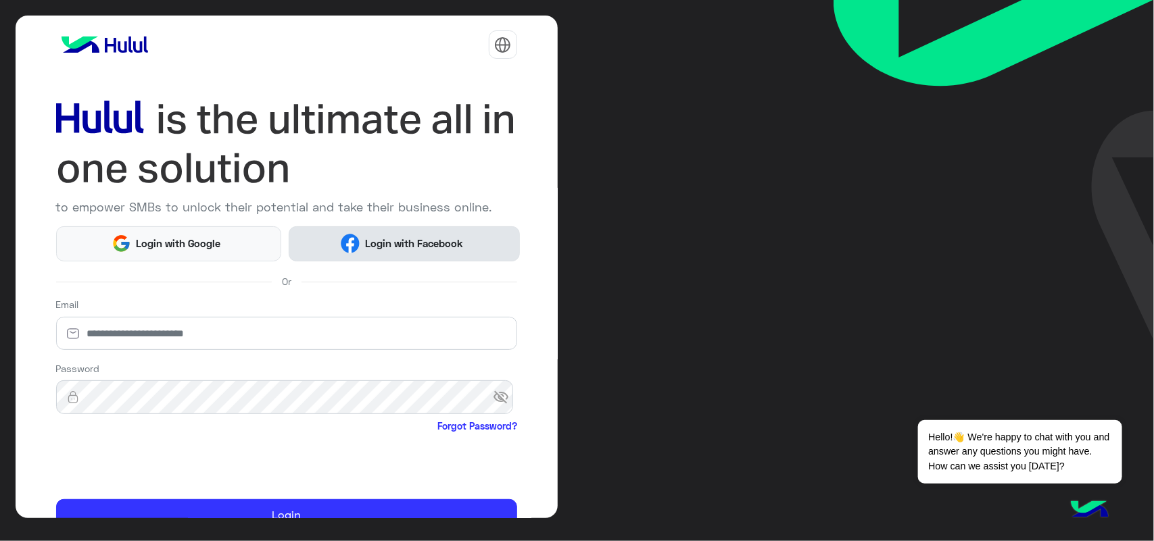
click at [414, 228] on button "Login with Facebook" at bounding box center [404, 243] width 230 height 35
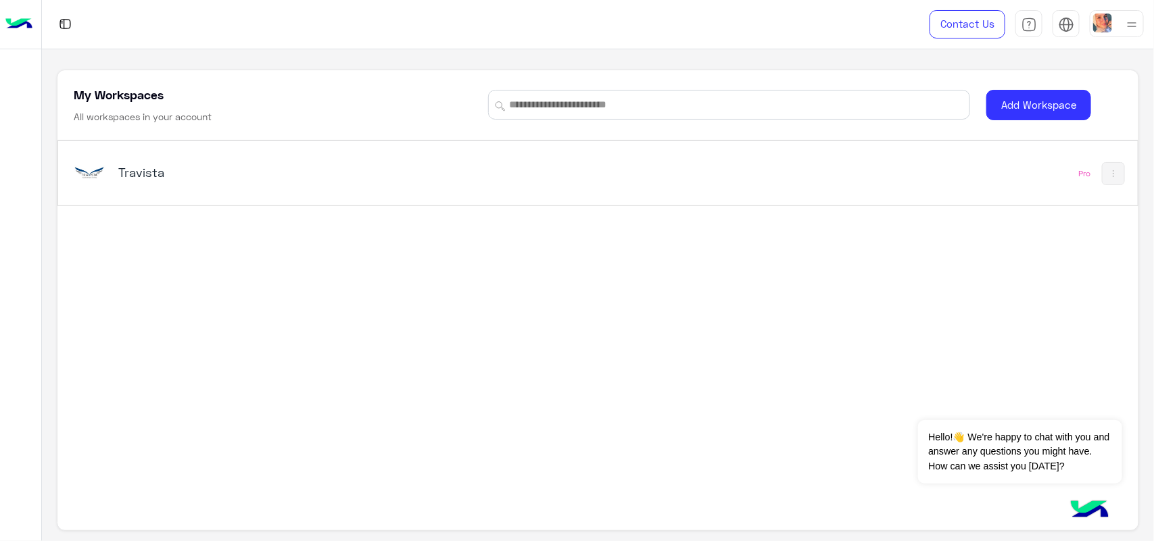
click at [531, 162] on div "Travista" at bounding box center [387, 173] width 632 height 39
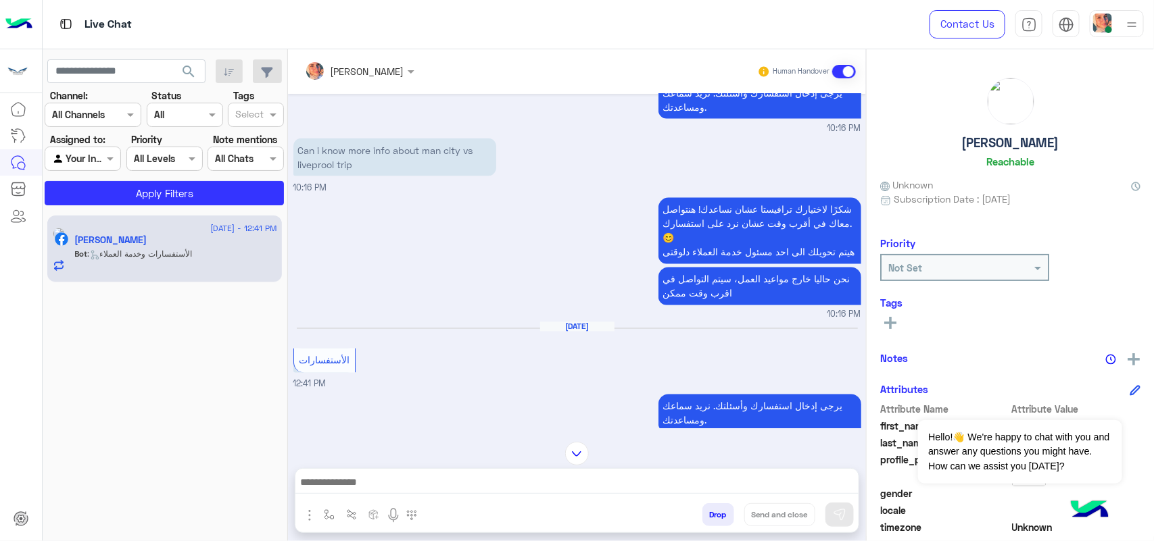
scroll to position [1291, 0]
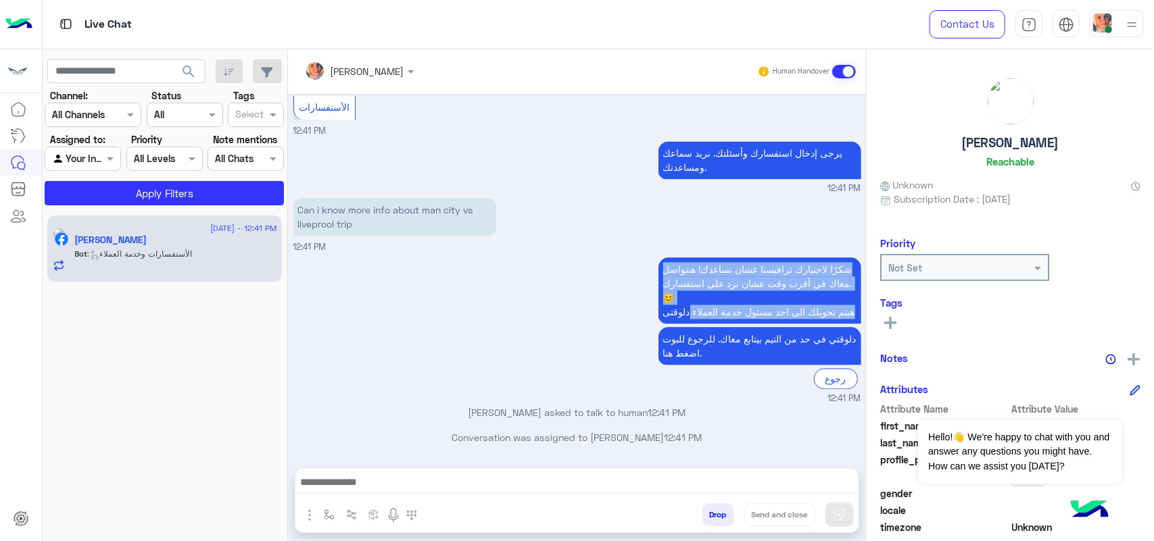
drag, startPoint x: 657, startPoint y: 251, endPoint x: 660, endPoint y: 321, distance: 69.7
click at [660, 321] on p "شكرًا لاختيارك ترافيستا عشان نساعدك! هنتواصل معاك في أقرب وقت عشان نرد على استف…" at bounding box center [759, 290] width 203 height 66
click at [660, 311] on p "شكرًا لاختيارك ترافيستا عشان نساعدك! هنتواصل معاك في أقرب وقت عشان نرد على استف…" at bounding box center [759, 290] width 203 height 66
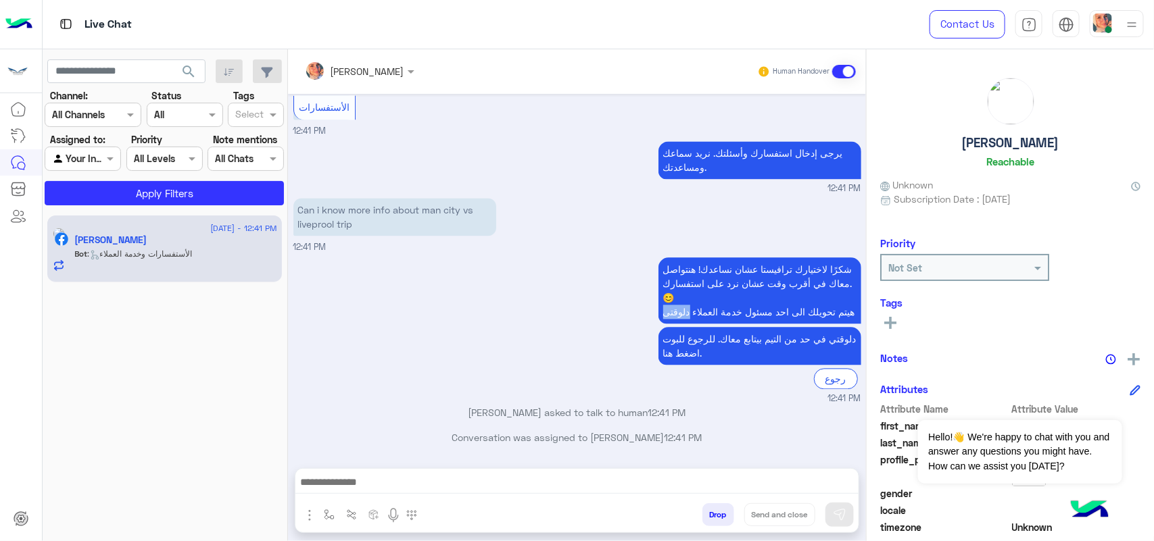
click at [660, 311] on p "شكرًا لاختيارك ترافيستا عشان نساعدك! هنتواصل معاك في أقرب وقت عشان نرد على استف…" at bounding box center [759, 290] width 203 height 66
click at [663, 264] on p "شكرًا لاختيارك ترافيستا عشان نساعدك! هنتواصل معاك في أقرب وقت عشان نرد على استف…" at bounding box center [759, 290] width 203 height 66
click at [664, 262] on p "شكرًا لاختيارك ترافيستا عشان نساعدك! هنتواصل معاك في أقرب وقت عشان نرد على استف…" at bounding box center [759, 290] width 203 height 66
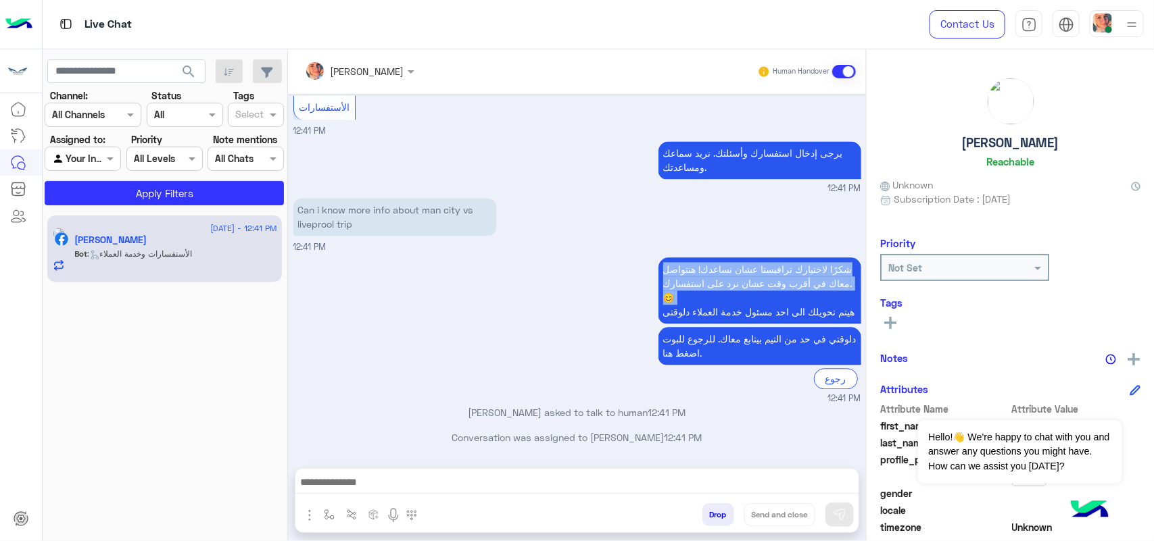
click at [664, 262] on p "شكرًا لاختيارك ترافيستا عشان نساعدك! هنتواصل معاك في أقرب وقت عشان نرد على استف…" at bounding box center [759, 290] width 203 height 66
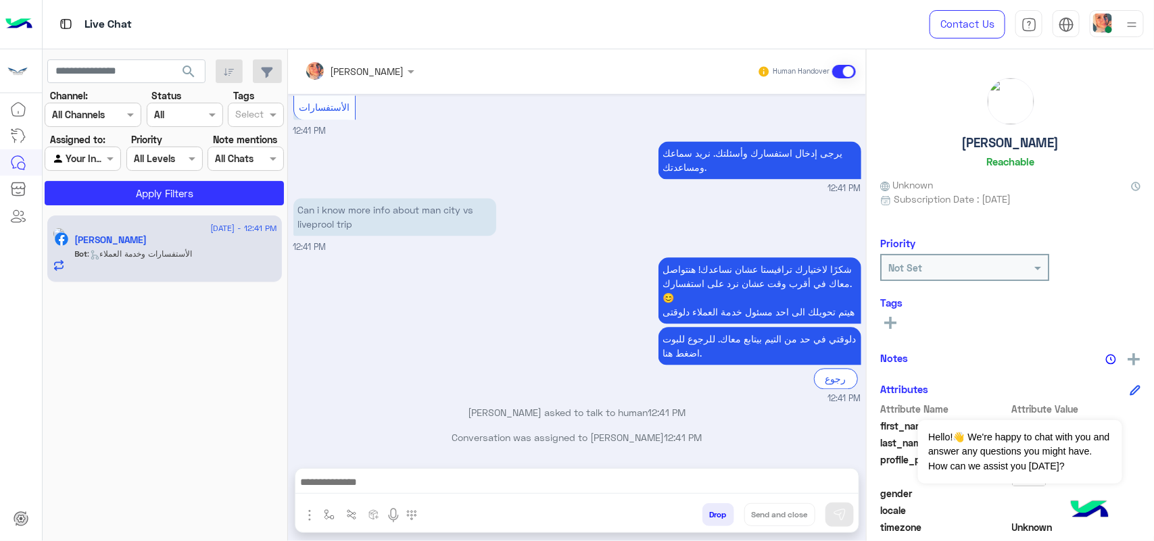
click at [677, 312] on p "شكرًا لاختيارك ترافيستا عشان نساعدك! هنتواصل معاك في أقرب وقت عشان نرد على استف…" at bounding box center [759, 290] width 203 height 66
click at [690, 343] on p "دلوقتي في حد من التيم بيتابع معاك. للرجوع للبوت اضغط هنا." at bounding box center [759, 346] width 203 height 38
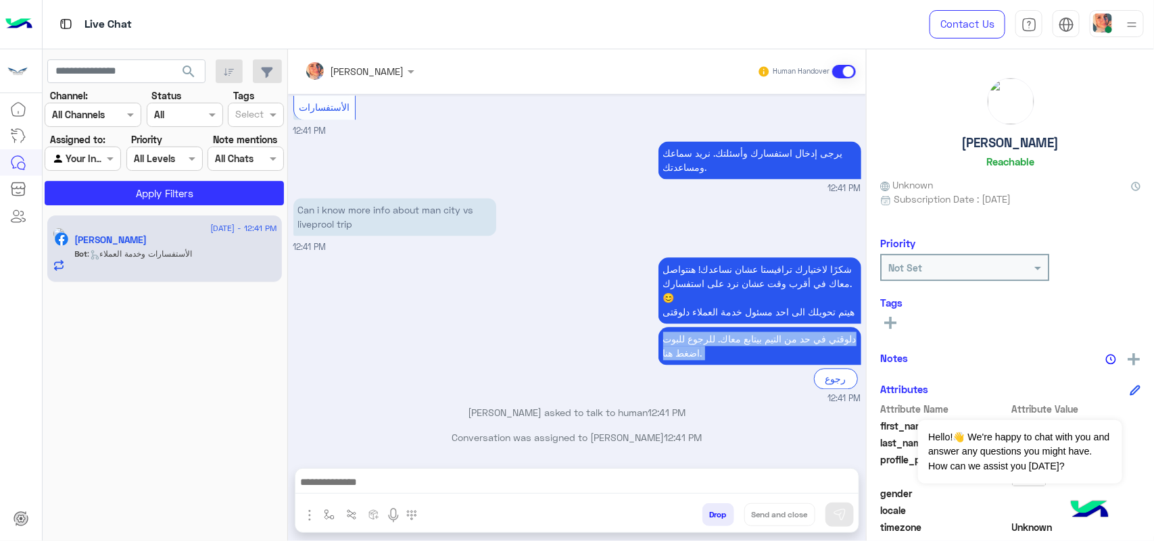
click at [690, 343] on p "دلوقتي في حد من التيم بيتابع معاك. للرجوع للبوت اضغط هنا." at bounding box center [759, 346] width 203 height 38
click at [711, 351] on p "دلوقتي في حد من التيم بيتابع معاك. للرجوع للبوت اضغط هنا." at bounding box center [759, 346] width 203 height 38
click at [76, 167] on div "Agent Filter Your Inbox" at bounding box center [83, 159] width 76 height 24
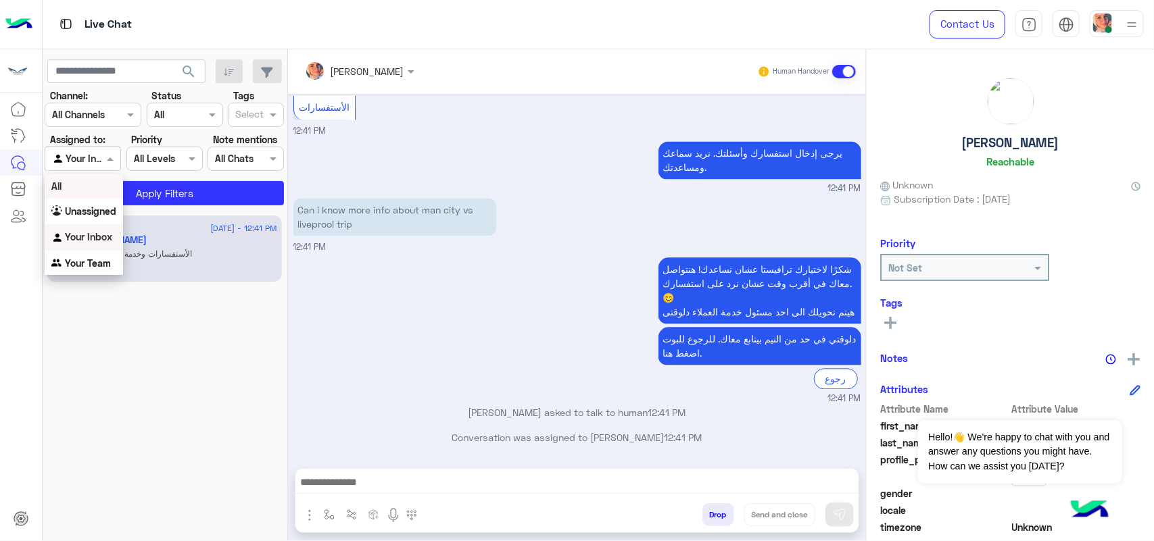
click at [100, 196] on div "All" at bounding box center [84, 186] width 78 height 25
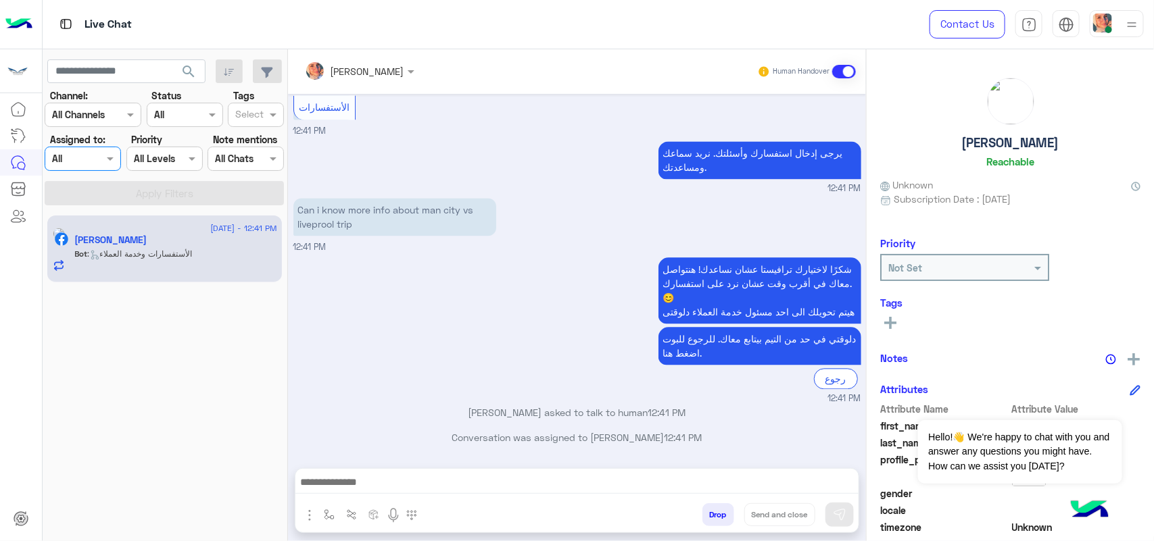
click at [93, 120] on input "text" at bounding box center [76, 115] width 49 height 14
click at [102, 164] on b "Instagram" at bounding box center [90, 167] width 45 height 11
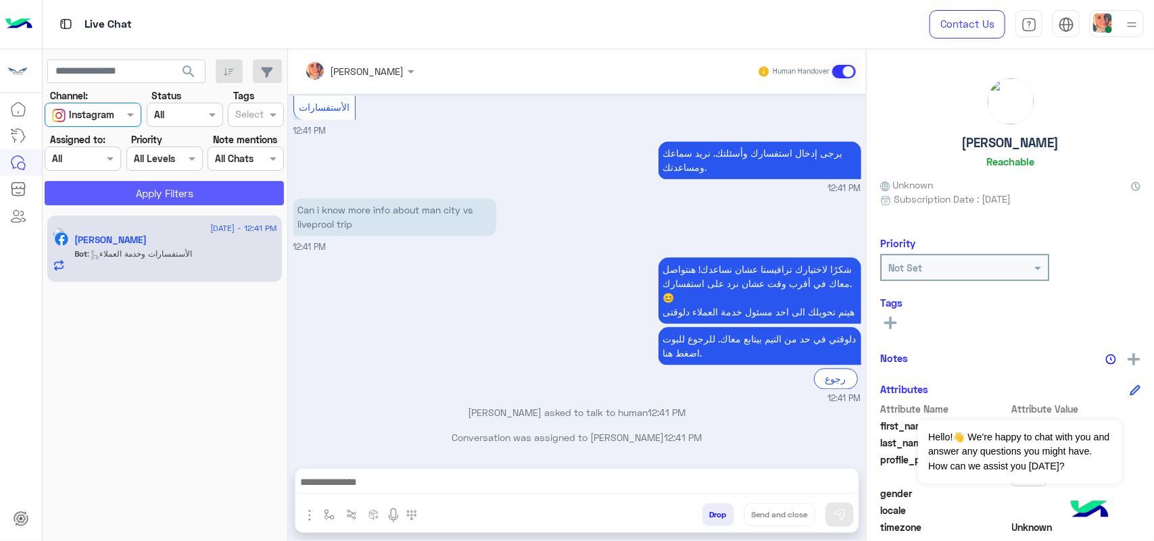
click at [132, 203] on button "Apply Filters" at bounding box center [164, 193] width 239 height 24
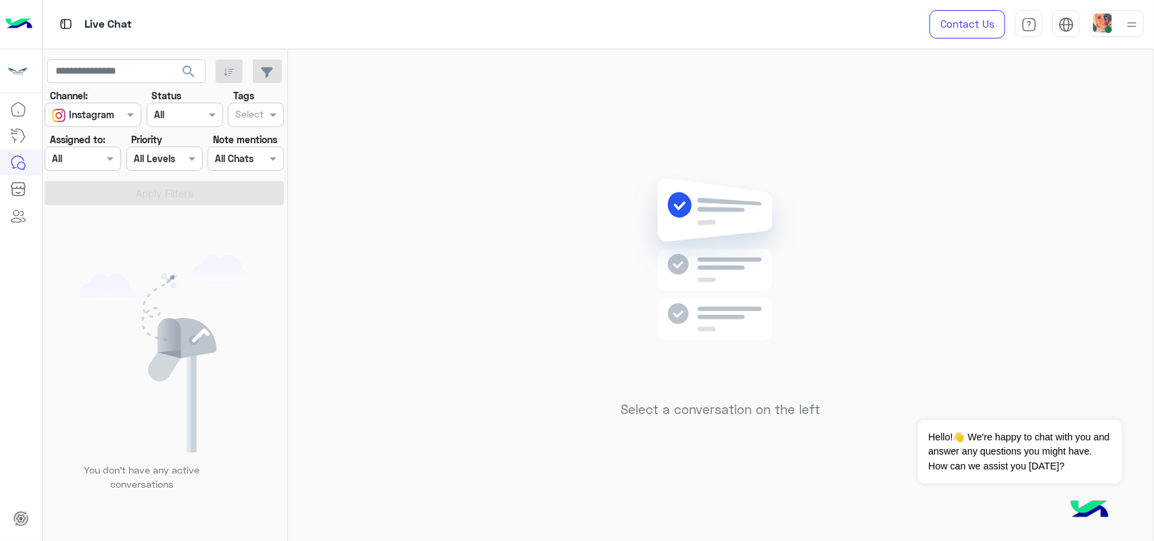
click at [99, 157] on div at bounding box center [82, 159] width 75 height 16
click at [97, 201] on div "Unassigned" at bounding box center [84, 212] width 78 height 26
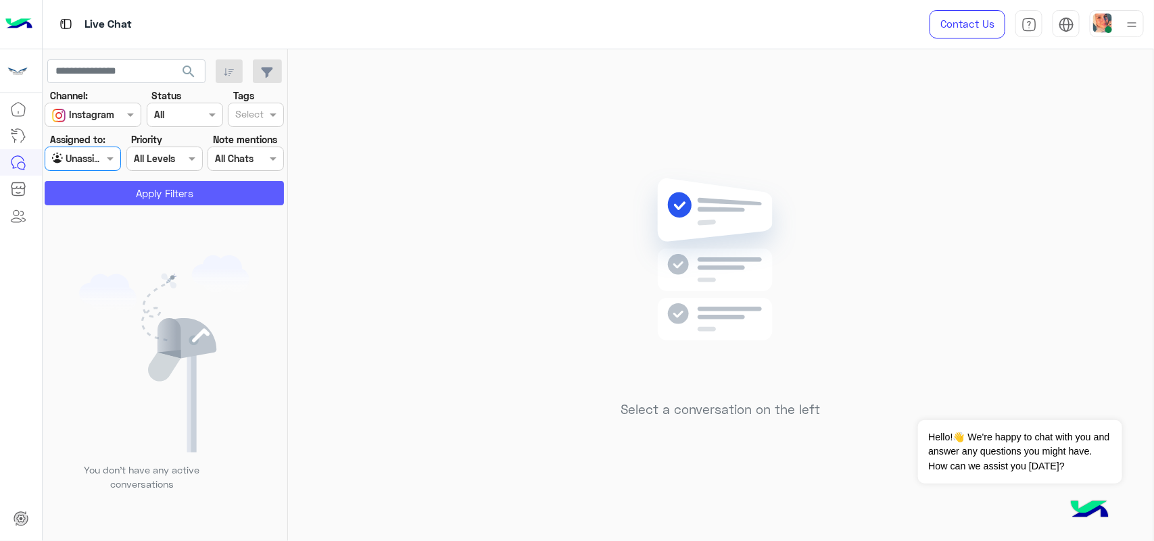
click at [112, 204] on button "Apply Filters" at bounding box center [164, 193] width 239 height 24
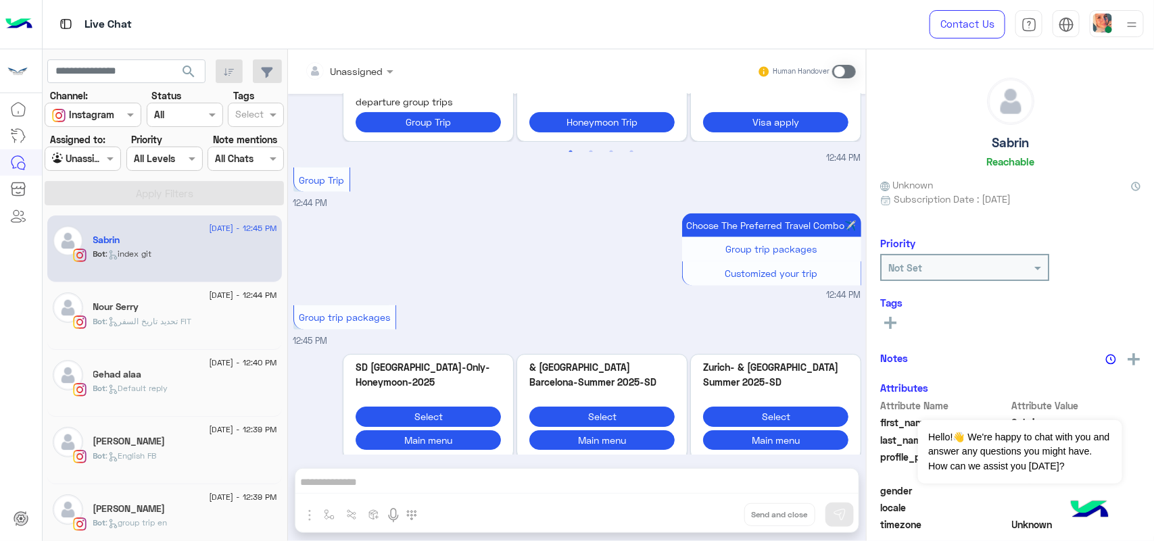
scroll to position [316, 0]
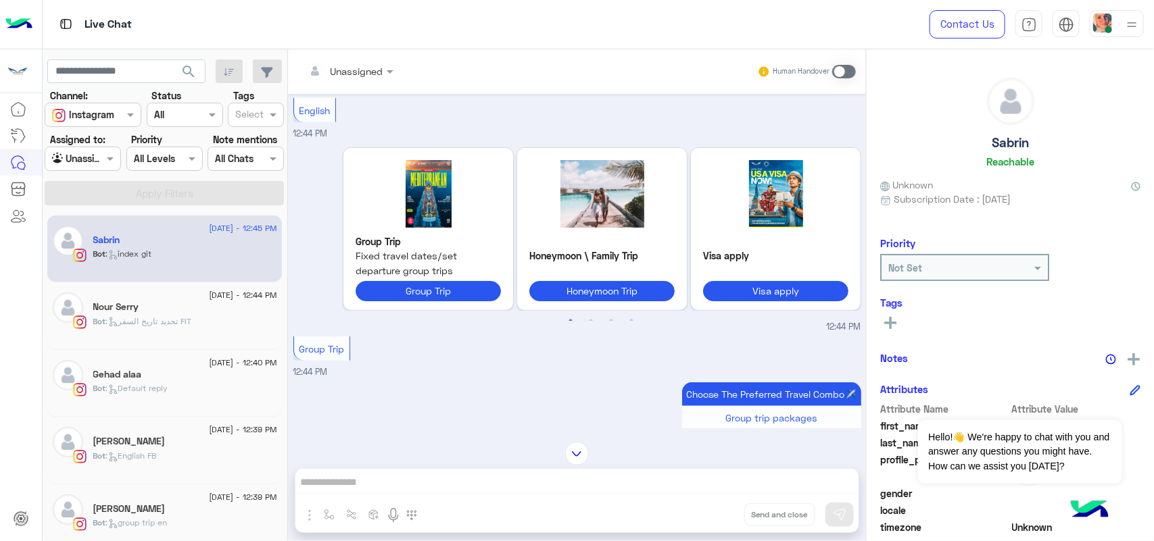
click at [152, 315] on div "[PERSON_NAME]" at bounding box center [185, 308] width 184 height 14
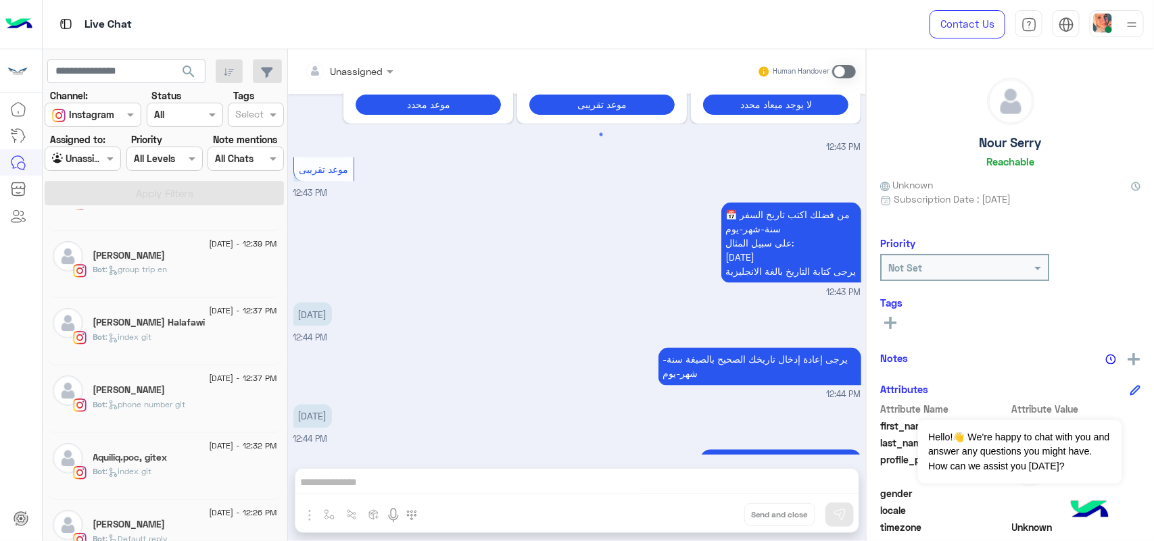
scroll to position [980, 0]
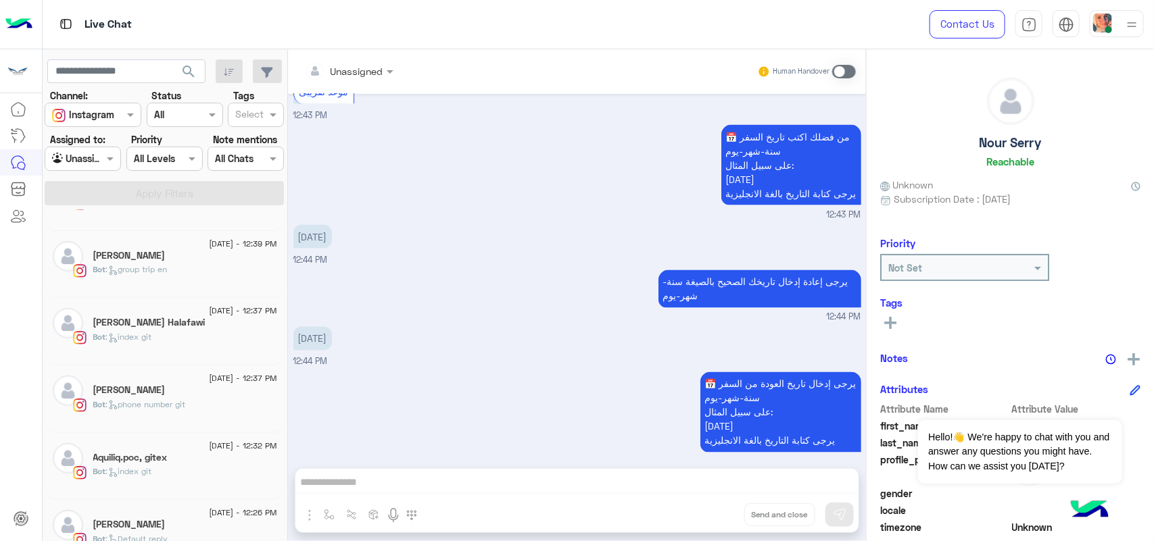
click at [154, 396] on h5 "[PERSON_NAME]" at bounding box center [129, 390] width 72 height 11
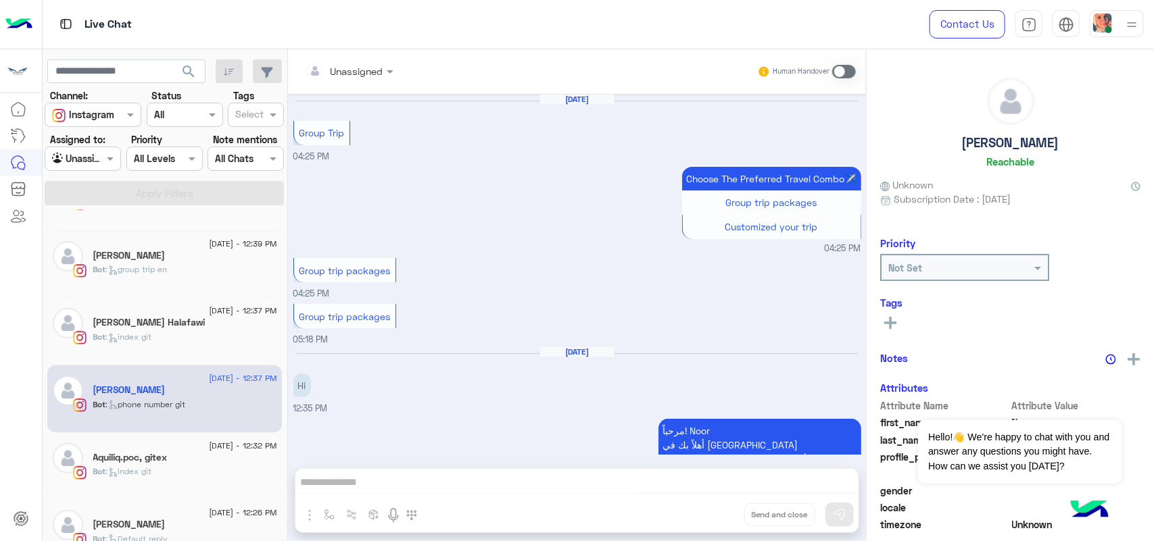
scroll to position [1412, 0]
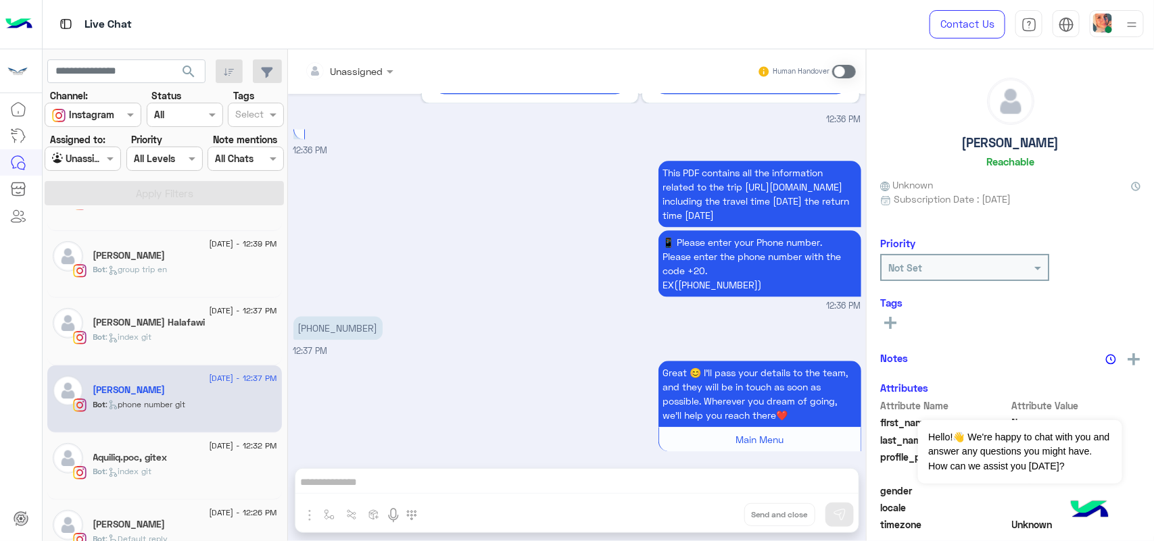
click at [149, 481] on div "Bot : index git" at bounding box center [185, 478] width 184 height 24
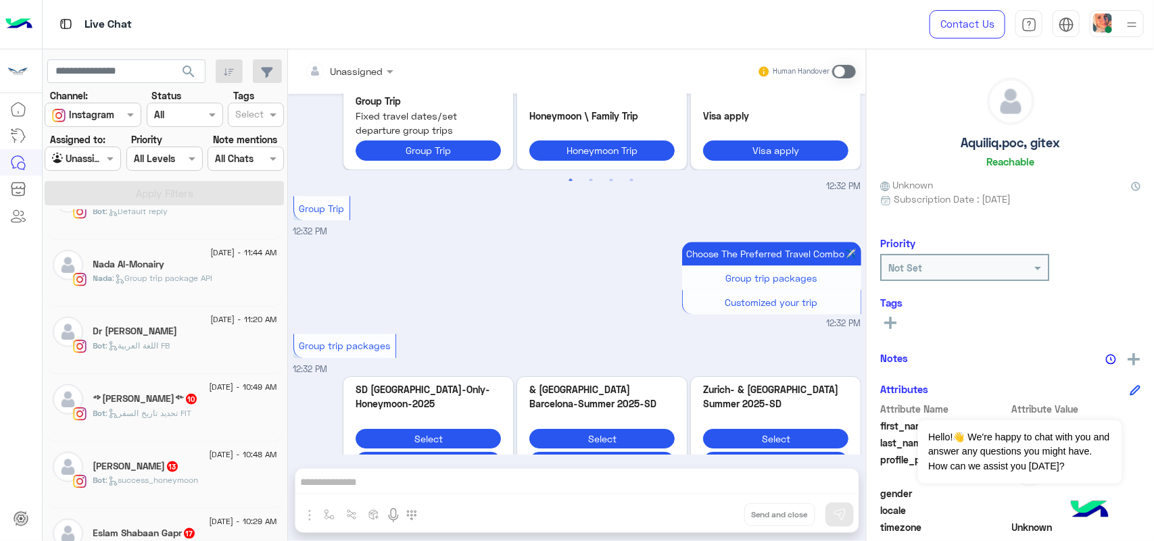
scroll to position [591, 0]
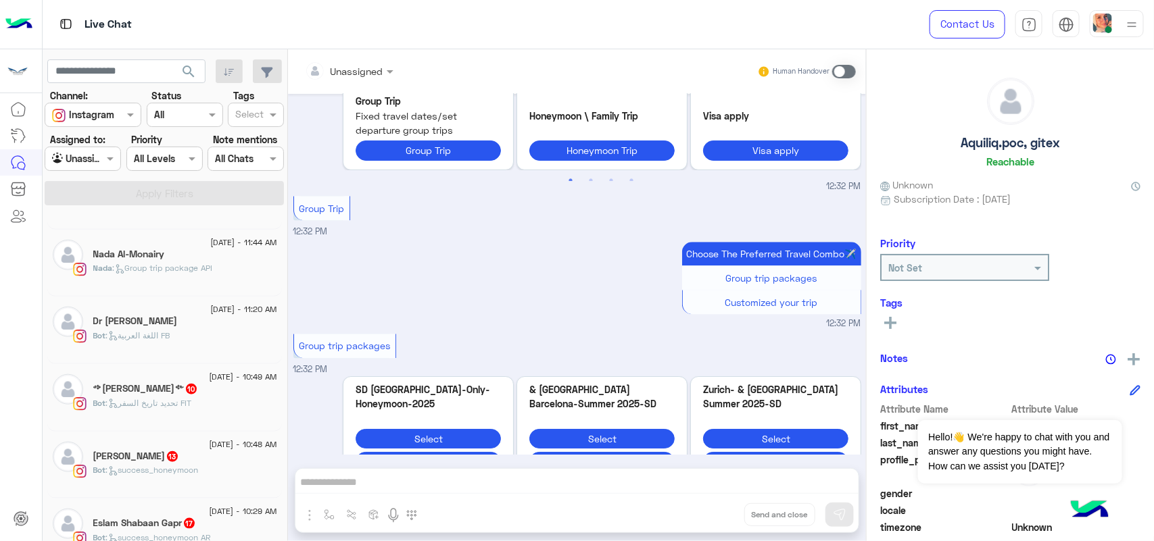
click at [179, 465] on div "Salma Ahmed 13" at bounding box center [185, 458] width 184 height 14
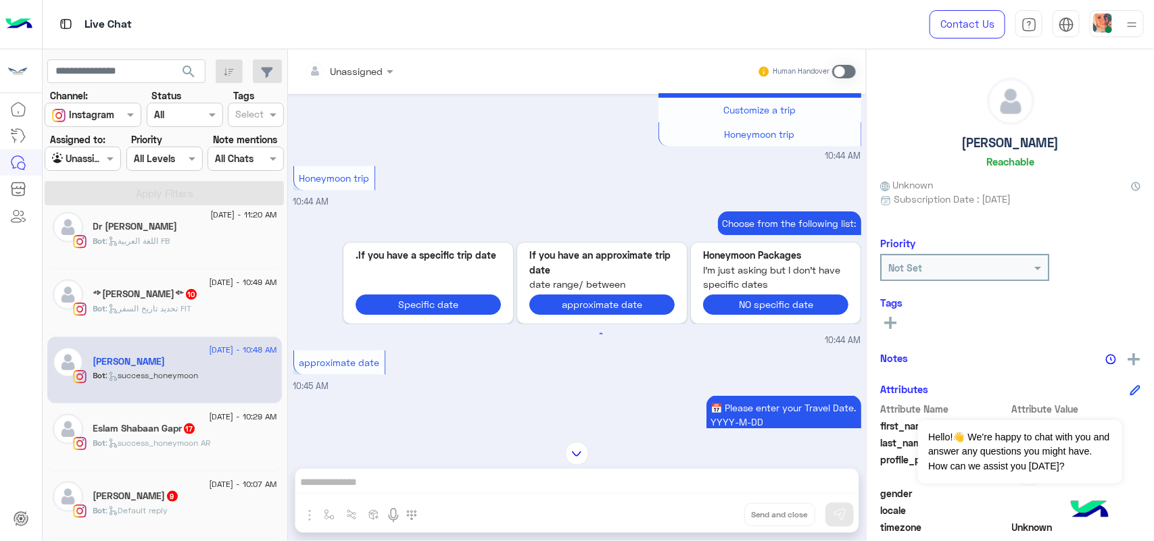
scroll to position [845, 0]
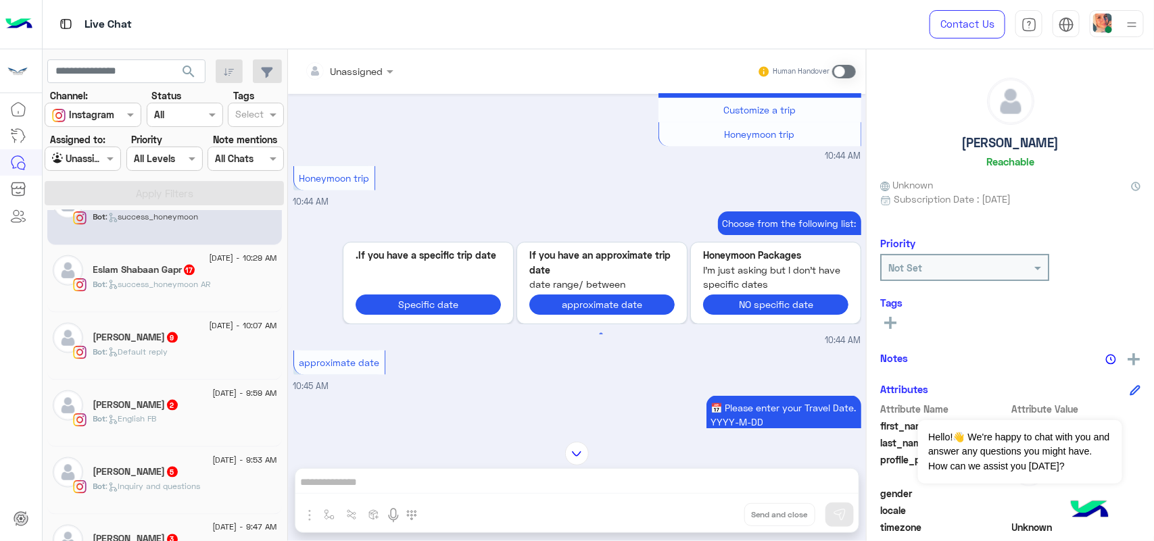
click at [157, 368] on div "Bot : Default reply" at bounding box center [185, 358] width 184 height 24
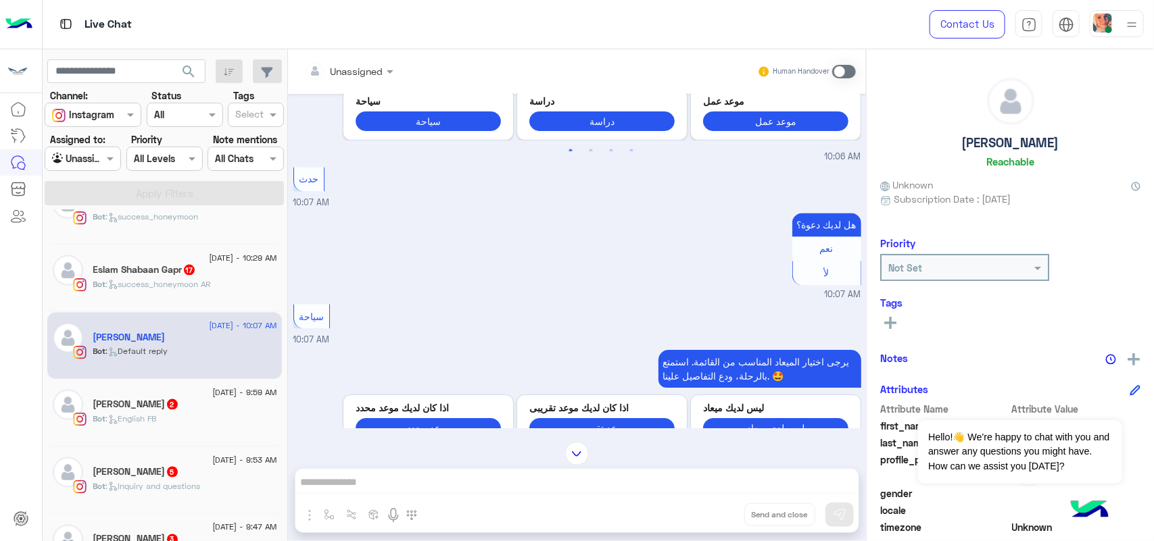
scroll to position [7, 0]
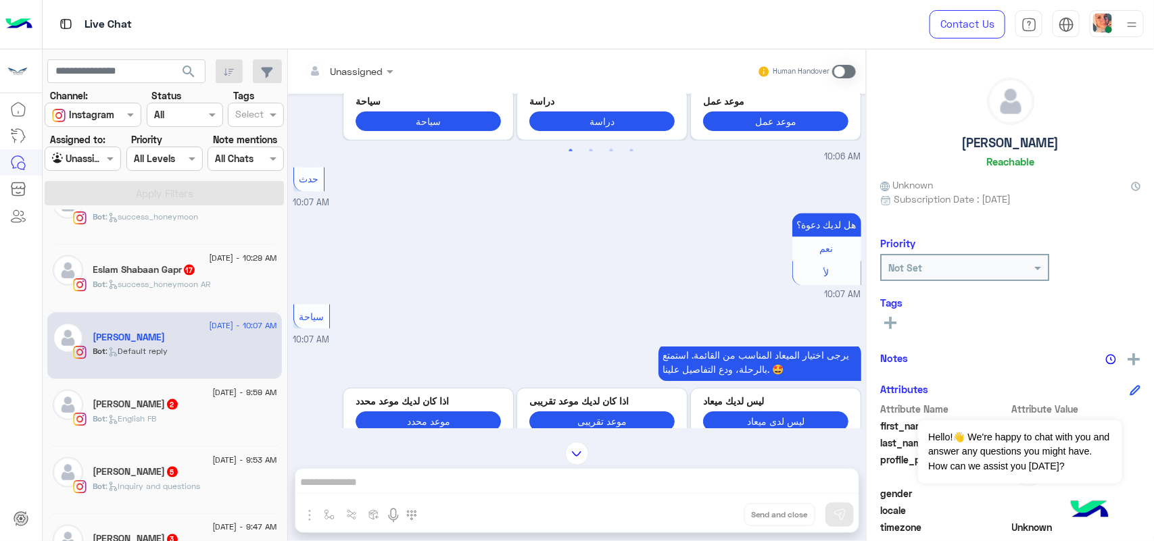
click at [122, 410] on h5 "Omar Sallam 2" at bounding box center [136, 404] width 86 height 11
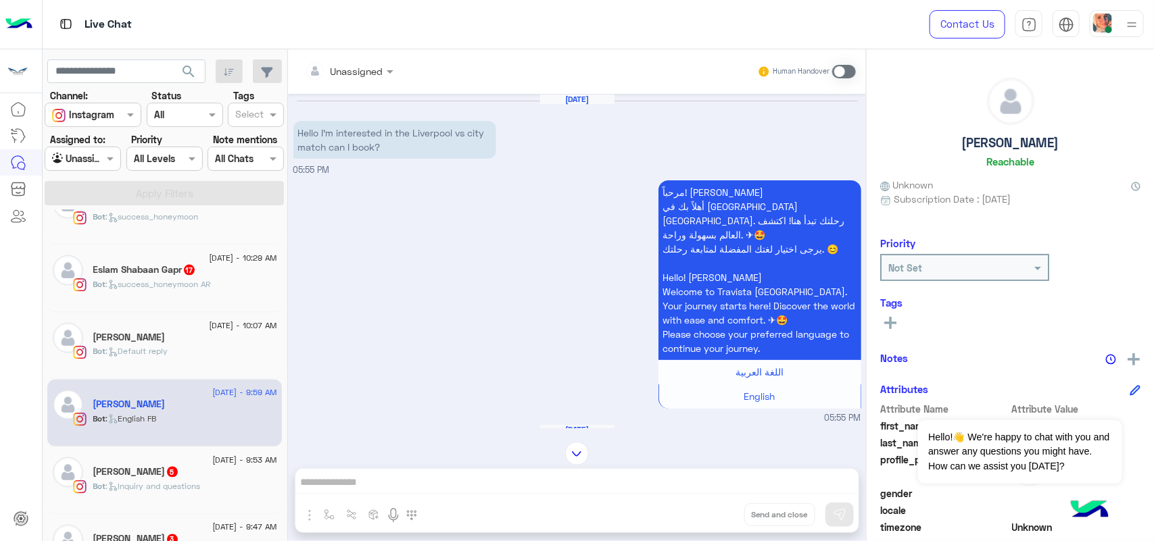
click at [843, 76] on span at bounding box center [844, 72] width 24 height 14
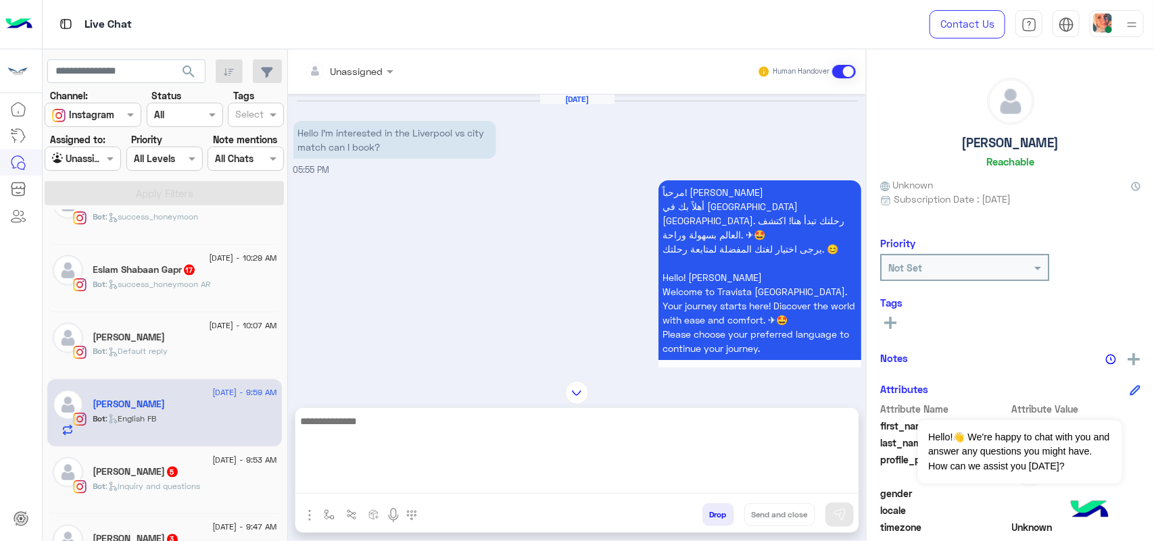
click at [466, 490] on textarea at bounding box center [576, 453] width 563 height 81
paste textarea "**********"
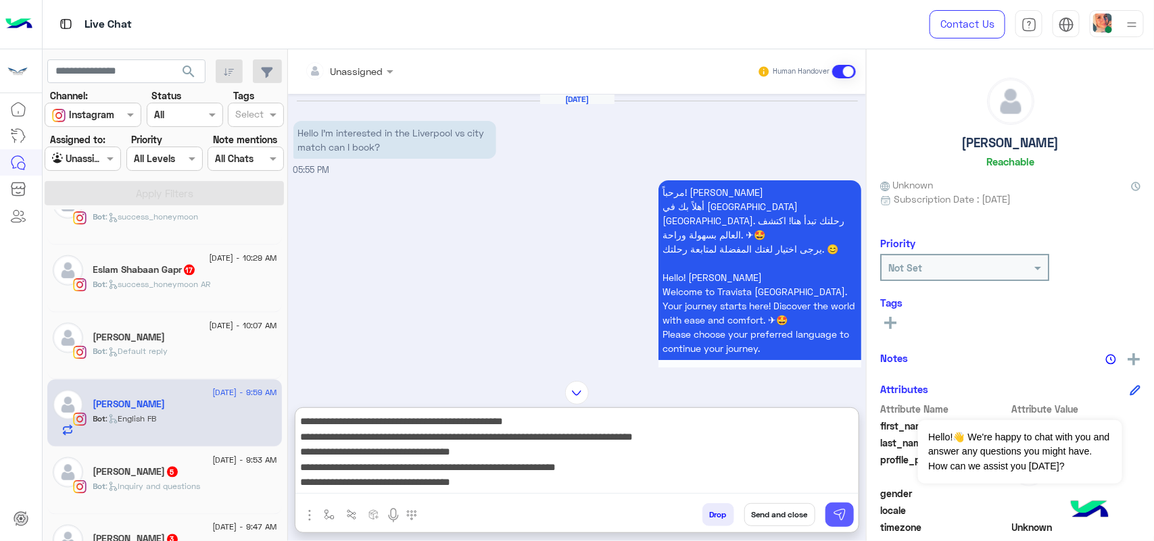
type textarea "**********"
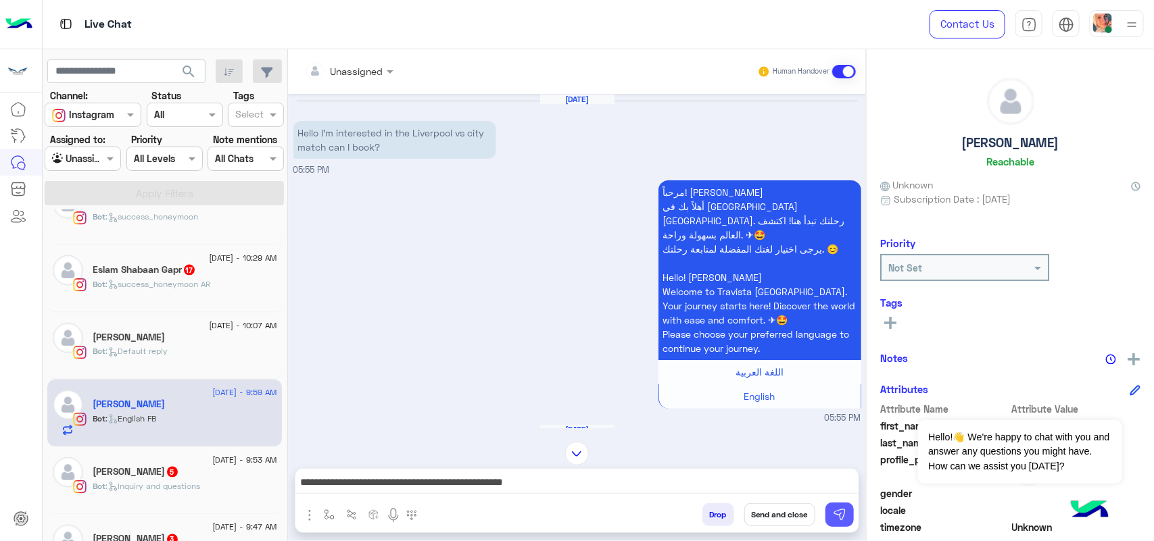
click at [838, 508] on img at bounding box center [840, 515] width 14 height 14
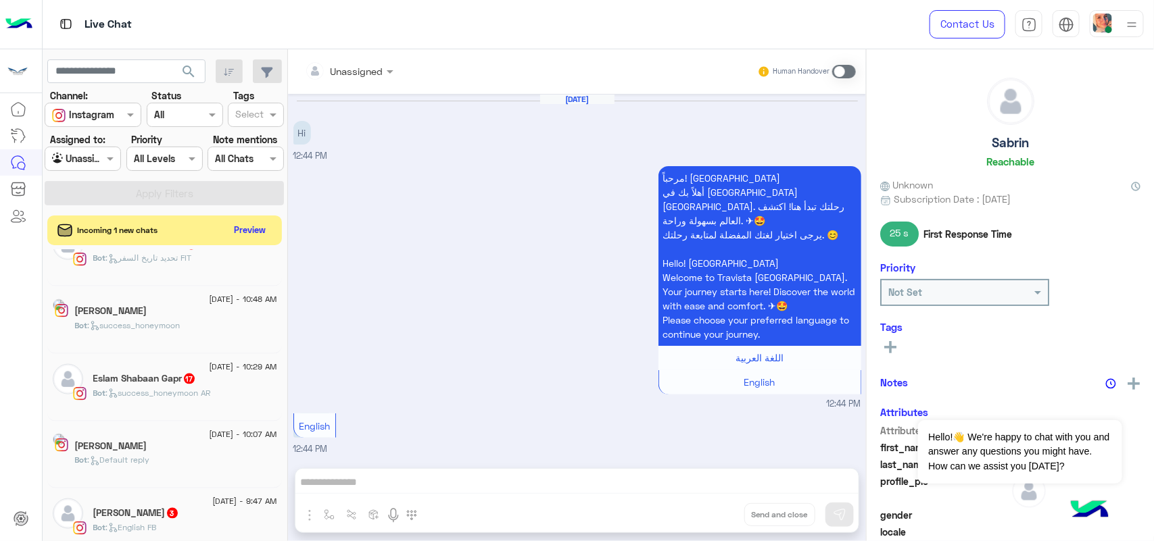
scroll to position [485, 0]
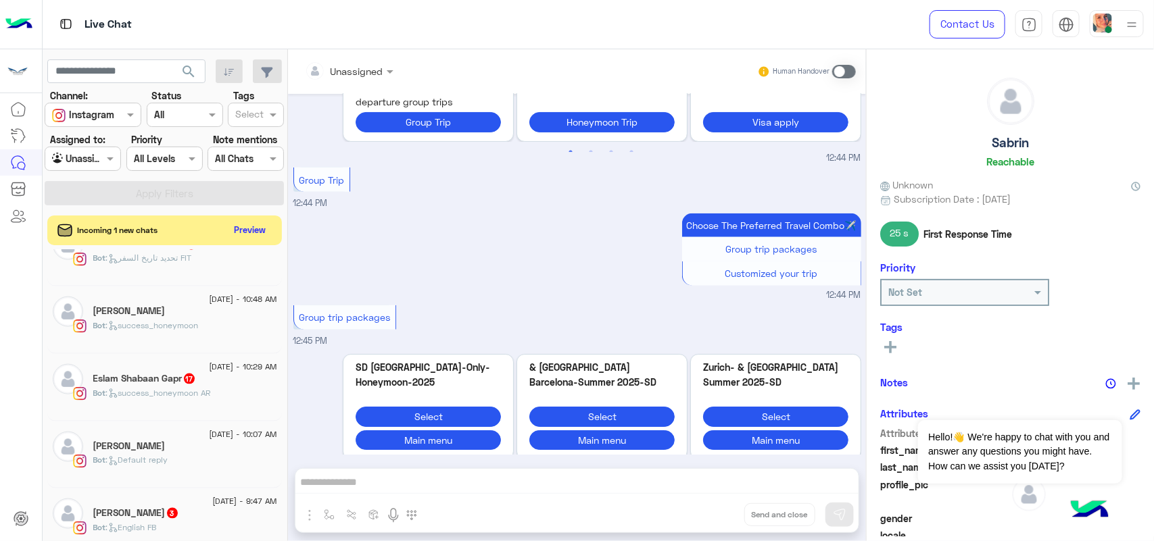
click at [79, 152] on input "text" at bounding box center [67, 159] width 31 height 14
click at [103, 228] on div "Your Inbox" at bounding box center [84, 237] width 78 height 26
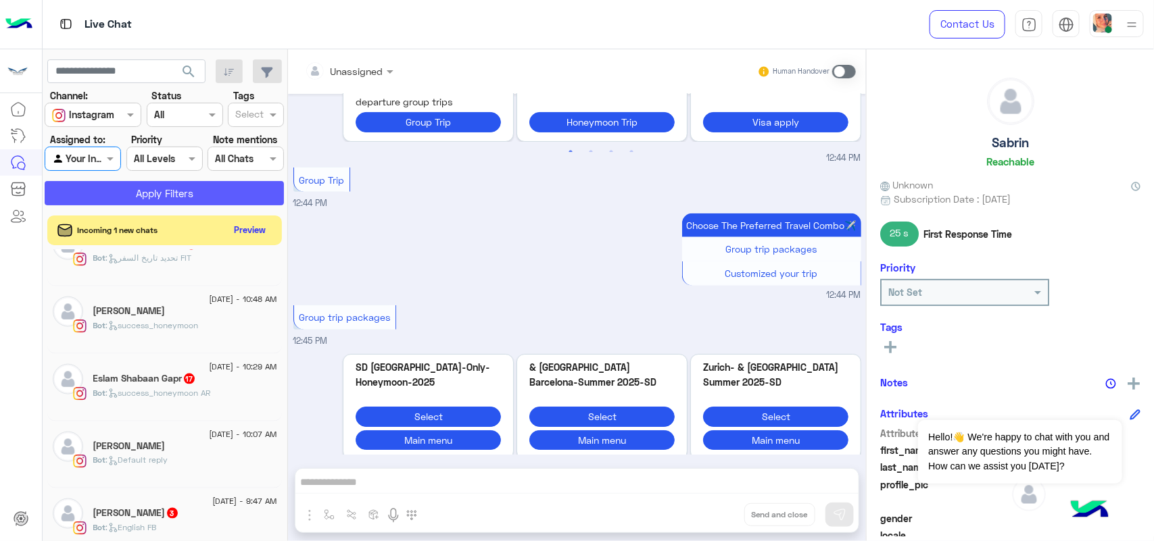
click at [155, 200] on button "Apply Filters" at bounding box center [164, 193] width 239 height 24
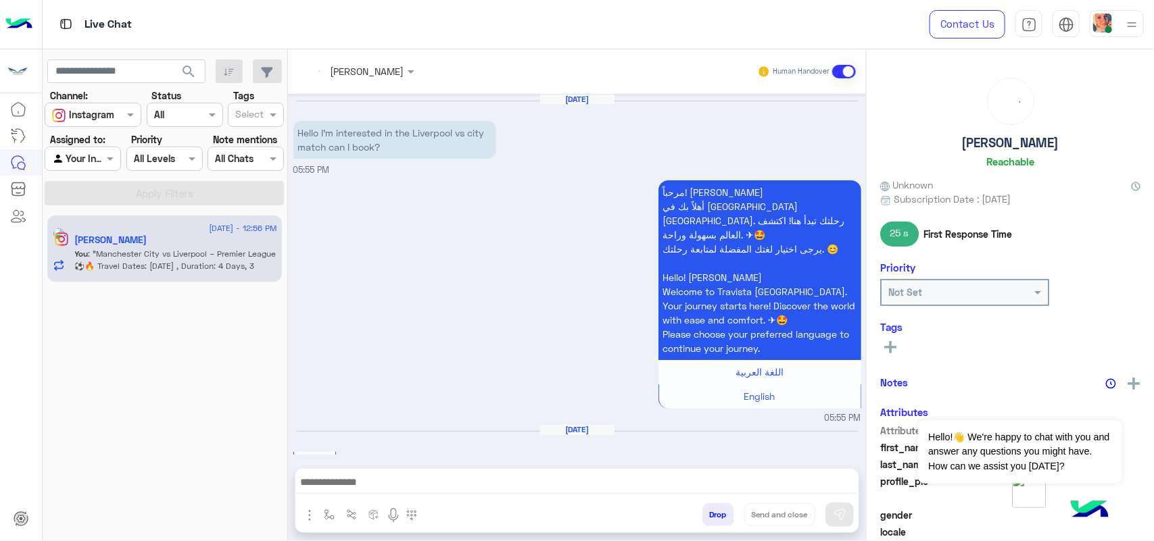
scroll to position [410, 0]
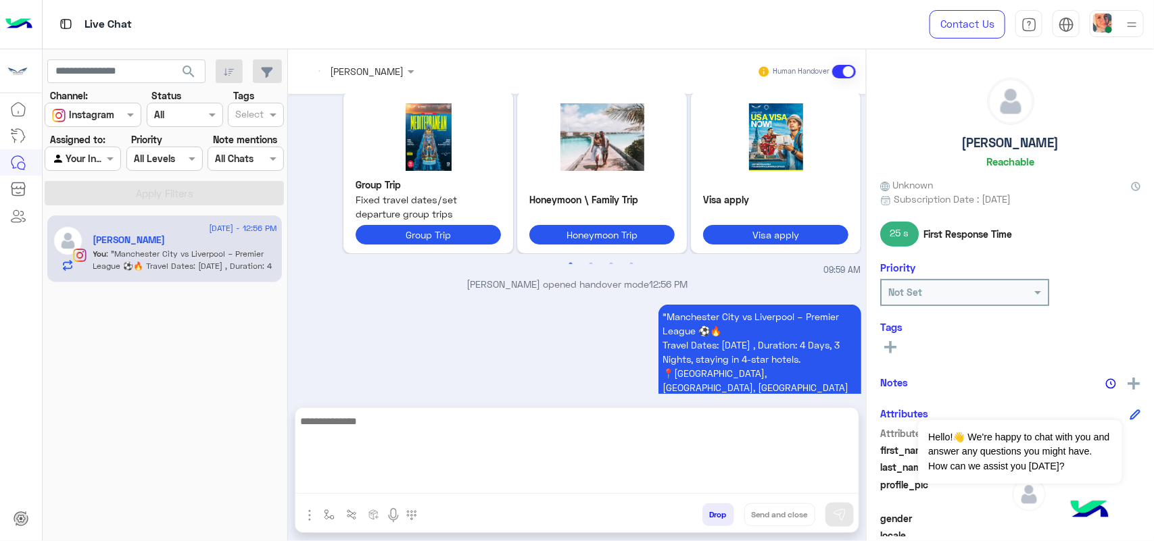
click at [366, 481] on textarea at bounding box center [576, 453] width 563 height 81
paste textarea "**********"
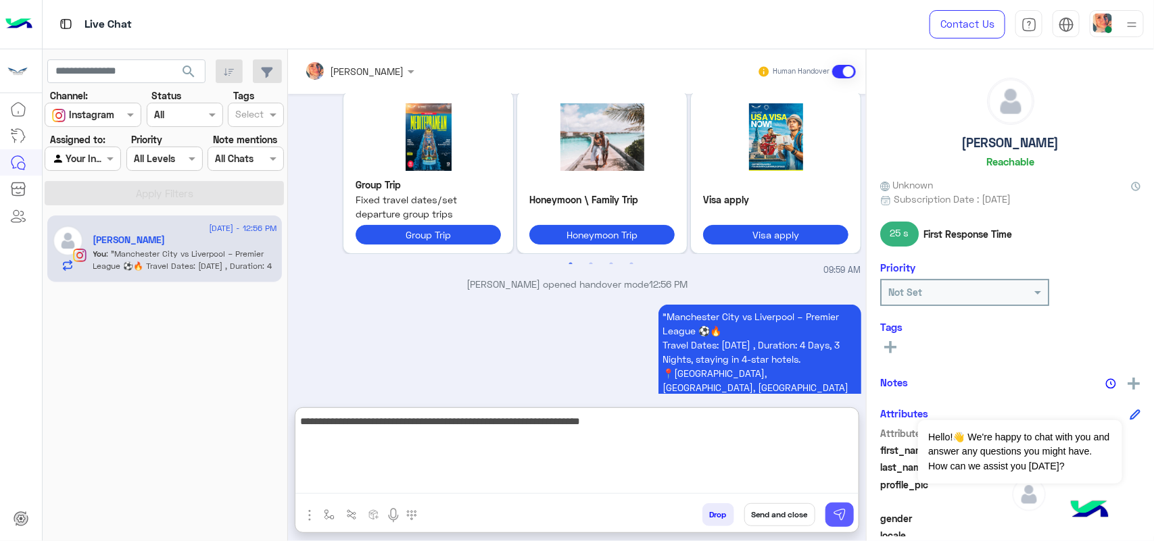
type textarea "**********"
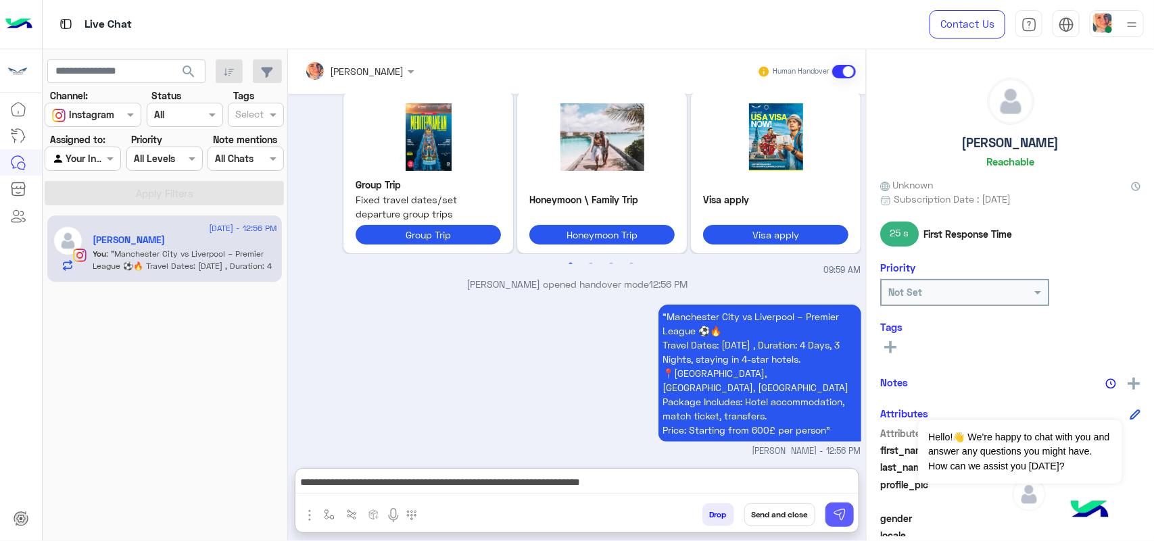
click at [831, 516] on button at bounding box center [839, 515] width 28 height 24
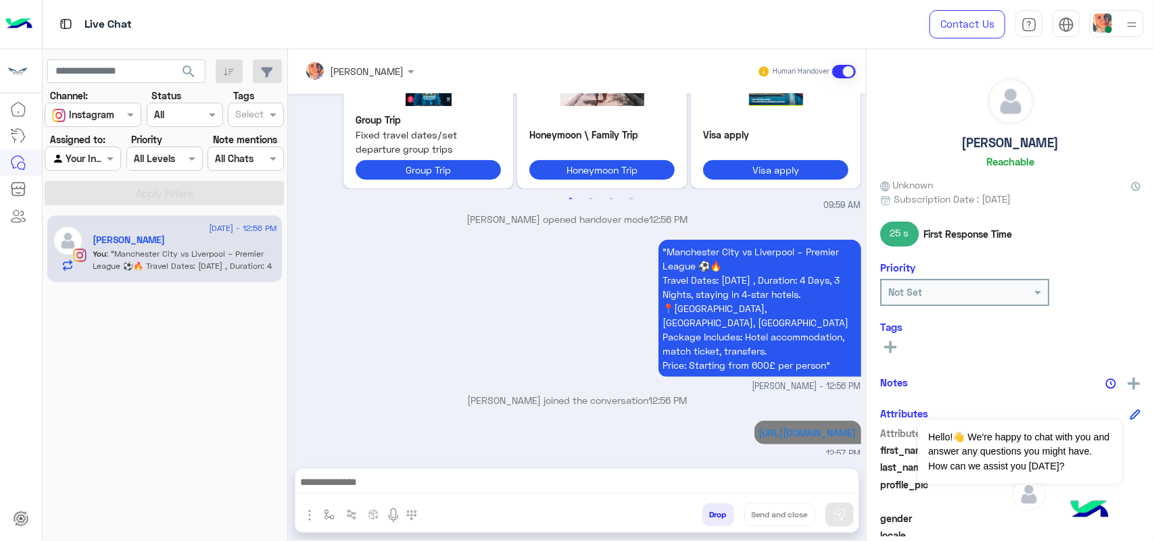
scroll to position [468, 0]
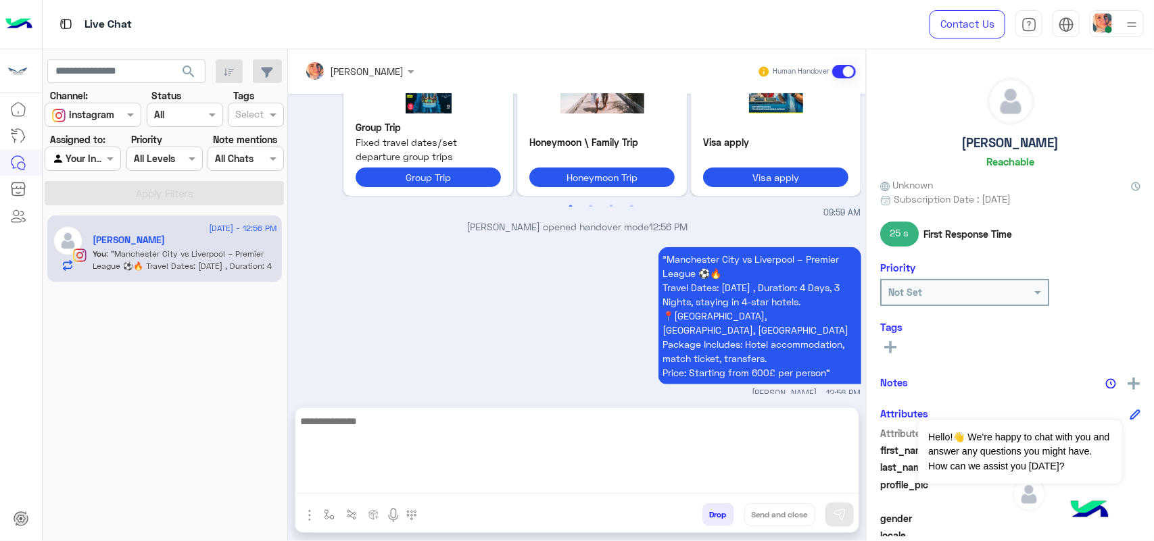
click at [551, 484] on textarea at bounding box center [576, 453] width 563 height 81
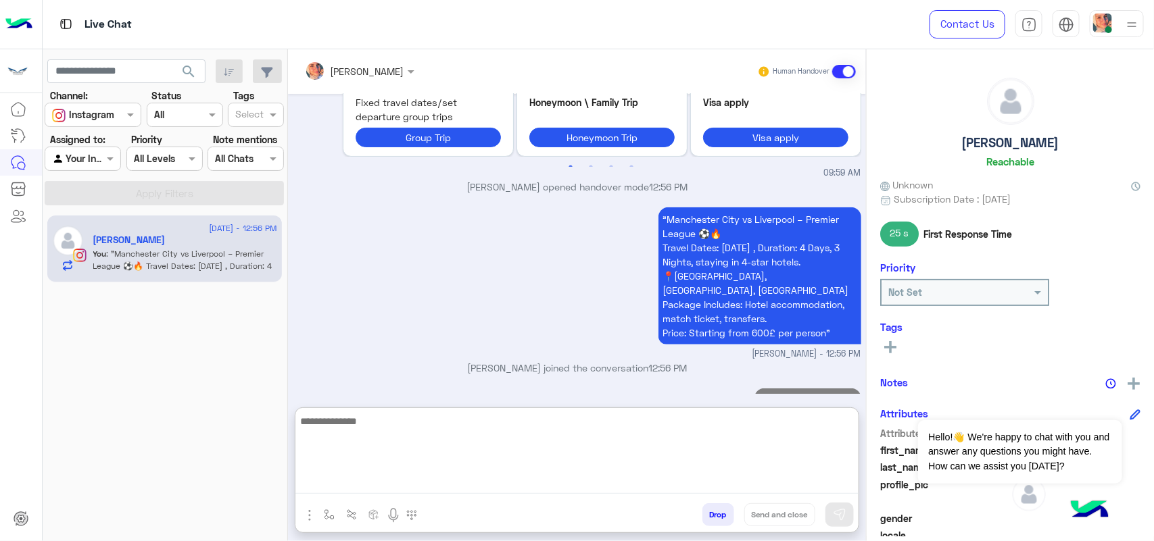
scroll to position [519, 0]
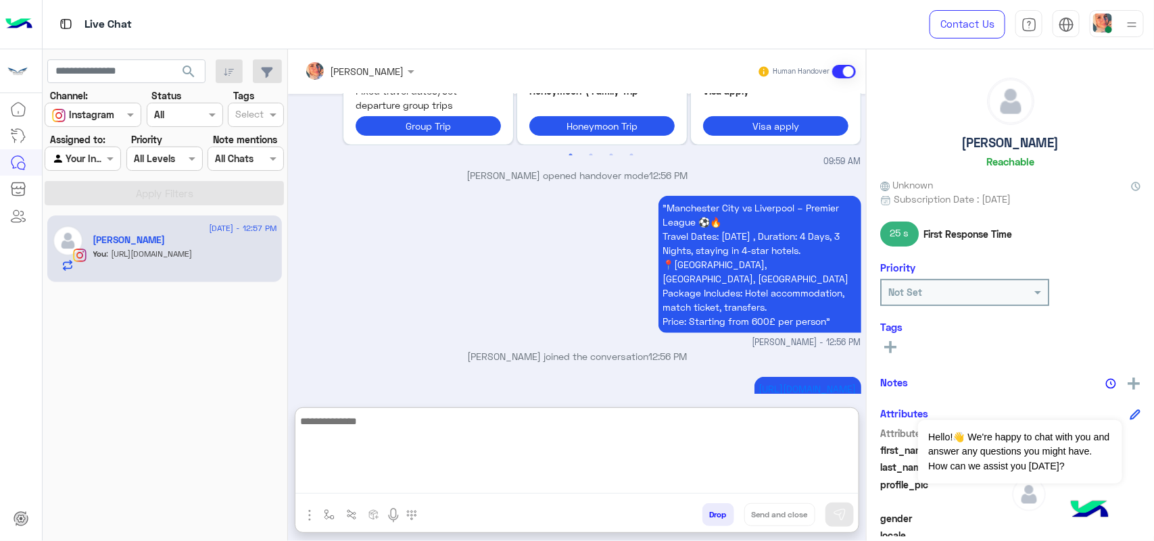
paste textarea "**********"
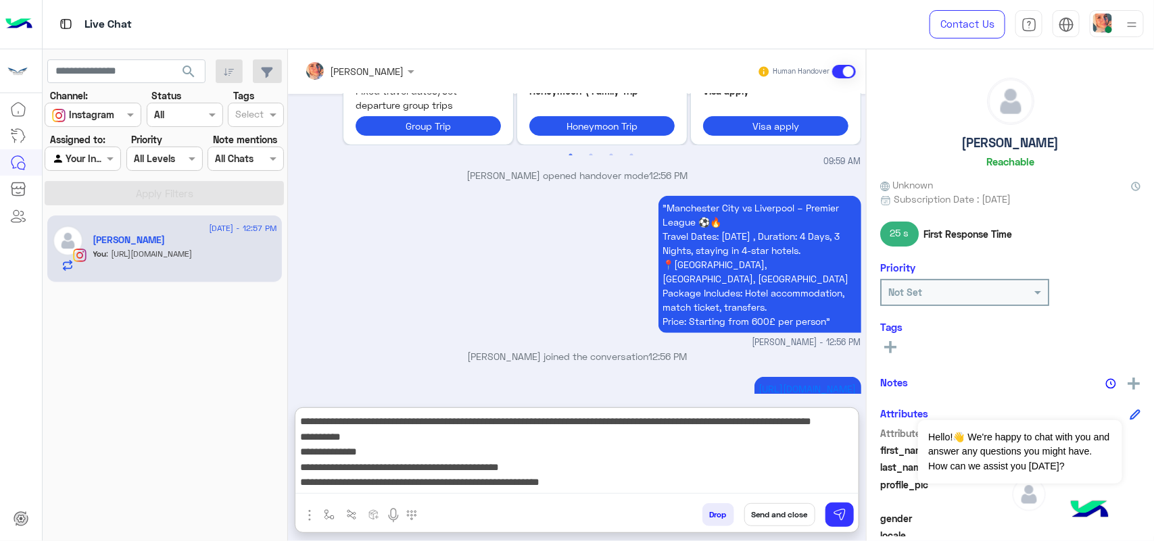
scroll to position [41, 0]
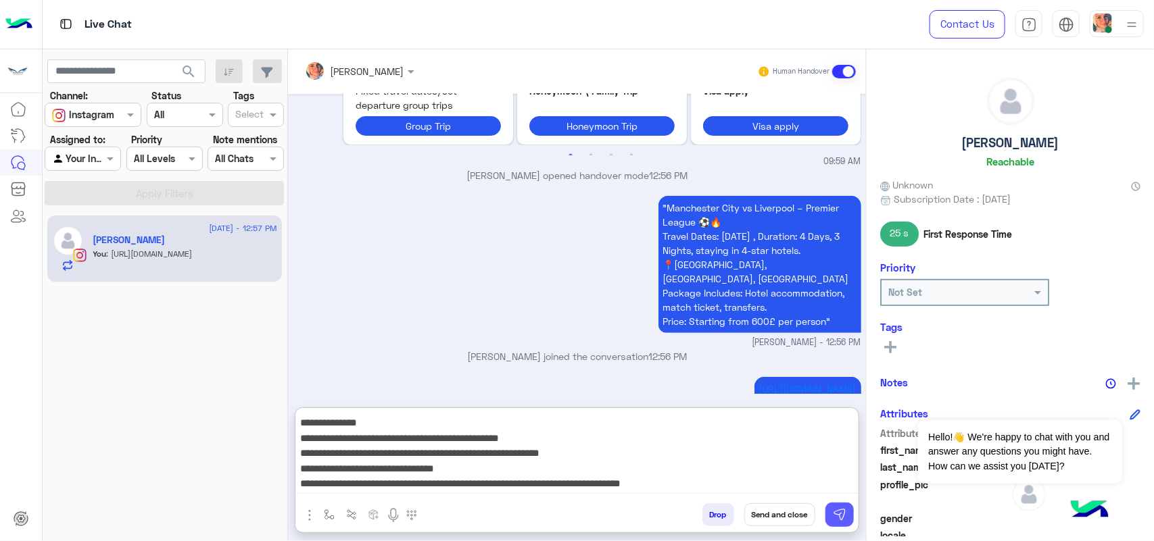
type textarea "**********"
click at [846, 519] on img at bounding box center [840, 515] width 14 height 14
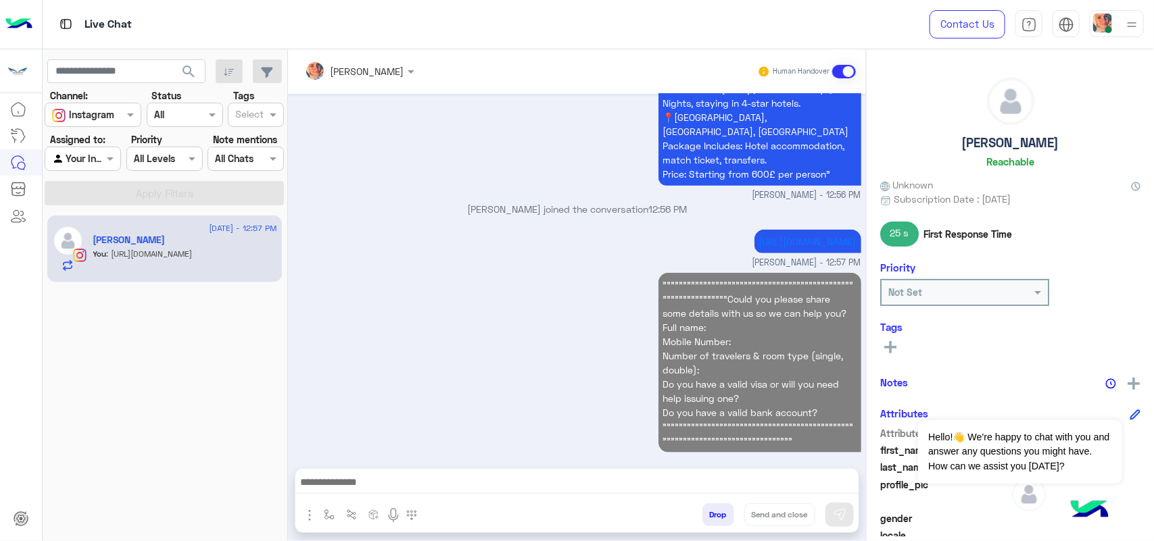
scroll to position [666, 0]
click at [121, 149] on div "Agent Filter Your Inbox" at bounding box center [83, 159] width 76 height 24
click at [117, 208] on div "Unassigned" at bounding box center [90, 212] width 91 height 26
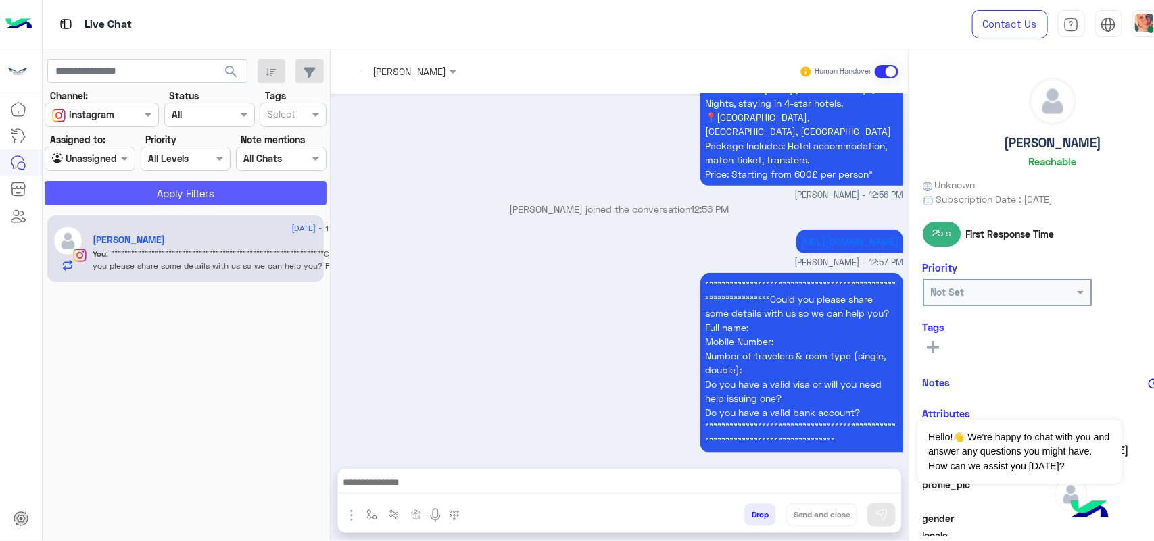
click at [142, 190] on button "Apply Filters" at bounding box center [186, 193] width 282 height 24
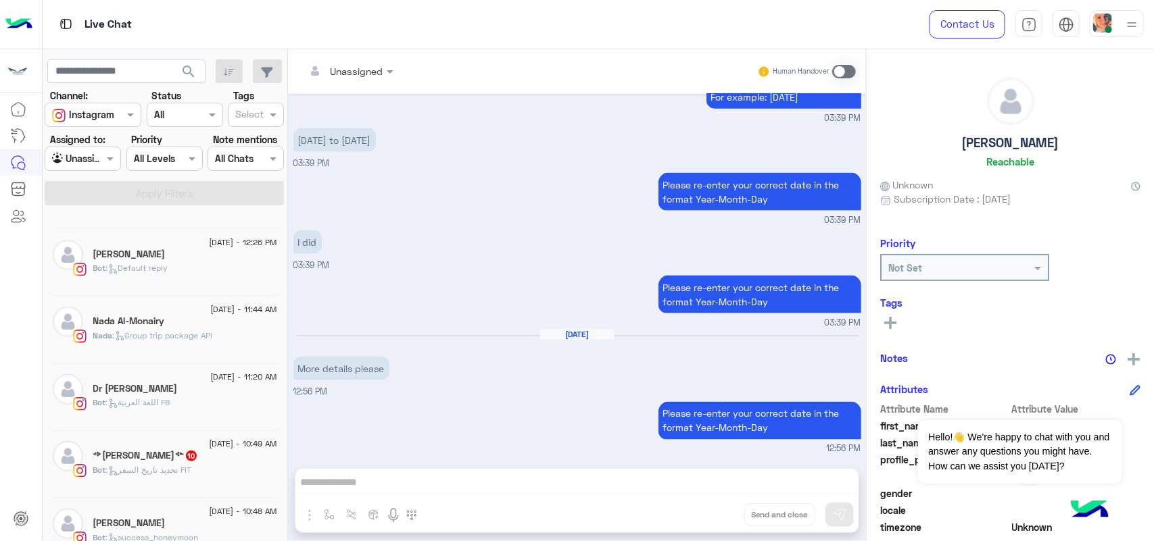
scroll to position [1014, 0]
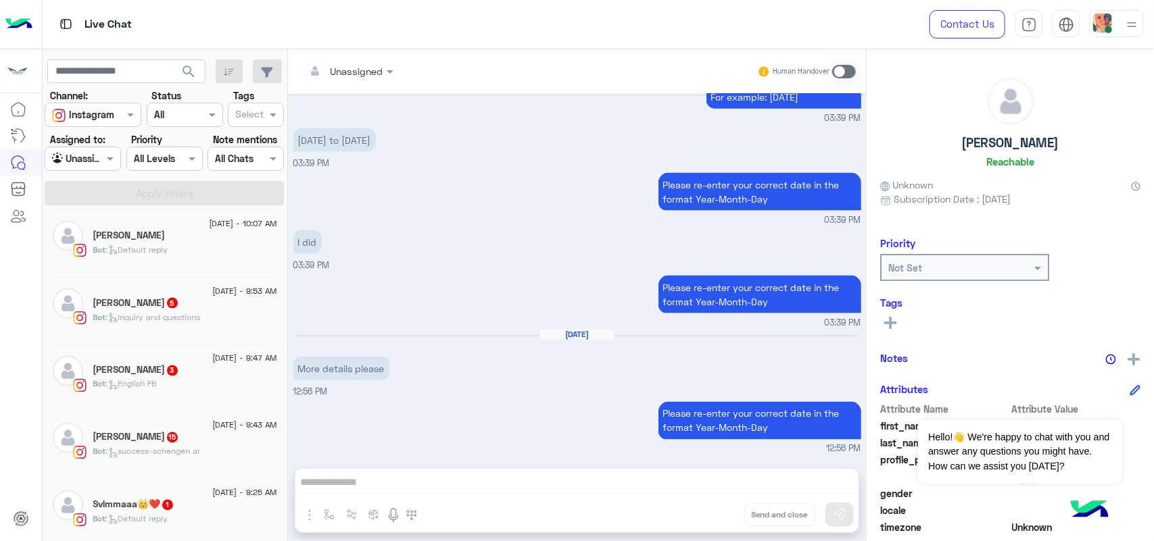
click at [213, 333] on div "Bot : Inquiry and questions" at bounding box center [185, 324] width 184 height 24
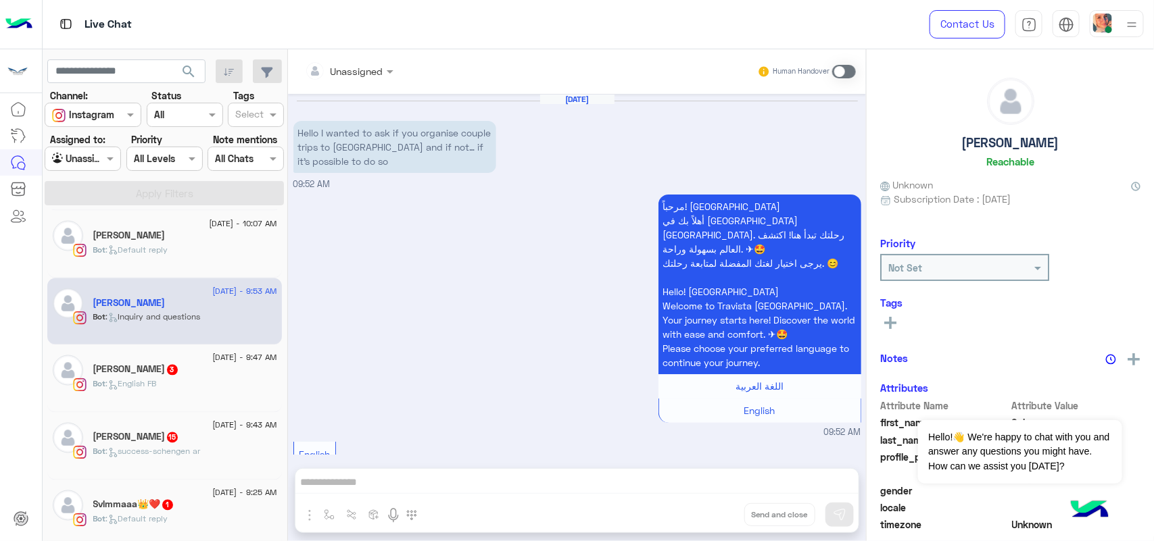
scroll to position [652, 0]
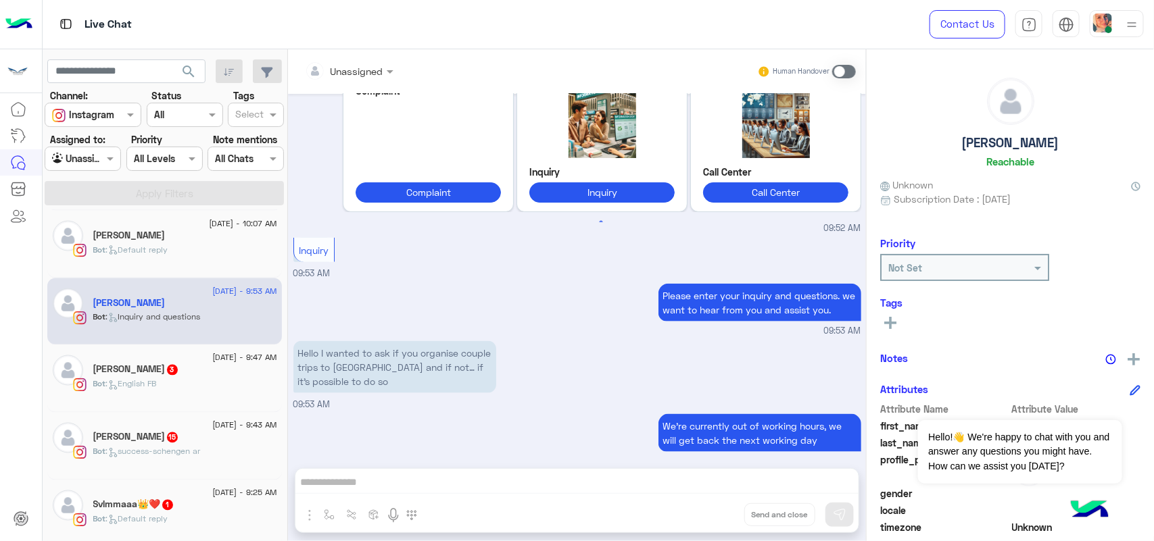
click at [190, 402] on div "Bot : English FB" at bounding box center [185, 390] width 184 height 24
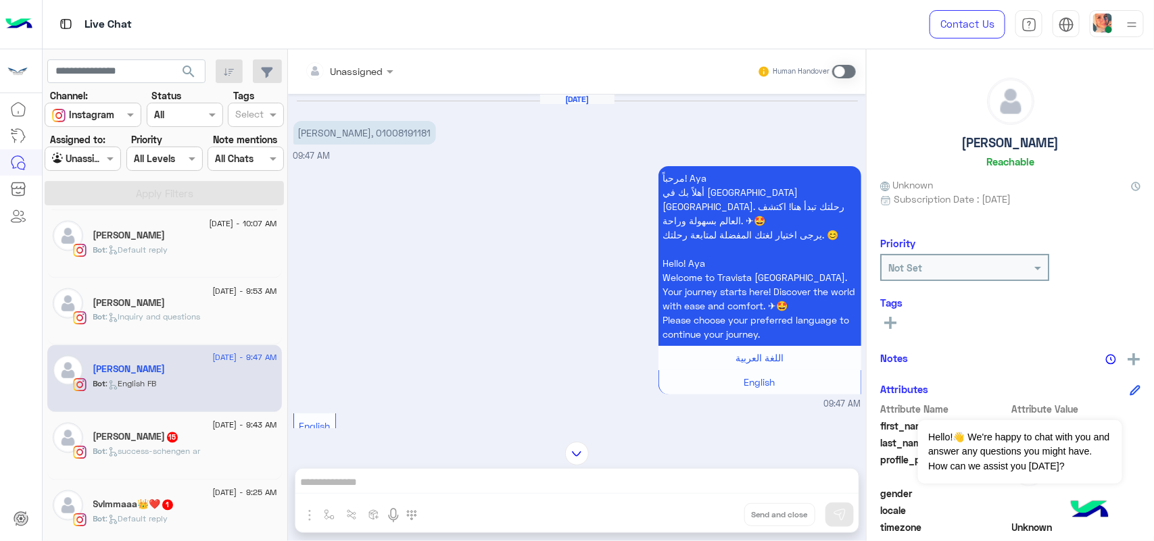
scroll to position [420, 0]
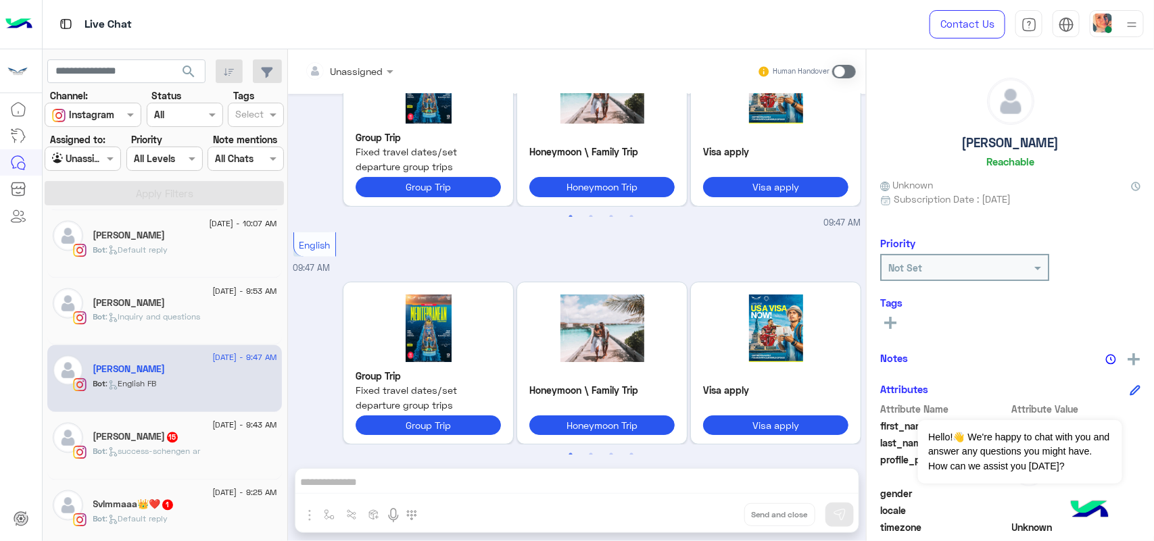
click at [143, 457] on span ": success-schengen ar" at bounding box center [153, 452] width 95 height 10
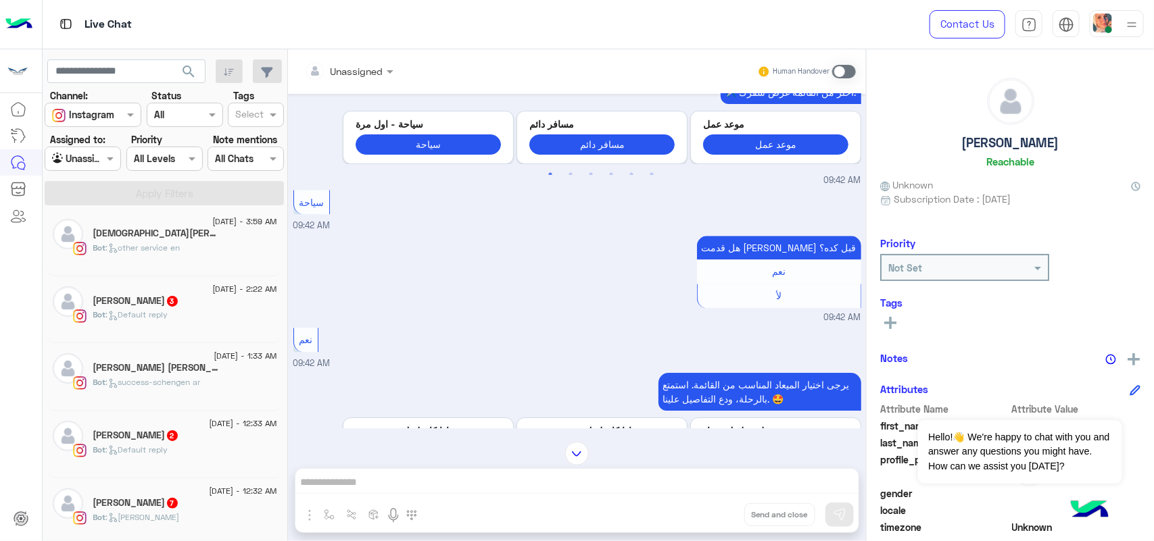
scroll to position [1408, 0]
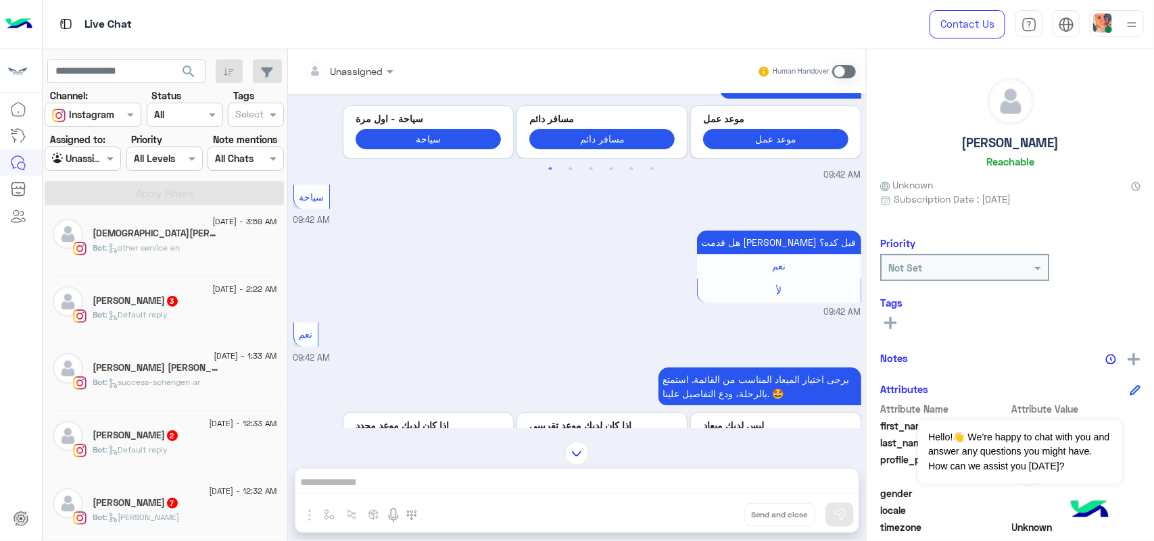
click at [162, 368] on h5 "Noha Ahmed Abdel Aziz 19" at bounding box center [157, 367] width 128 height 11
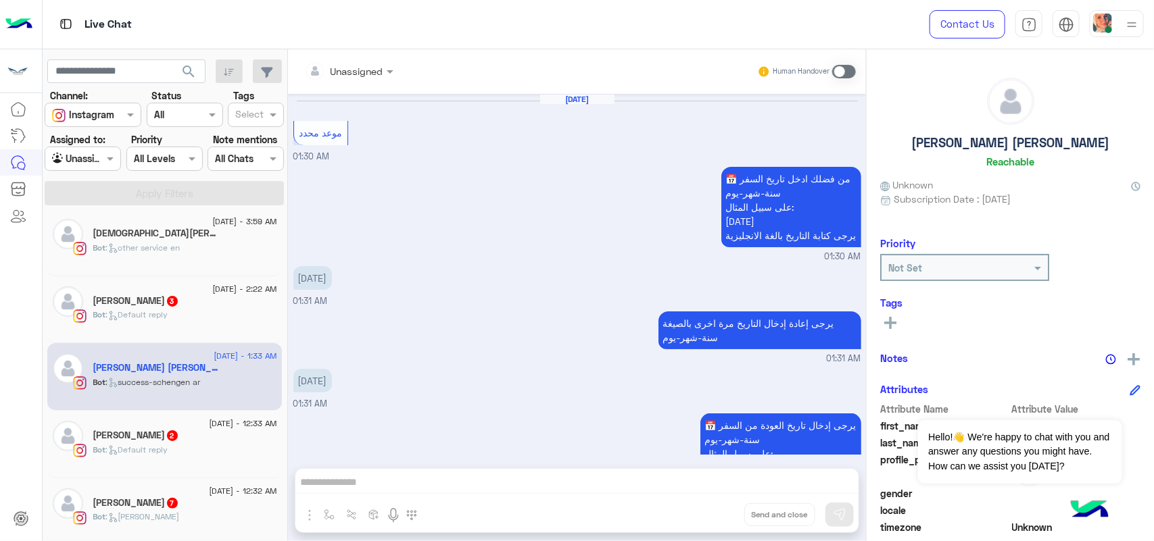
scroll to position [1031, 0]
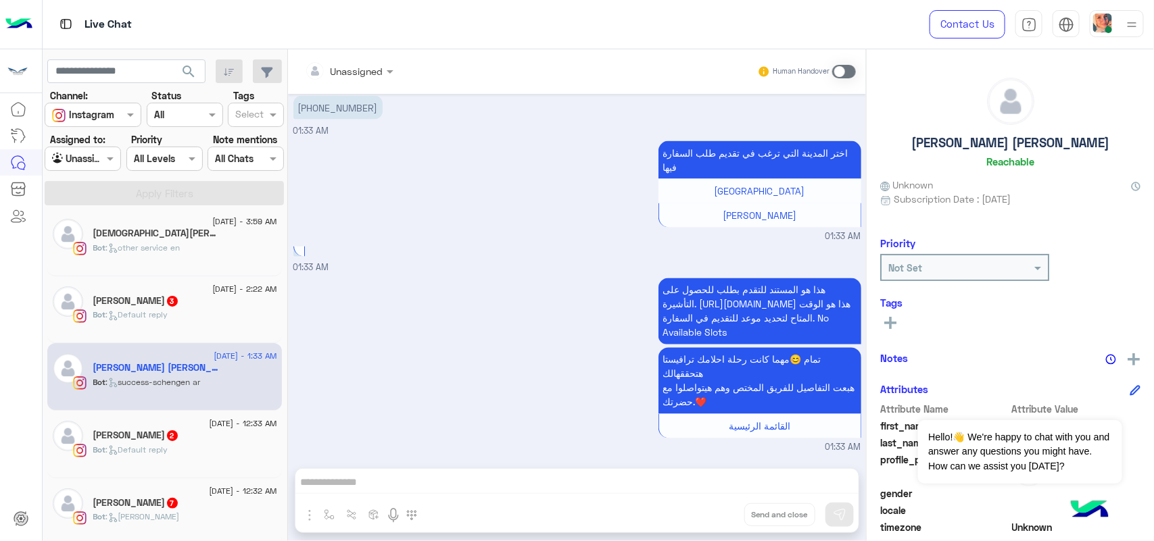
click at [149, 360] on div "[DATE] - 1:33 AM" at bounding box center [185, 357] width 184 height 9
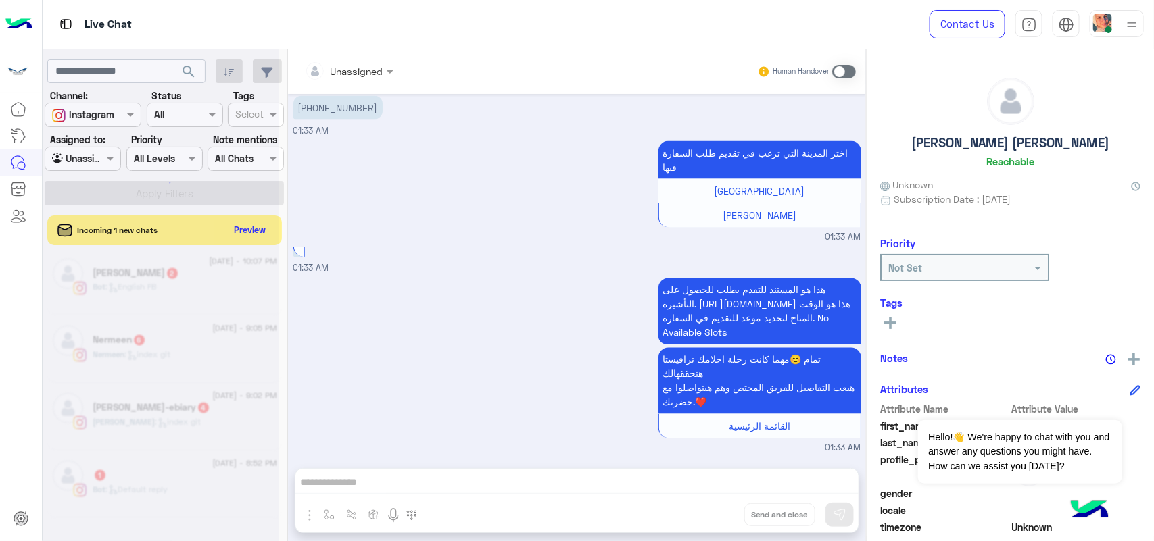
scroll to position [7, 0]
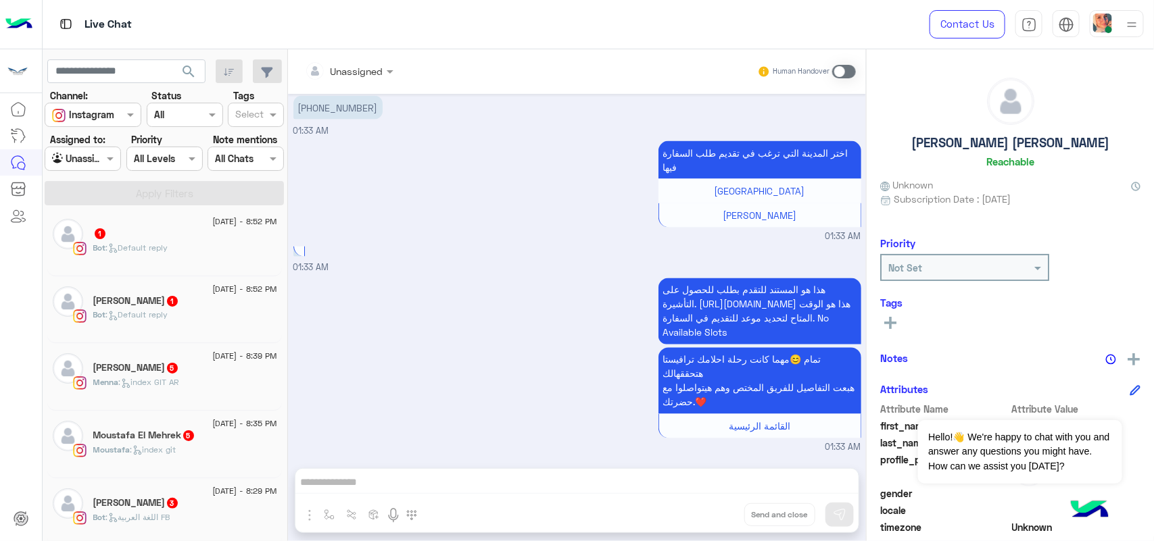
click at [174, 396] on div "Menna : index GIT AR" at bounding box center [185, 388] width 184 height 24
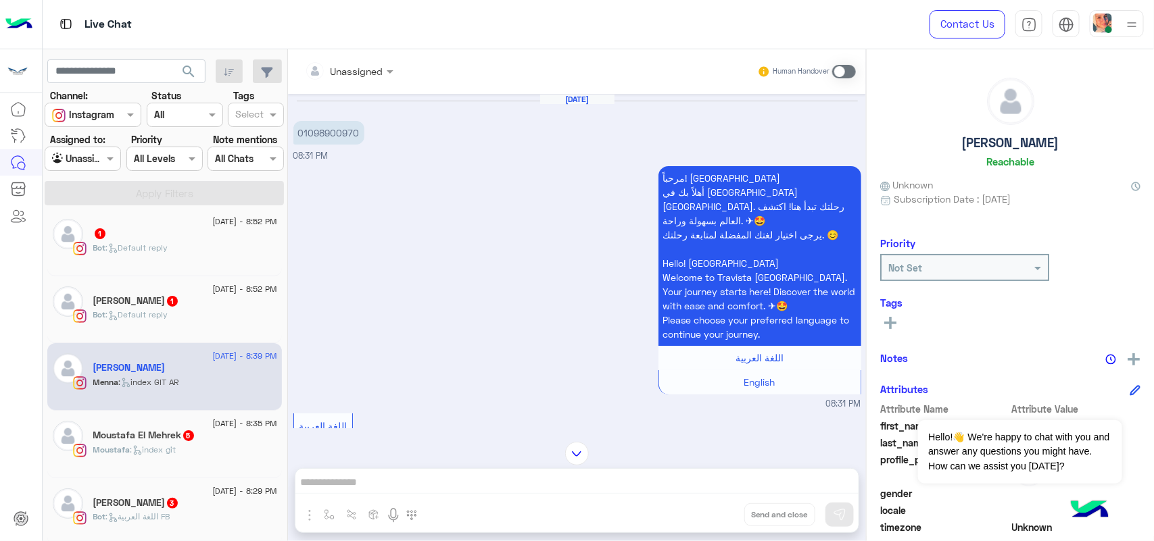
click at [129, 466] on div "Moustafa : index git" at bounding box center [185, 456] width 184 height 24
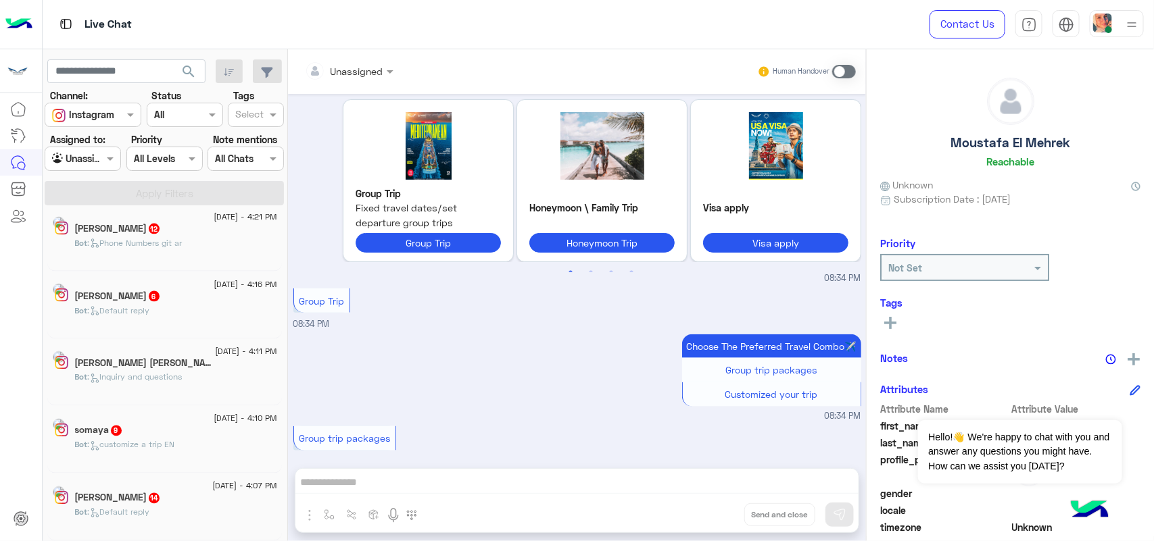
scroll to position [7, 0]
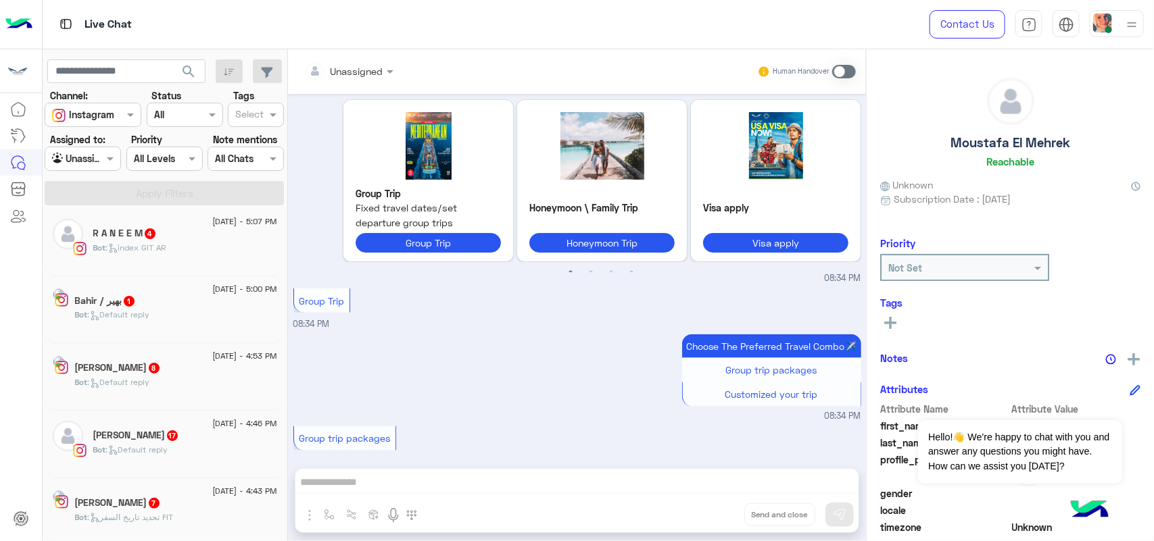
click at [153, 376] on div "Karim Montasser 8" at bounding box center [176, 369] width 202 height 14
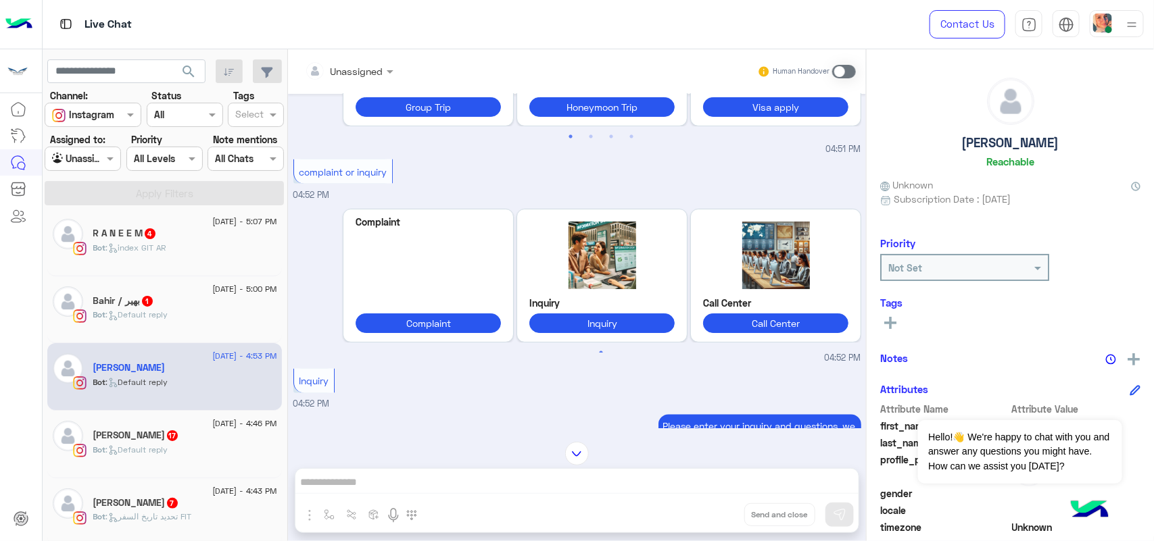
scroll to position [1141, 0]
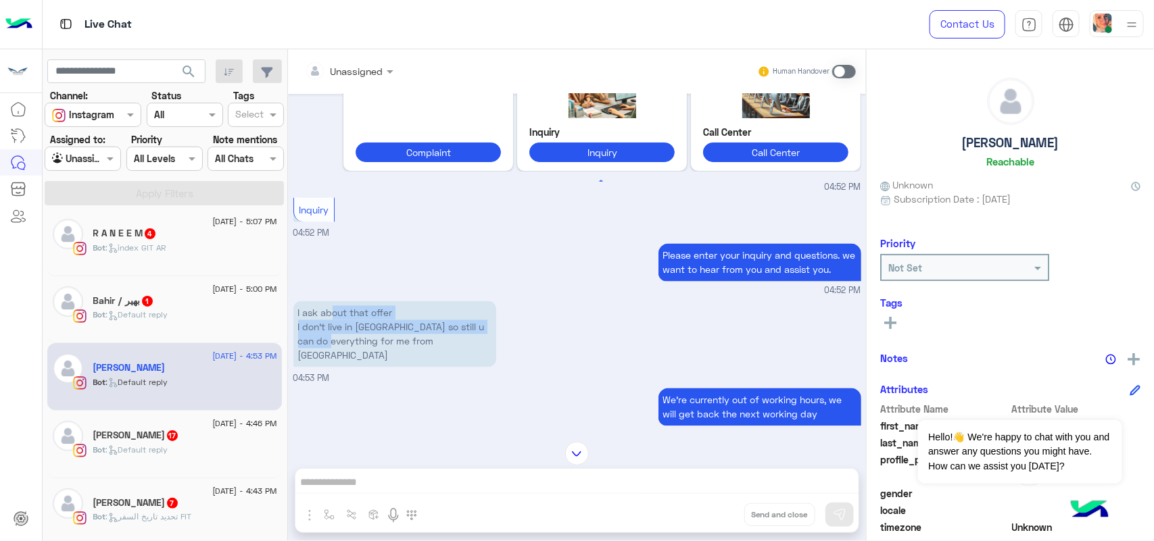
drag, startPoint x: 333, startPoint y: 305, endPoint x: 353, endPoint y: 325, distance: 28.7
click at [353, 325] on p "I ask about that offer I don’t live in Egypt so still u can do everything for m…" at bounding box center [394, 334] width 203 height 66
click at [370, 326] on p "I ask about that offer I don’t live in Egypt so still u can do everything for m…" at bounding box center [394, 334] width 203 height 66
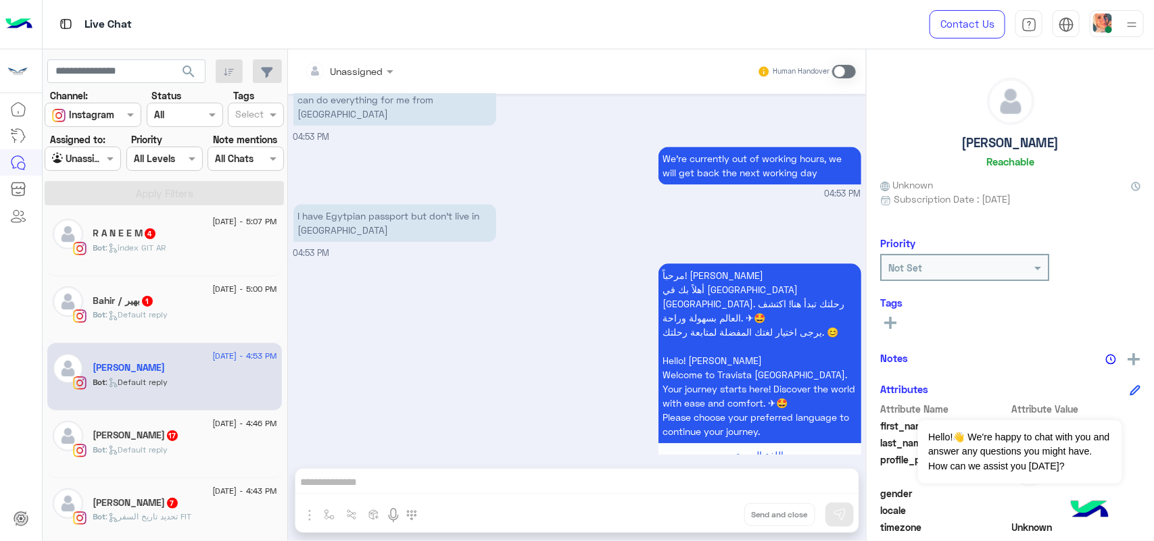
scroll to position [1394, 0]
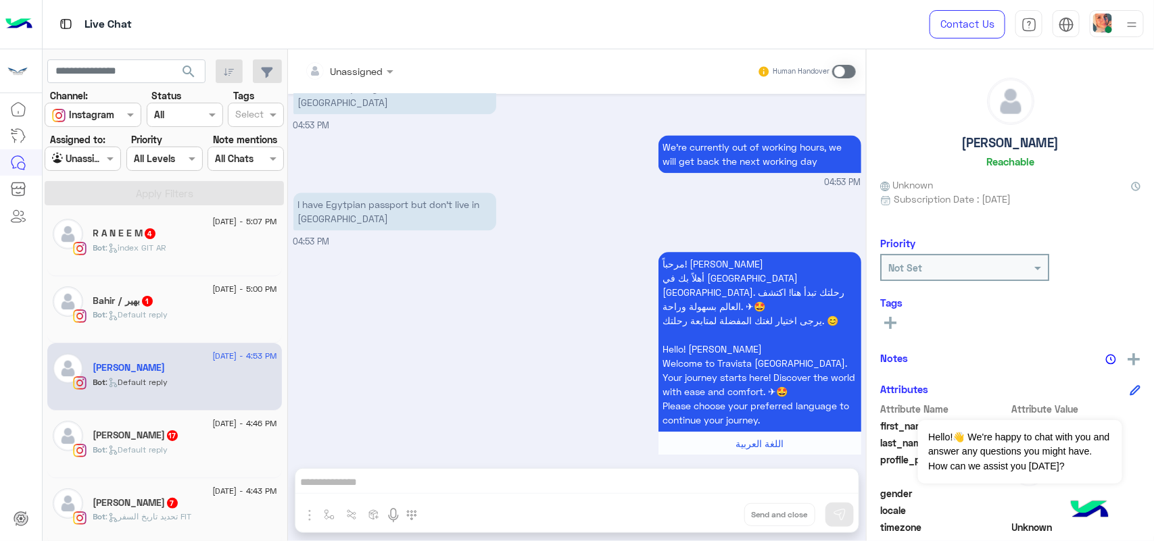
click at [181, 450] on div "Bot : Default reply" at bounding box center [185, 456] width 184 height 24
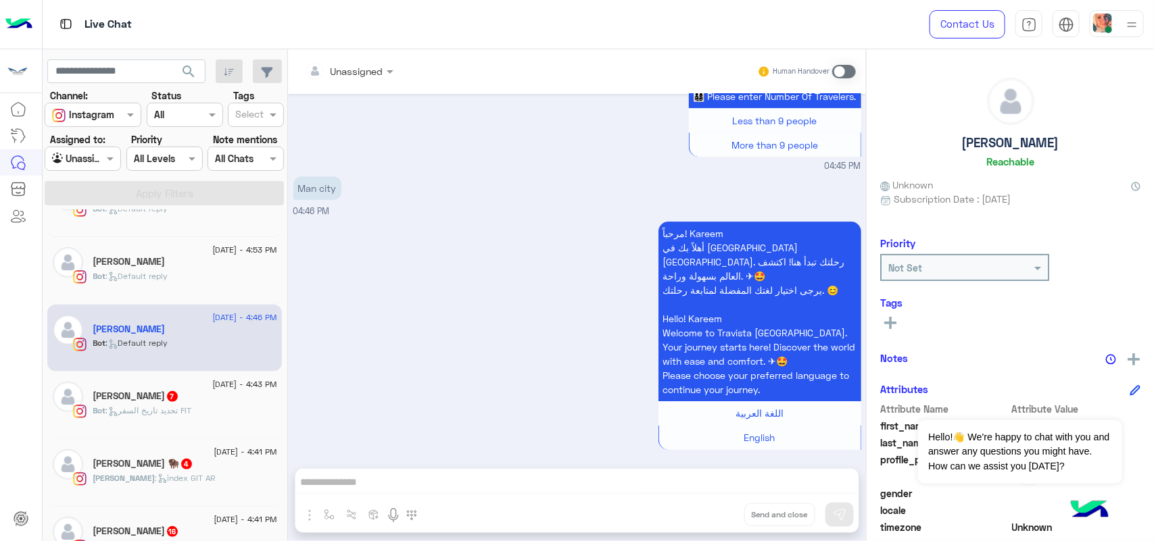
scroll to position [176, 0]
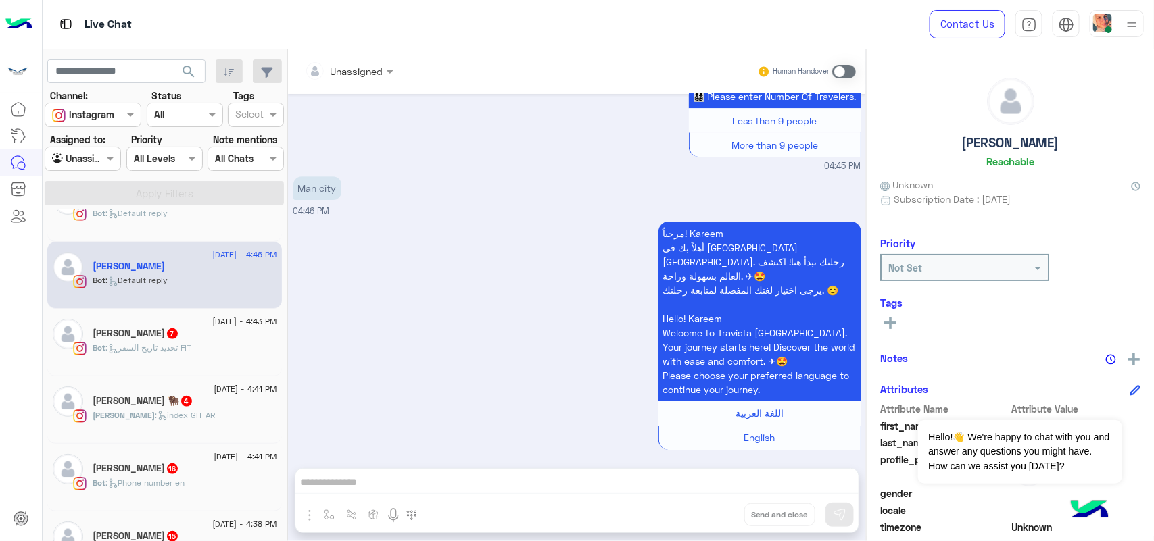
click at [195, 433] on div "Ahmed : index GIT AR" at bounding box center [185, 422] width 184 height 24
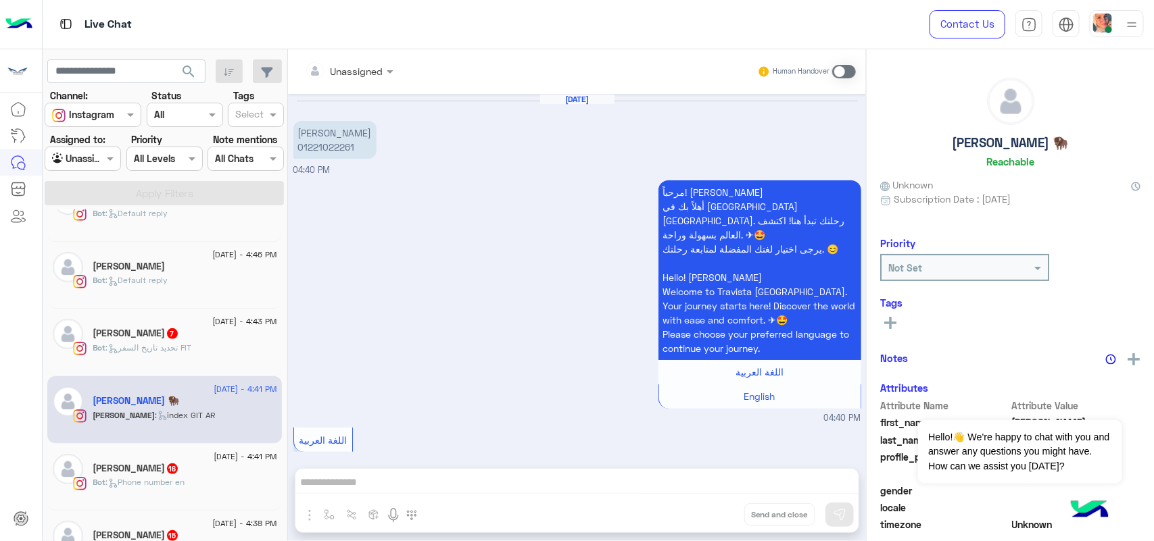
scroll to position [392, 0]
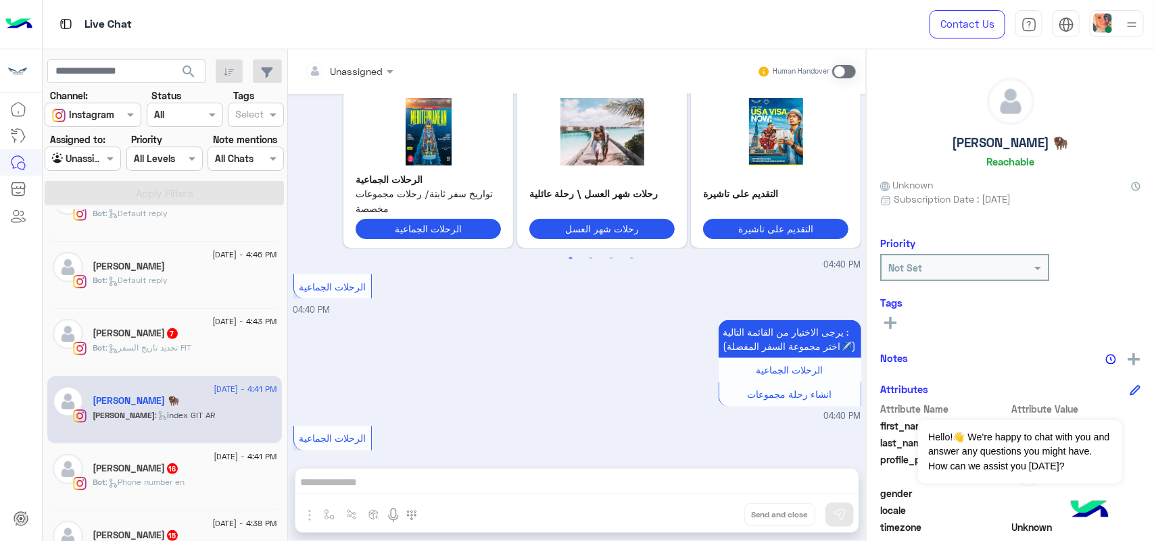
click at [220, 483] on div "Bot : Phone number en" at bounding box center [185, 488] width 184 height 24
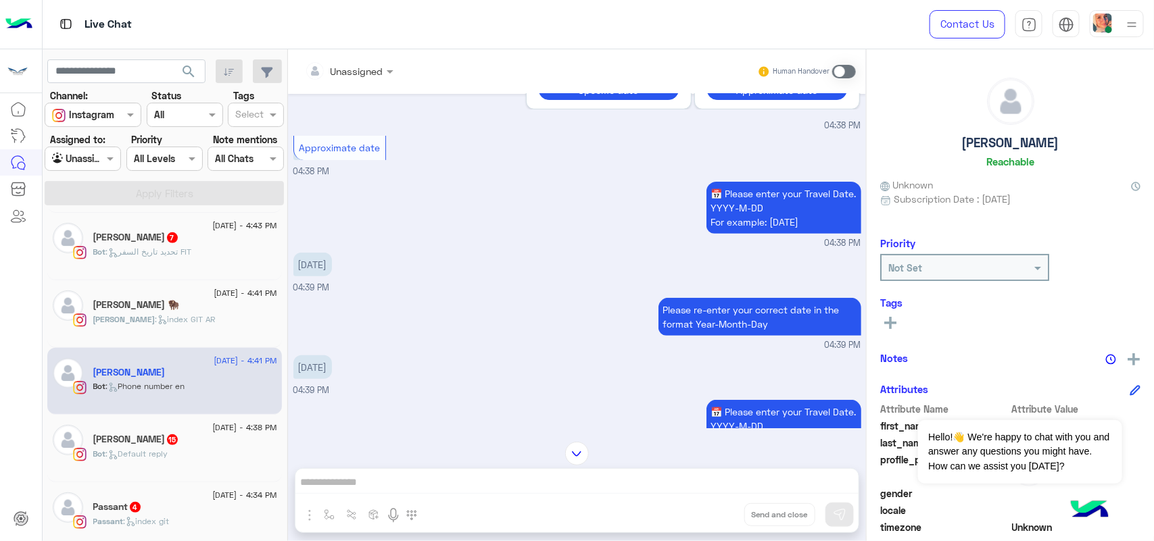
scroll to position [345, 0]
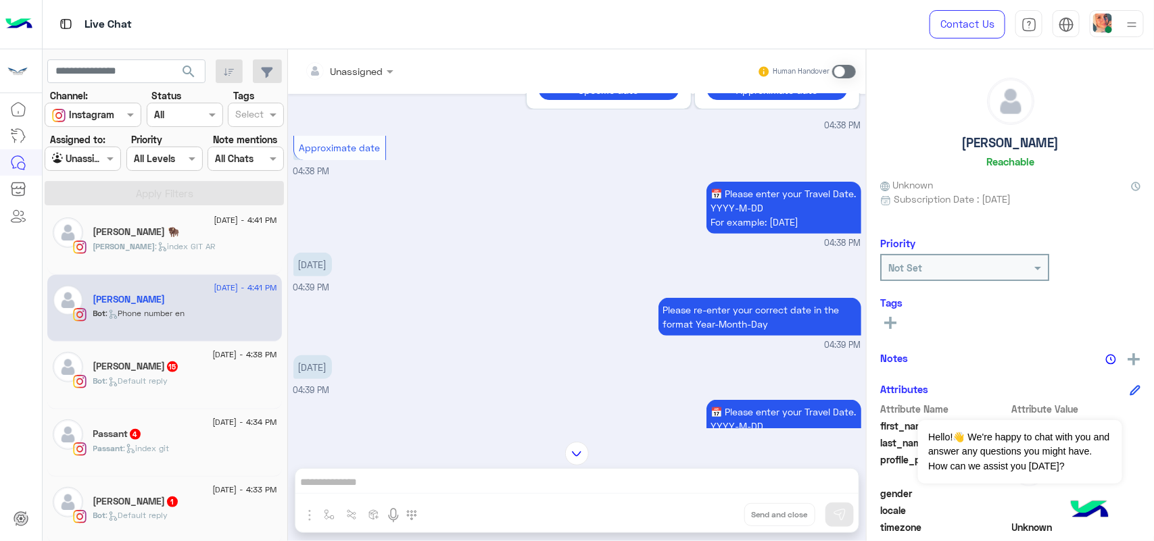
click at [204, 399] on div "Bot : Default reply" at bounding box center [185, 387] width 184 height 24
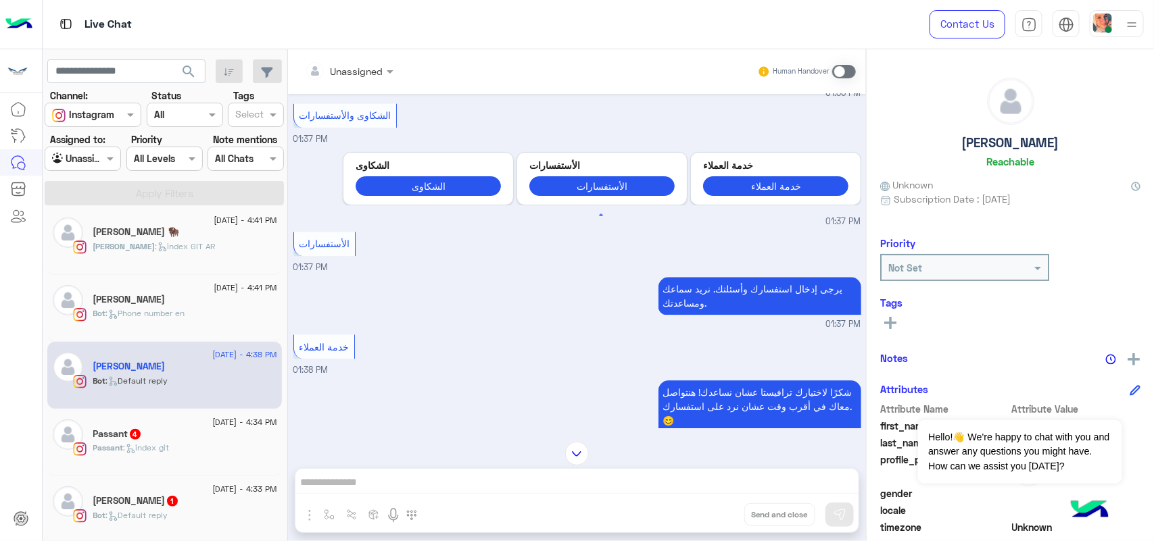
scroll to position [1761, 0]
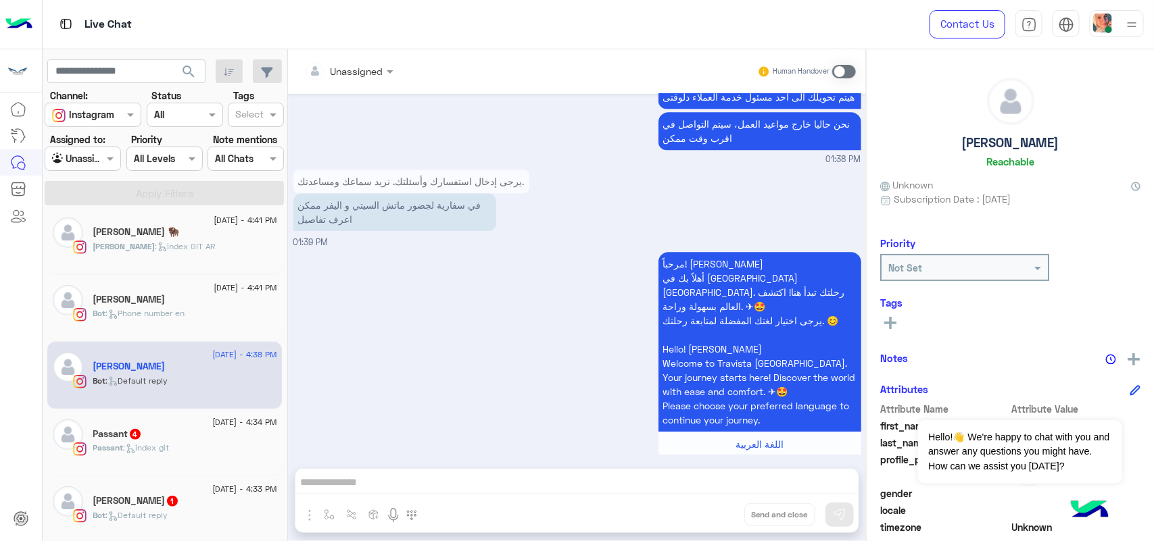
click at [839, 78] on span at bounding box center [844, 72] width 24 height 14
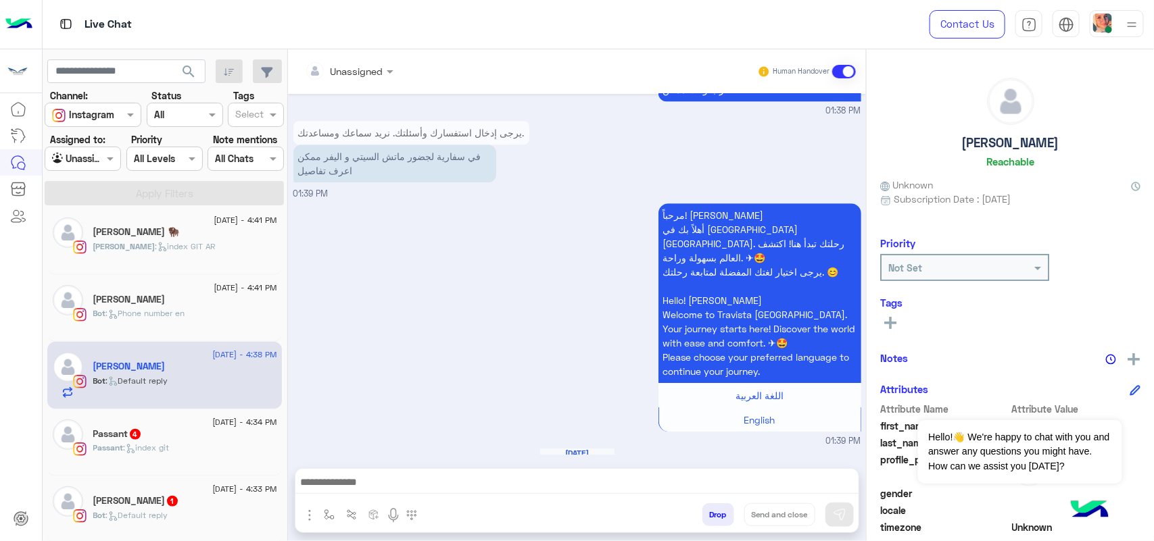
click at [524, 468] on div "Drop Send and close" at bounding box center [577, 500] width 564 height 65
click at [522, 483] on textarea at bounding box center [576, 484] width 563 height 20
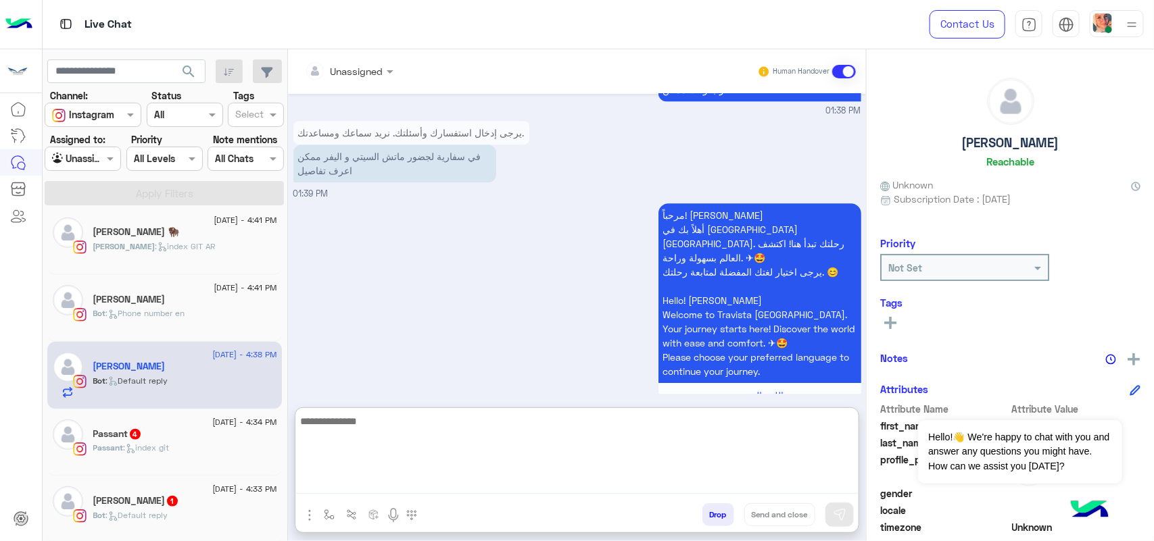
paste textarea "**********"
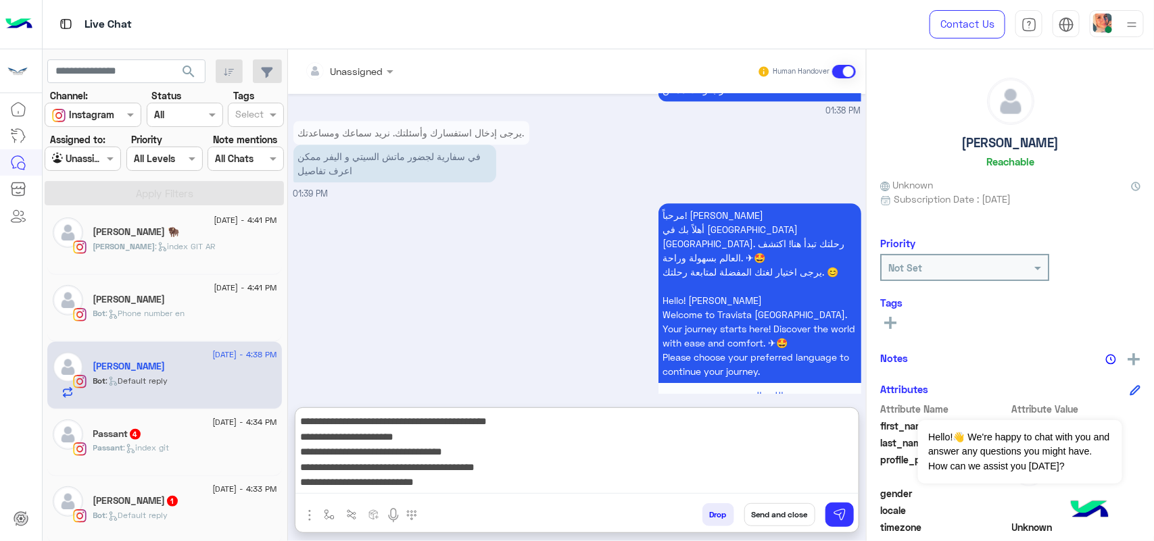
scroll to position [41, 0]
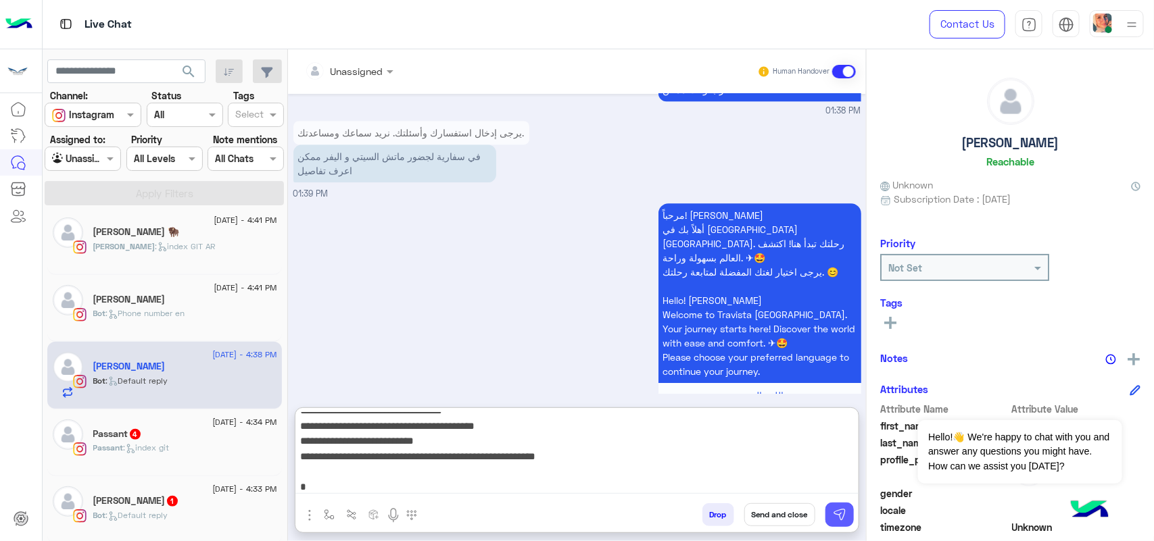
type textarea "**********"
click at [838, 514] on img at bounding box center [840, 515] width 14 height 14
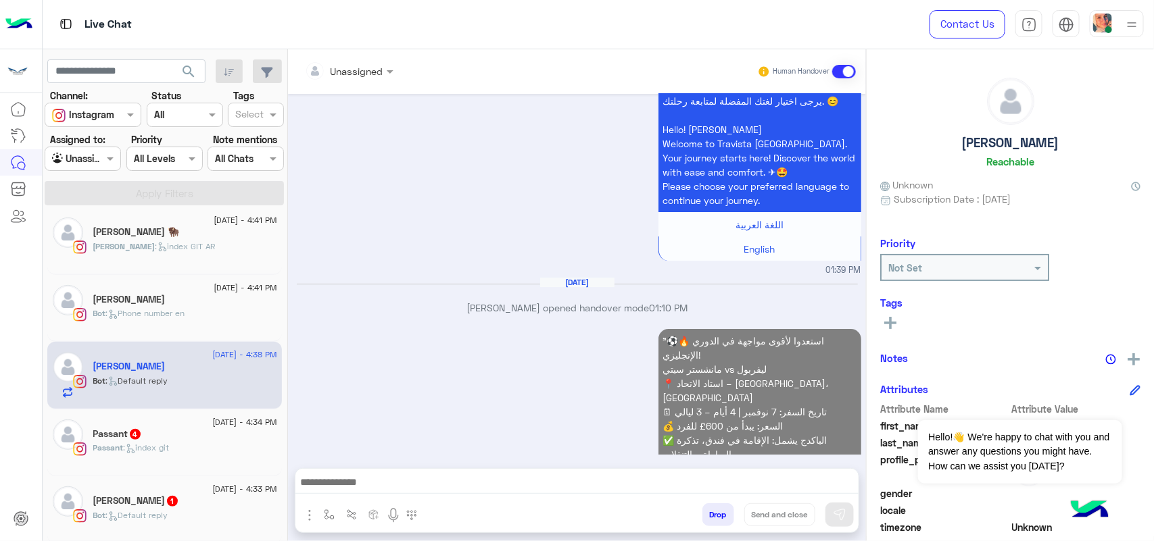
scroll to position [2005, 0]
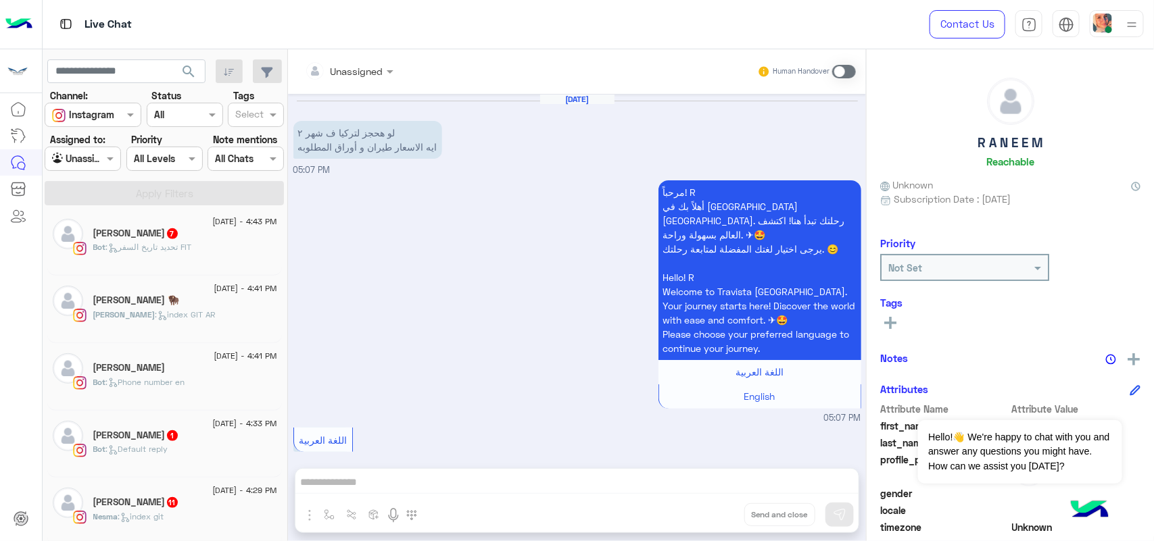
scroll to position [514, 0]
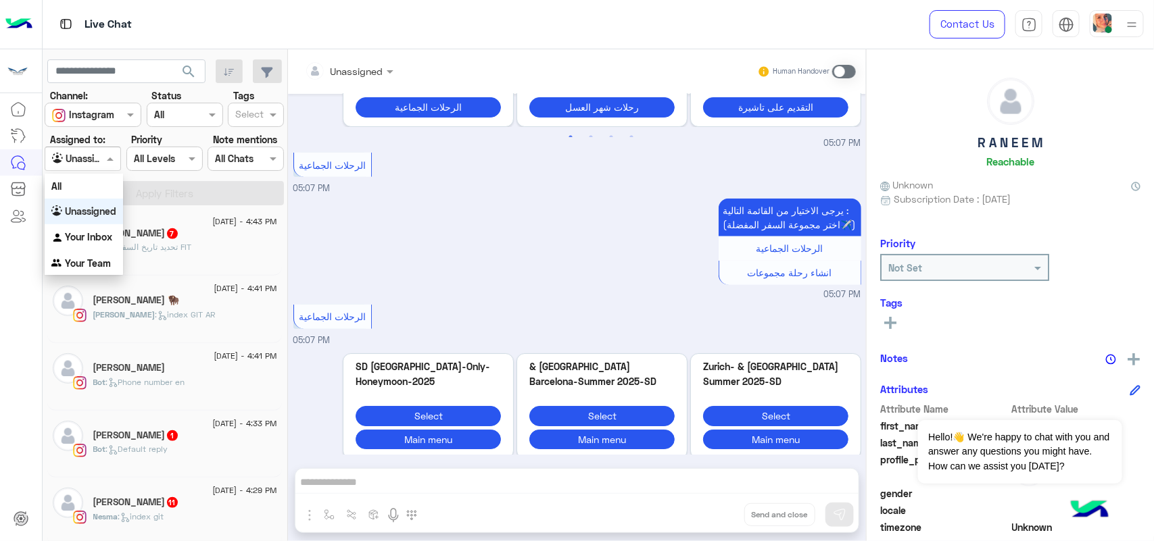
click at [90, 149] on div "Agent Filter Unassigned" at bounding box center [83, 159] width 76 height 24
click at [95, 232] on b "Your Inbox" at bounding box center [88, 236] width 47 height 11
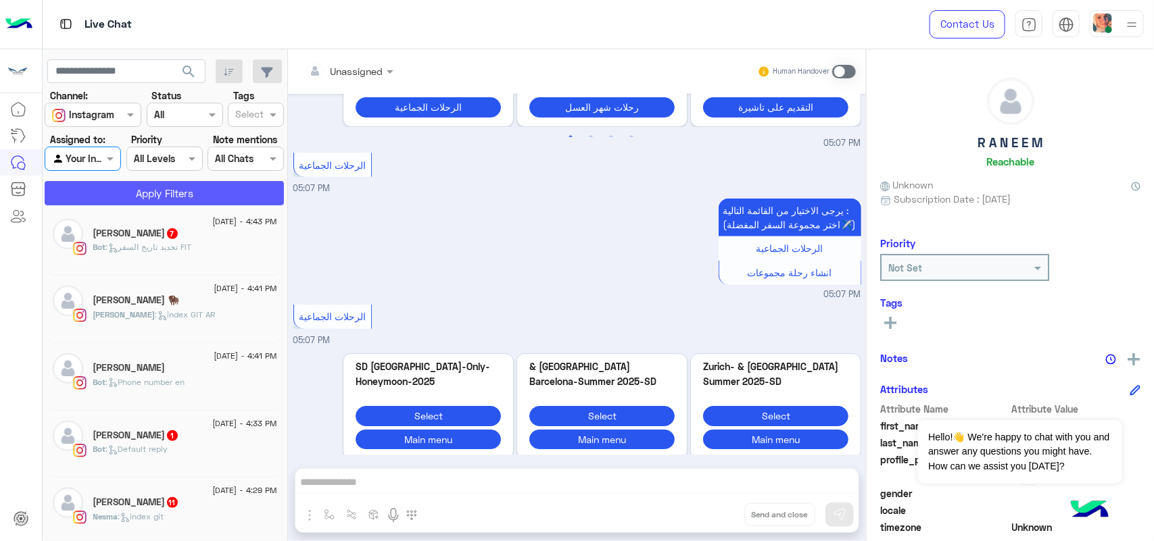
click at [159, 193] on button "Apply Filters" at bounding box center [164, 193] width 239 height 24
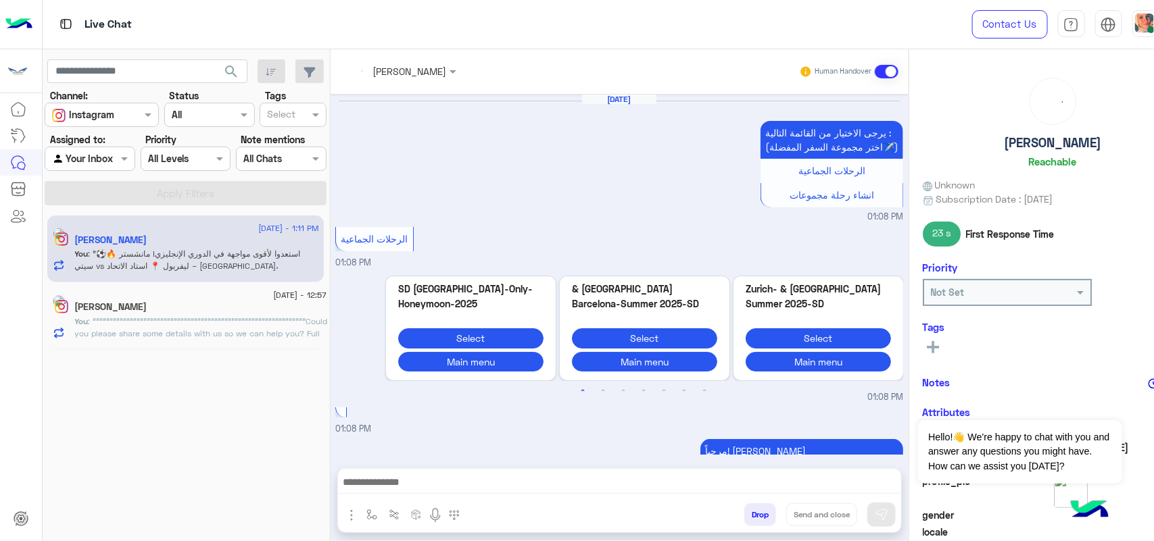
scroll to position [1721, 0]
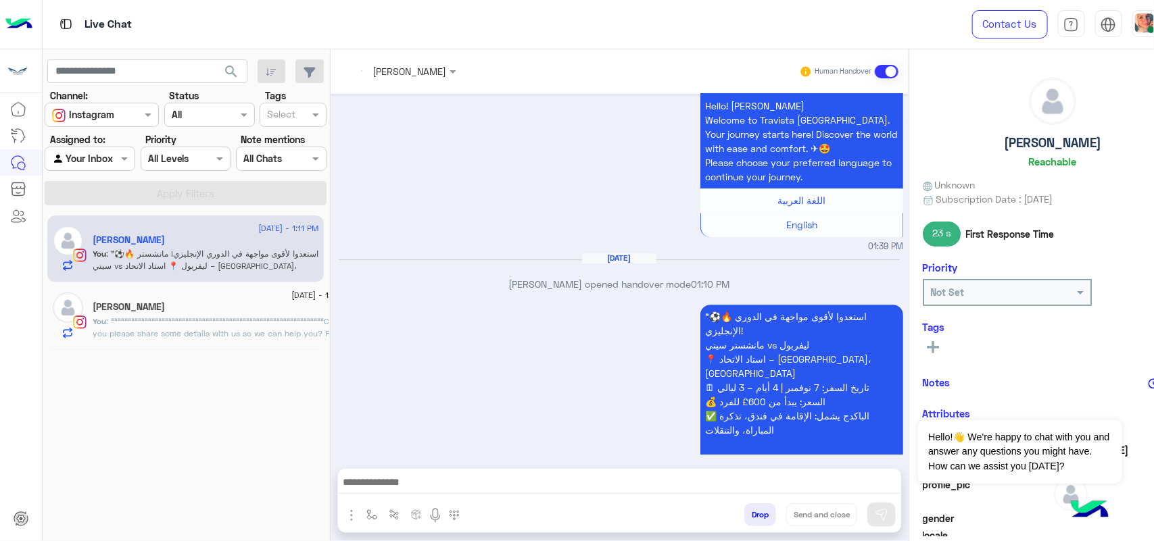
click at [387, 471] on div at bounding box center [619, 486] width 563 height 34
click at [389, 481] on textarea at bounding box center [619, 484] width 563 height 20
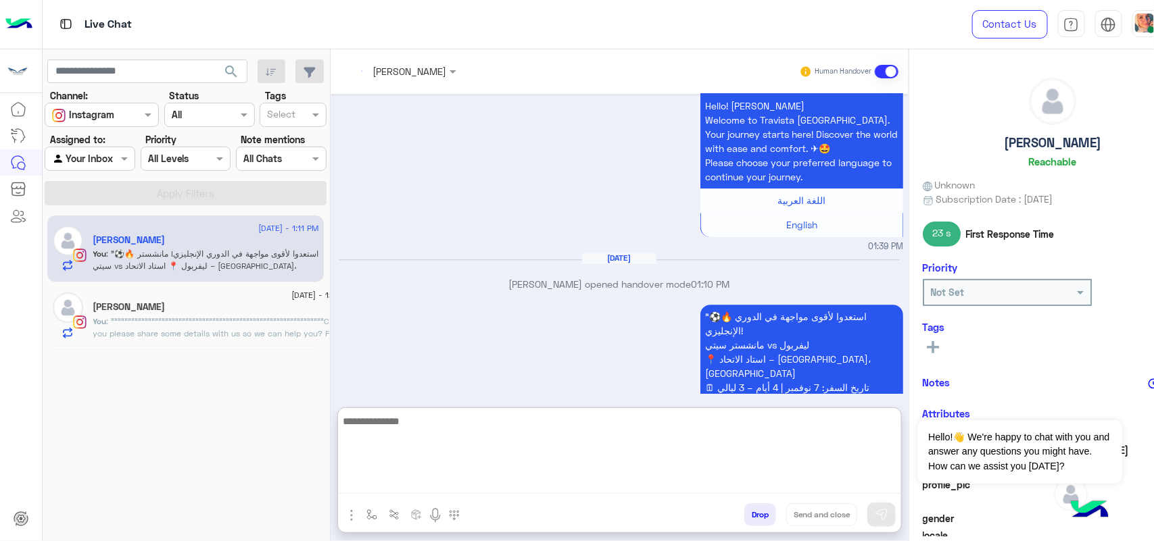
paste textarea "**********"
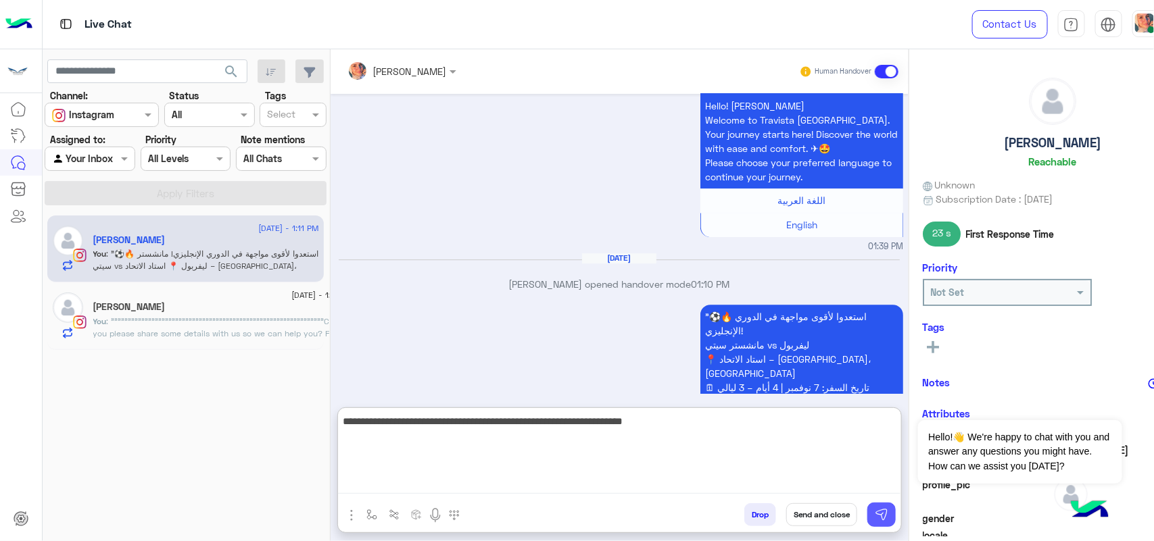
type textarea "**********"
click at [880, 517] on img at bounding box center [882, 515] width 14 height 14
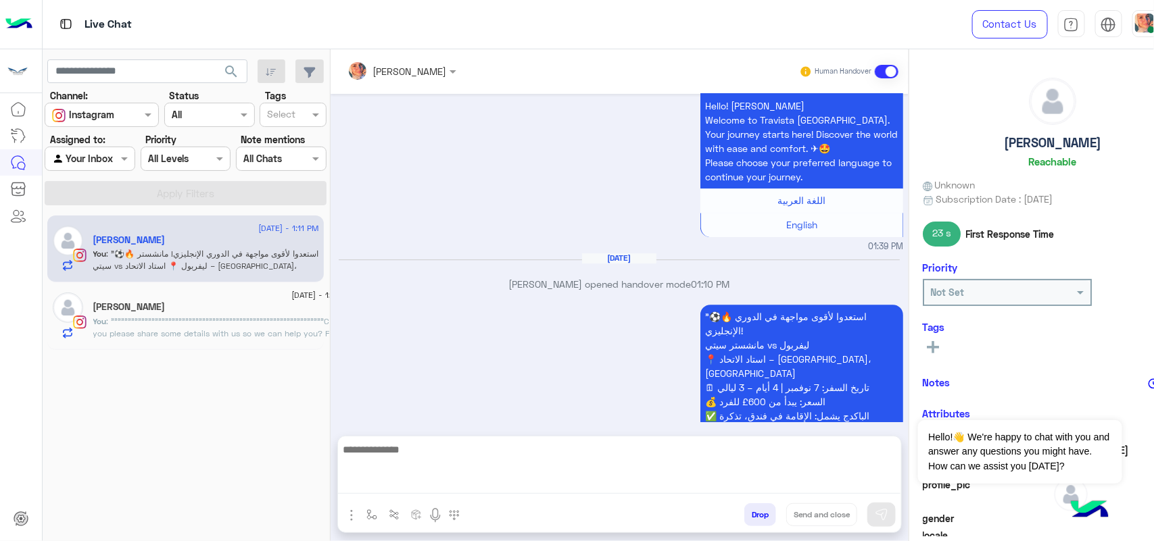
scroll to position [1778, 0]
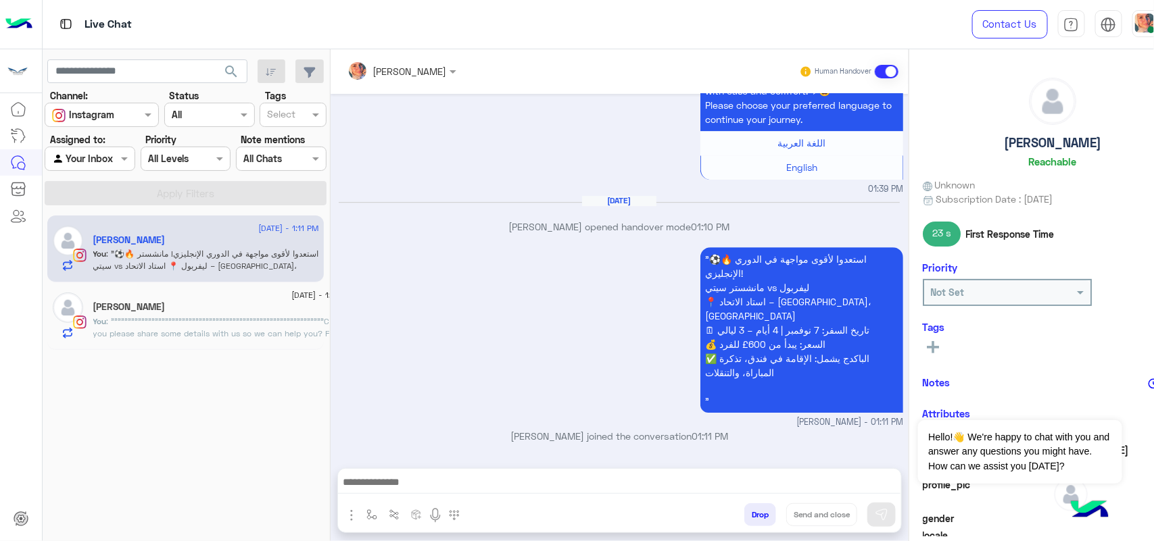
click at [657, 485] on textarea at bounding box center [619, 484] width 563 height 20
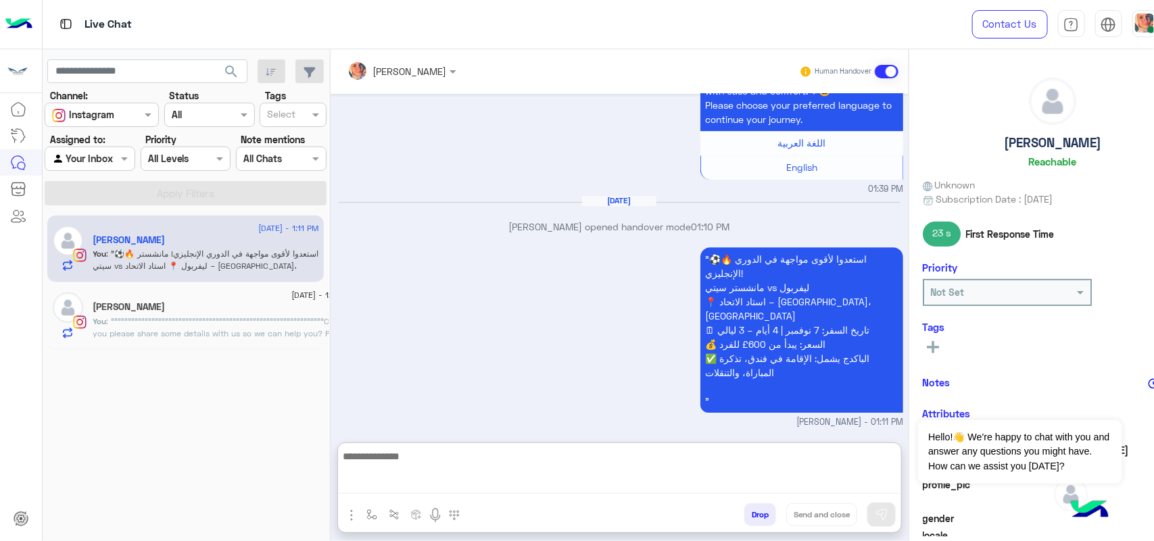
scroll to position [1827, 0]
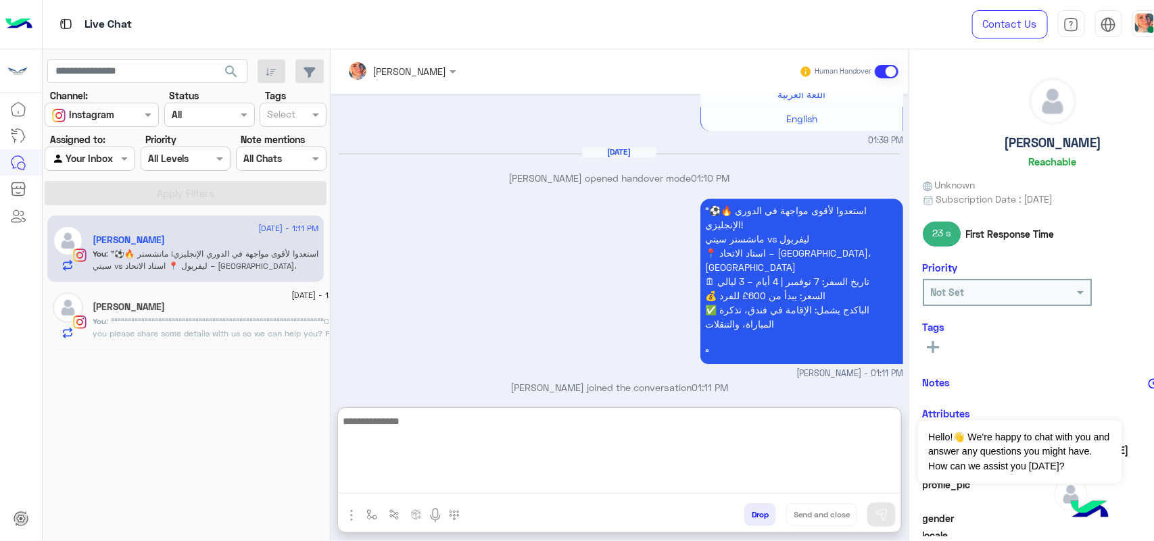
paste textarea "**********"
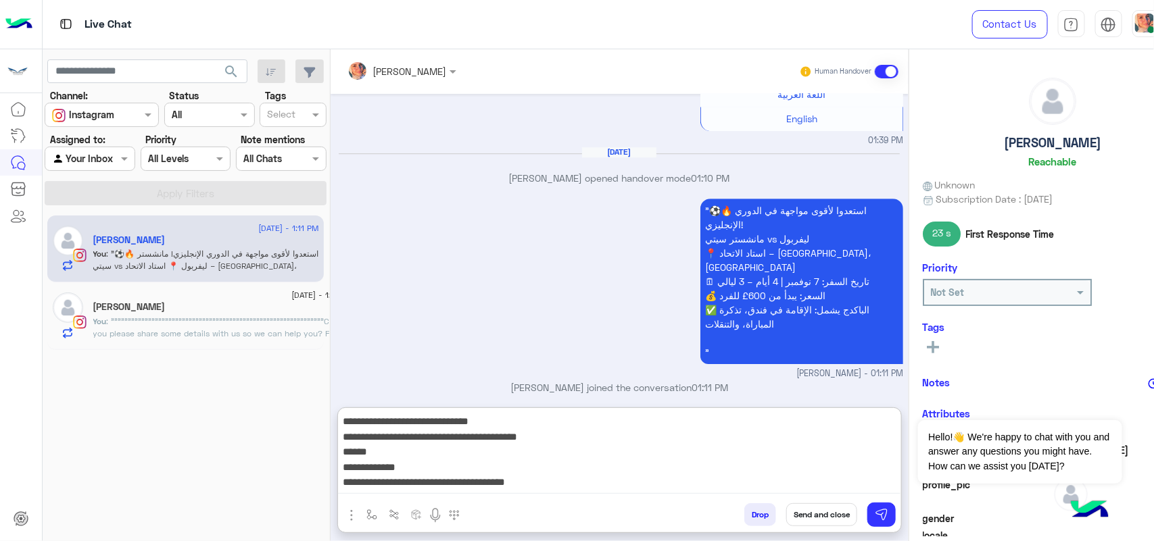
scroll to position [41, 0]
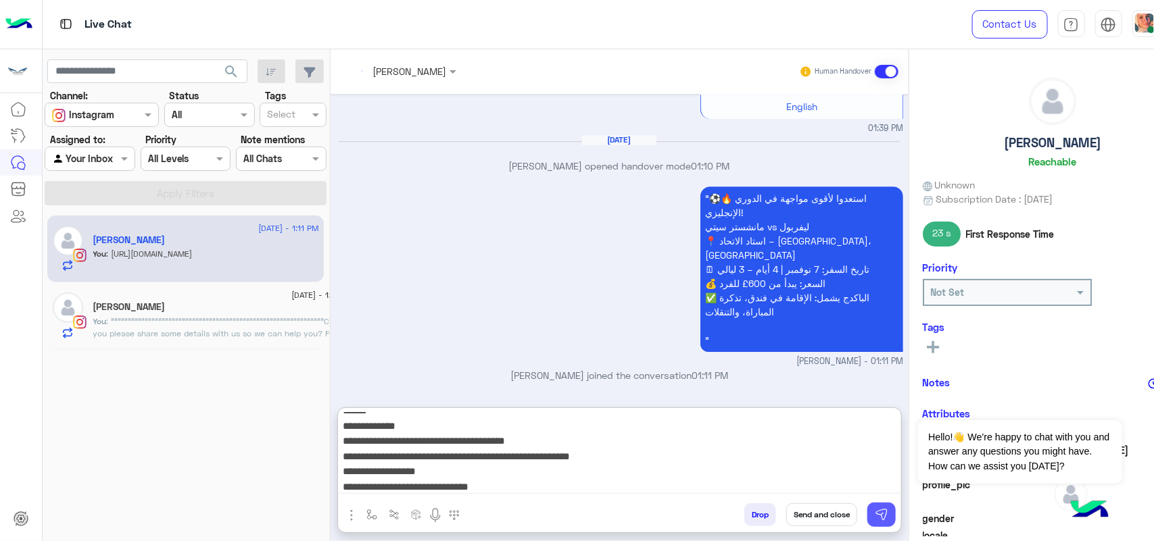
type textarea "**********"
click at [875, 504] on button at bounding box center [881, 515] width 28 height 24
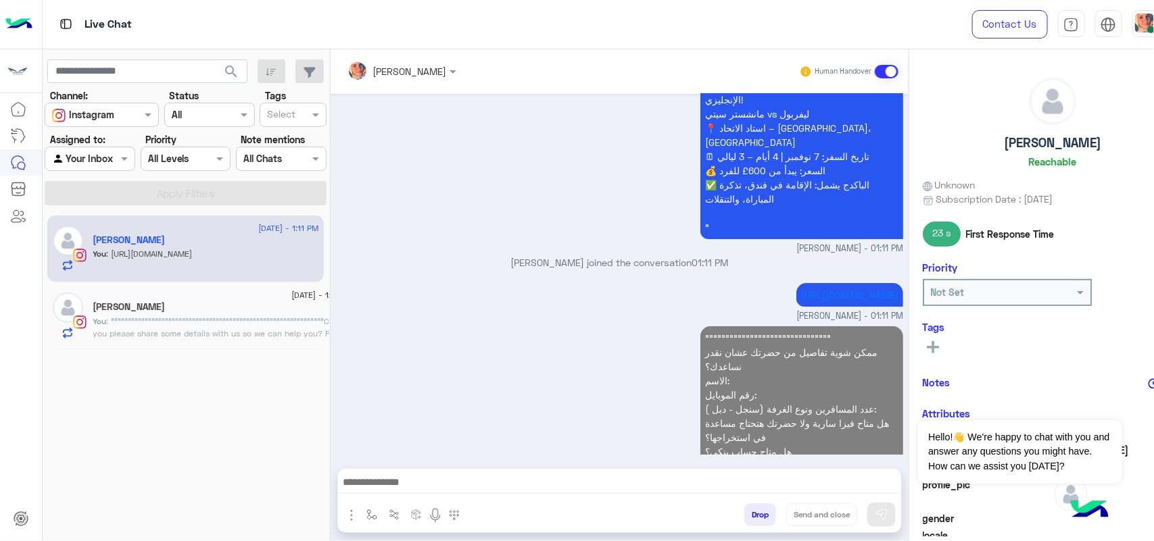
scroll to position [1948, 0]
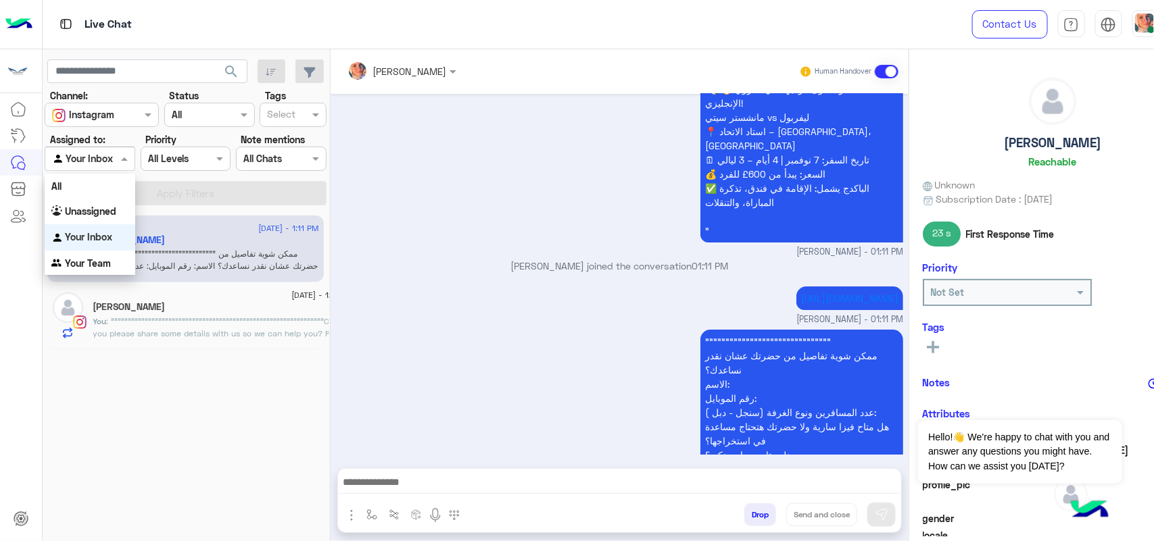
click at [75, 160] on input "text" at bounding box center [74, 159] width 44 height 14
click at [74, 214] on b "Unassigned" at bounding box center [90, 210] width 51 height 11
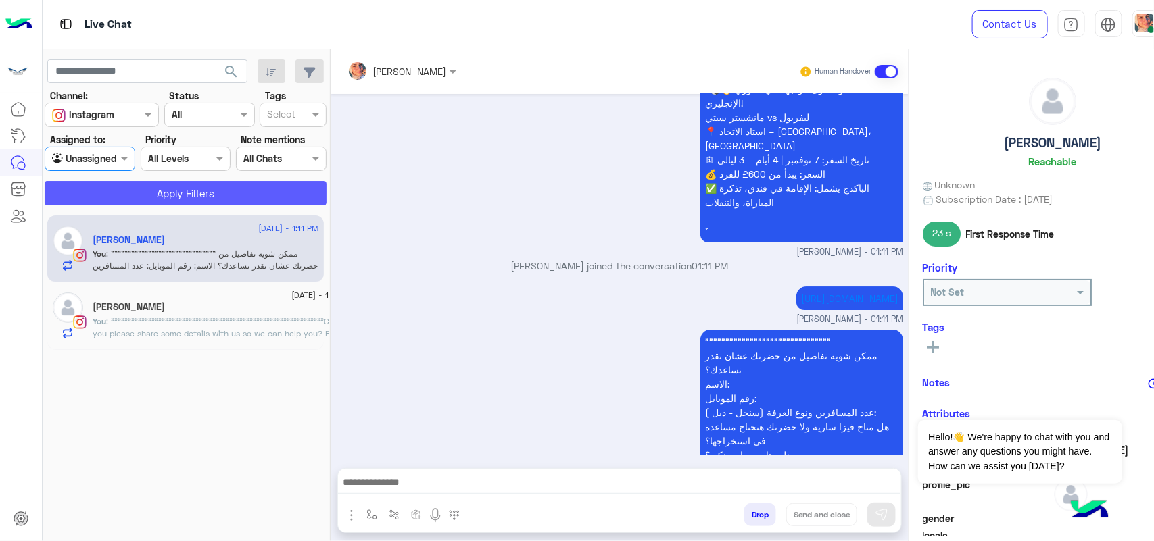
click at [177, 187] on button "Apply Filters" at bounding box center [186, 193] width 282 height 24
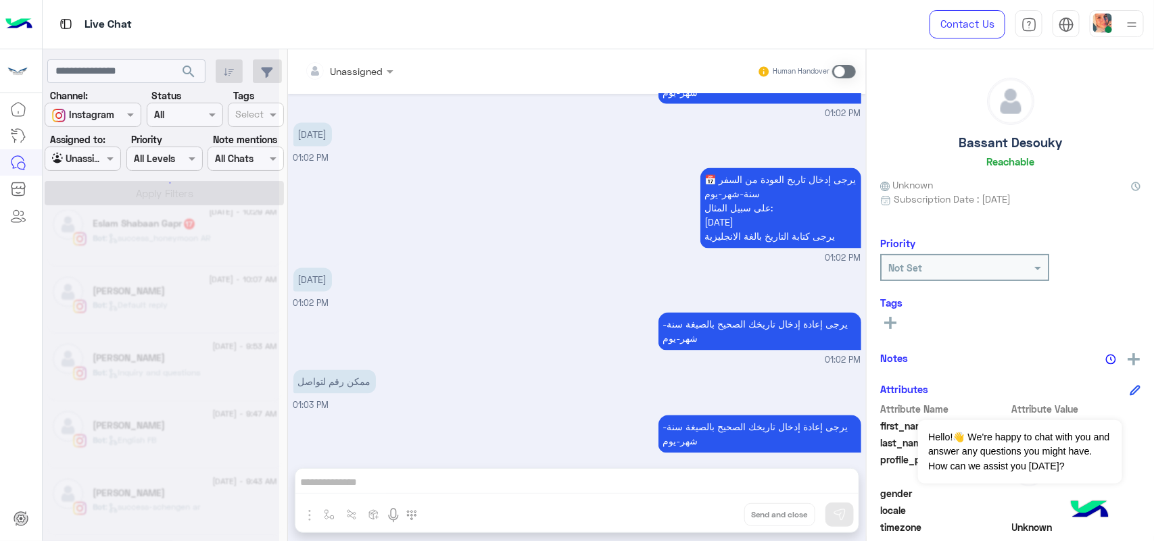
scroll to position [7, 0]
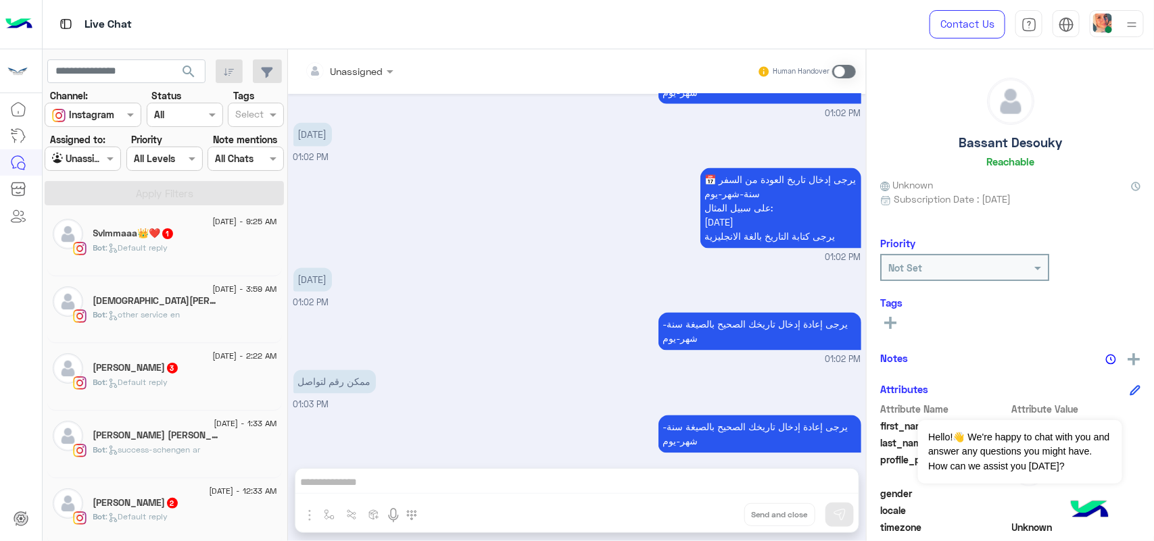
click at [169, 399] on div "Bot : Default reply" at bounding box center [185, 388] width 184 height 24
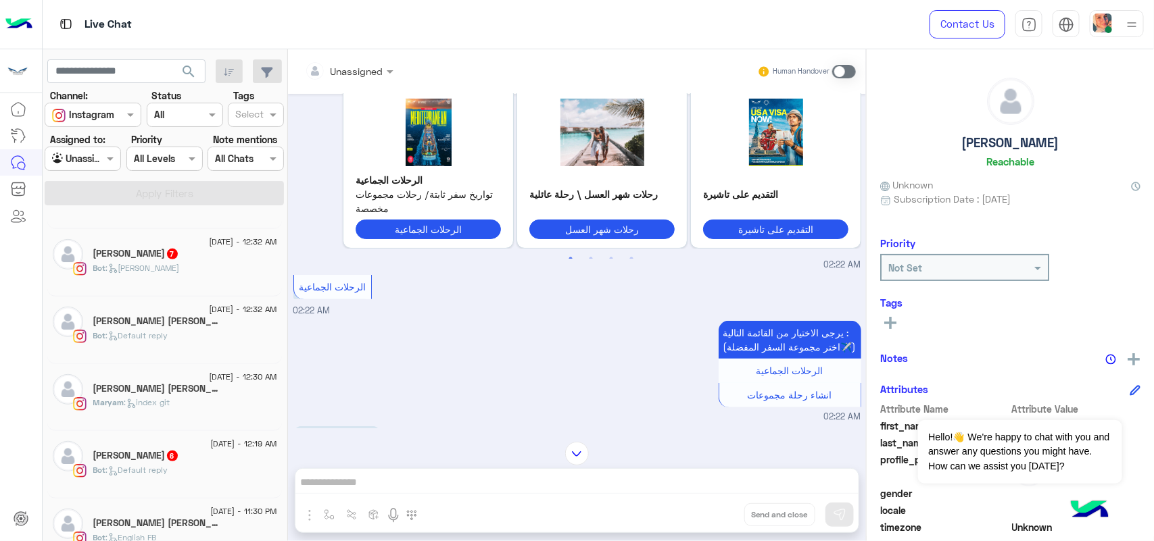
scroll to position [429, 0]
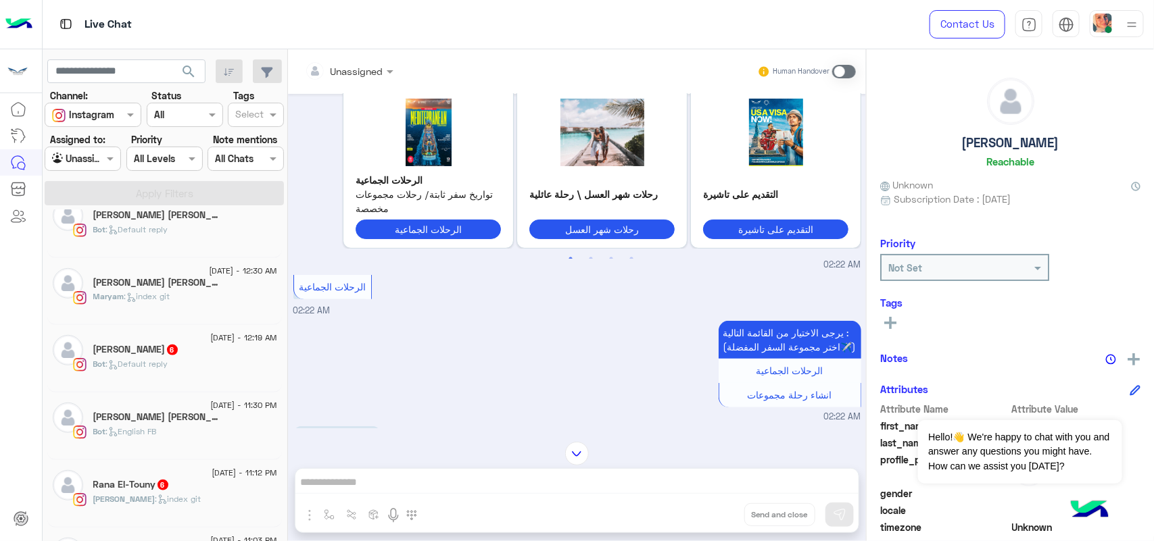
click at [137, 448] on div "Bot : English FB" at bounding box center [185, 438] width 184 height 24
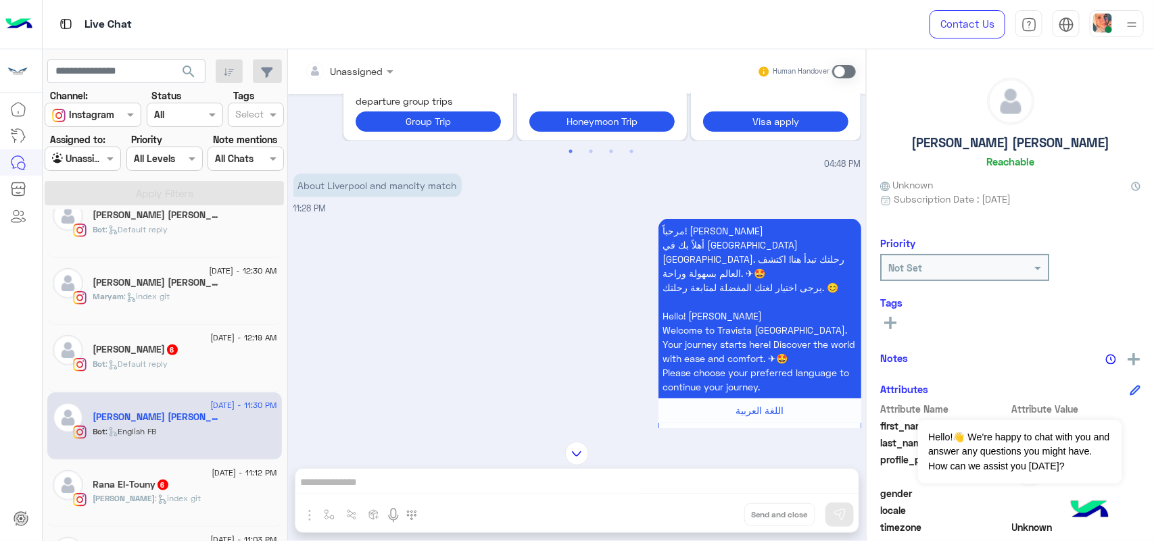
scroll to position [528, 0]
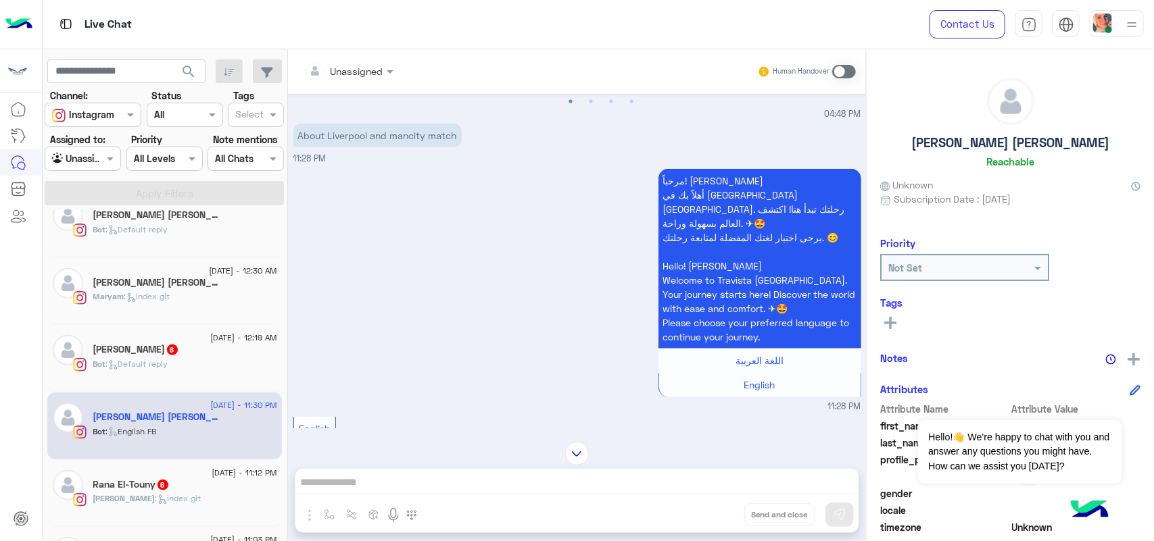
click at [838, 57] on div "Unassigned Human Handover" at bounding box center [577, 71] width 578 height 45
click at [839, 59] on div "Human Handover" at bounding box center [806, 71] width 99 height 24
click at [842, 72] on span at bounding box center [844, 72] width 24 height 14
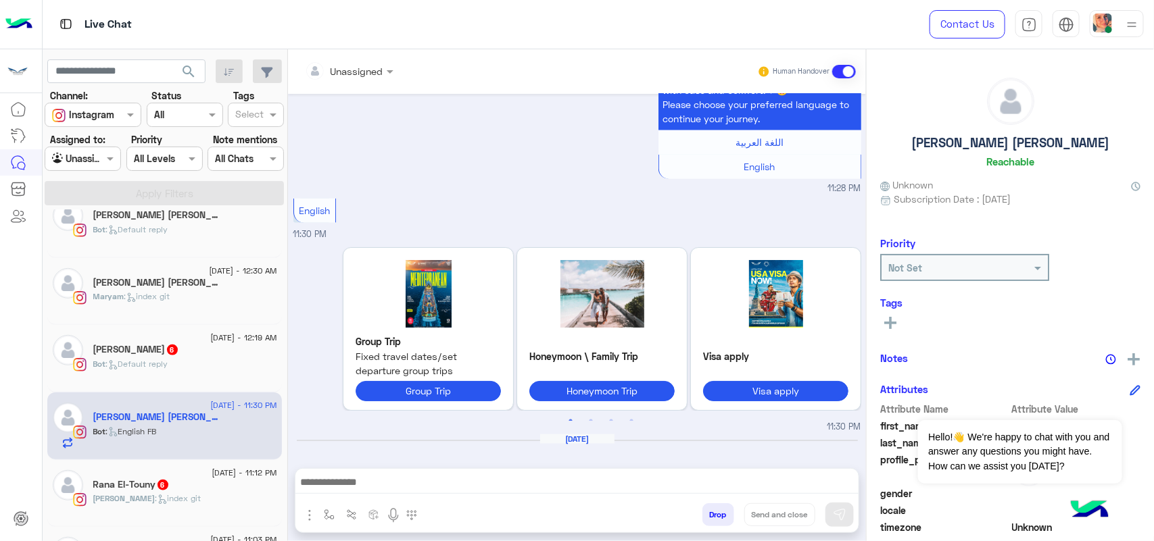
click at [461, 478] on textarea at bounding box center [576, 484] width 563 height 20
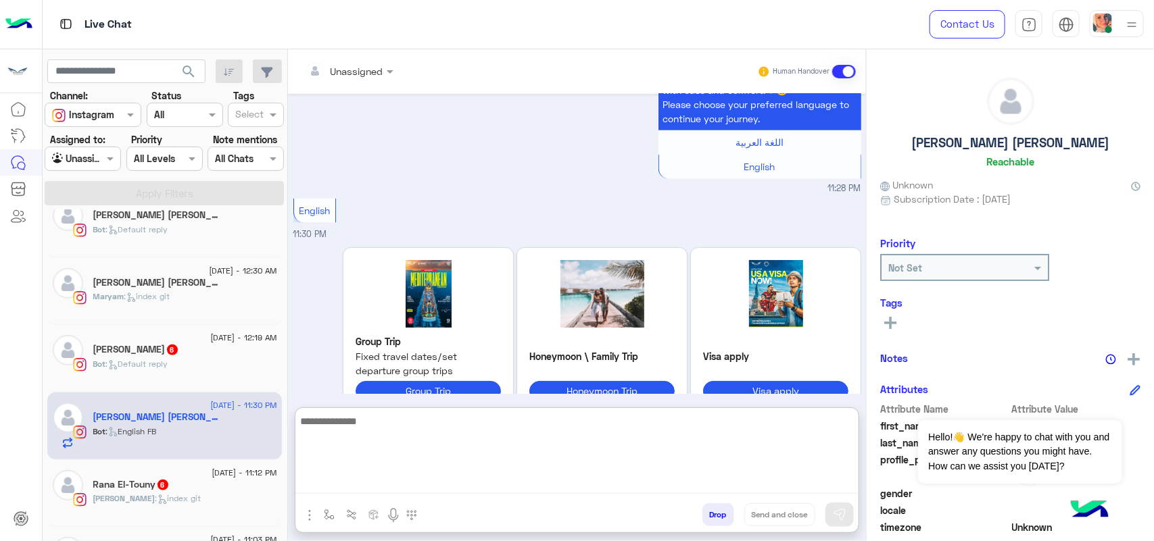
paste textarea "**********"
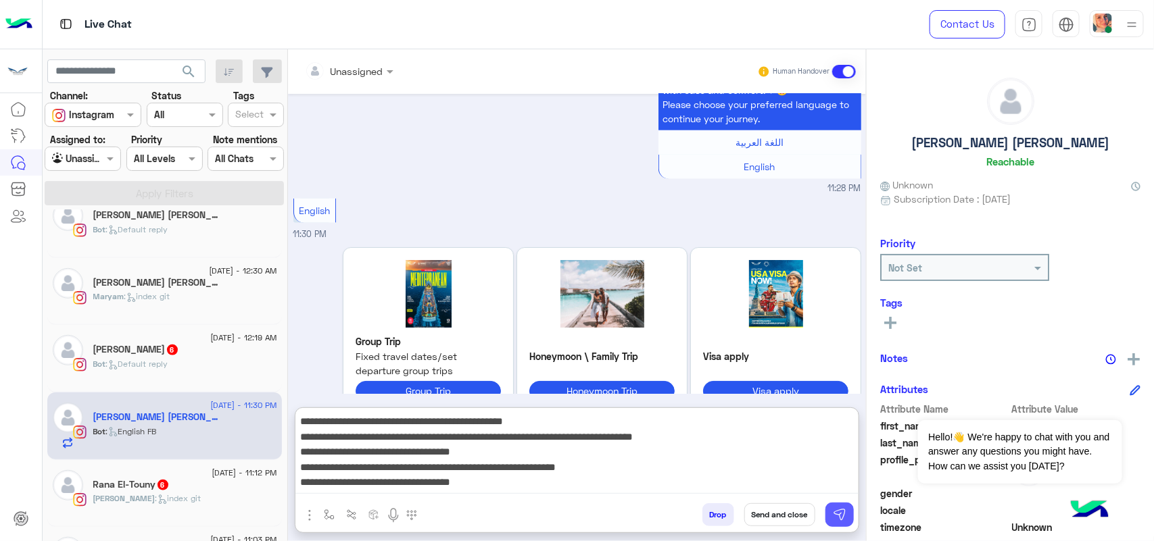
type textarea "**********"
click at [852, 518] on button at bounding box center [839, 515] width 28 height 24
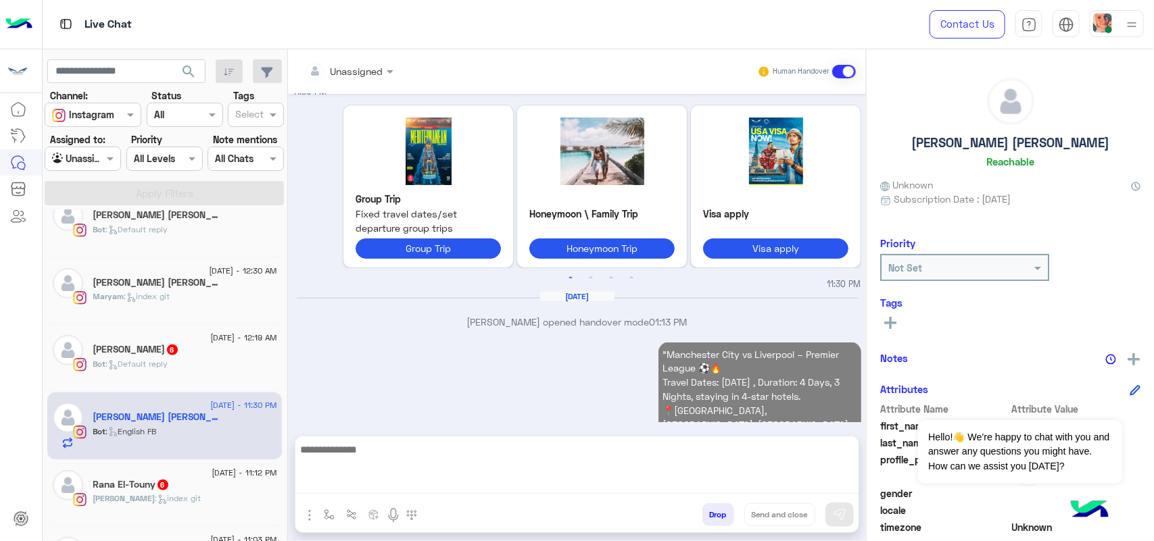
scroll to position [889, 0]
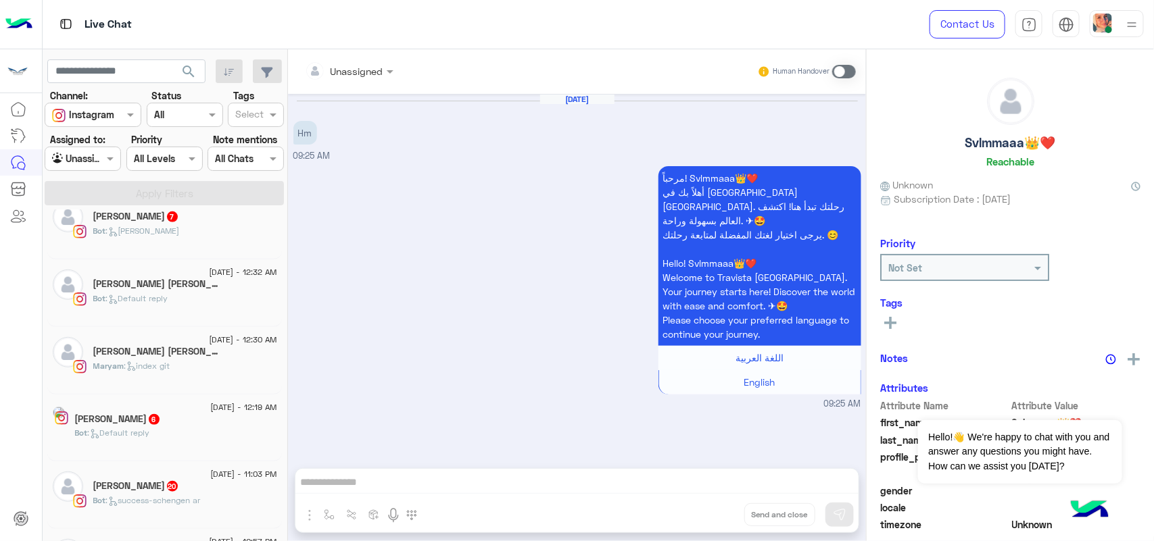
scroll to position [427, 0]
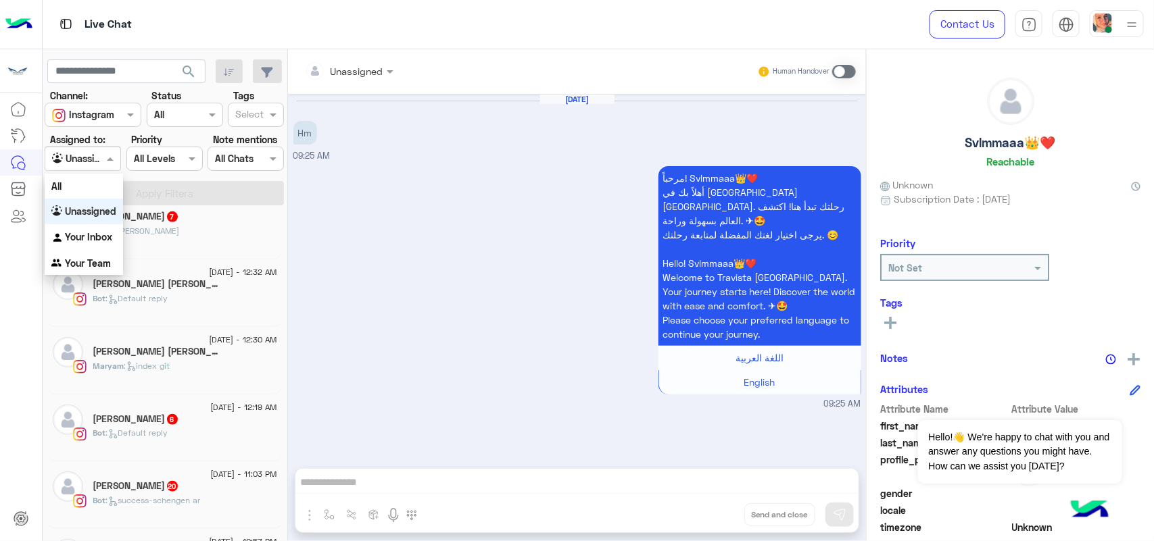
click at [107, 153] on span at bounding box center [111, 158] width 17 height 14
click at [93, 230] on div "Your Inbox" at bounding box center [84, 237] width 78 height 26
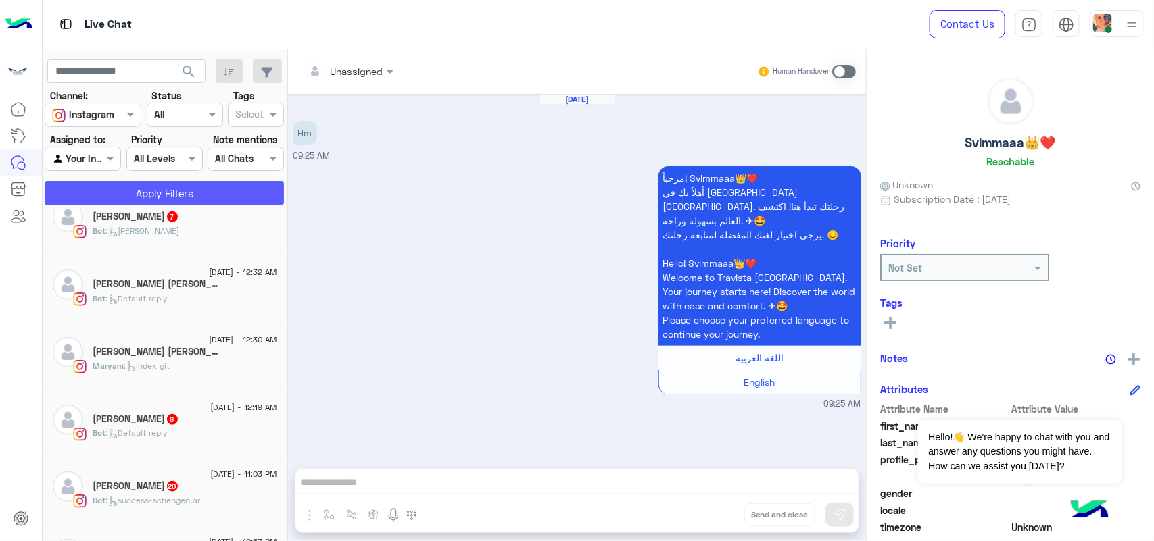
click at [134, 188] on button "Apply Filters" at bounding box center [164, 193] width 239 height 24
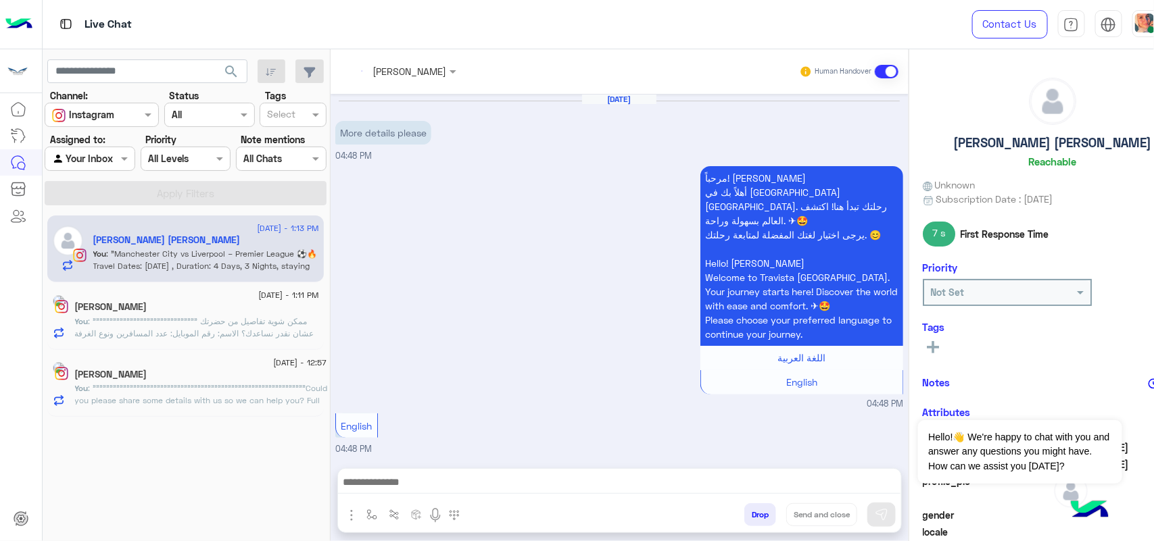
scroll to position [914, 0]
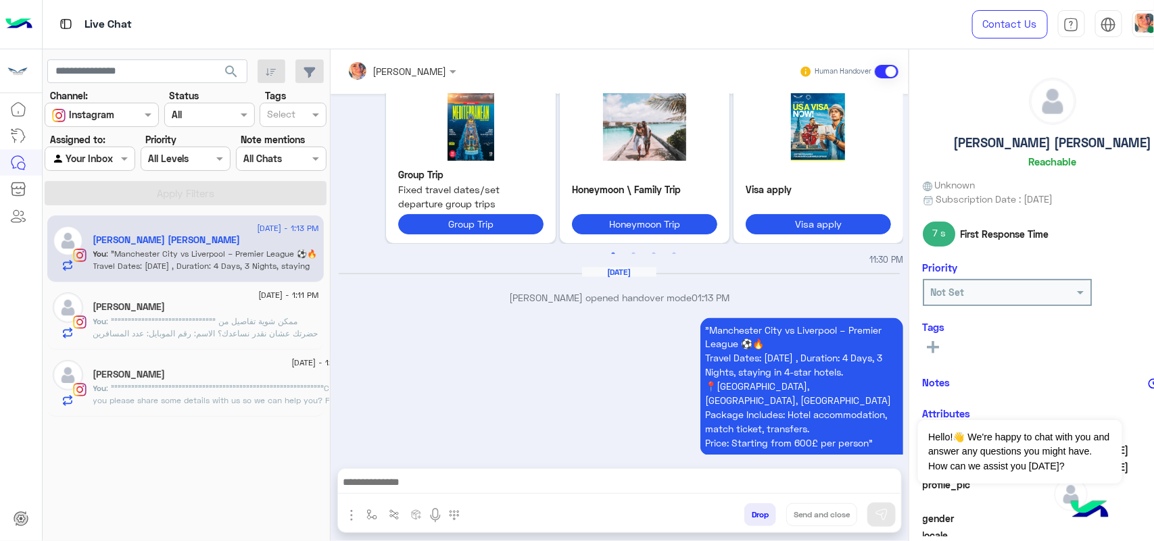
click at [597, 487] on textarea at bounding box center [619, 484] width 563 height 20
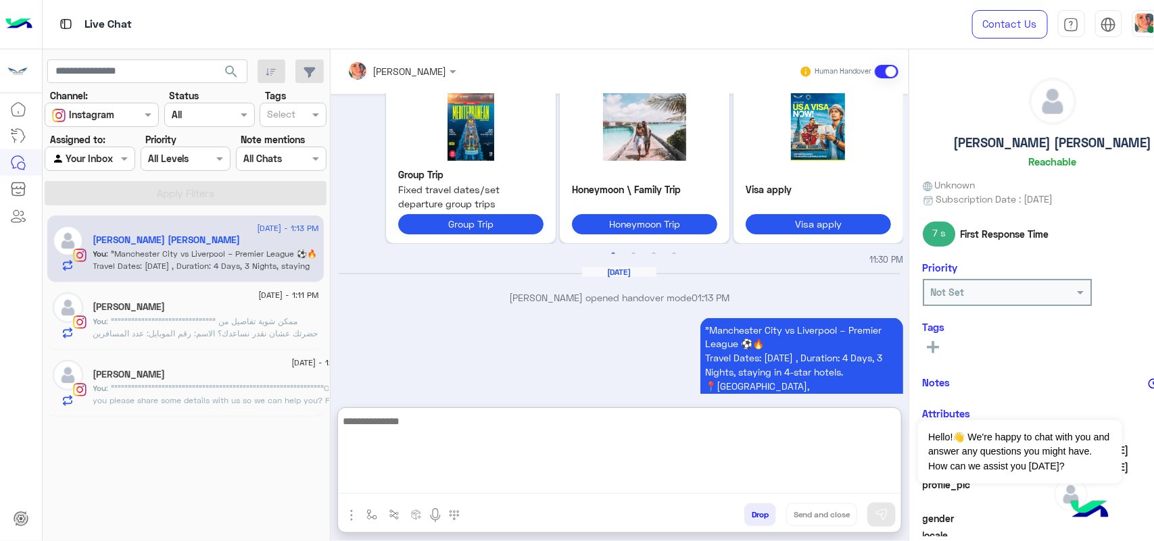
paste textarea "**********"
type textarea "**********"
click at [889, 515] on button at bounding box center [881, 515] width 28 height 24
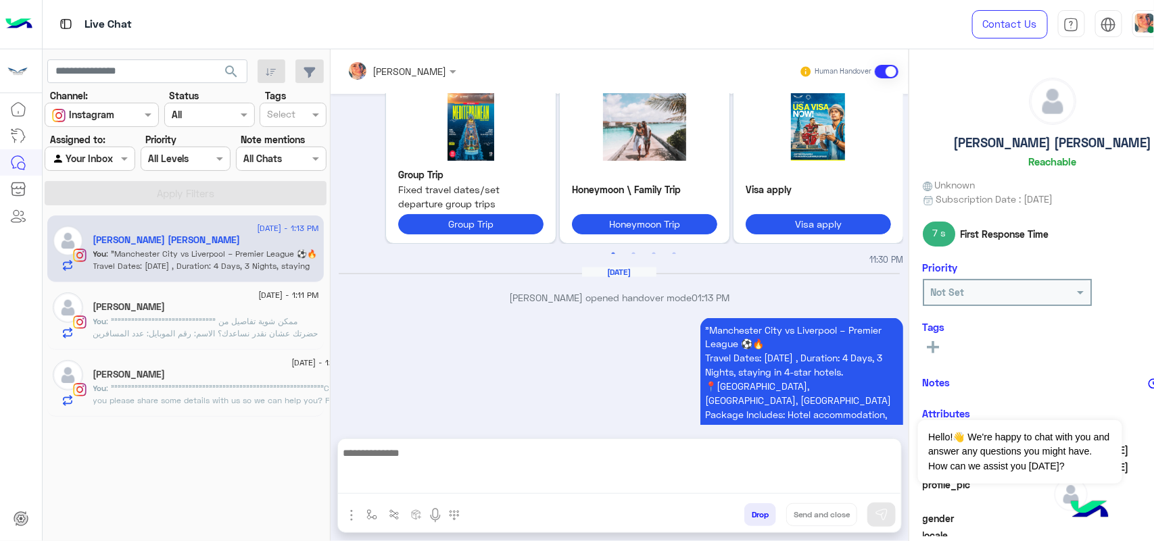
scroll to position [970, 0]
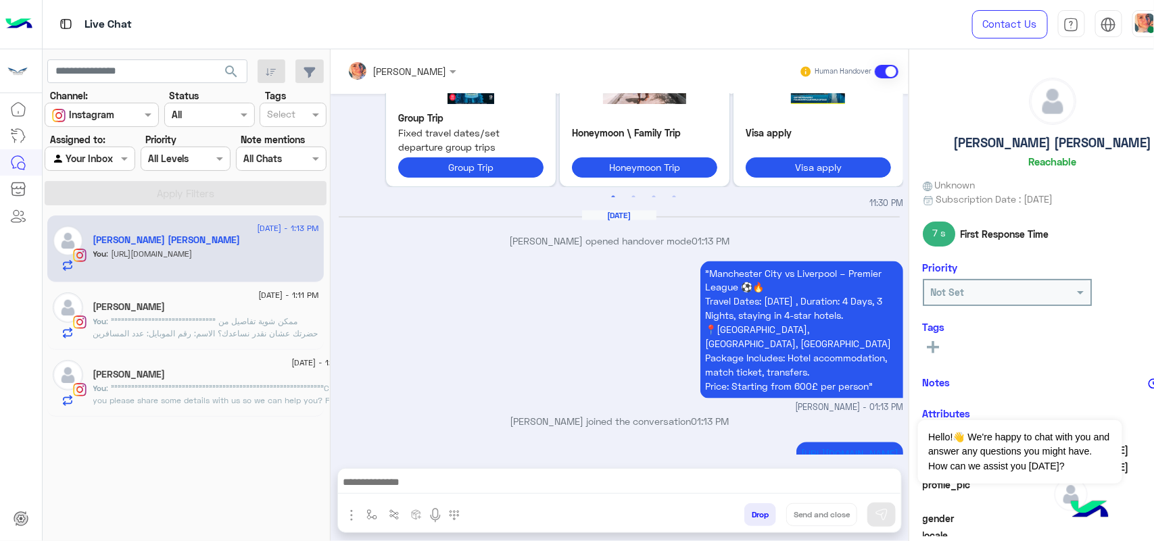
click at [752, 487] on textarea at bounding box center [619, 484] width 563 height 20
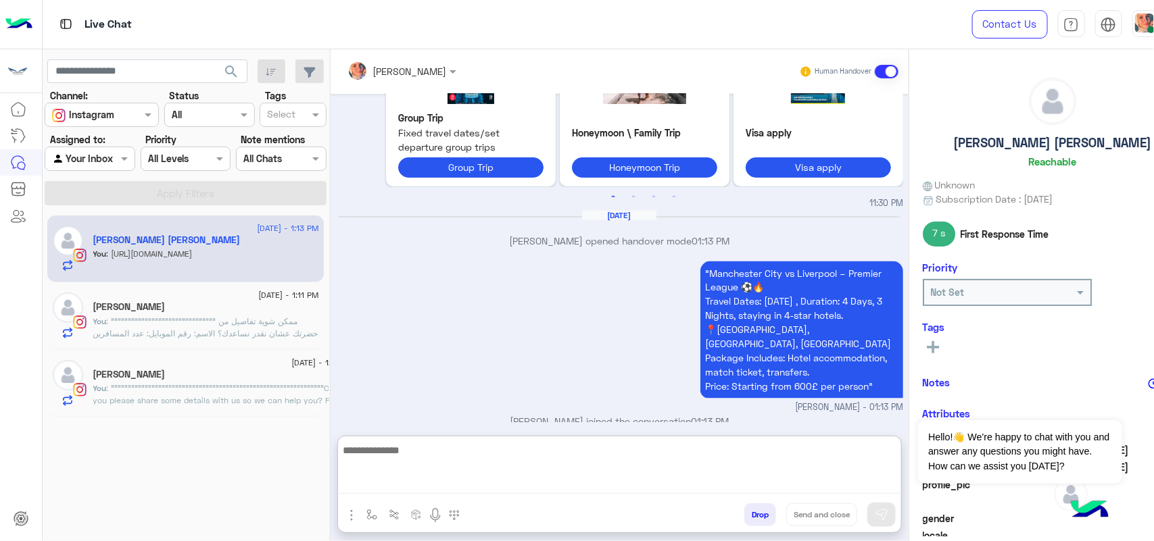
scroll to position [1014, 0]
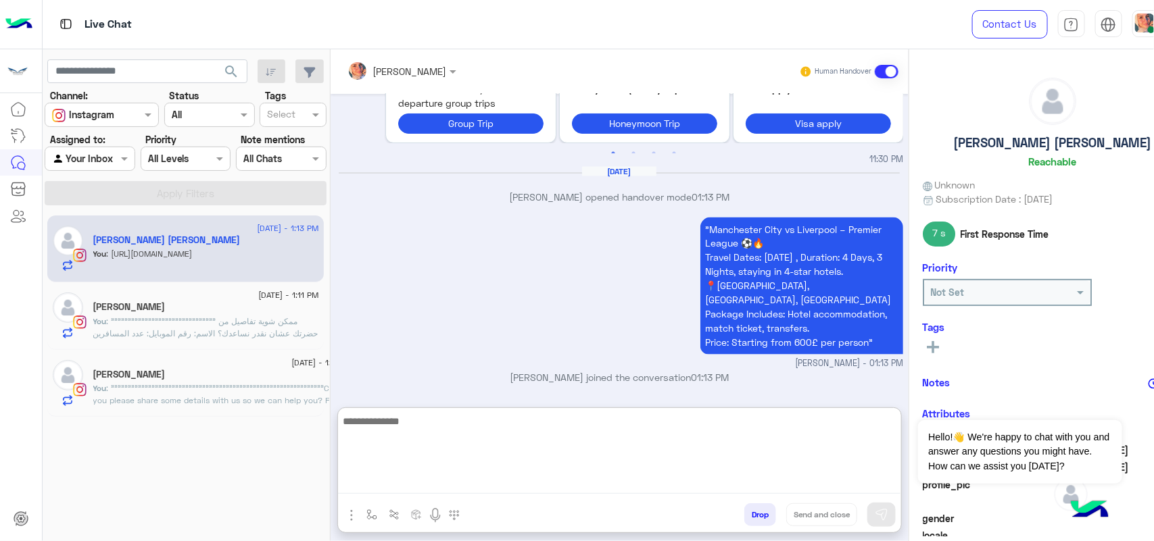
paste textarea "**********"
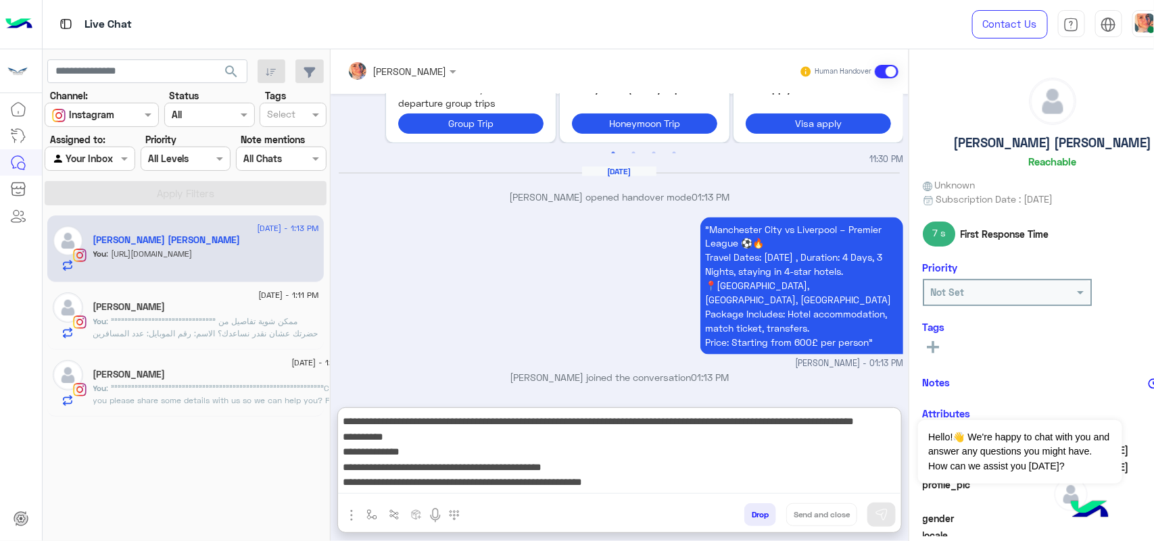
scroll to position [41, 0]
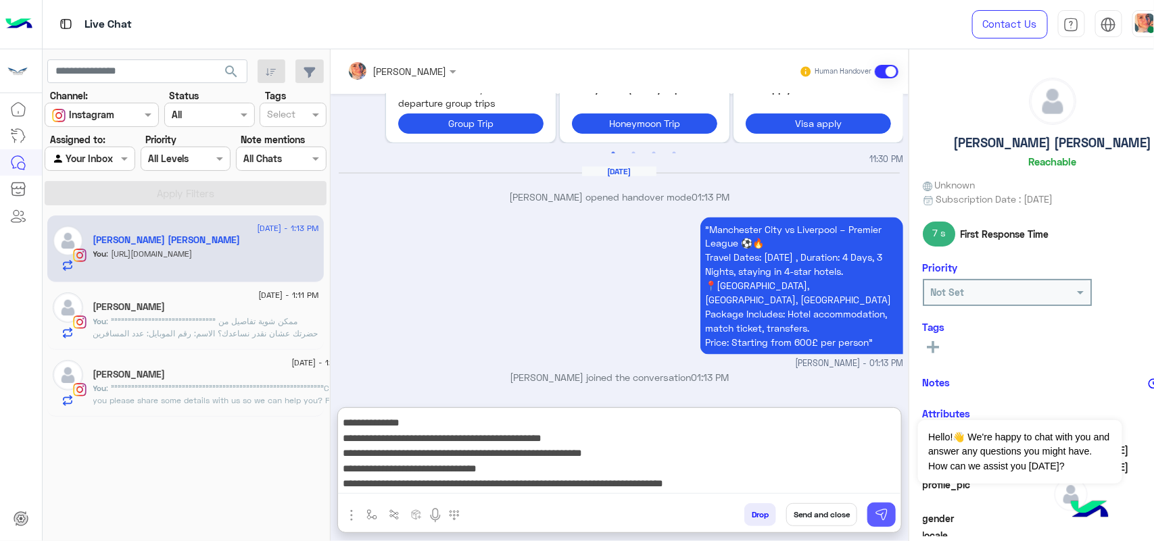
type textarea "**********"
click at [883, 512] on img at bounding box center [882, 515] width 14 height 14
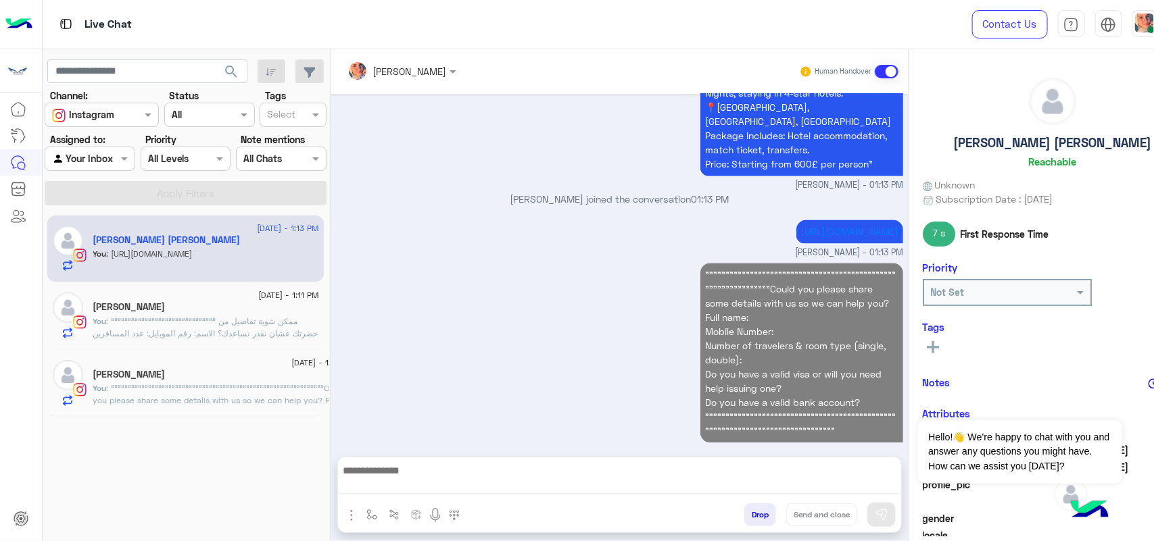
scroll to position [1170, 0]
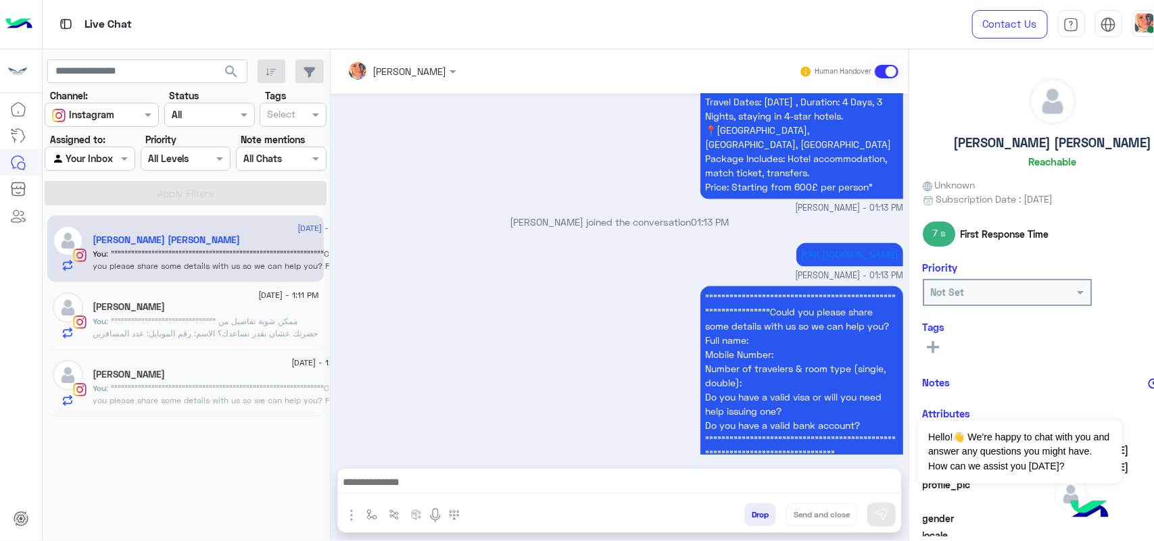
click at [97, 157] on div at bounding box center [89, 159] width 89 height 16
click at [109, 207] on b "Unassigned" at bounding box center [90, 210] width 51 height 11
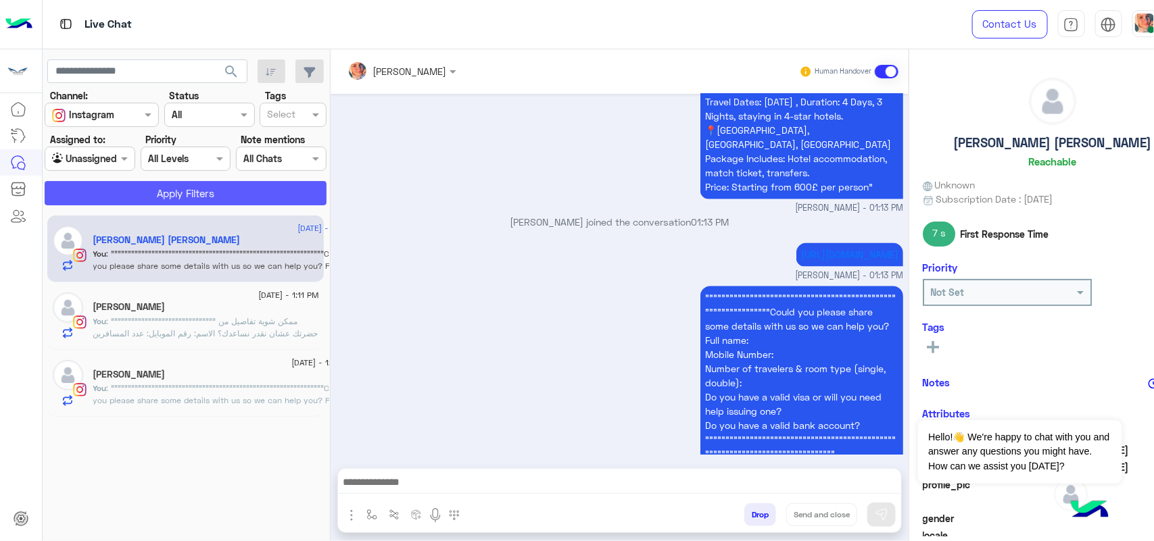
click at [150, 193] on button "Apply Filters" at bounding box center [186, 193] width 282 height 24
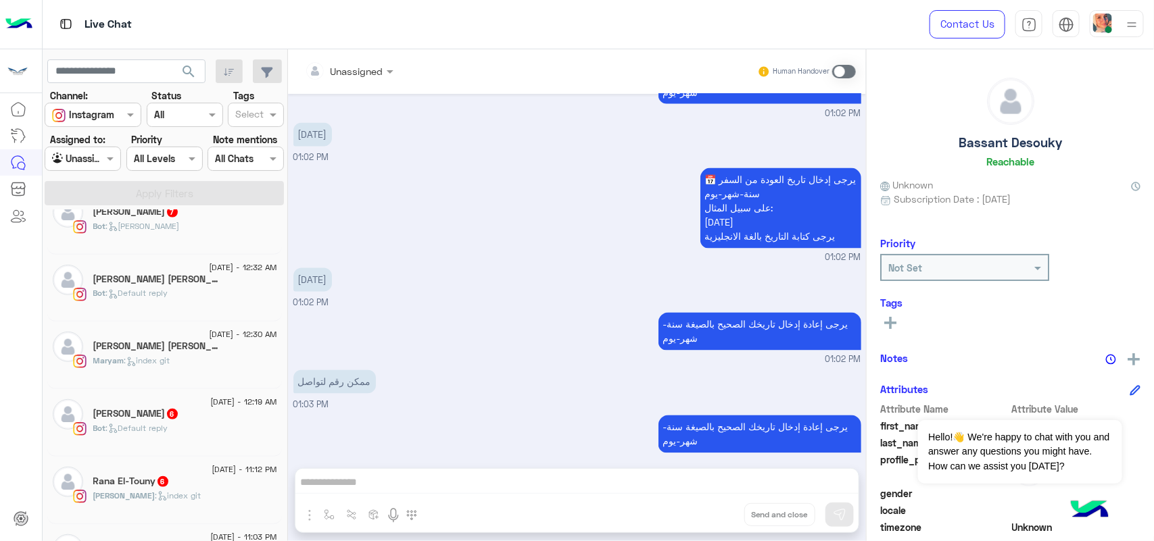
scroll to position [429, 0]
click at [166, 382] on div "Bot : Default reply" at bounding box center [185, 370] width 184 height 24
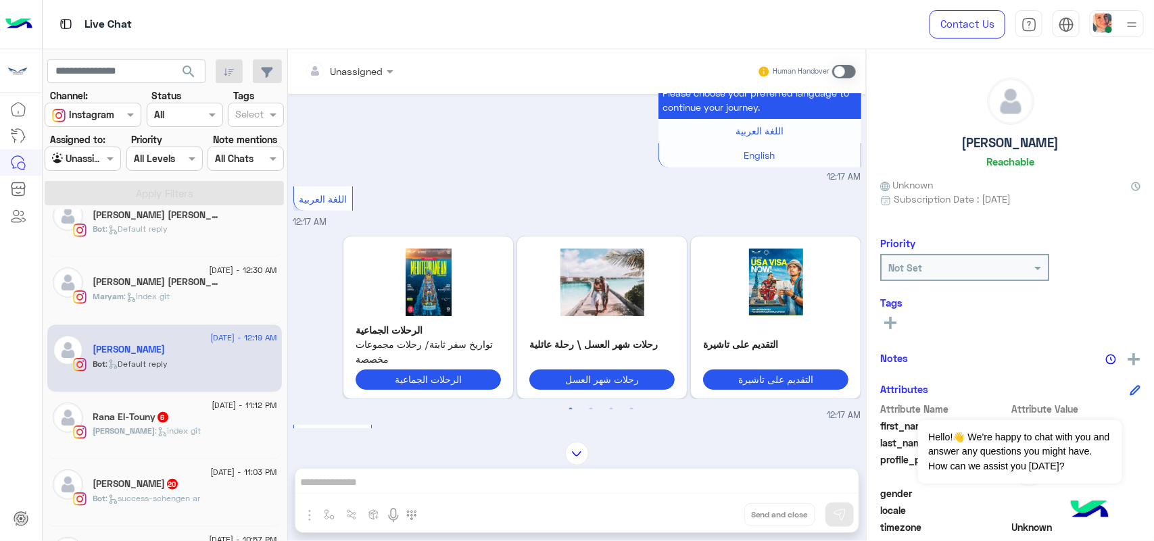
scroll to position [218, 0]
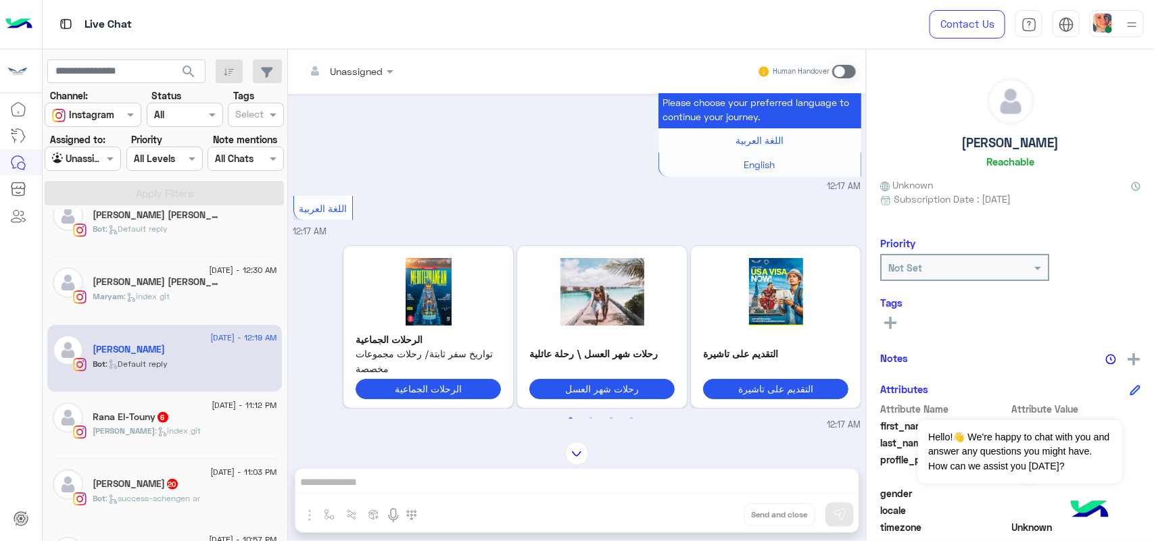
click at [163, 421] on span "6" at bounding box center [162, 417] width 11 height 11
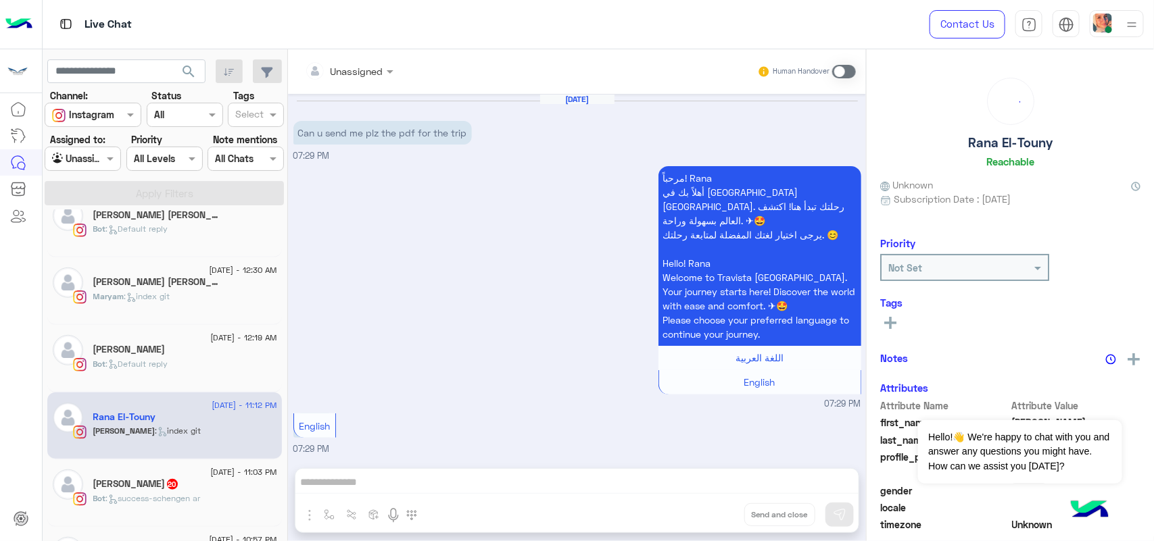
scroll to position [647, 0]
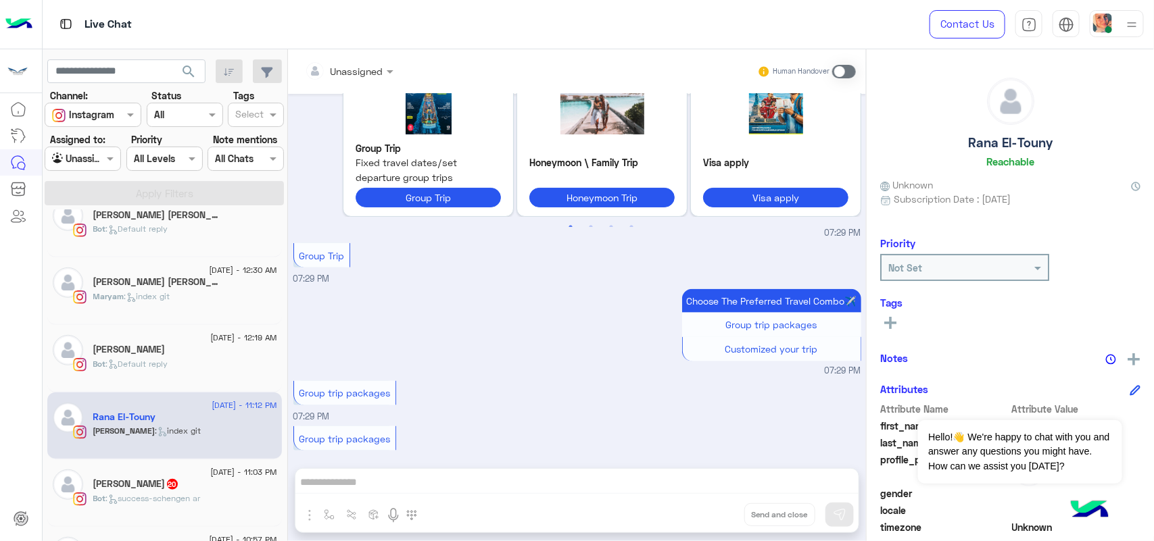
click at [147, 488] on h5 "Mohamed Gamal 20" at bounding box center [136, 483] width 86 height 11
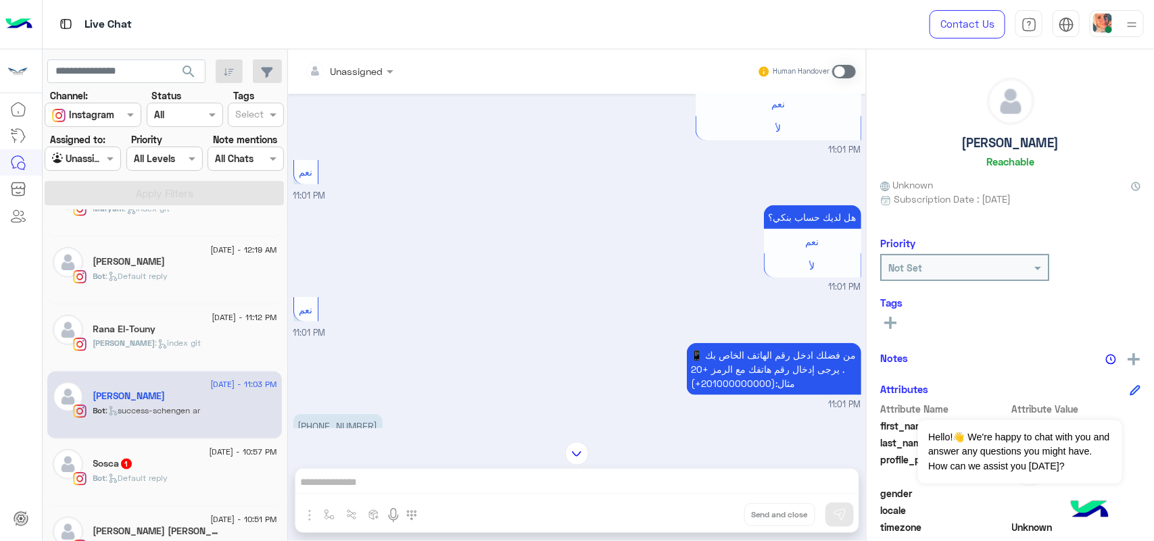
scroll to position [598, 0]
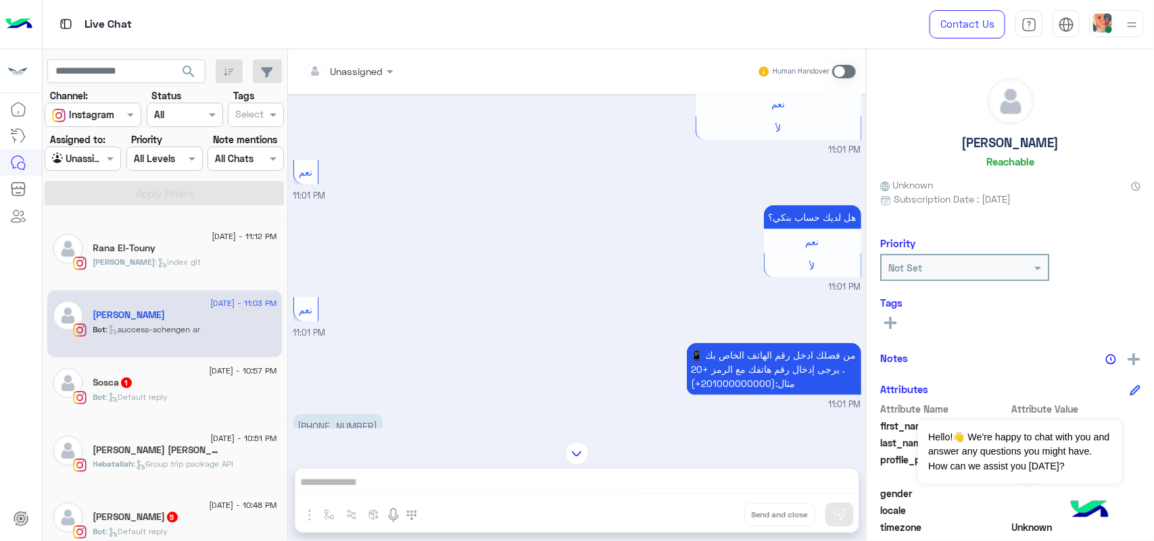
click at [173, 412] on div "Bot : Default reply" at bounding box center [185, 403] width 184 height 24
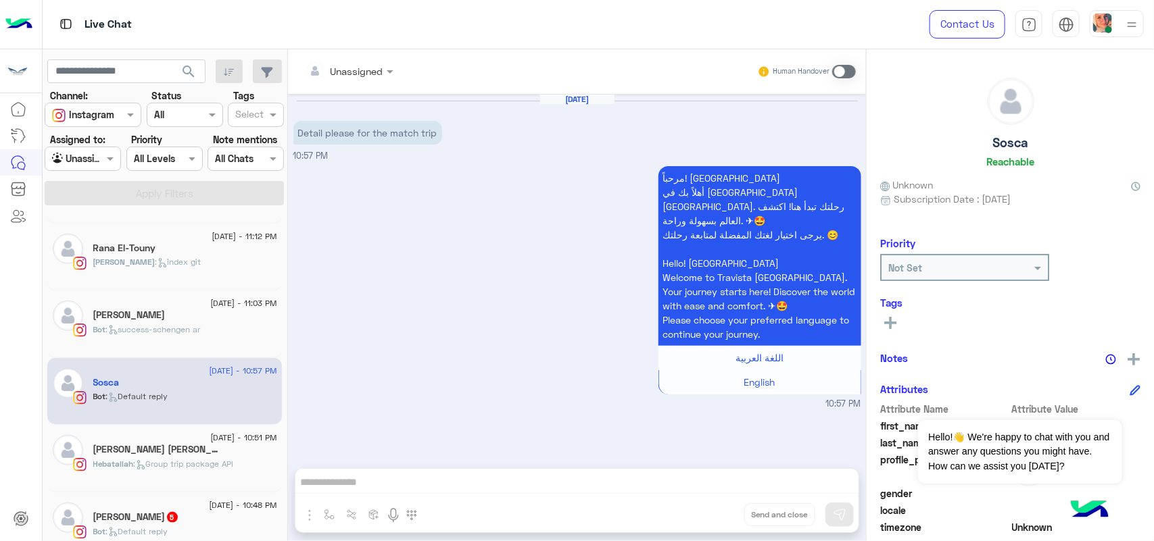
click at [821, 71] on small "Human Handover" at bounding box center [800, 71] width 57 height 11
click at [835, 73] on span at bounding box center [844, 72] width 24 height 14
click at [487, 490] on textarea at bounding box center [576, 484] width 563 height 20
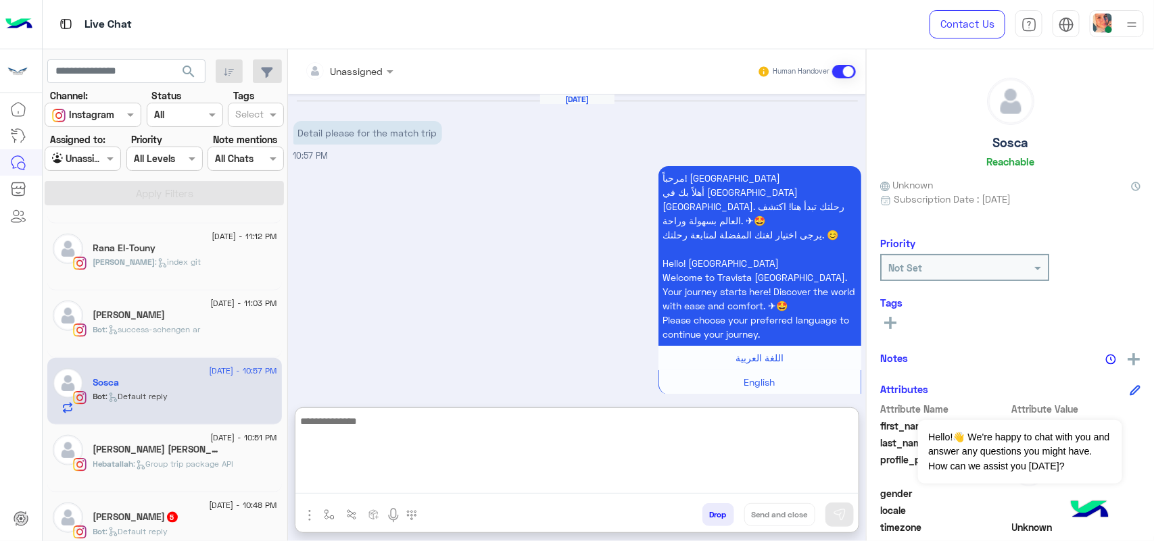
paste textarea "**********"
type textarea "**********"
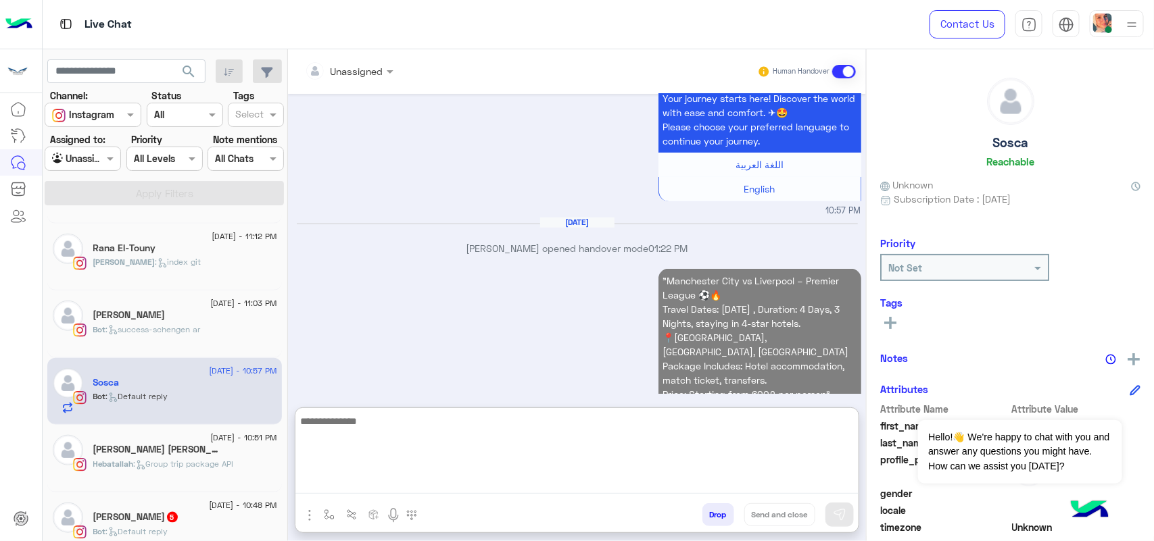
scroll to position [218, 0]
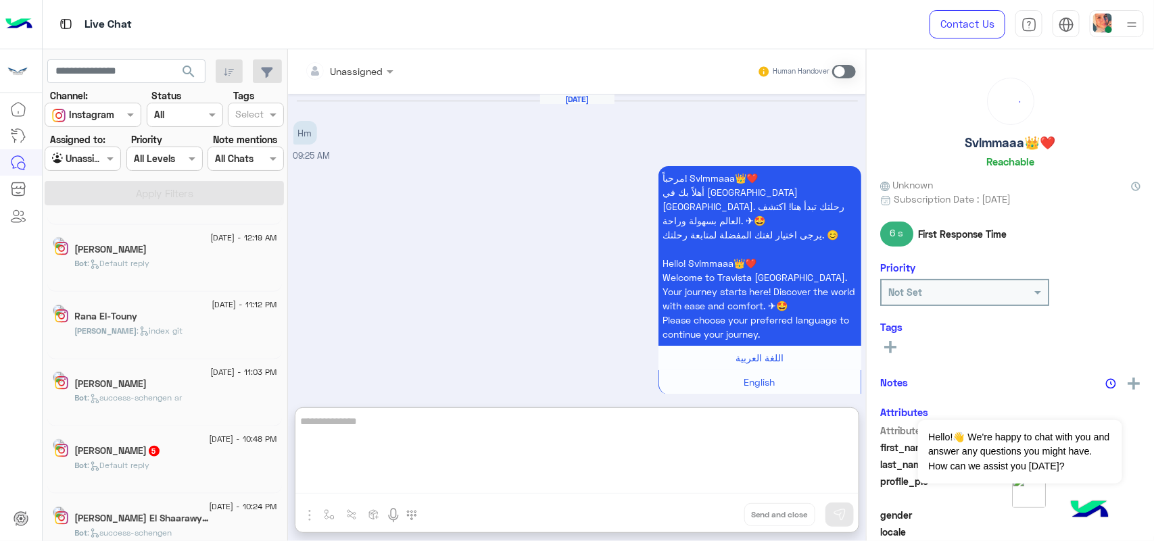
scroll to position [2, 0]
click at [82, 163] on input "text" at bounding box center [67, 159] width 31 height 14
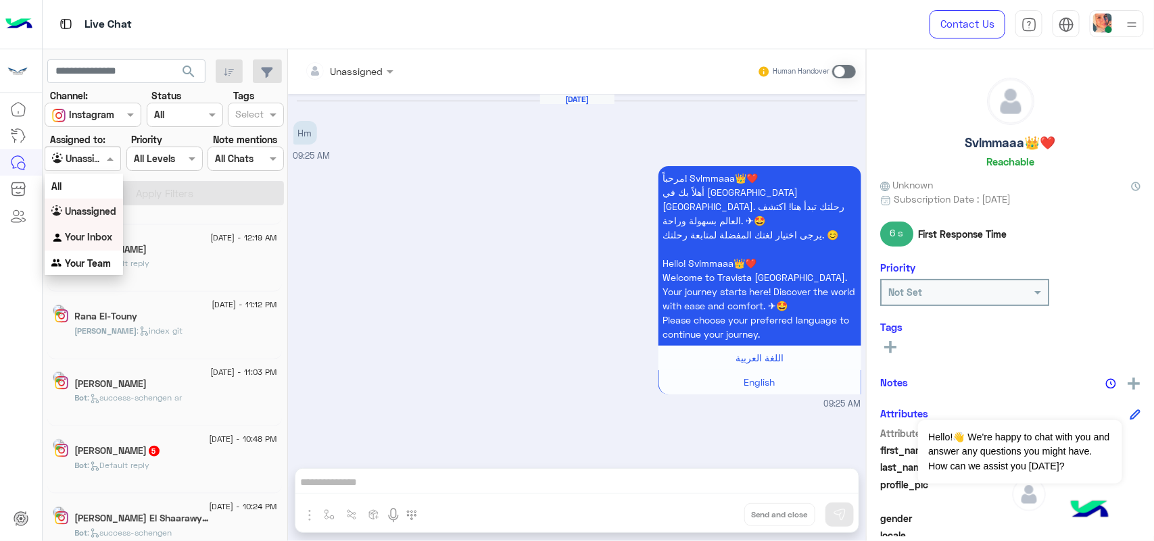
click at [97, 237] on b "Your Inbox" at bounding box center [88, 236] width 47 height 11
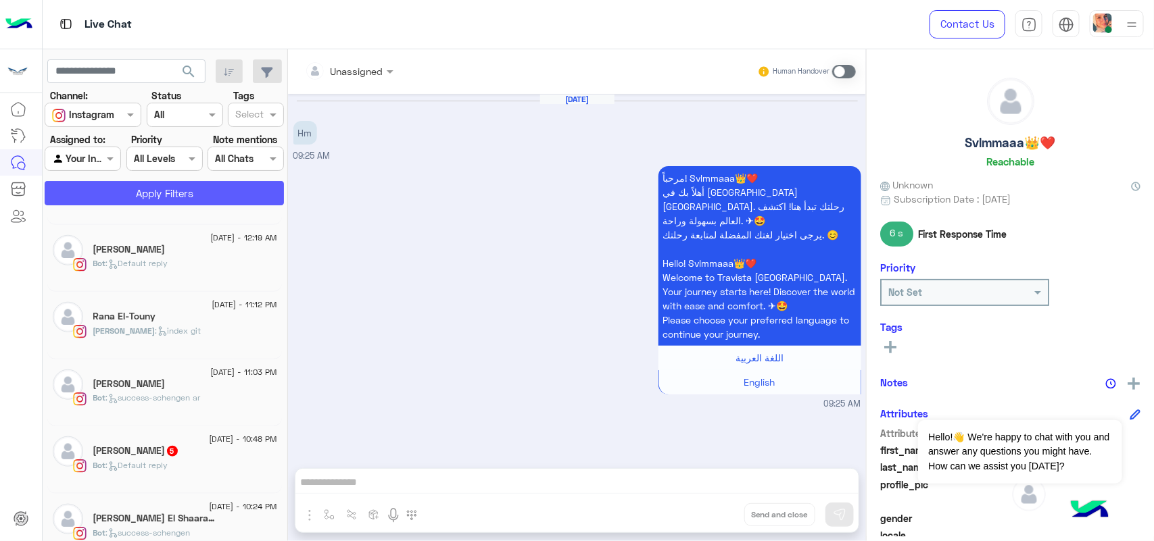
click at [197, 193] on button "Apply Filters" at bounding box center [164, 193] width 239 height 24
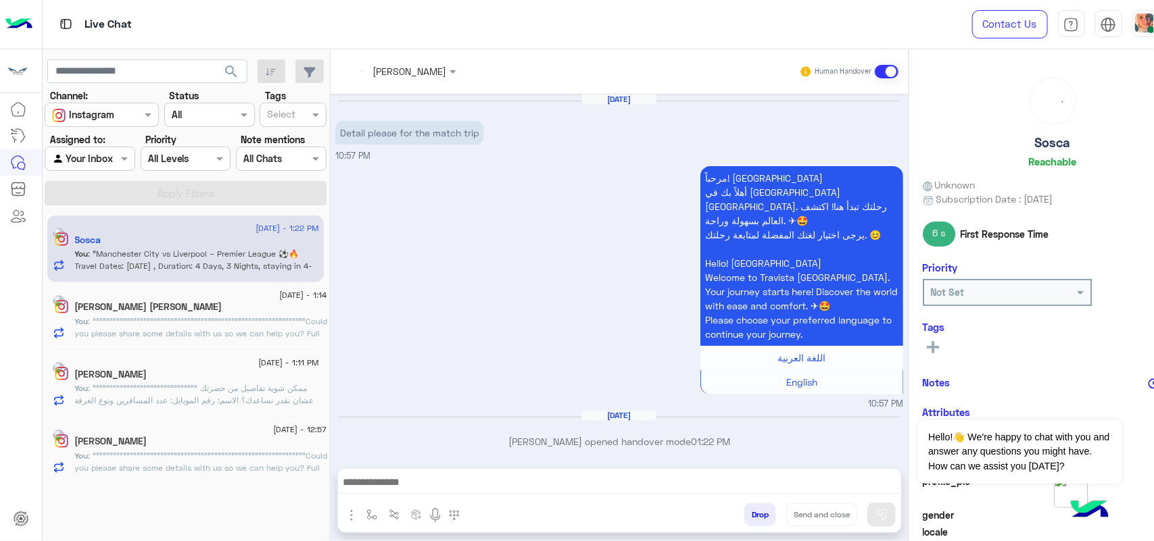
scroll to position [157, 0]
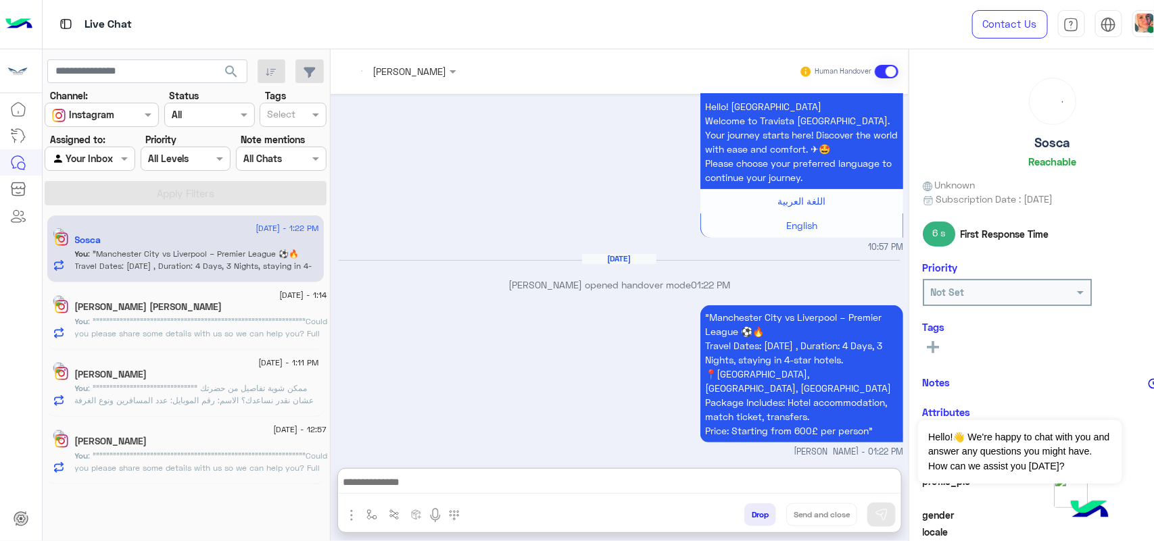
click at [440, 491] on textarea at bounding box center [619, 484] width 563 height 20
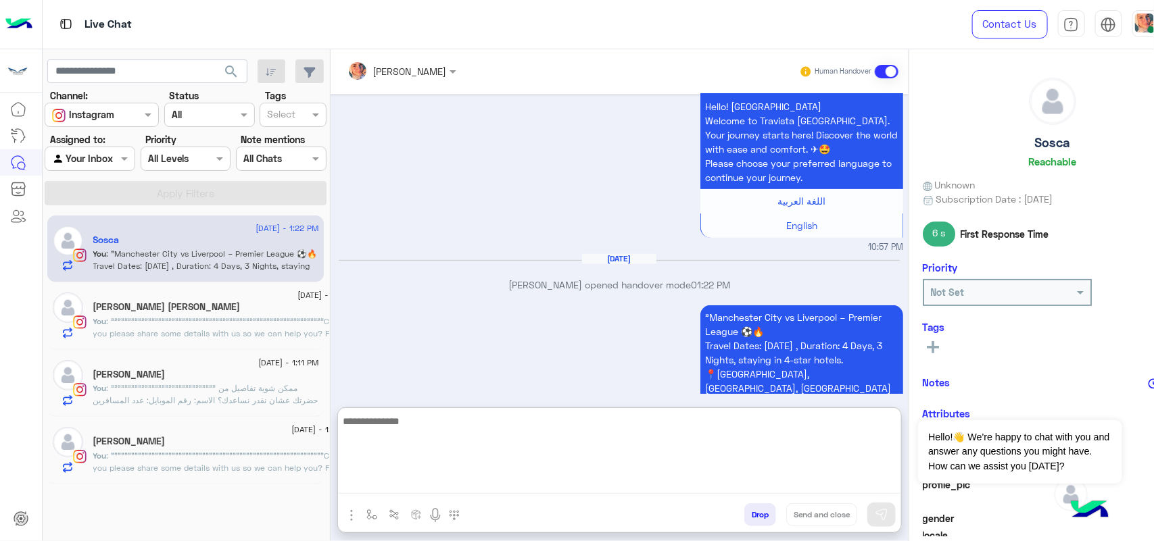
paste textarea "**********"
type textarea "**********"
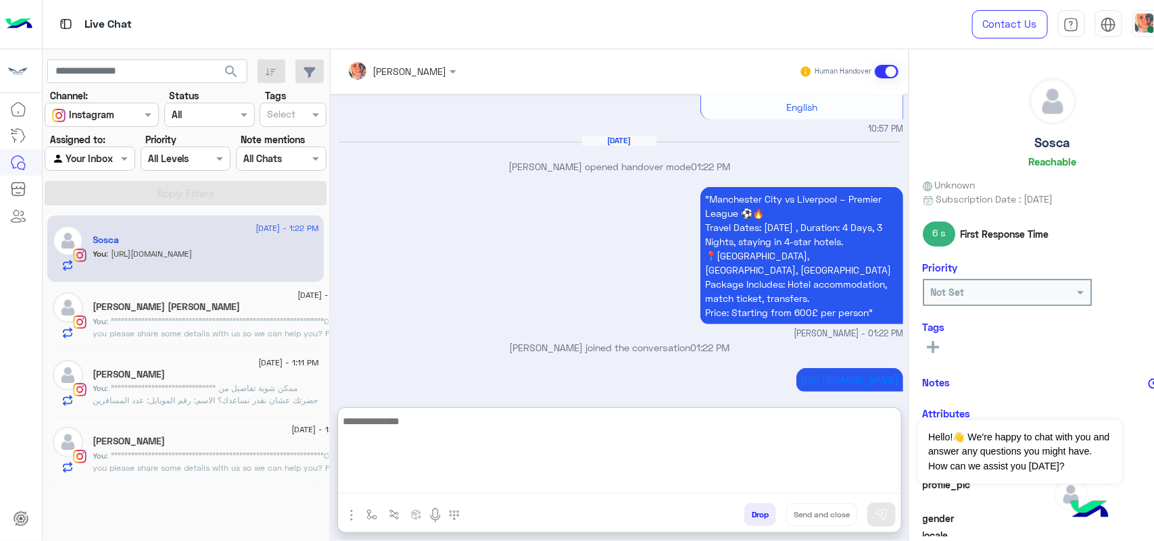
paste textarea "**********"
type textarea "**********"
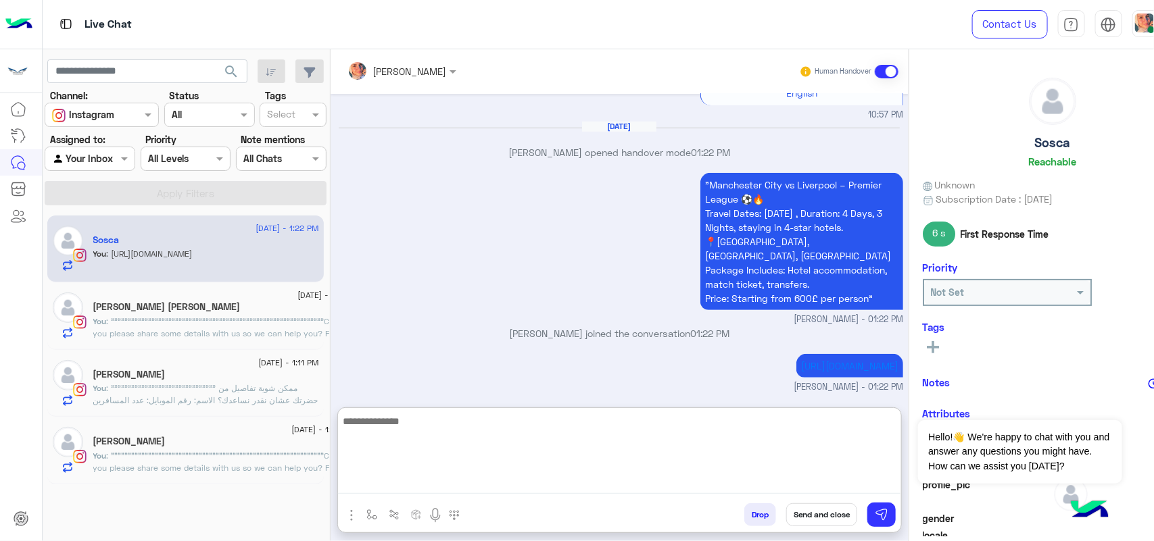
scroll to position [0, 0]
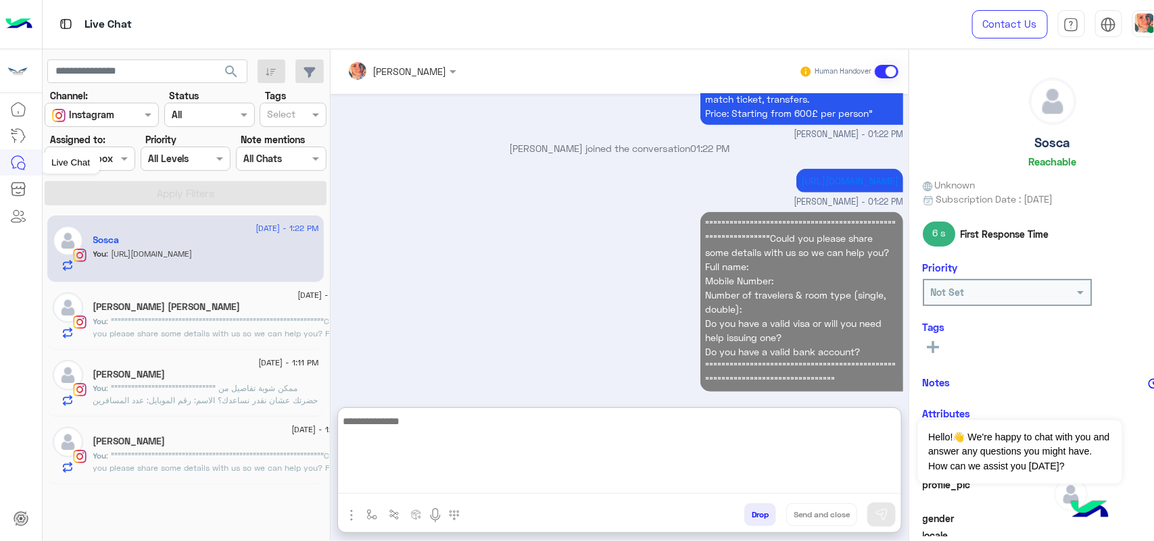
click at [53, 153] on div "Live Chat" at bounding box center [70, 163] width 59 height 22
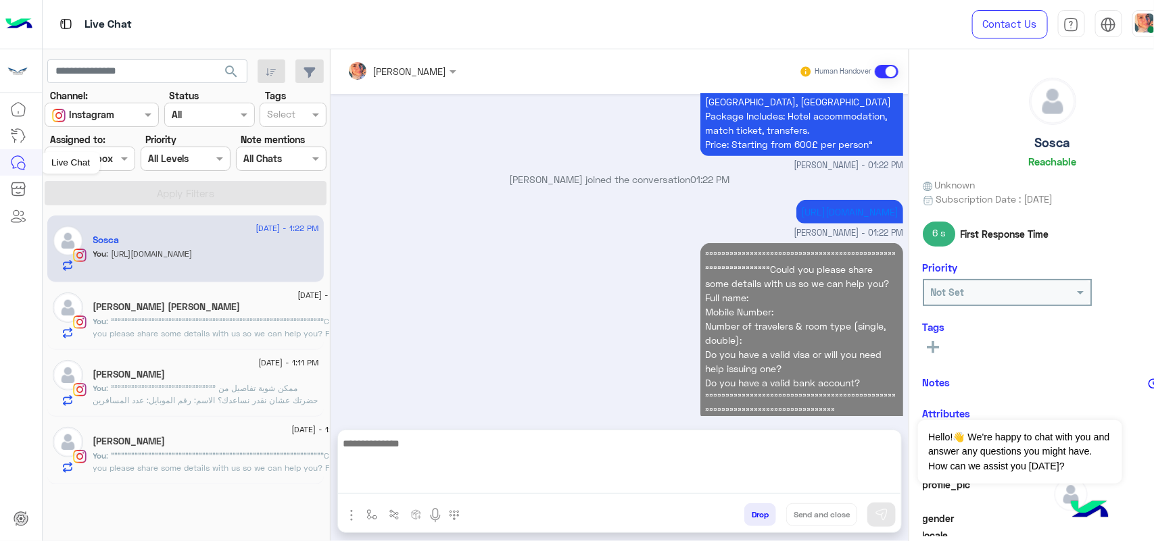
scroll to position [414, 0]
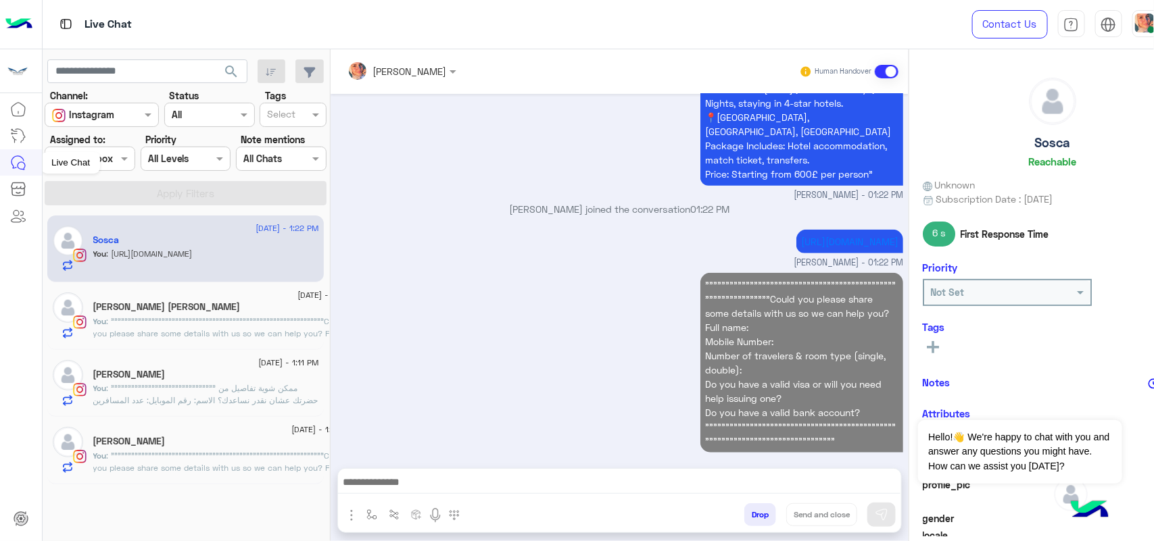
click at [95, 164] on div "Live Chat" at bounding box center [70, 163] width 59 height 22
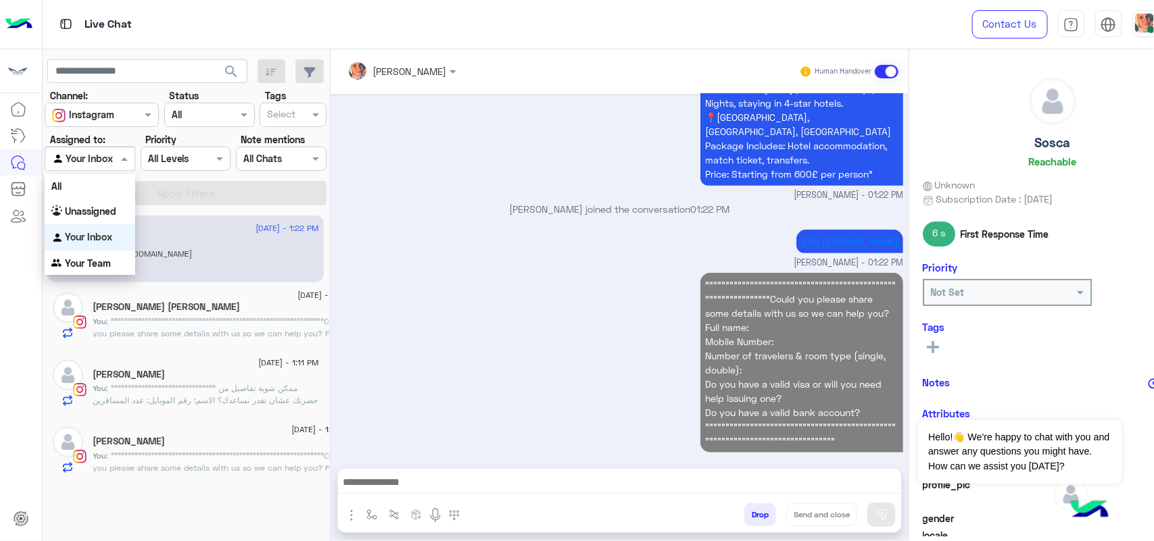
click at [103, 168] on div "Agent Filter Your Inbox" at bounding box center [90, 159] width 91 height 24
click at [89, 210] on b "Unassigned" at bounding box center [90, 210] width 51 height 11
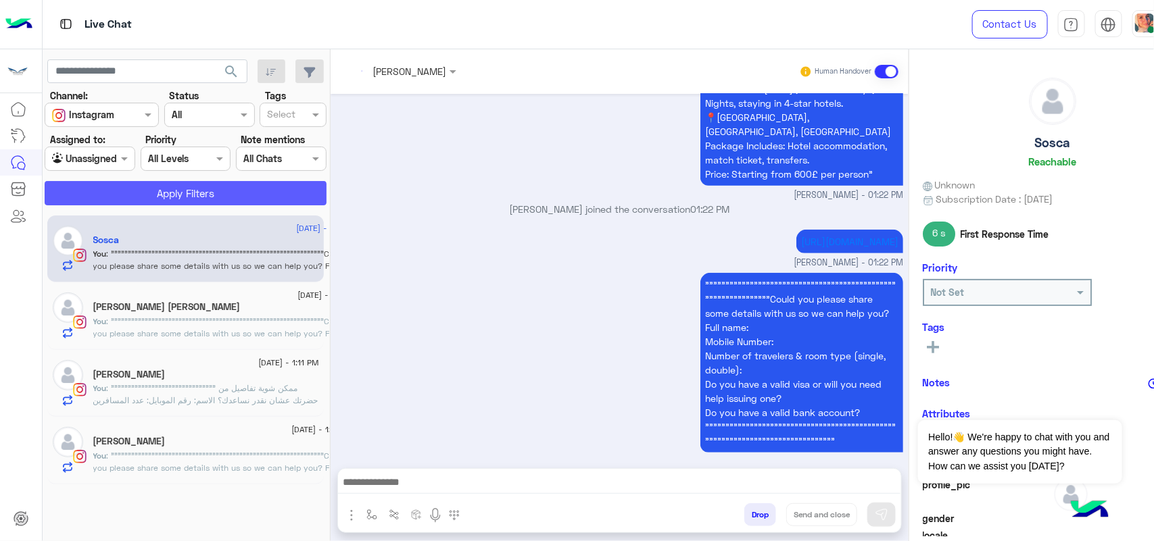
click at [193, 186] on button "Apply Filters" at bounding box center [186, 193] width 282 height 24
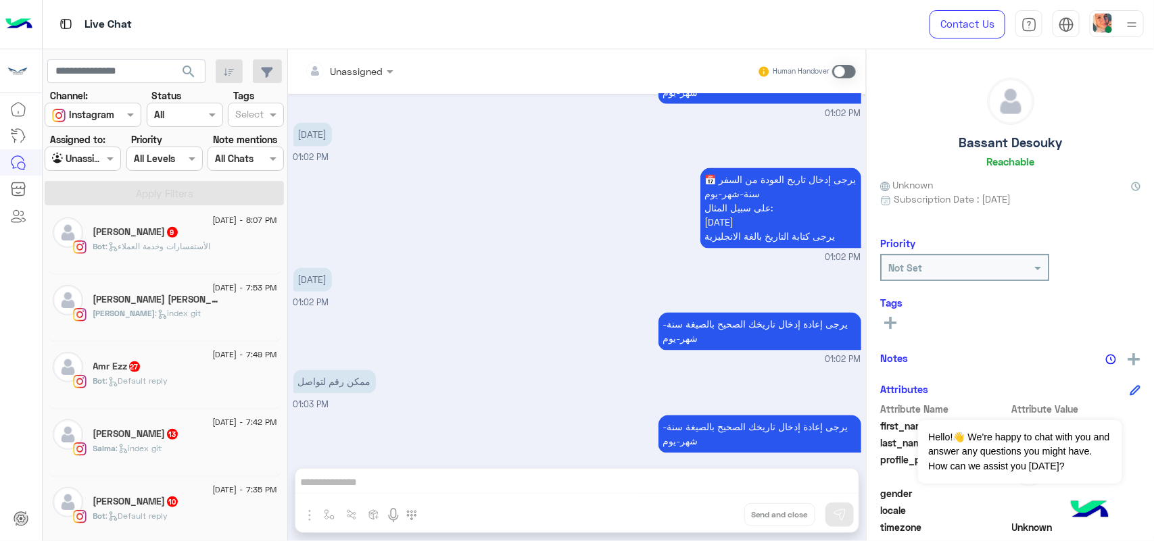
scroll to position [514, 0]
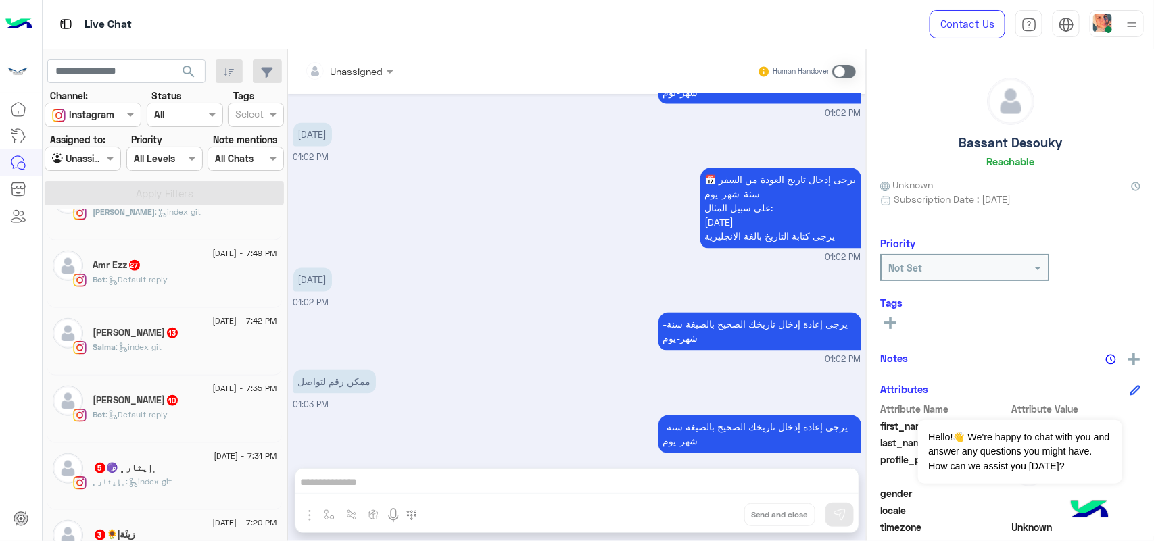
click at [176, 420] on div "Bot : Default reply" at bounding box center [185, 421] width 184 height 24
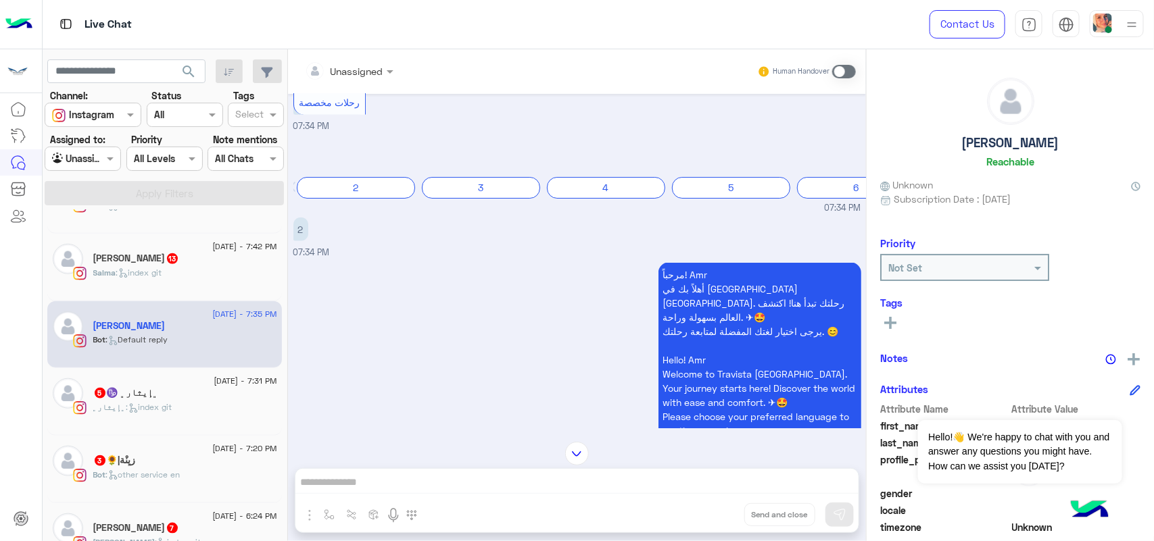
scroll to position [598, 0]
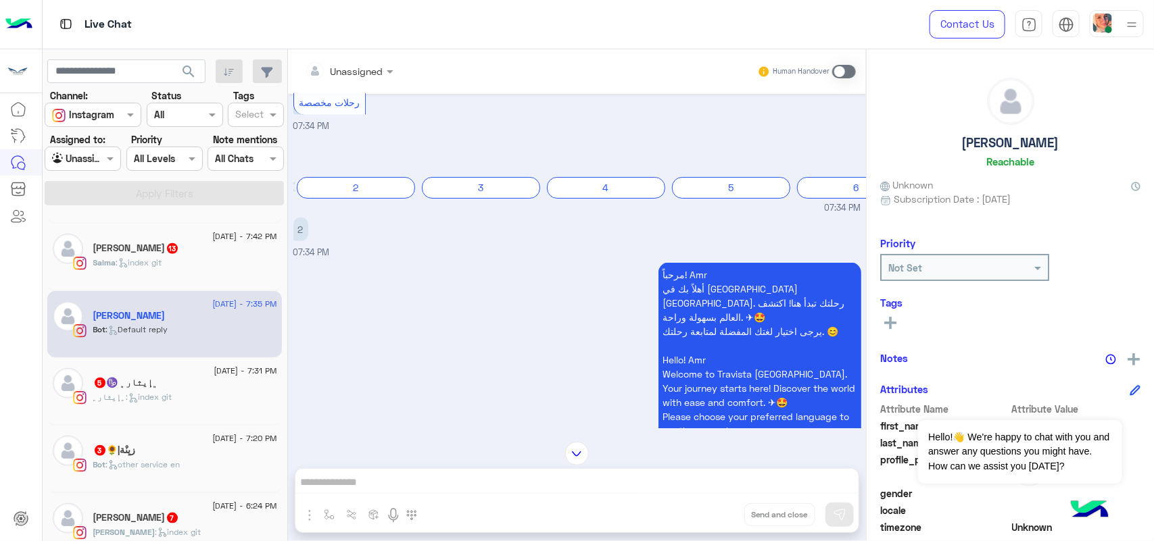
click at [174, 415] on div "﮼إيثار﮼ : index git" at bounding box center [185, 403] width 184 height 24
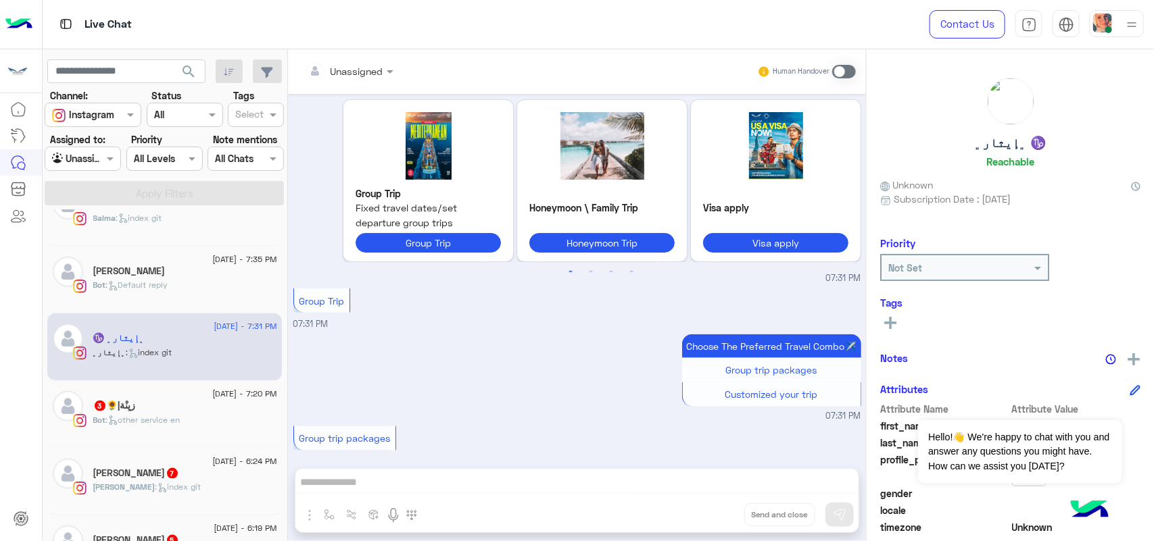
scroll to position [683, 0]
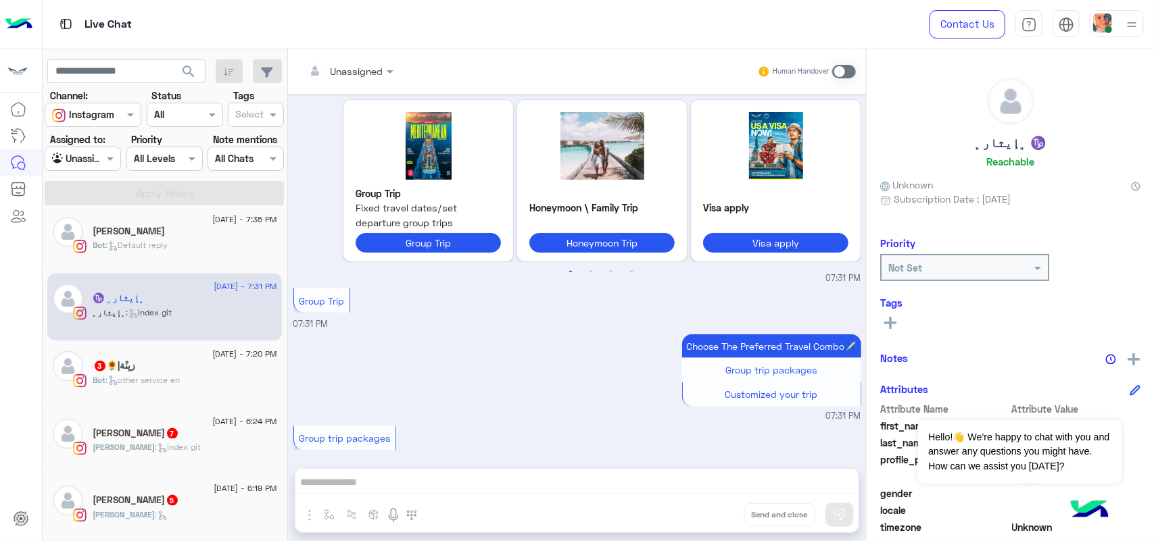
click at [188, 456] on div "Ahmed : index git" at bounding box center [185, 453] width 184 height 24
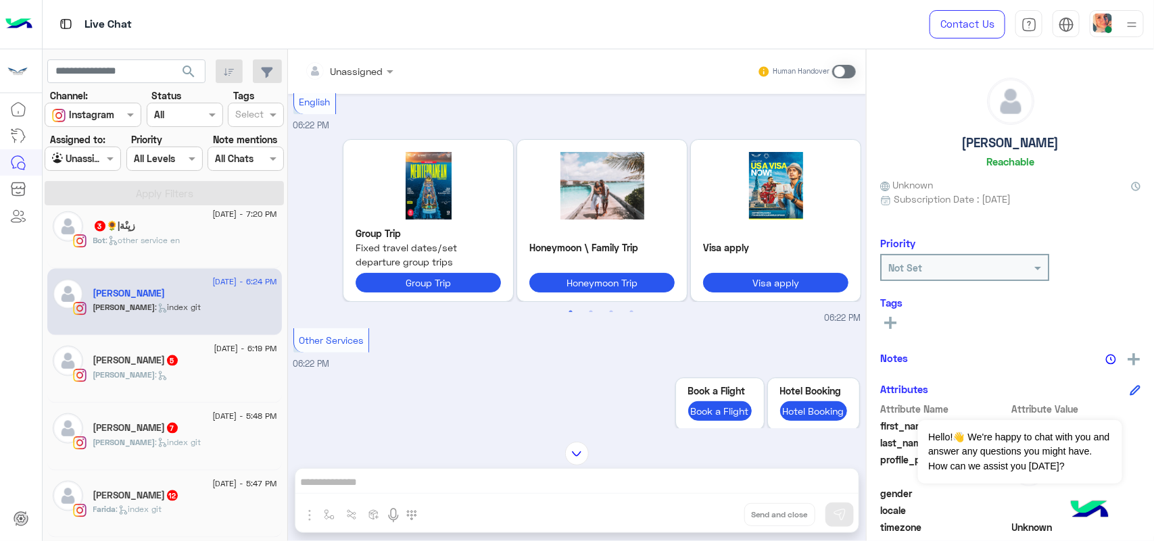
scroll to position [852, 0]
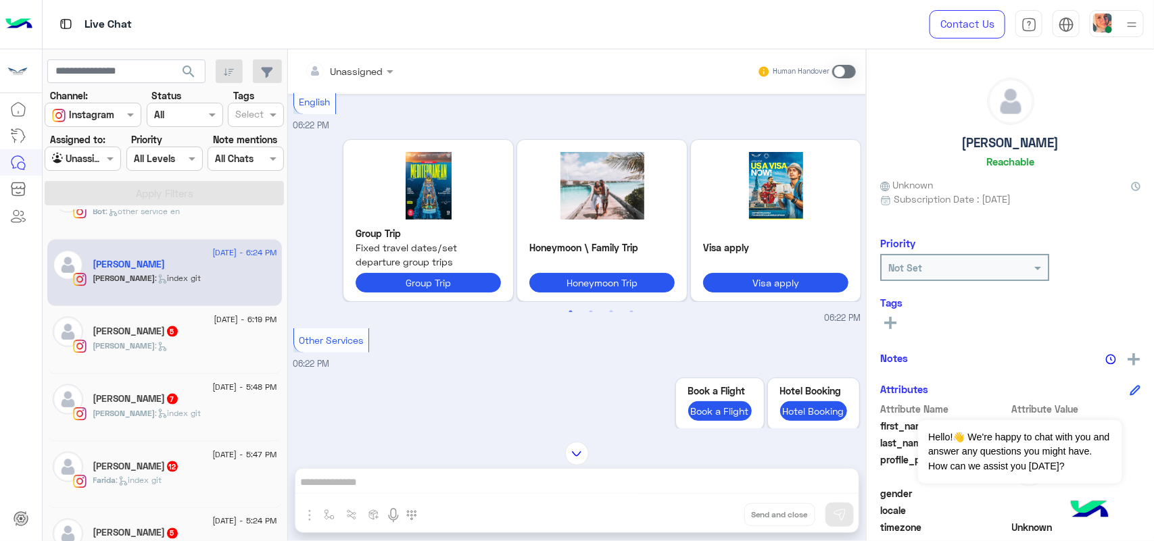
click at [179, 404] on span "7" at bounding box center [173, 398] width 14 height 11
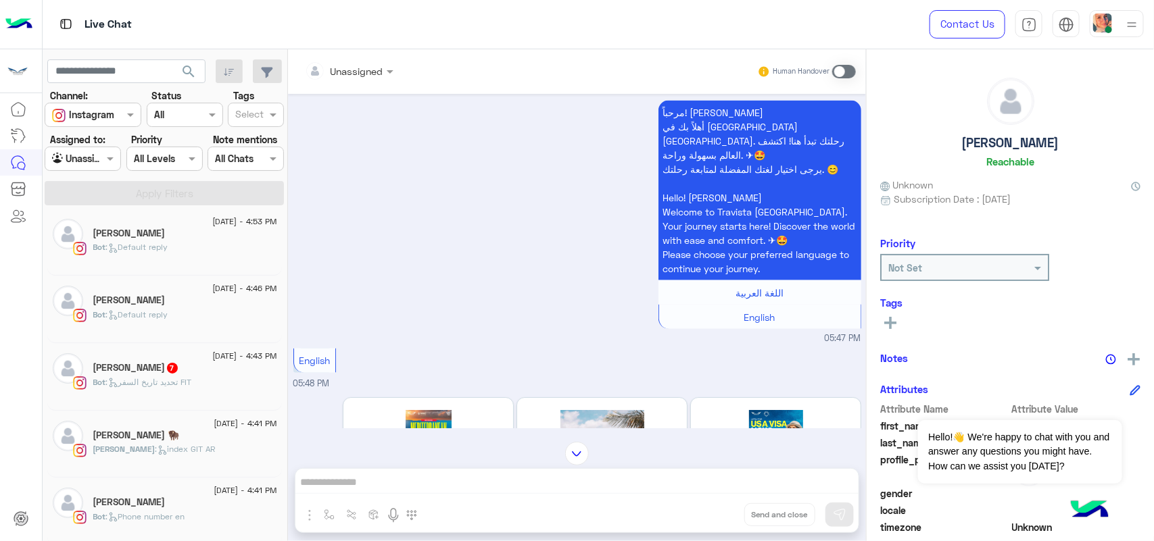
click at [193, 374] on div "Mohamed Hamdy 7" at bounding box center [185, 369] width 184 height 14
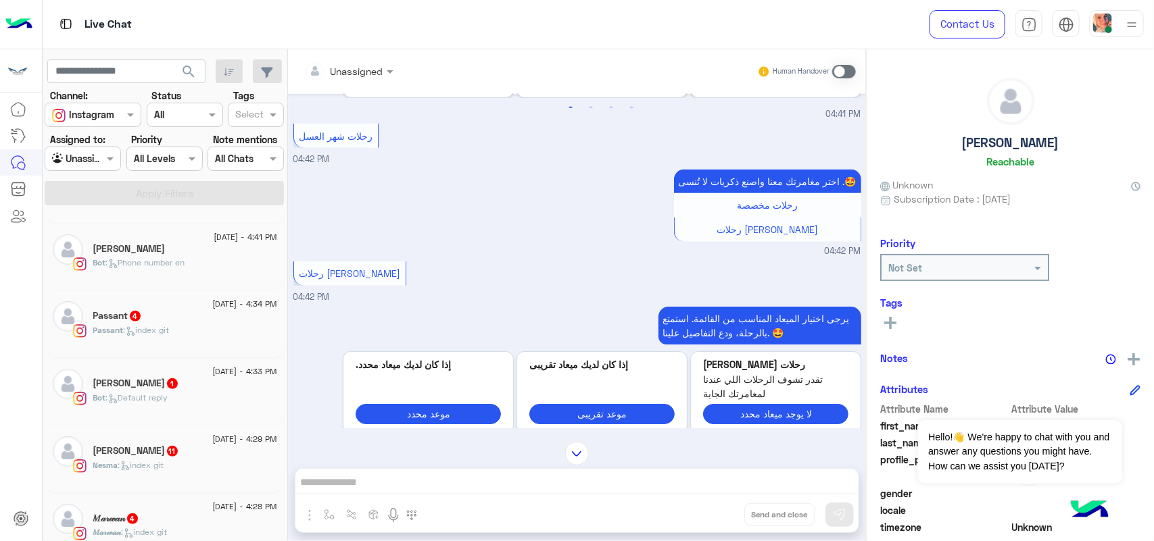
click at [172, 416] on div "Bot : Default reply" at bounding box center [185, 404] width 184 height 24
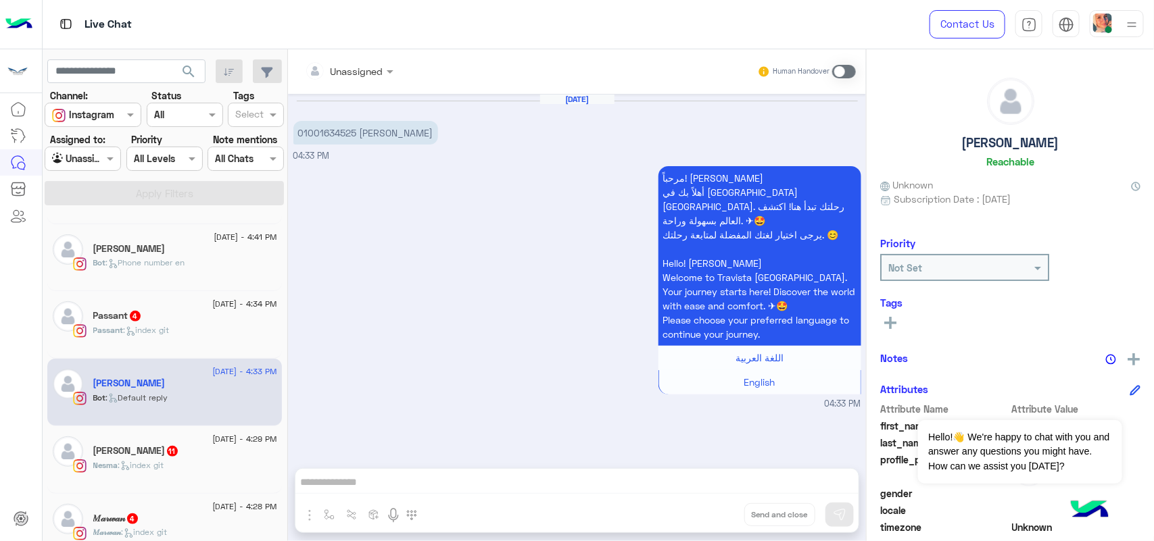
click at [218, 475] on div "Nesma : index git" at bounding box center [185, 472] width 184 height 24
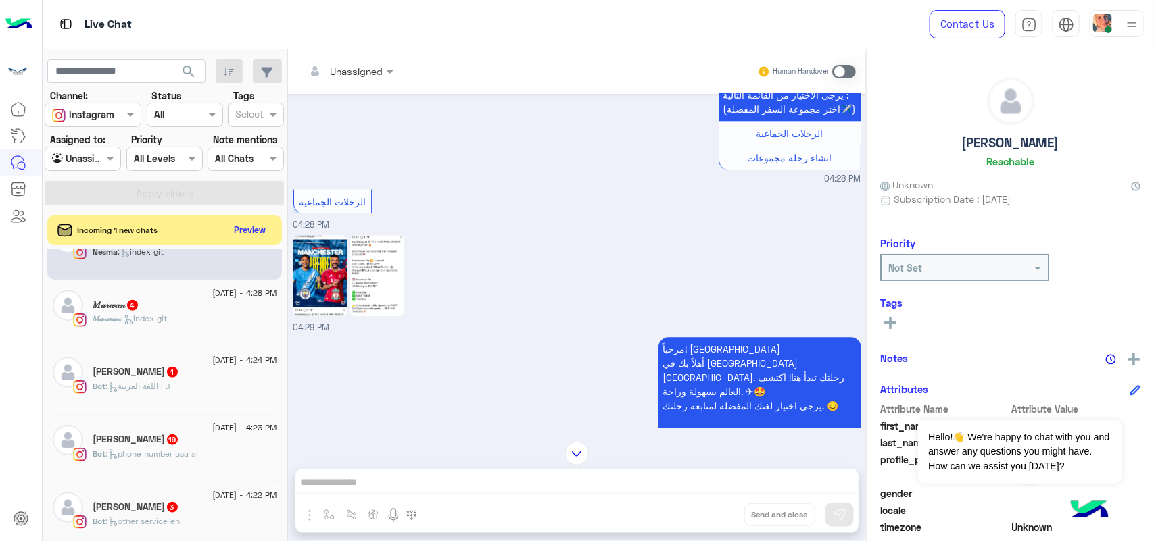
click at [203, 403] on div "Bot : اللغة العربية FB" at bounding box center [185, 392] width 184 height 24
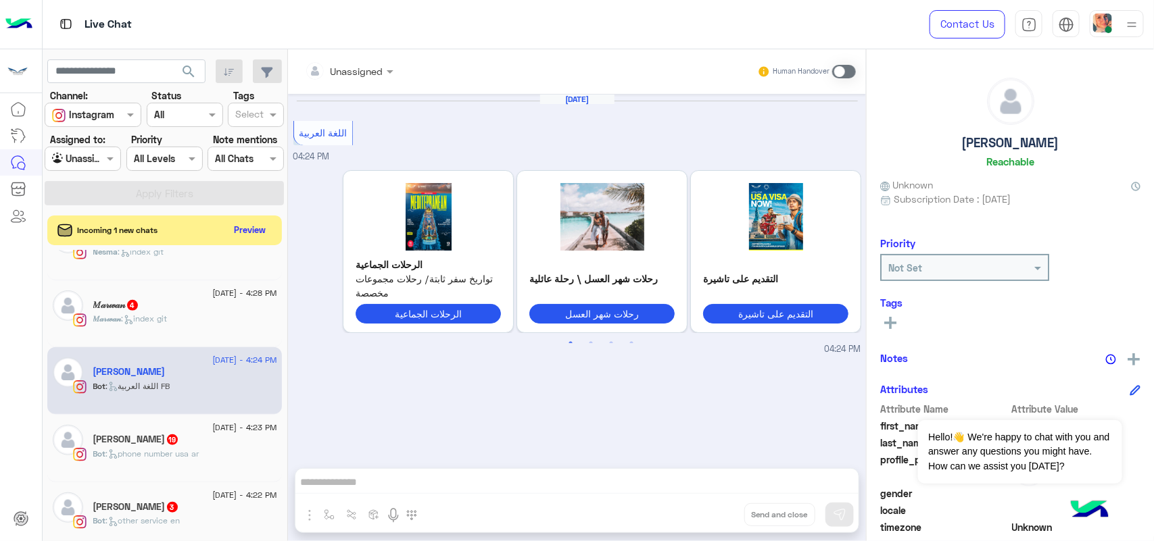
click at [143, 460] on p "Bot : phone number usa ar" at bounding box center [146, 454] width 106 height 12
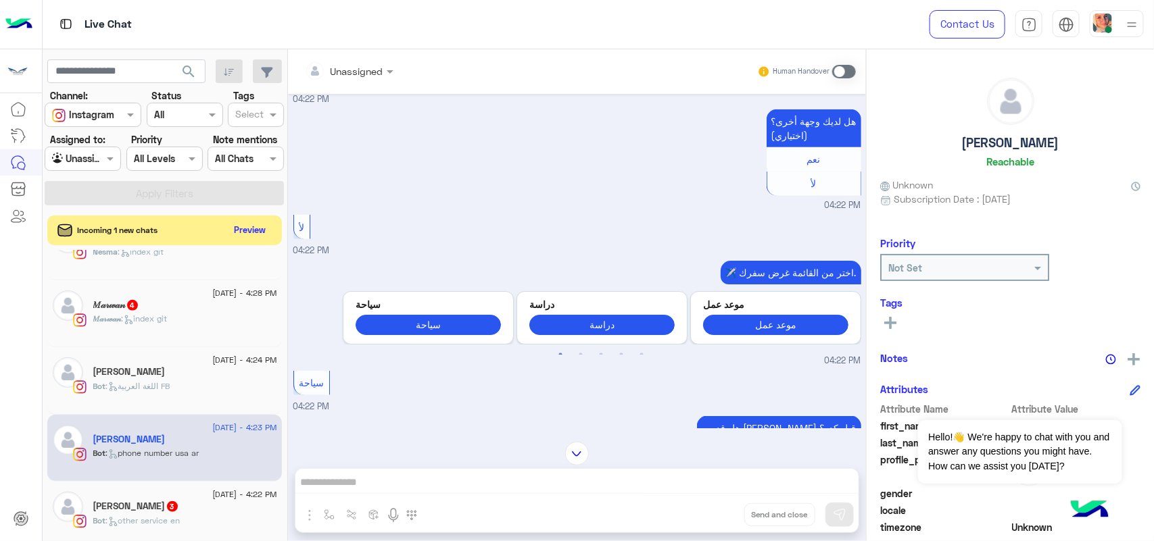
scroll to position [582, 0]
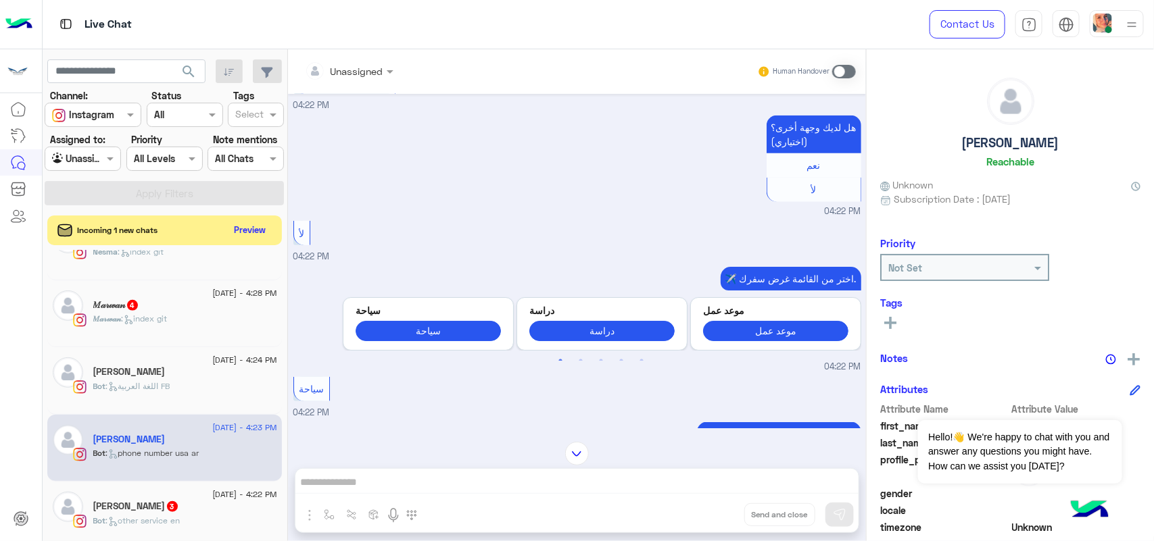
click at [170, 520] on p "Bot : other service en" at bounding box center [136, 521] width 87 height 12
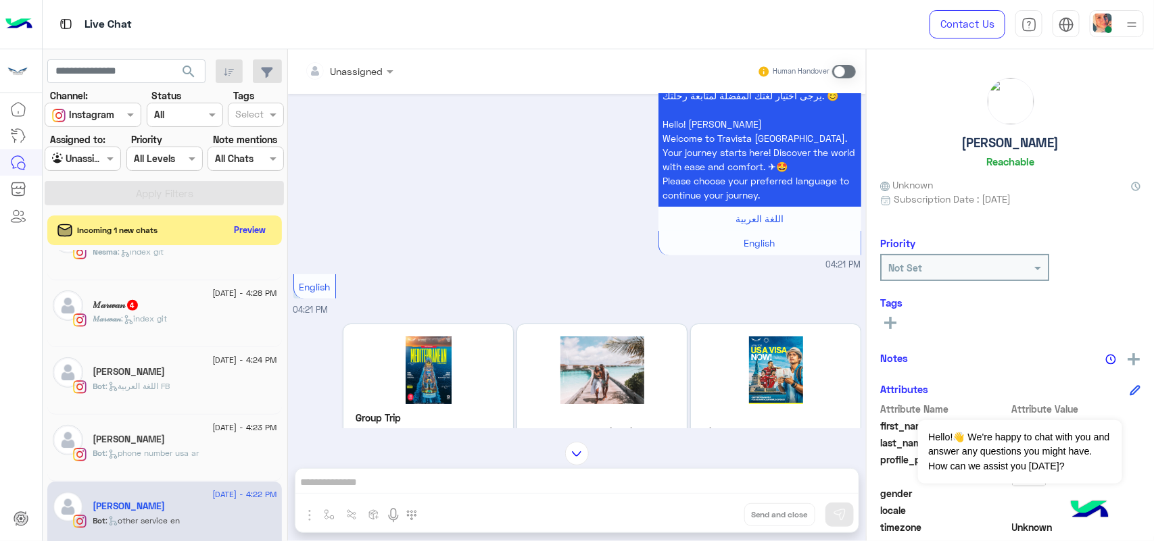
scroll to position [20, 0]
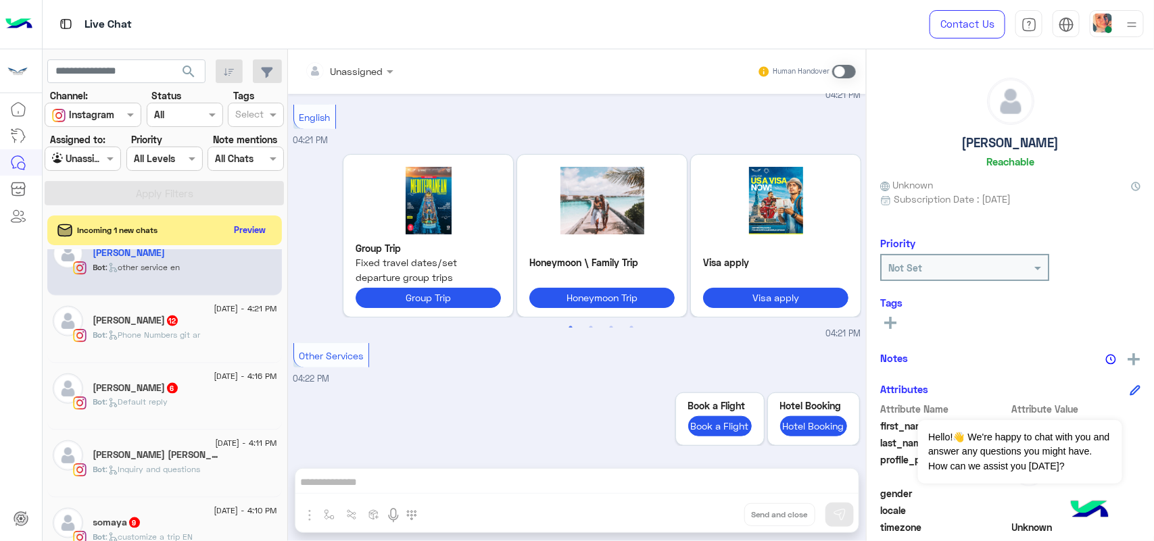
click at [193, 405] on div "Bot : Default reply" at bounding box center [185, 408] width 184 height 24
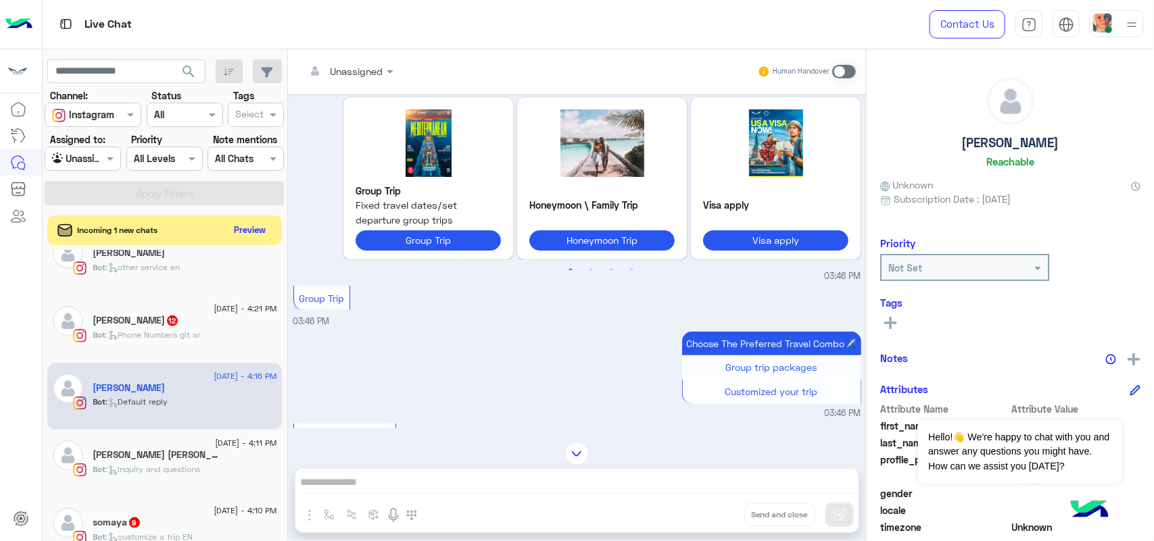
click at [843, 73] on span at bounding box center [844, 72] width 24 height 14
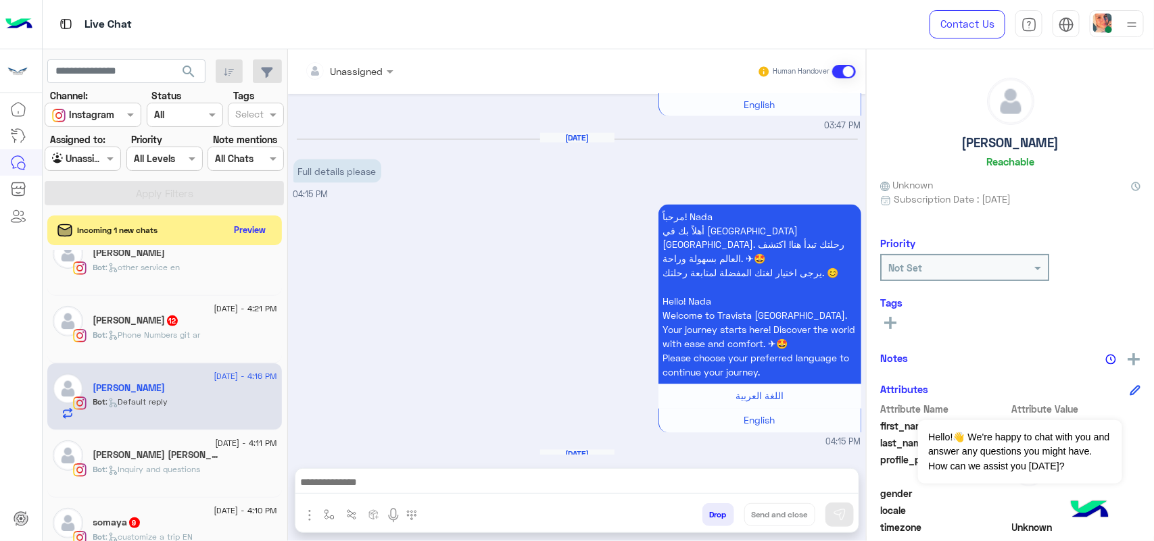
click at [461, 494] on div at bounding box center [576, 486] width 563 height 34
click at [460, 485] on textarea at bounding box center [576, 477] width 563 height 34
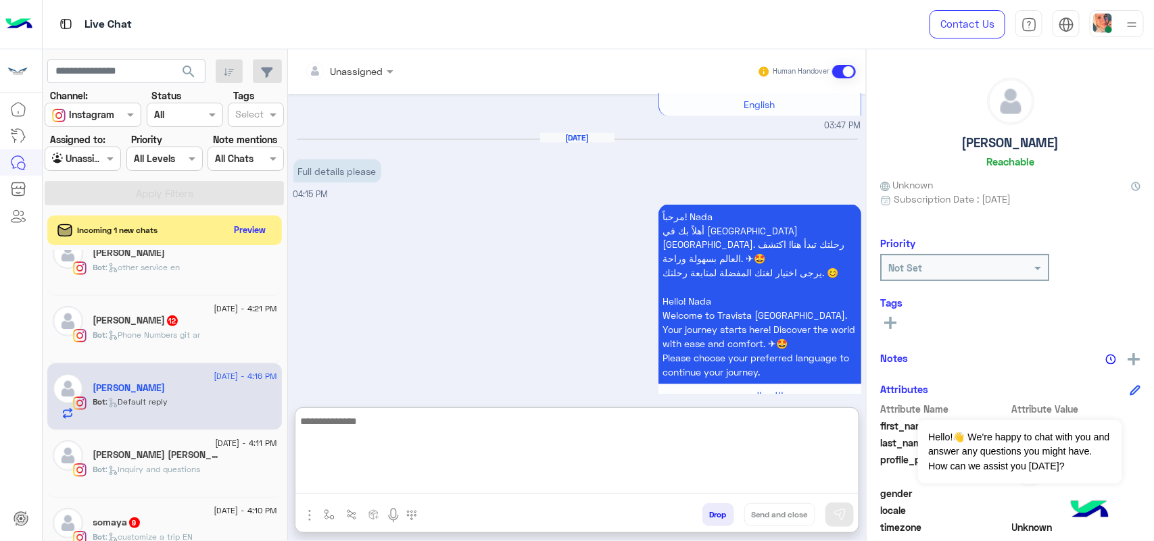
paste textarea "**********"
type textarea "**********"
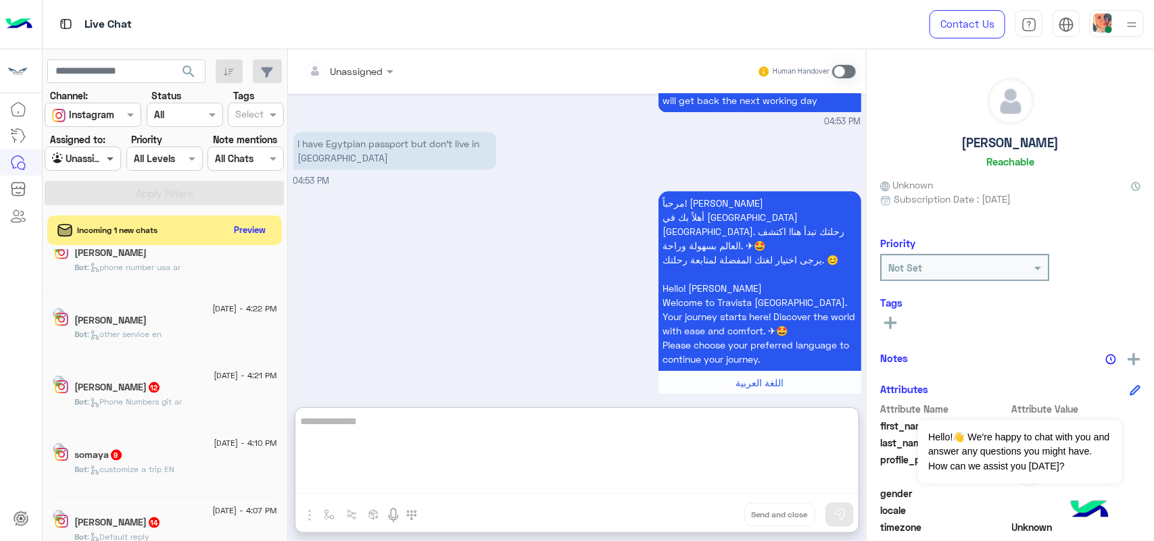
click at [108, 159] on span at bounding box center [111, 158] width 17 height 14
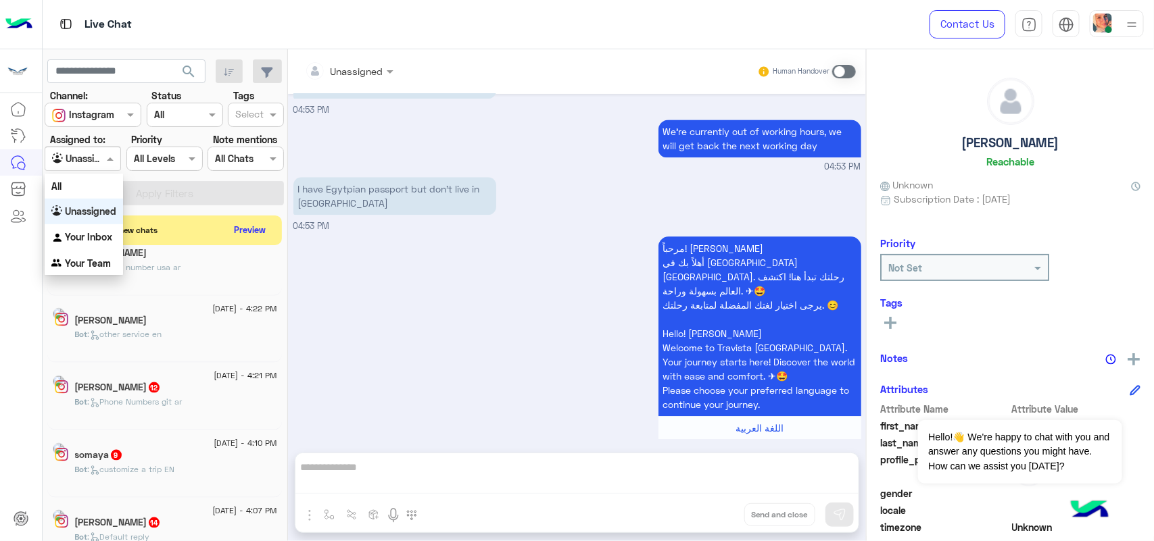
scroll to position [1394, 0]
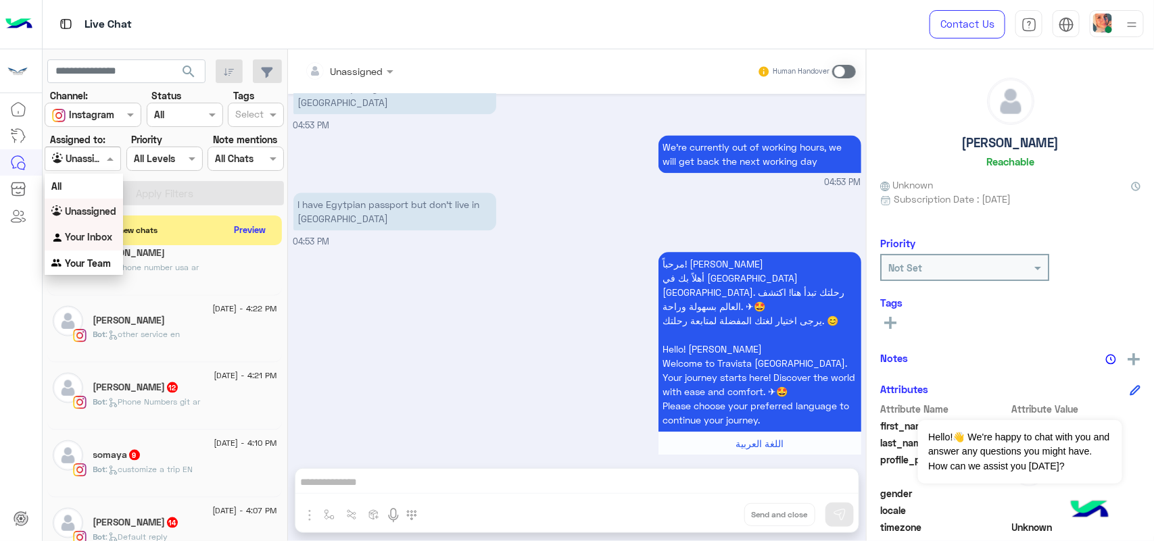
click at [108, 238] on b "Your Inbox" at bounding box center [88, 236] width 47 height 11
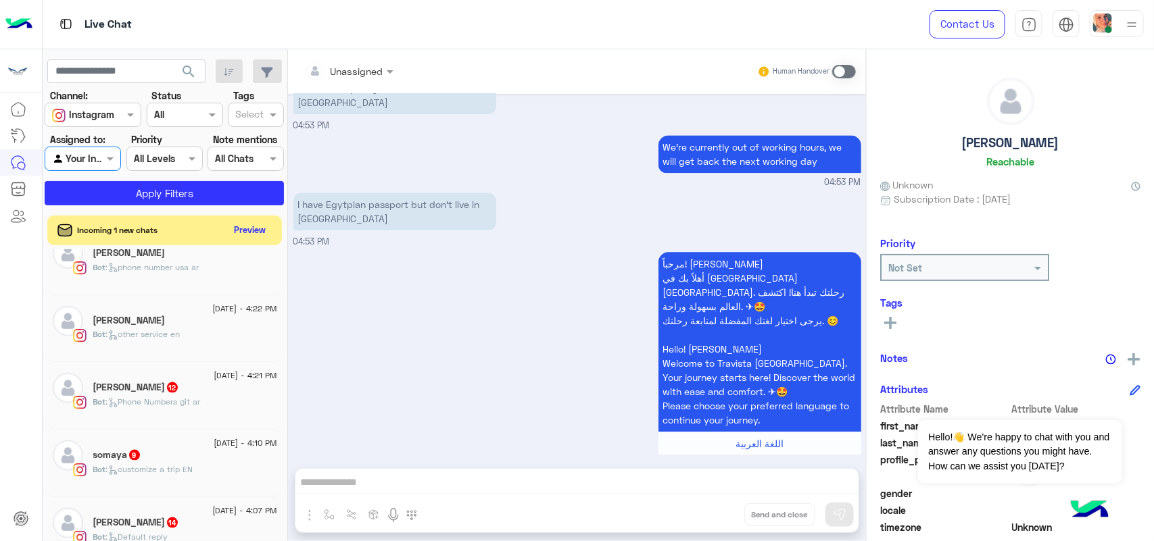
click at [205, 180] on section "Channel: Channel Instagram Status Channel All Tags Select Assigned to: Agent Fi…" at bounding box center [165, 147] width 224 height 117
click at [205, 203] on button "Apply Filters" at bounding box center [164, 193] width 239 height 24
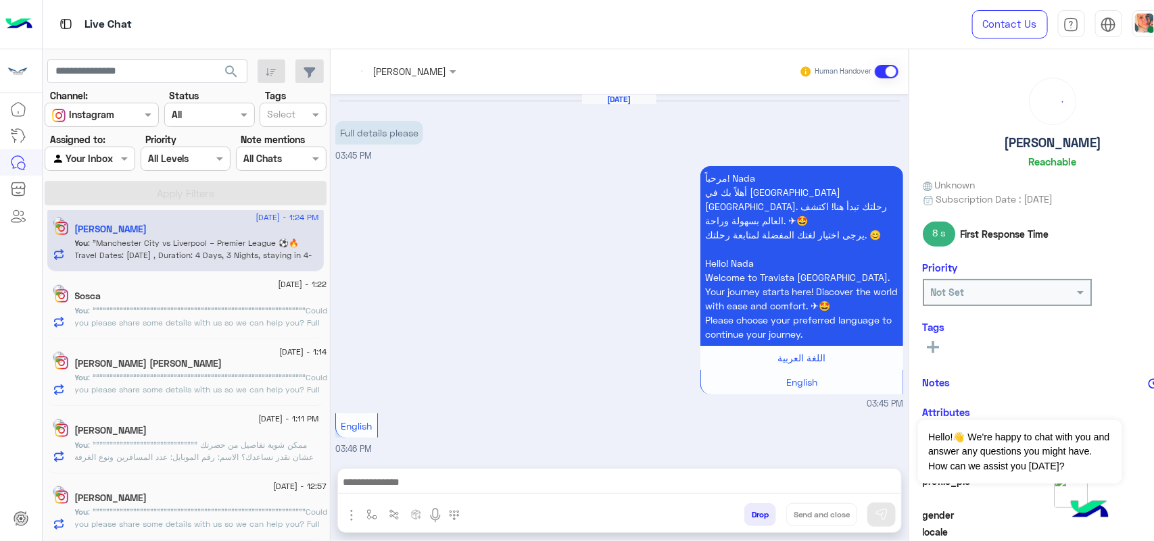
scroll to position [7, 0]
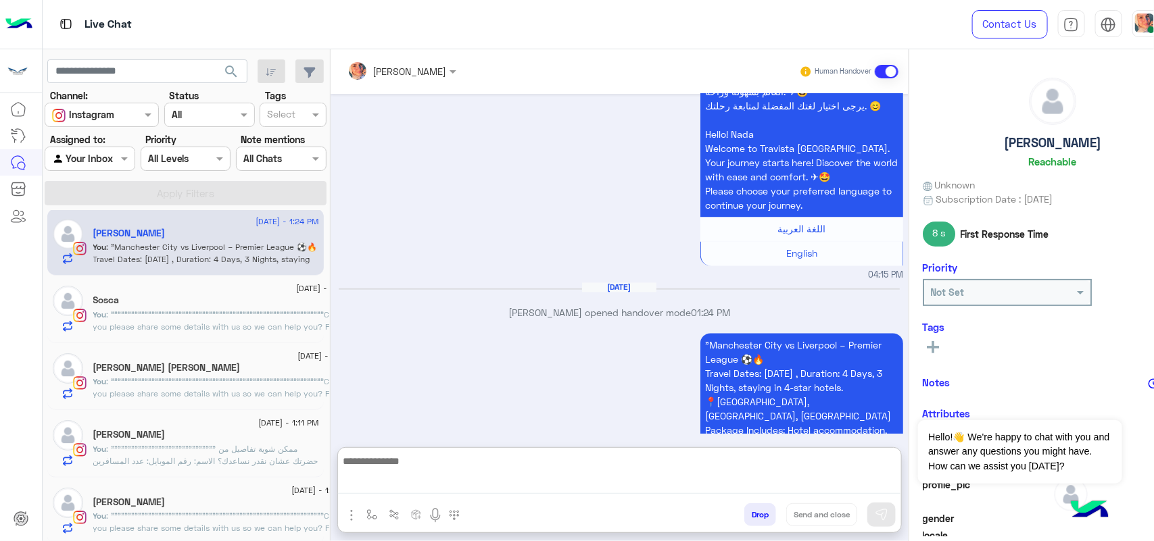
click at [490, 485] on textarea at bounding box center [619, 473] width 563 height 41
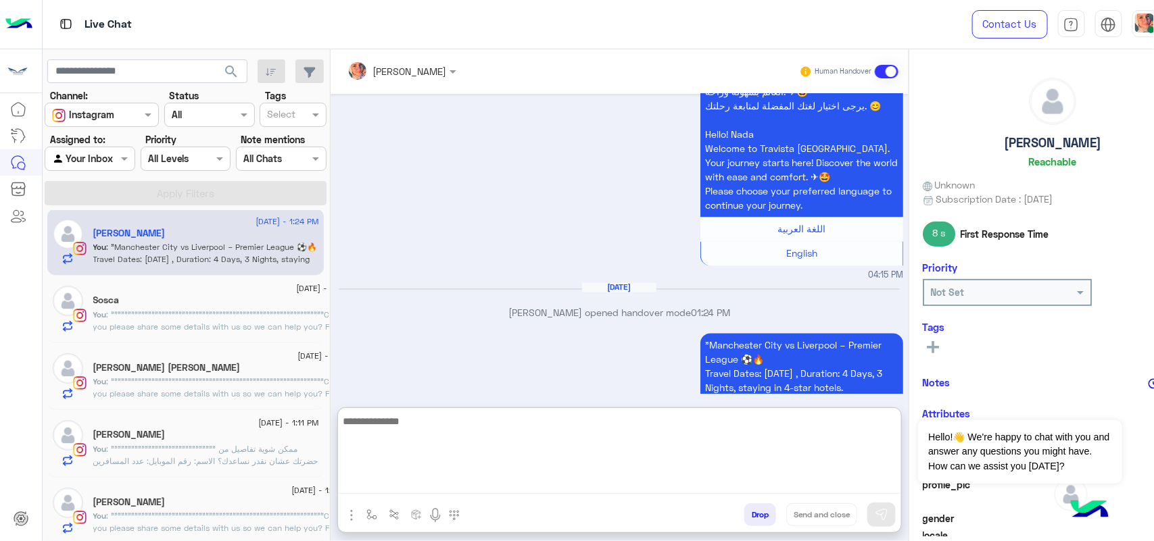
paste textarea "**********"
type textarea "**********"
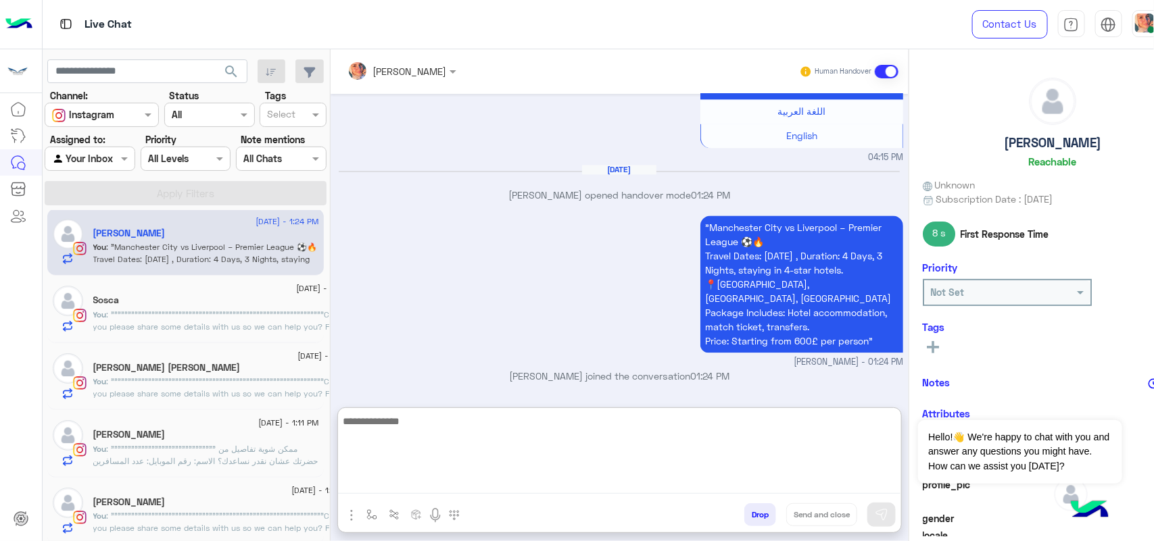
paste textarea "**********"
type textarea "**********"
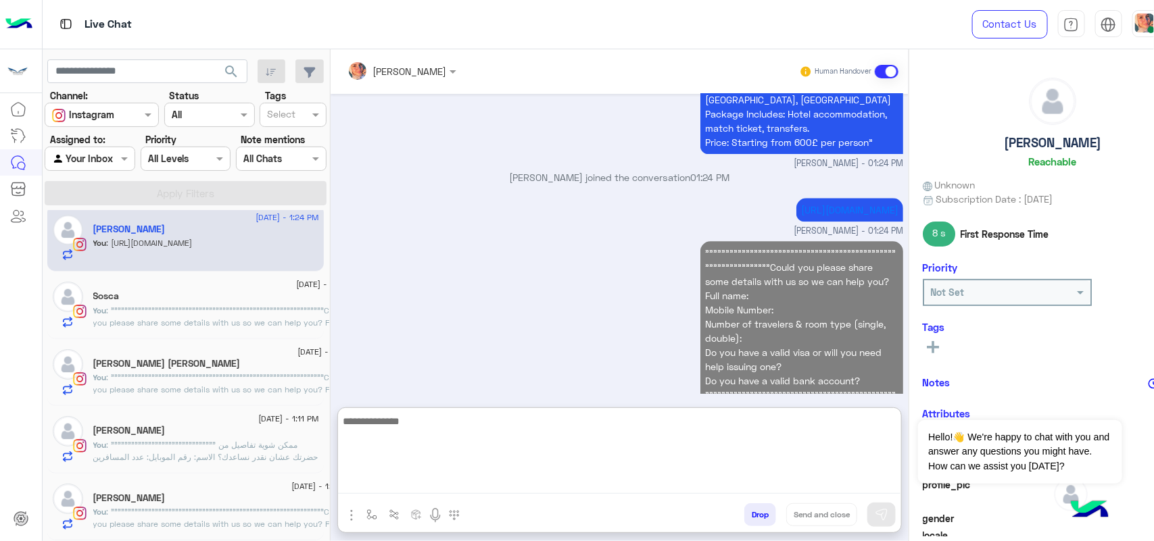
scroll to position [11, 0]
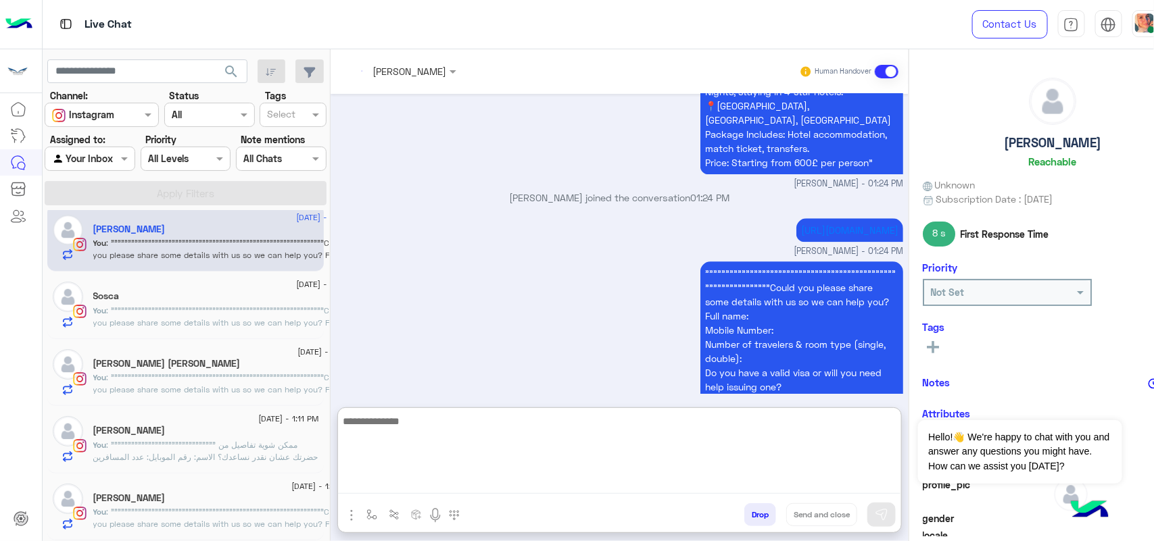
click at [82, 163] on input "text" at bounding box center [74, 159] width 44 height 14
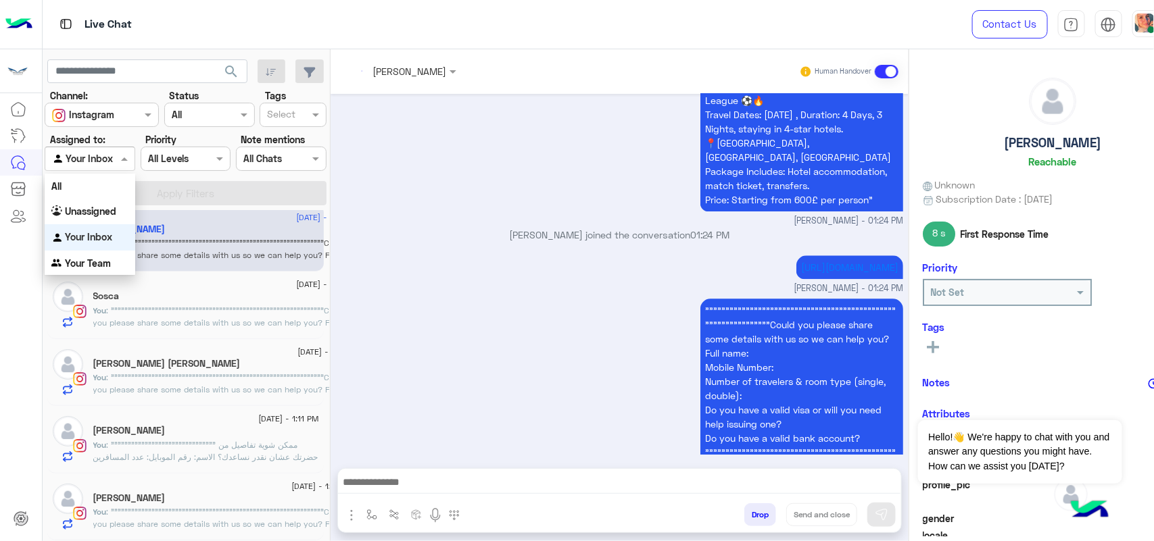
scroll to position [1430, 0]
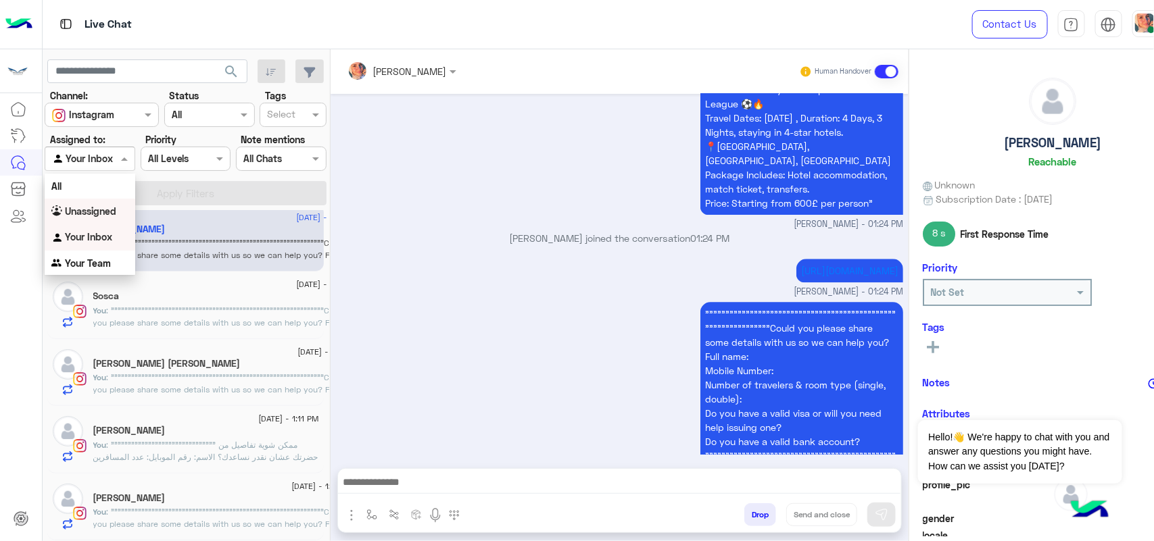
click at [105, 213] on b "Unassigned" at bounding box center [90, 210] width 51 height 11
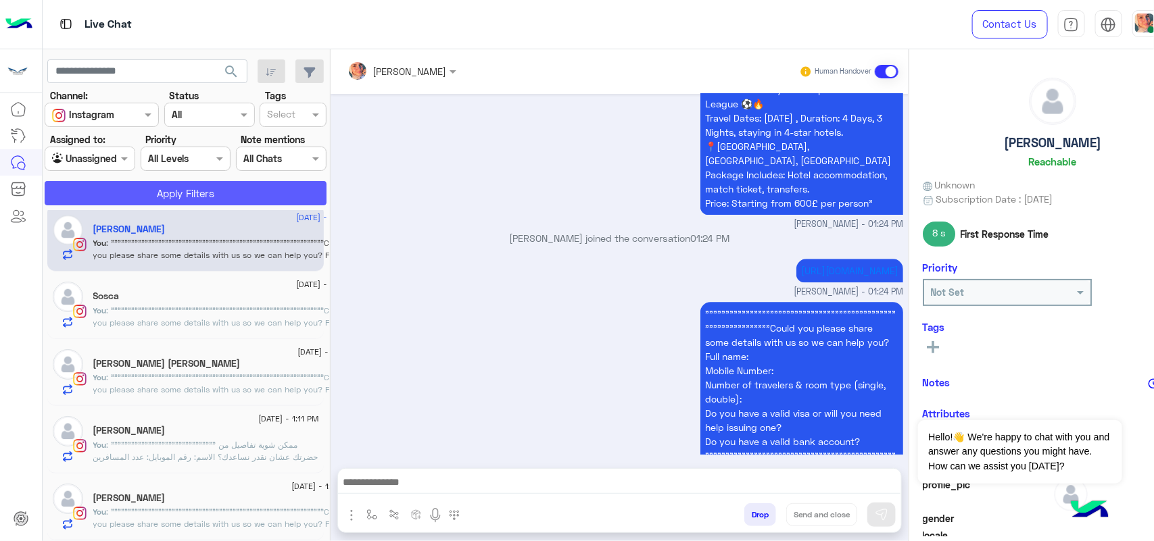
click at [204, 182] on button "Apply Filters" at bounding box center [186, 193] width 282 height 24
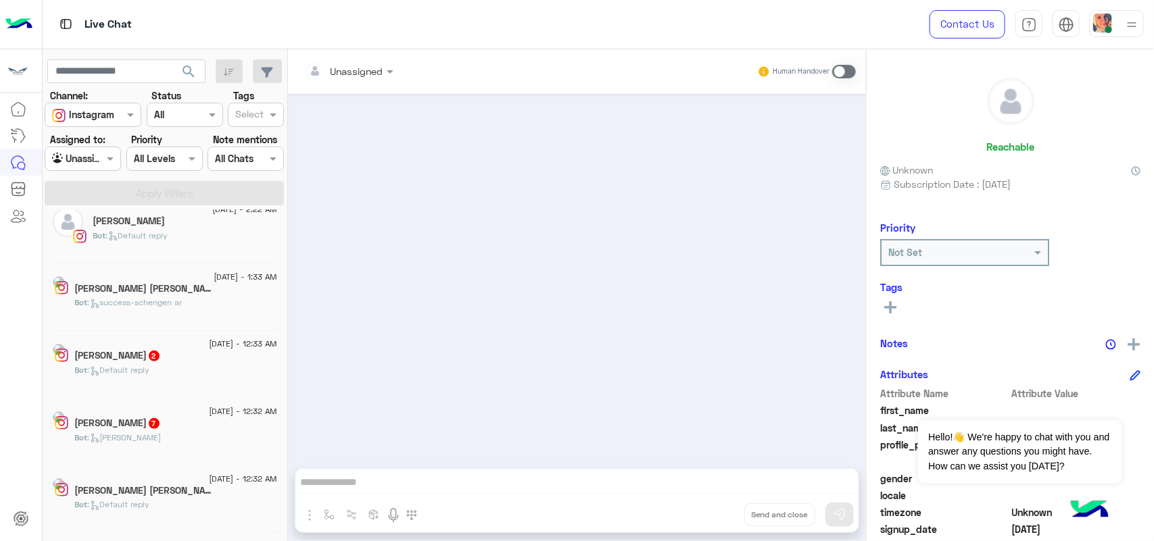
scroll to position [683, 0]
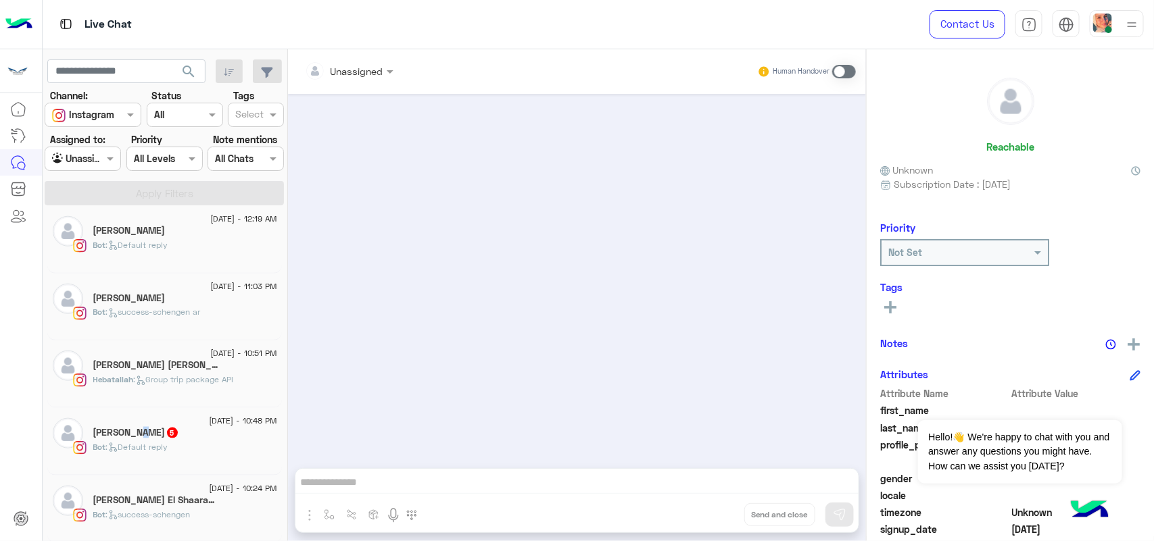
click at [137, 439] on h5 "Farah Mounir 5" at bounding box center [136, 432] width 86 height 11
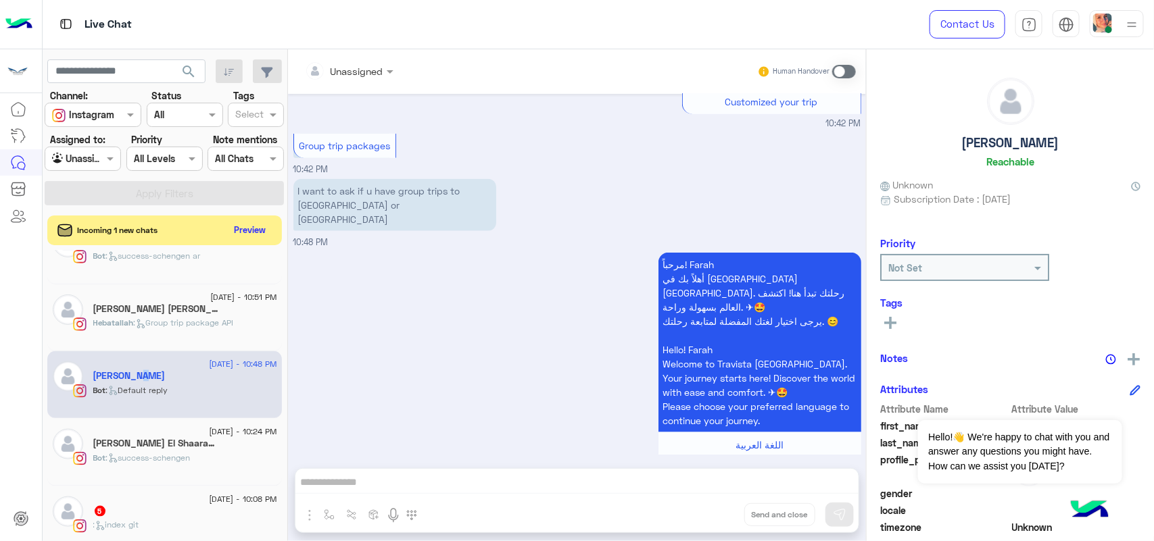
scroll to position [852, 0]
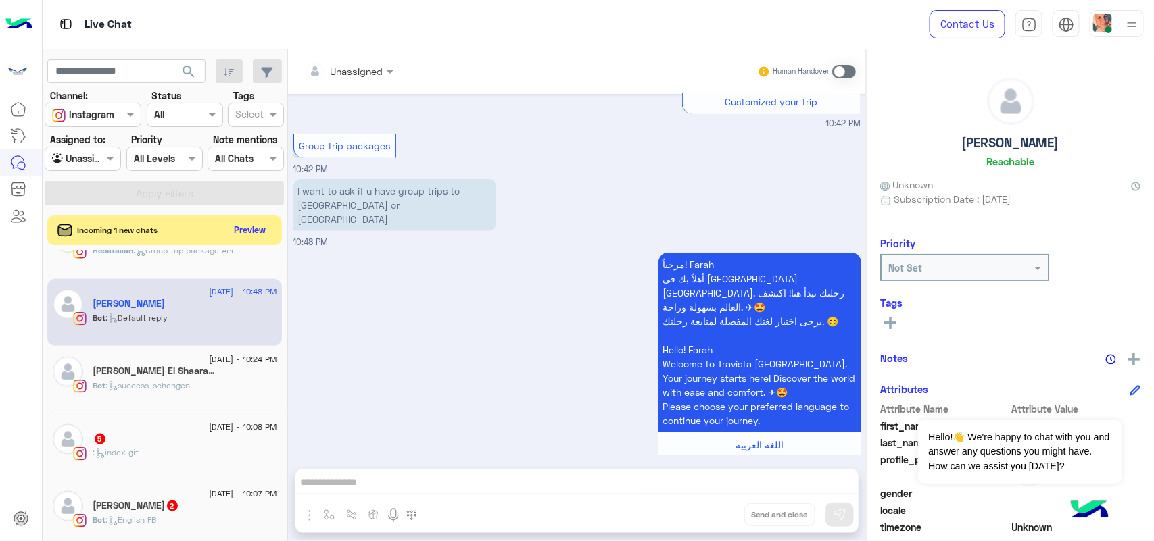
click at [220, 380] on div "Eman H. El Shaarawy🦋 17" at bounding box center [185, 373] width 184 height 14
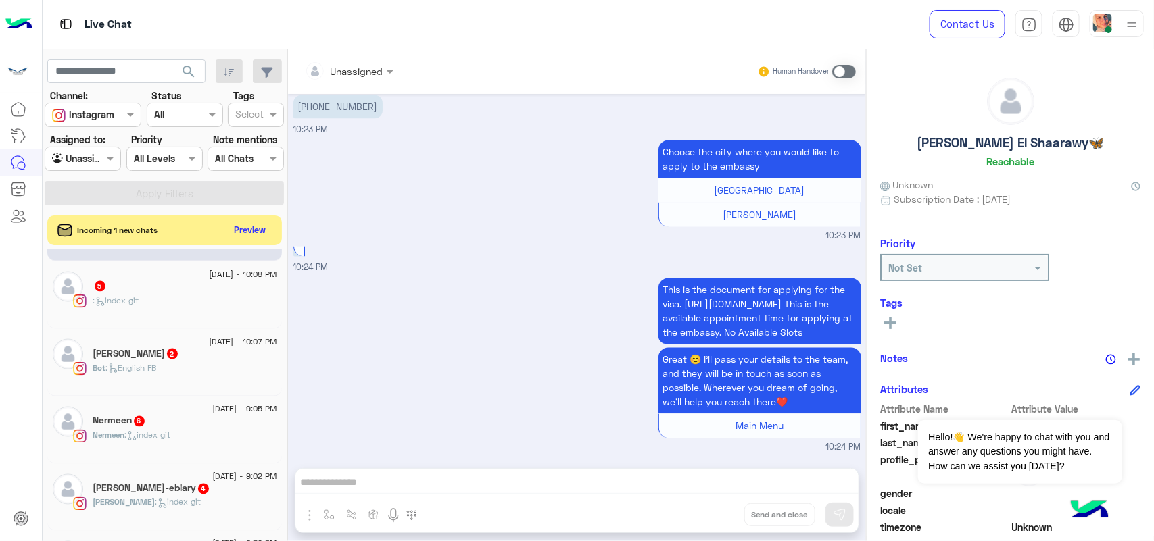
scroll to position [1020, 0]
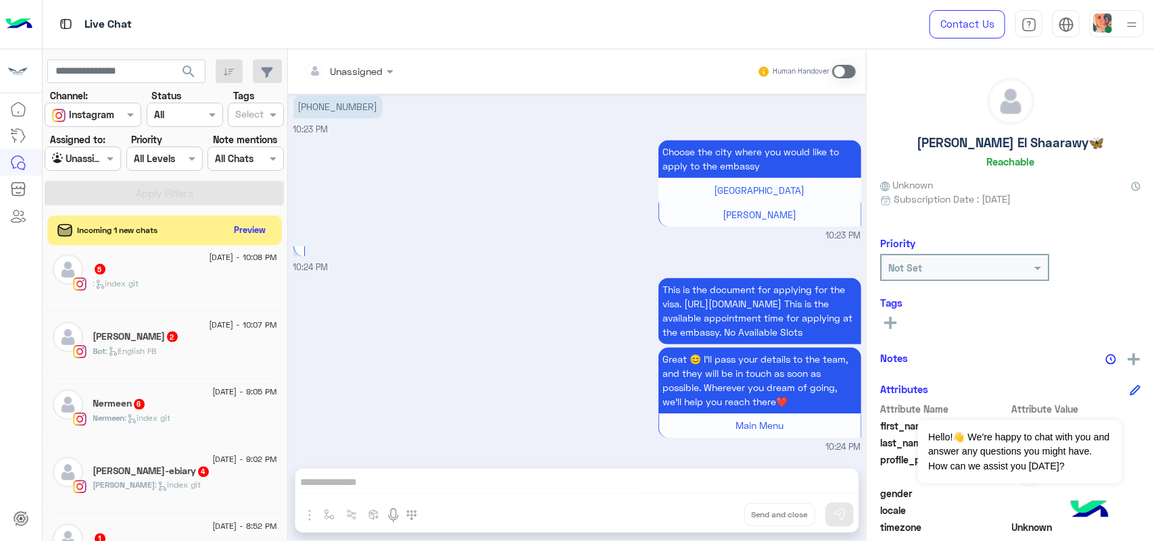
click at [206, 413] on div "Nermeen 6" at bounding box center [185, 406] width 184 height 14
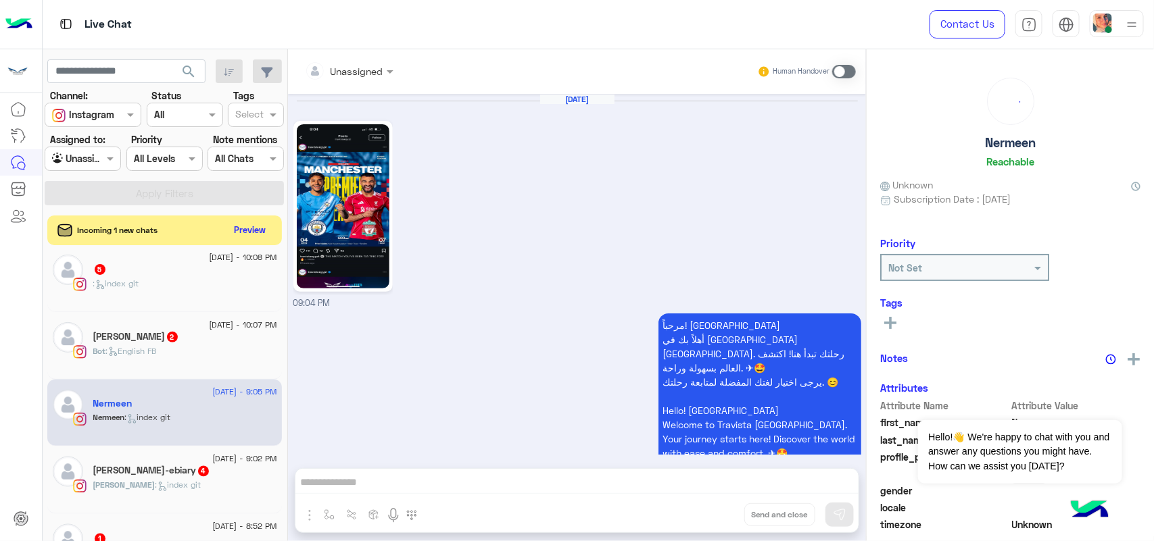
scroll to position [1028, 0]
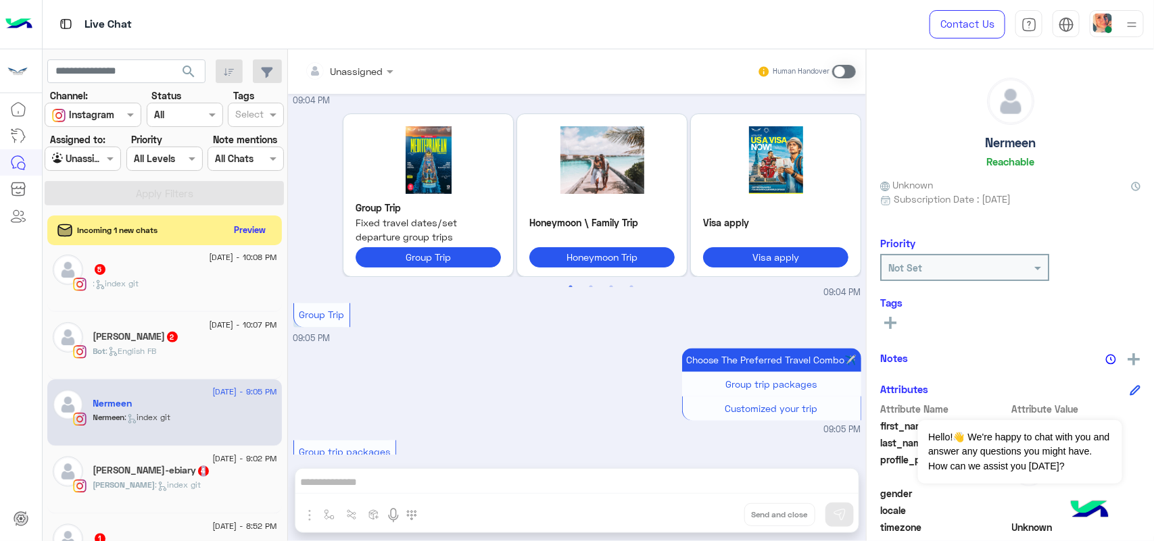
click at [198, 477] on span "4" at bounding box center [203, 471] width 11 height 11
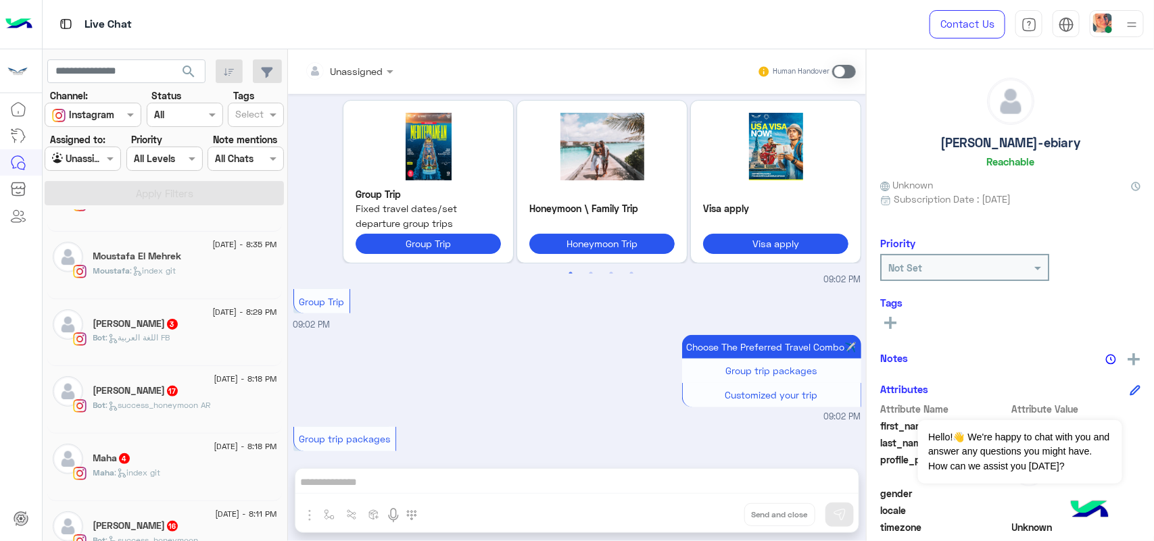
scroll to position [176, 0]
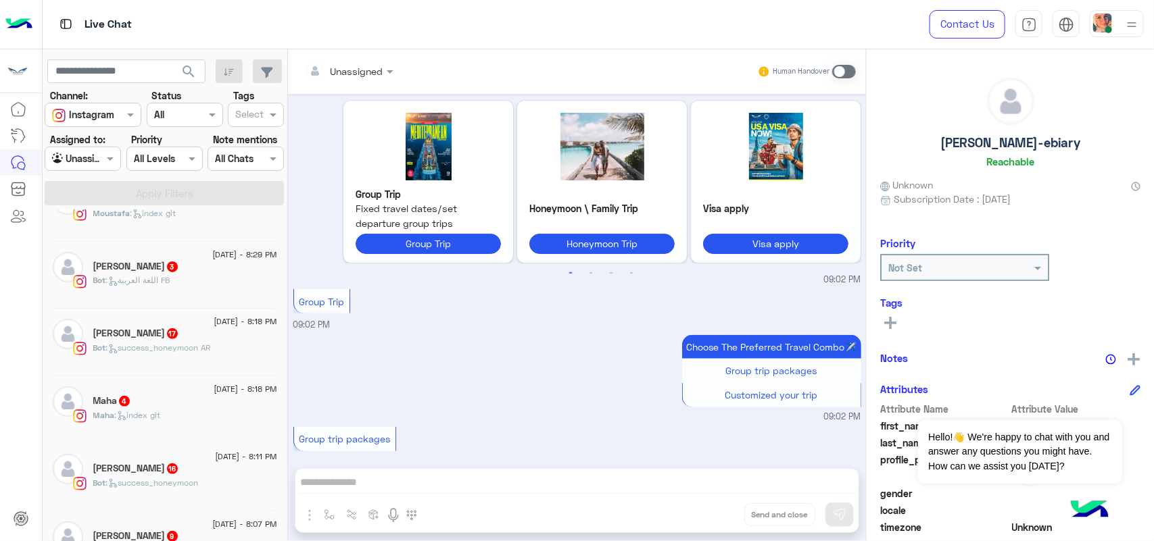
click at [199, 360] on div "Bot : success_honeymoon AR" at bounding box center [185, 354] width 184 height 24
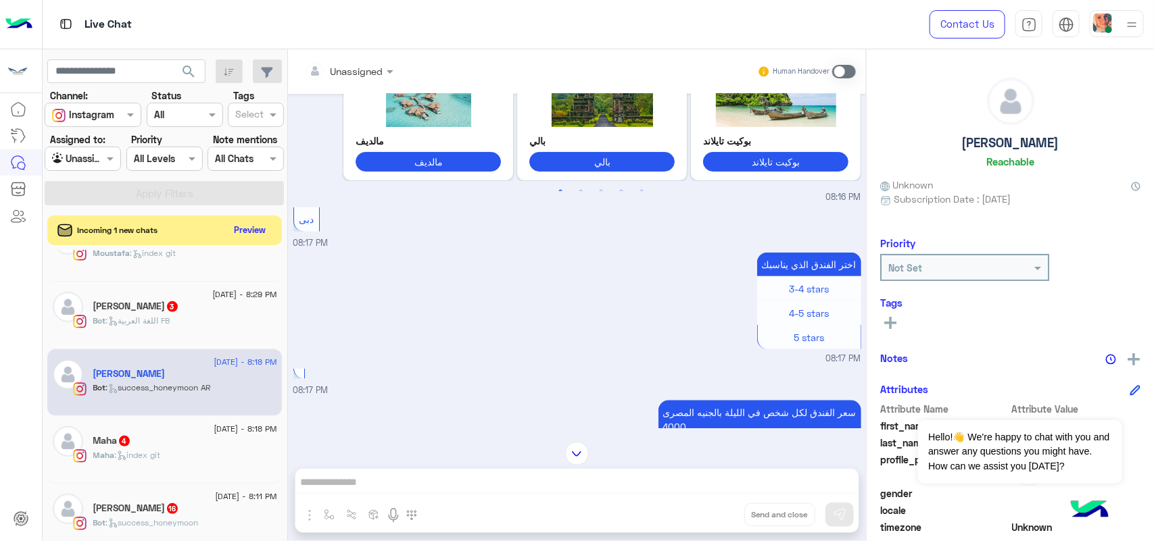
scroll to position [608, 0]
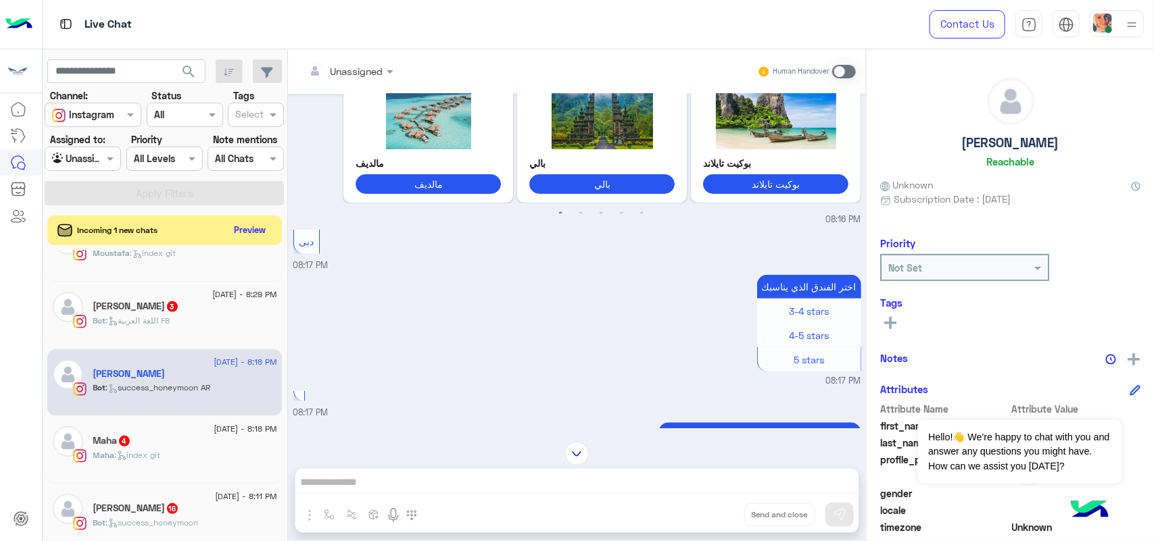
click at [154, 445] on div "Maha 4" at bounding box center [185, 442] width 184 height 14
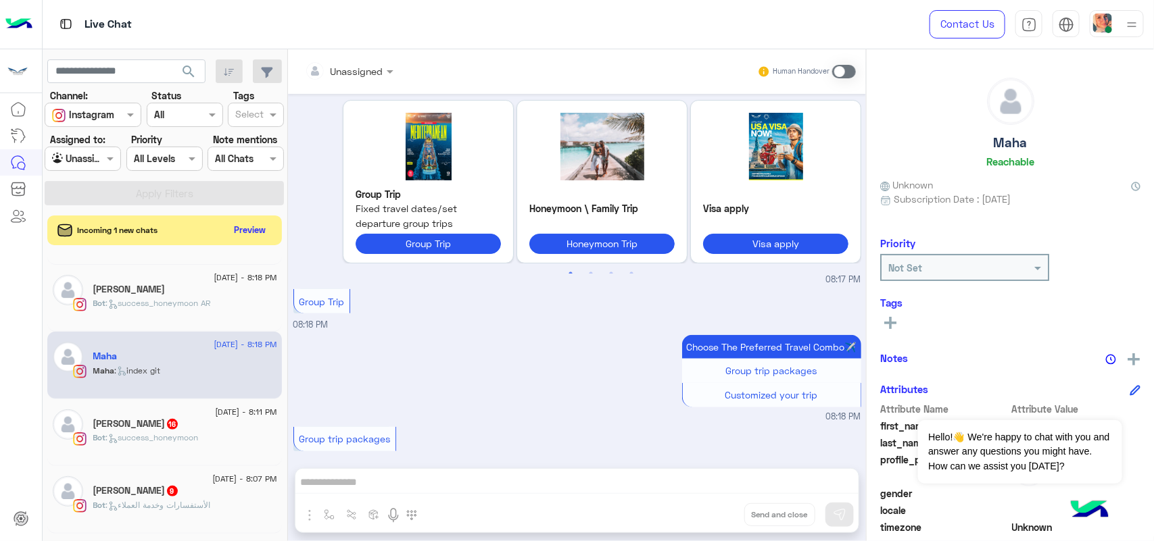
click at [174, 444] on p "Bot : success_honeymoon" at bounding box center [145, 438] width 105 height 12
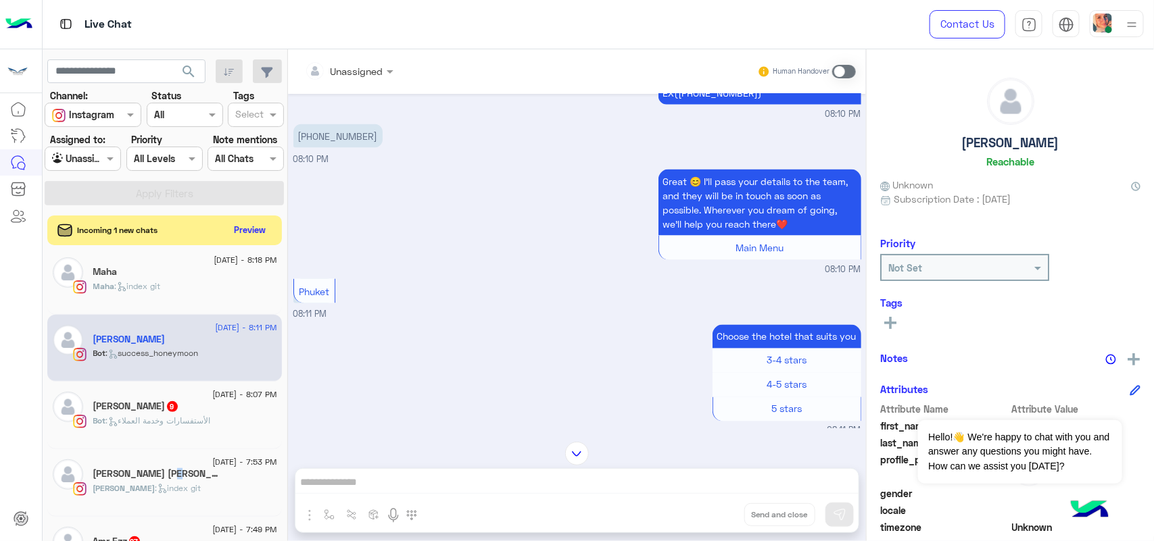
click at [173, 476] on h5 "Jaylan Mohamed Badawy 4" at bounding box center [157, 473] width 128 height 11
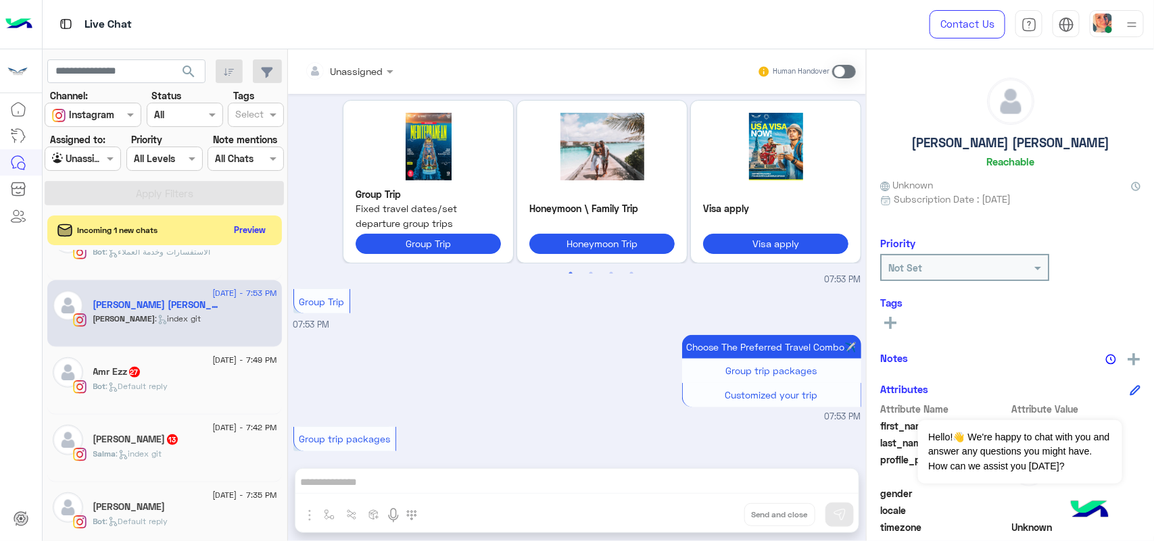
click at [157, 415] on div "9 August - 7:49 PM Amr Ezz 27 Bot : Default reply" at bounding box center [164, 381] width 235 height 68
click at [149, 445] on h5 "Salma Sherif 13" at bounding box center [136, 439] width 86 height 11
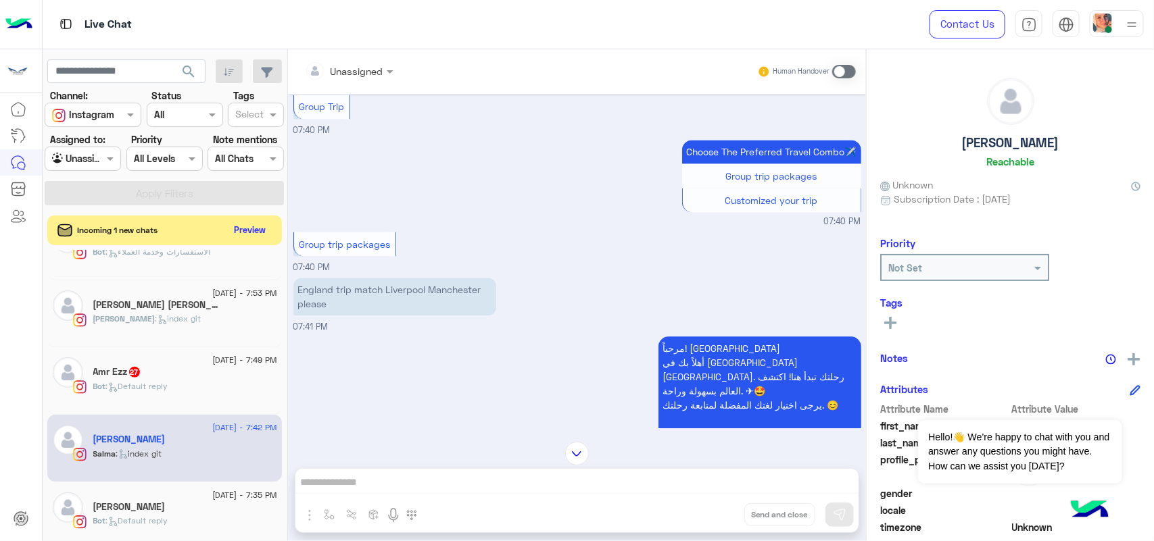
click at [850, 66] on span at bounding box center [844, 72] width 24 height 14
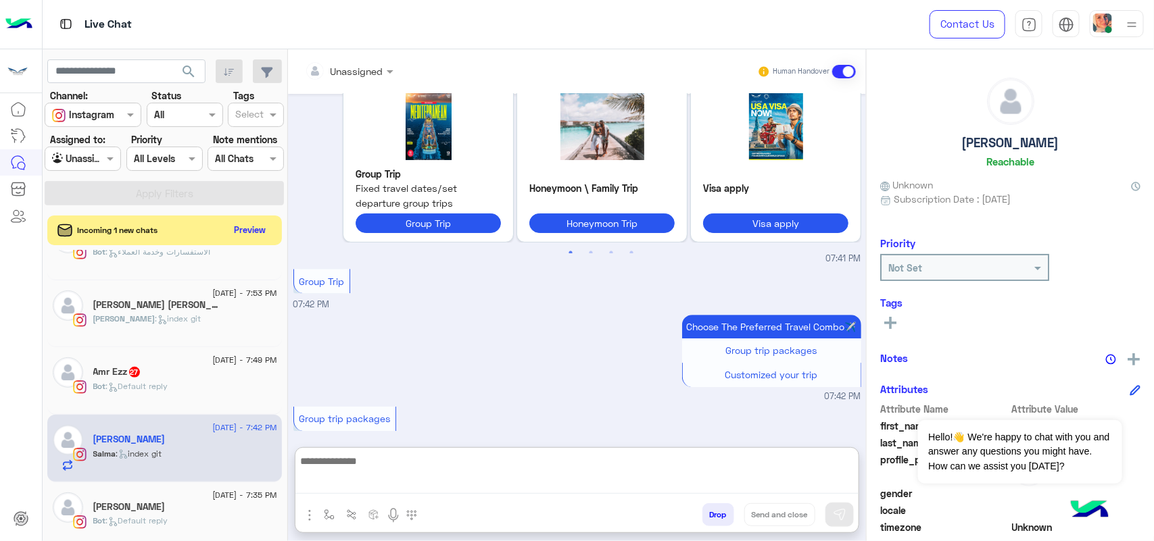
click at [417, 483] on textarea at bounding box center [576, 473] width 563 height 41
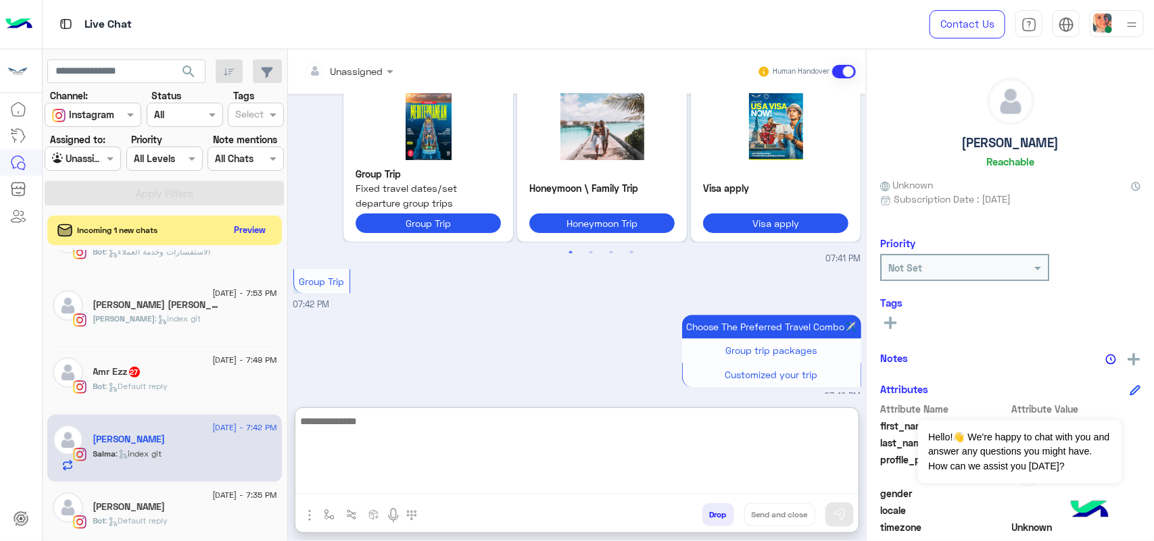
paste textarea "**********"
type textarea "**********"
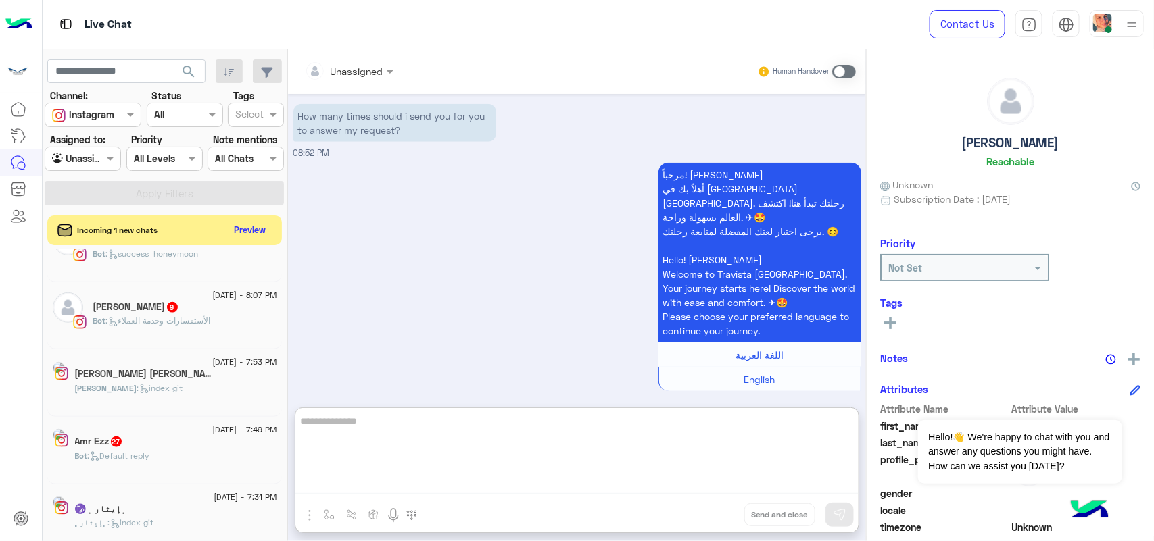
scroll to position [512, 0]
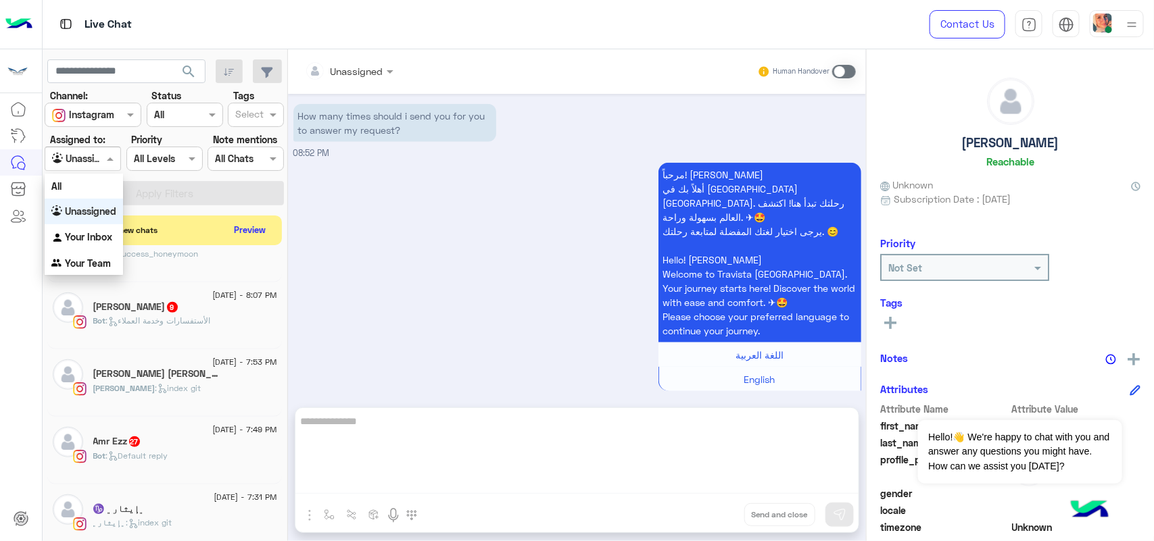
click at [79, 160] on input "text" at bounding box center [67, 159] width 31 height 14
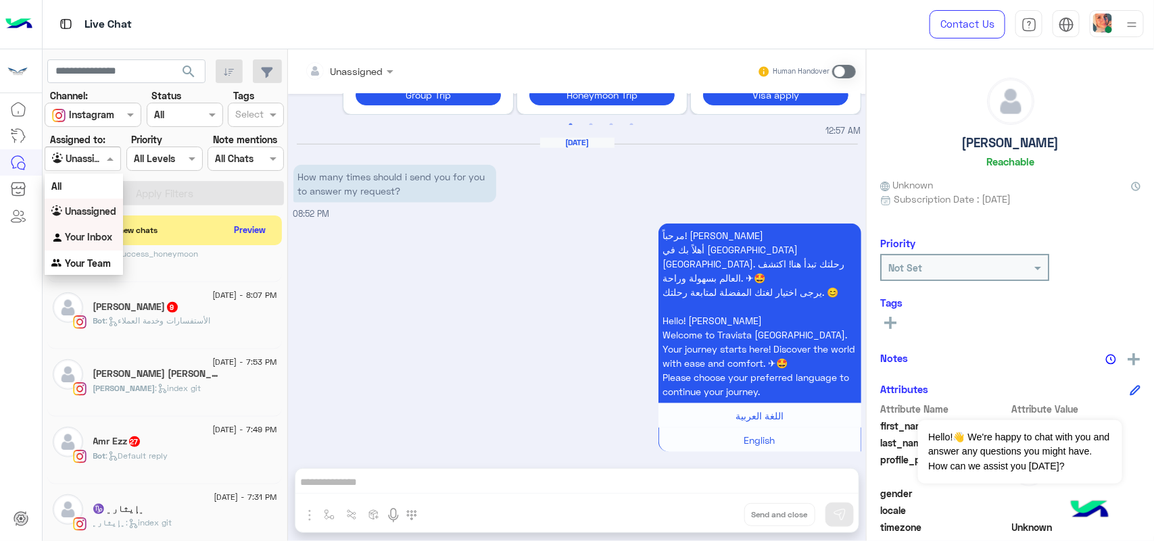
click at [102, 228] on div "Your Inbox" at bounding box center [84, 237] width 78 height 26
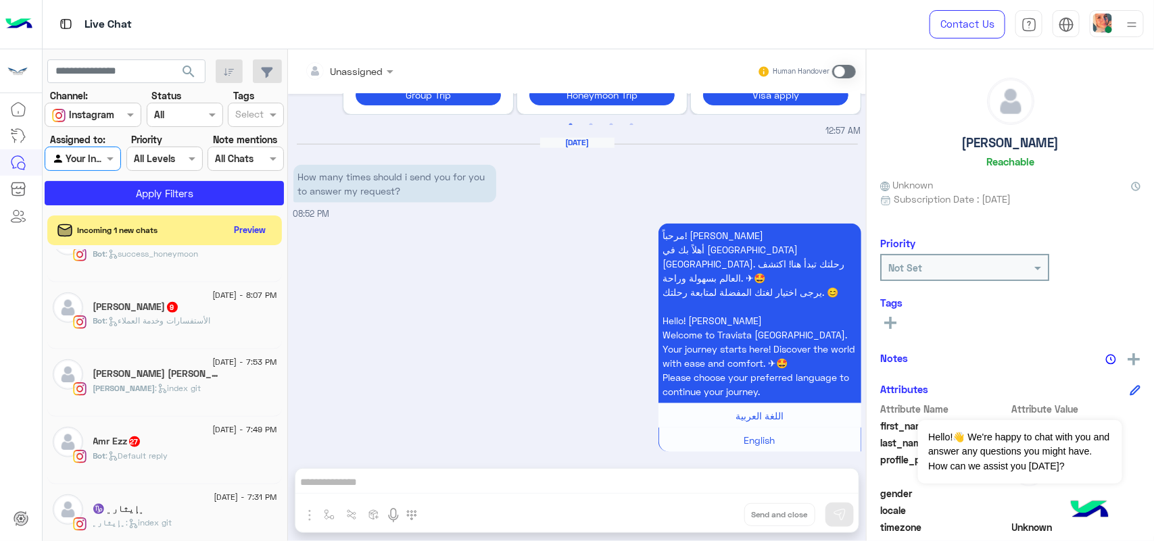
click at [166, 170] on div "All Levels All Levels" at bounding box center [164, 159] width 76 height 24
click at [247, 179] on section "Channel: Channel Instagram Status Channel All Tags Select Assigned to: Agent Fi…" at bounding box center [165, 147] width 224 height 117
click at [247, 187] on button "Apply Filters" at bounding box center [164, 193] width 239 height 24
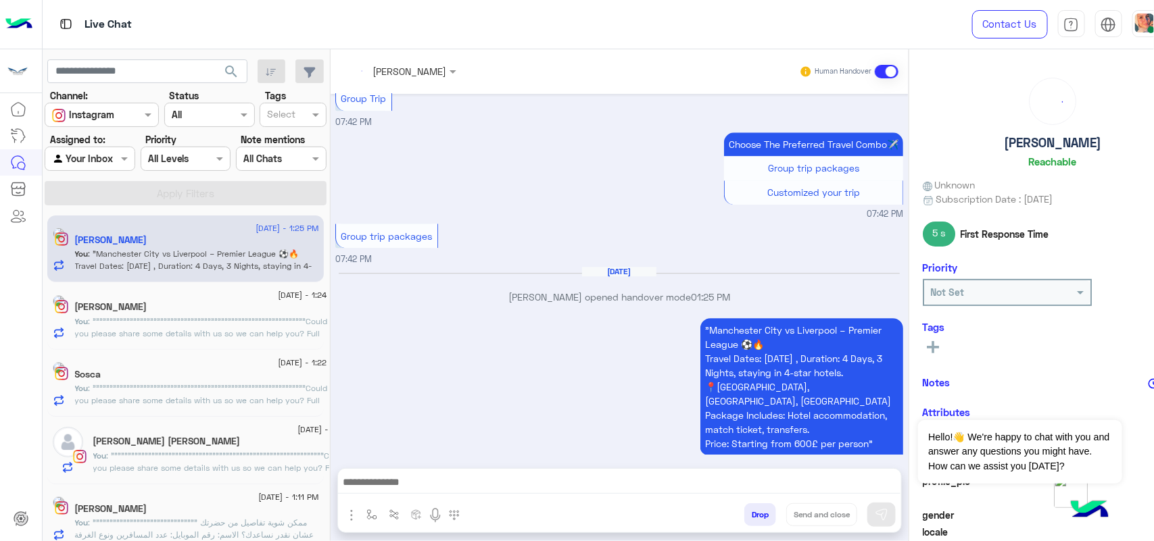
scroll to position [1629, 0]
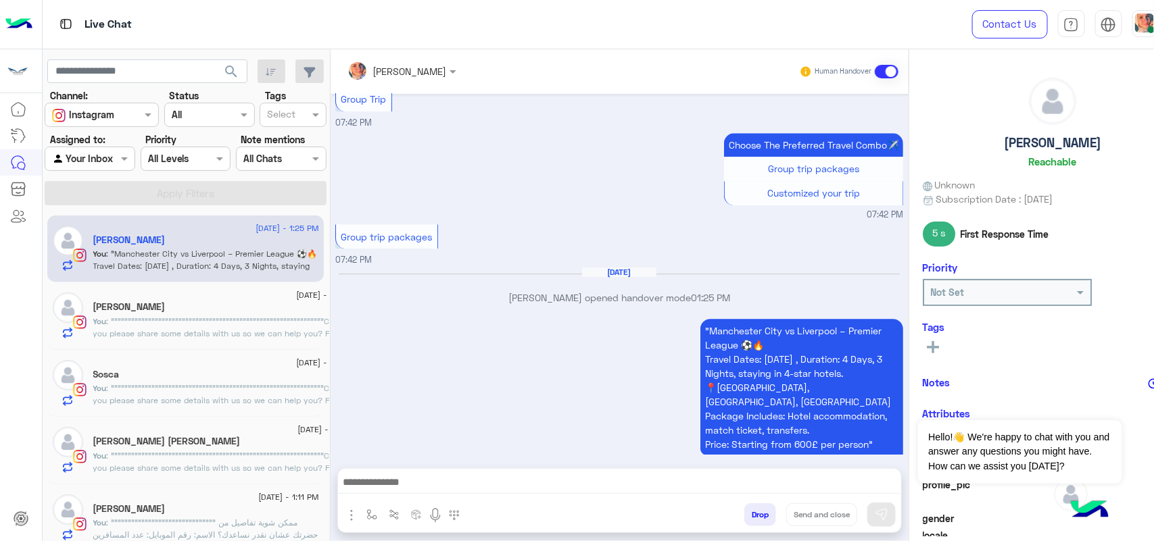
click at [458, 484] on textarea at bounding box center [619, 484] width 563 height 20
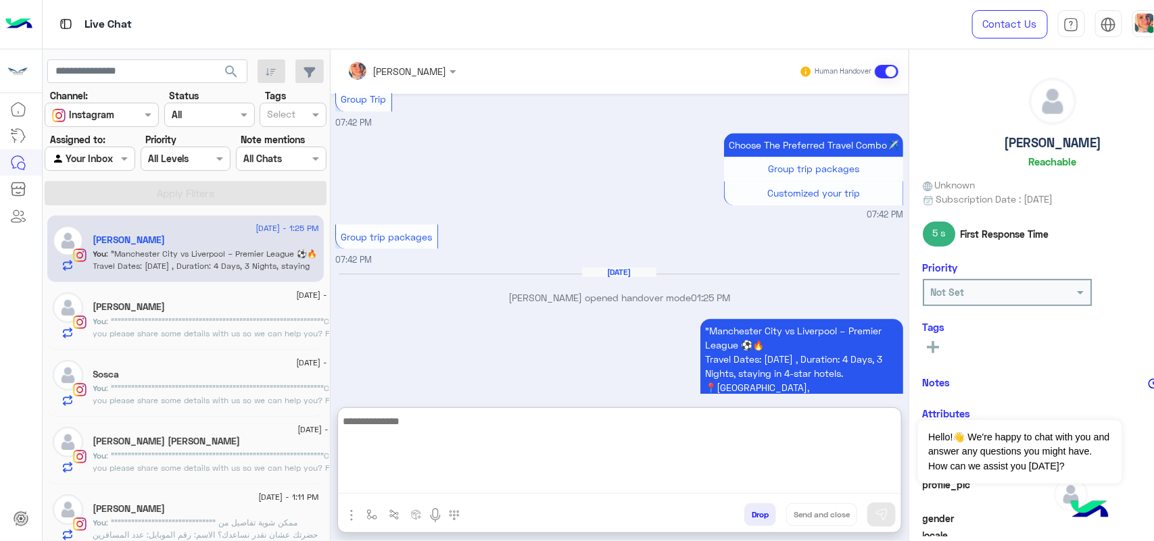
paste textarea "**********"
type textarea "**********"
click at [874, 524] on button at bounding box center [881, 515] width 28 height 24
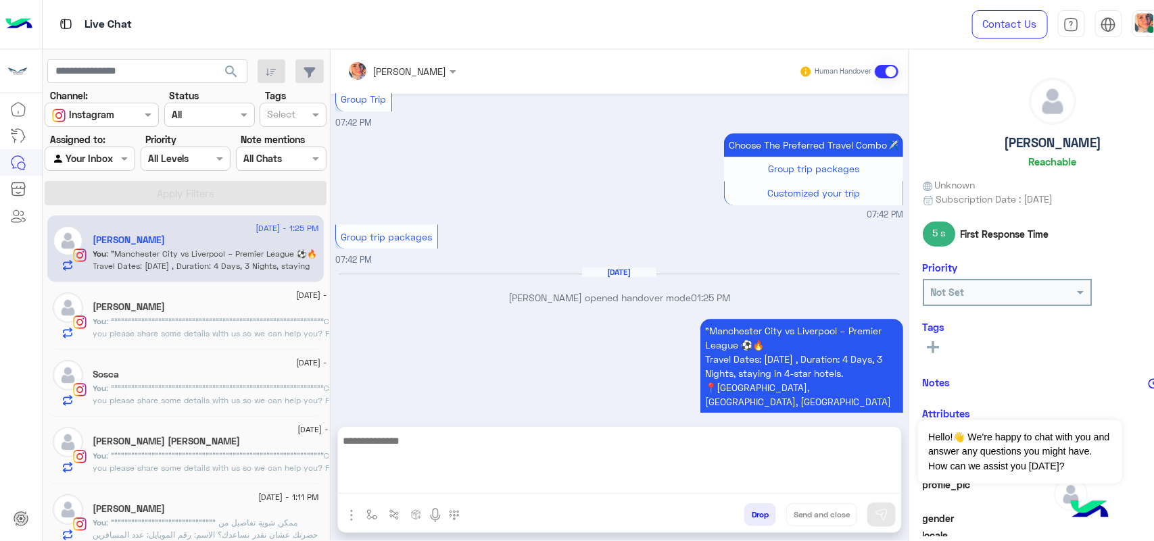
scroll to position [1687, 0]
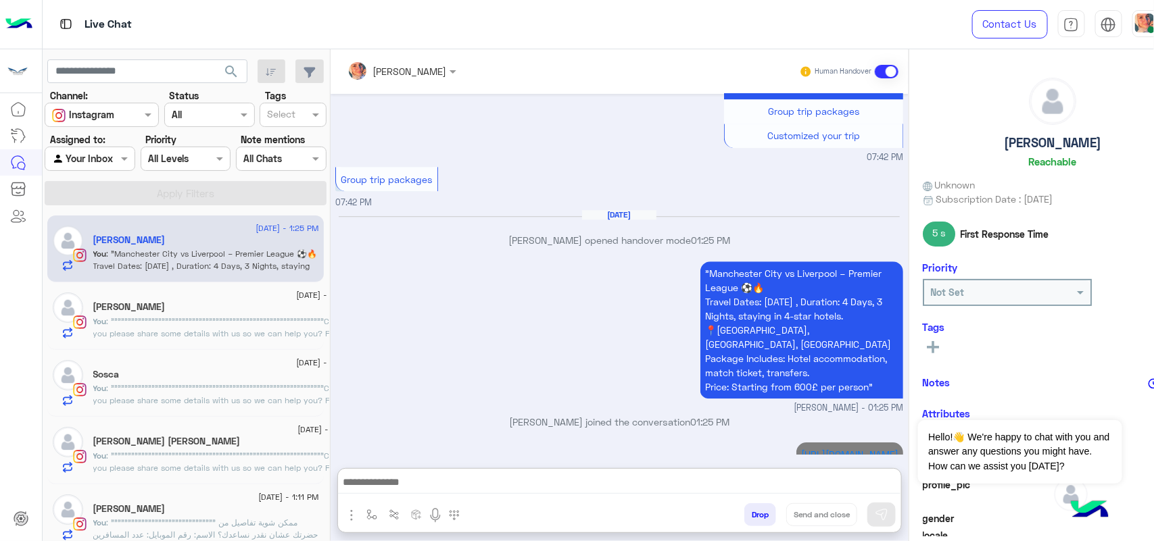
click at [856, 485] on textarea at bounding box center [619, 484] width 563 height 20
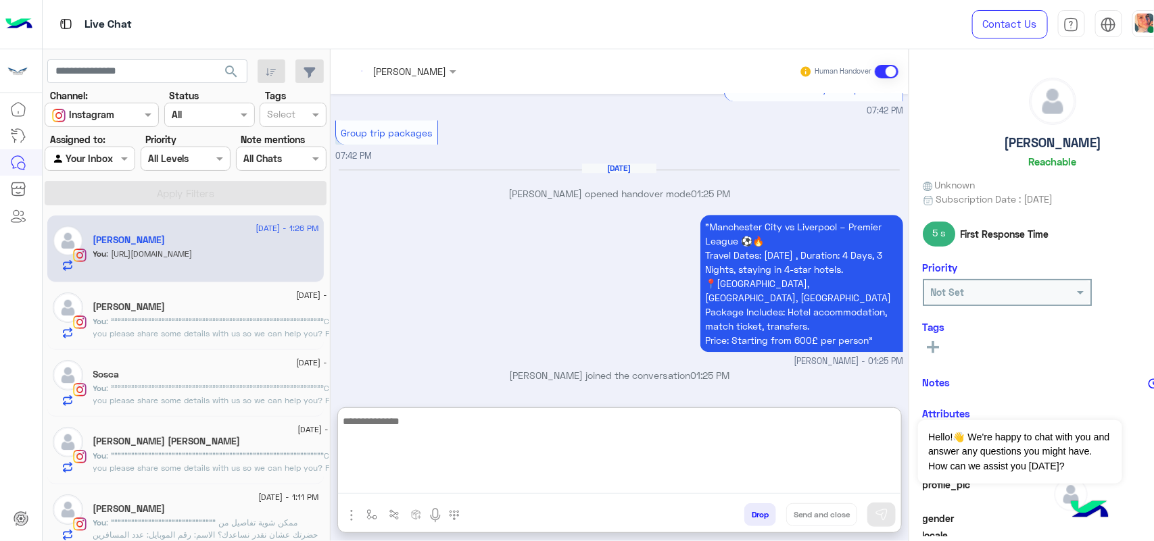
scroll to position [1748, 0]
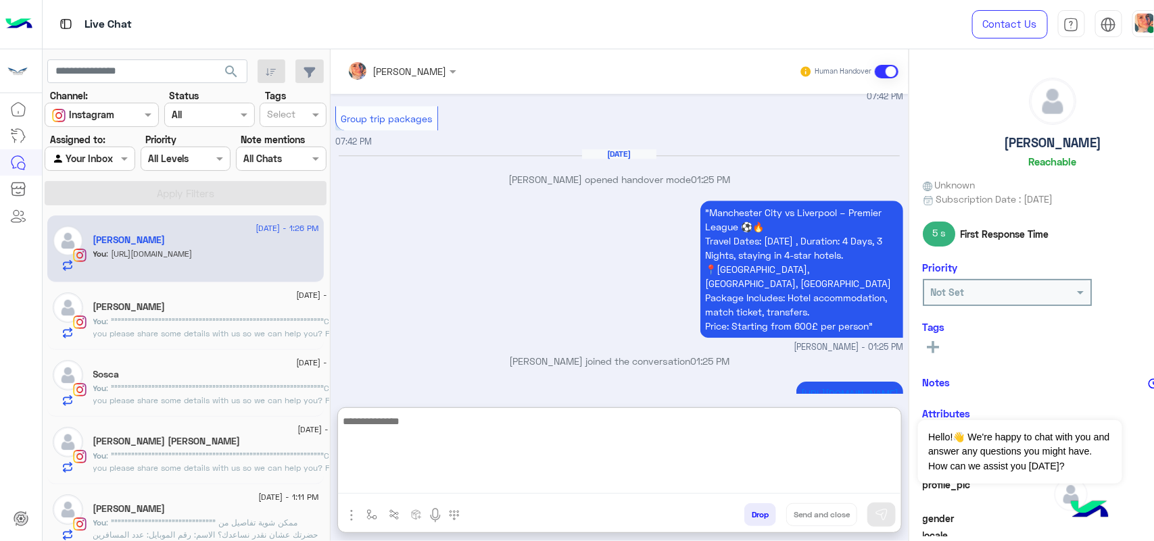
paste textarea "**********"
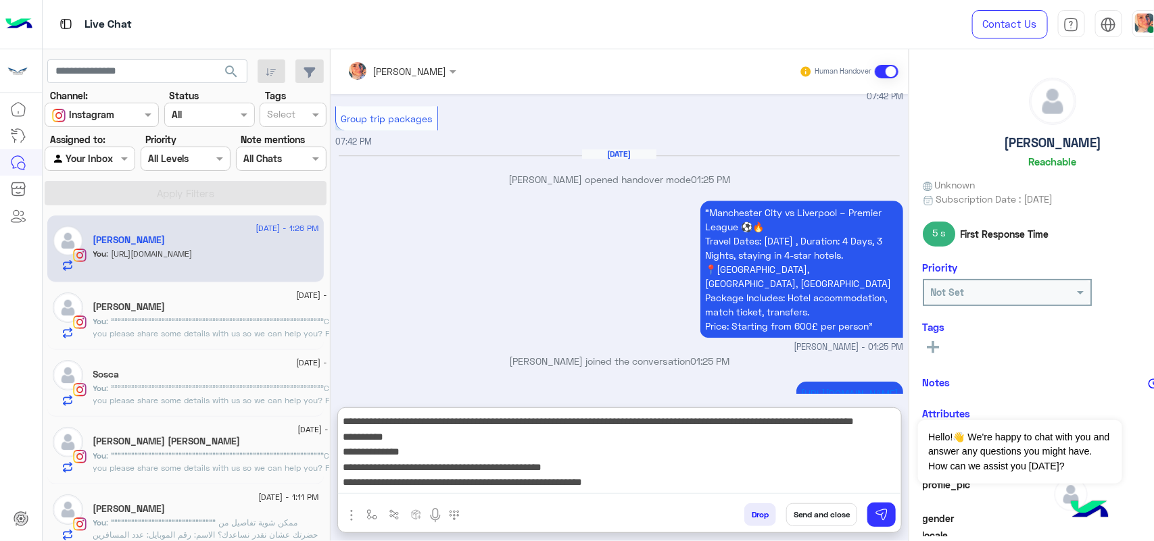
scroll to position [41, 0]
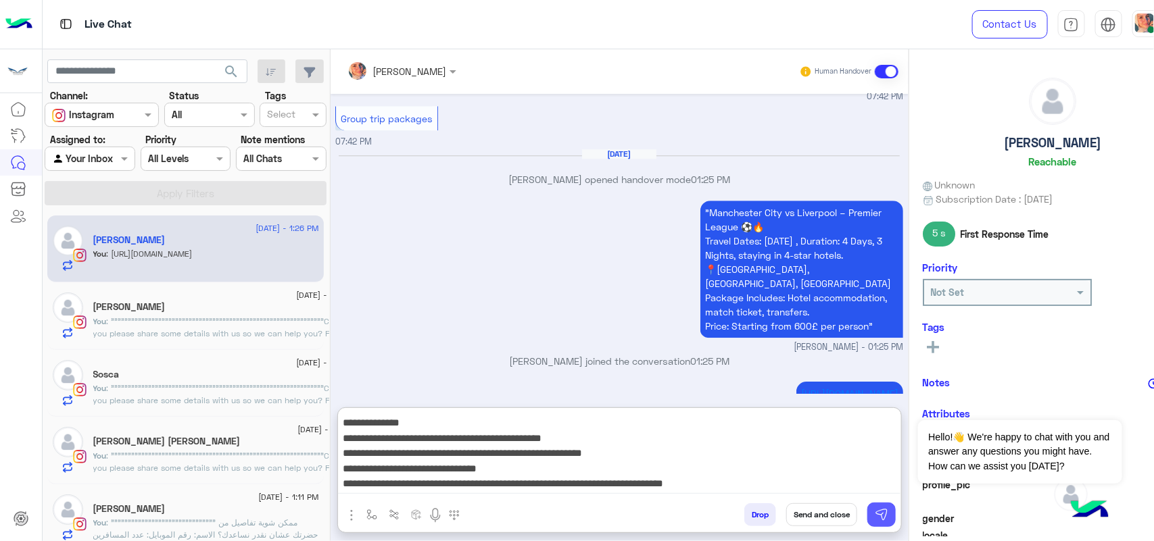
type textarea "**********"
click at [876, 505] on button at bounding box center [881, 515] width 28 height 24
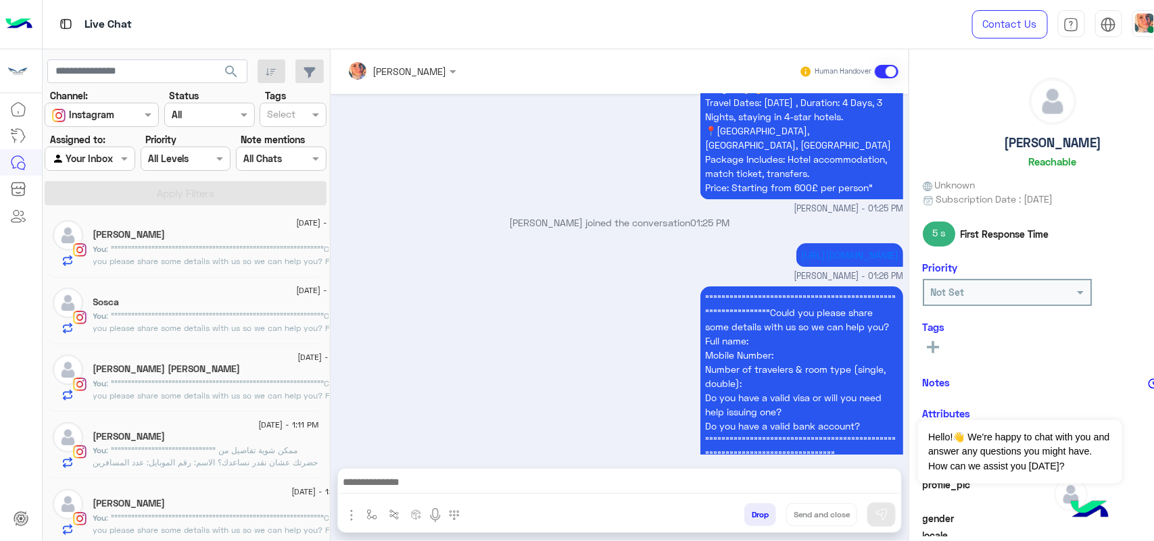
scroll to position [79, 0]
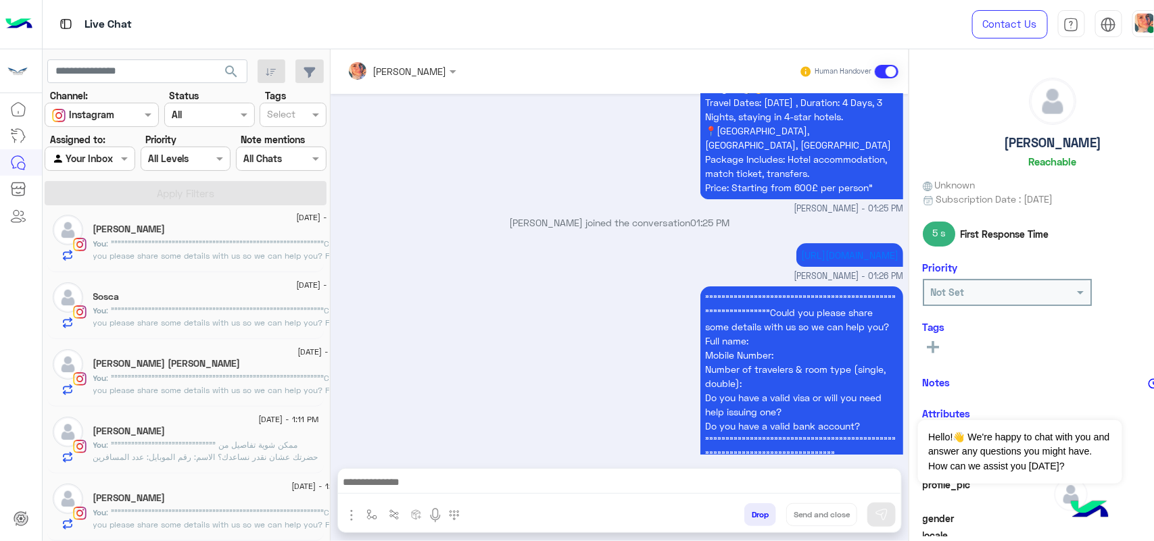
click at [101, 161] on div at bounding box center [89, 159] width 89 height 16
click at [113, 212] on b "Unassigned" at bounding box center [90, 210] width 51 height 11
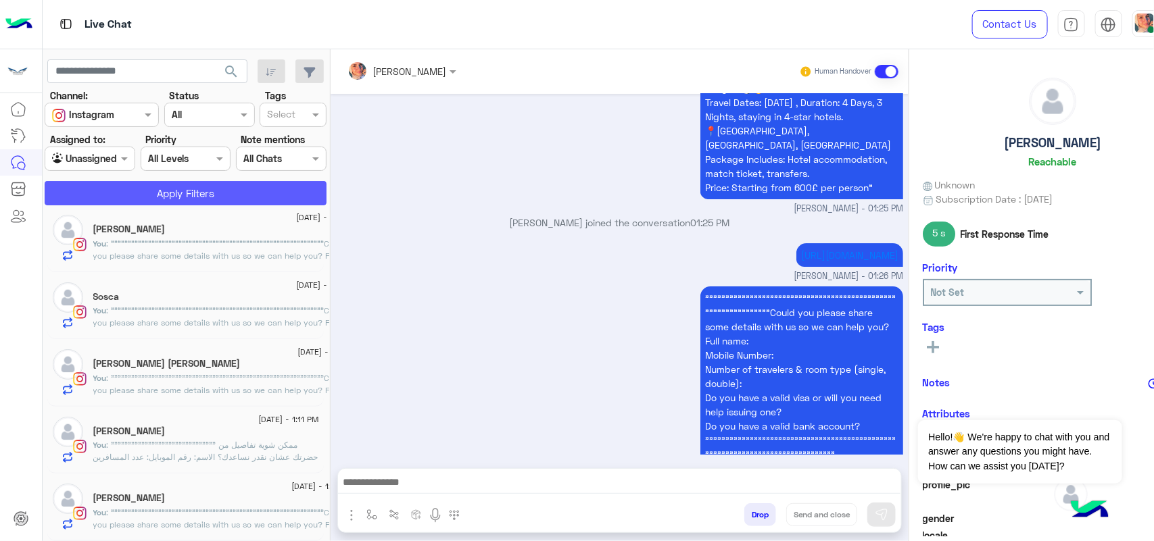
click at [170, 197] on button "Apply Filters" at bounding box center [186, 193] width 282 height 24
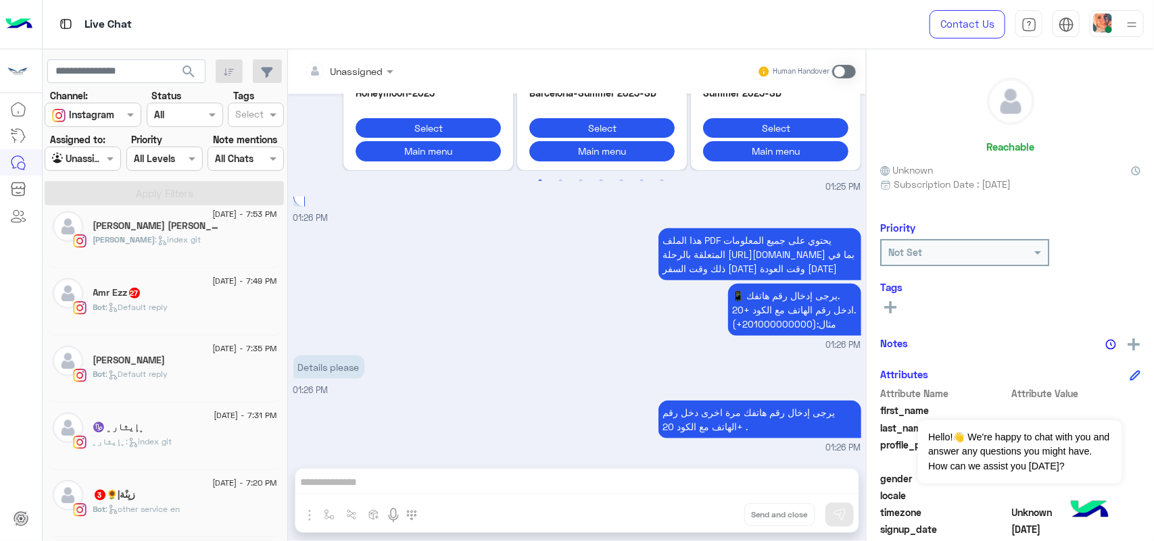
scroll to position [598, 0]
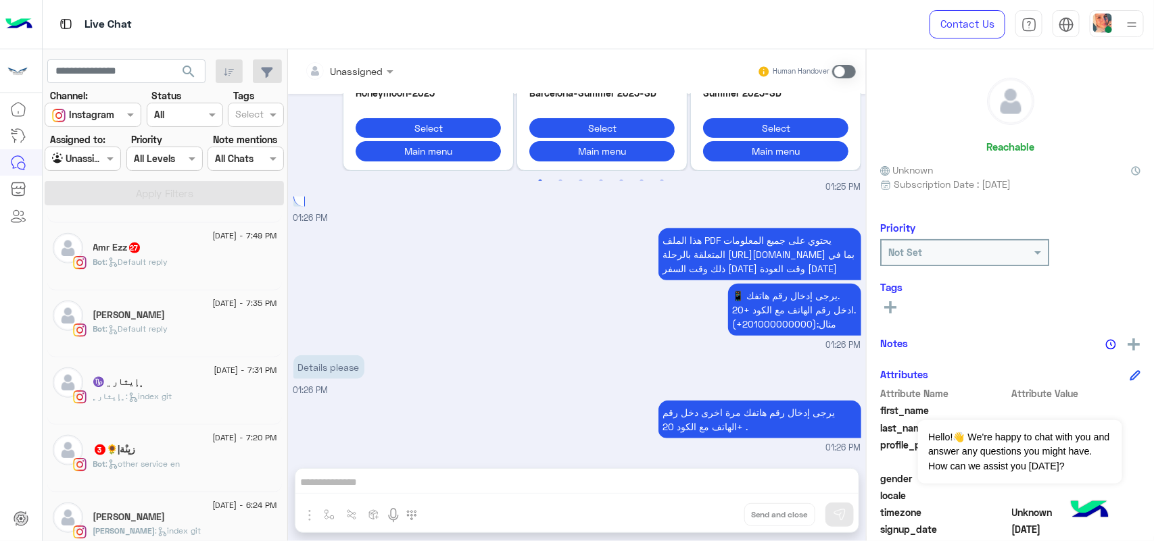
click at [182, 444] on div "[DATE] - 7:20 PM" at bounding box center [185, 439] width 184 height 9
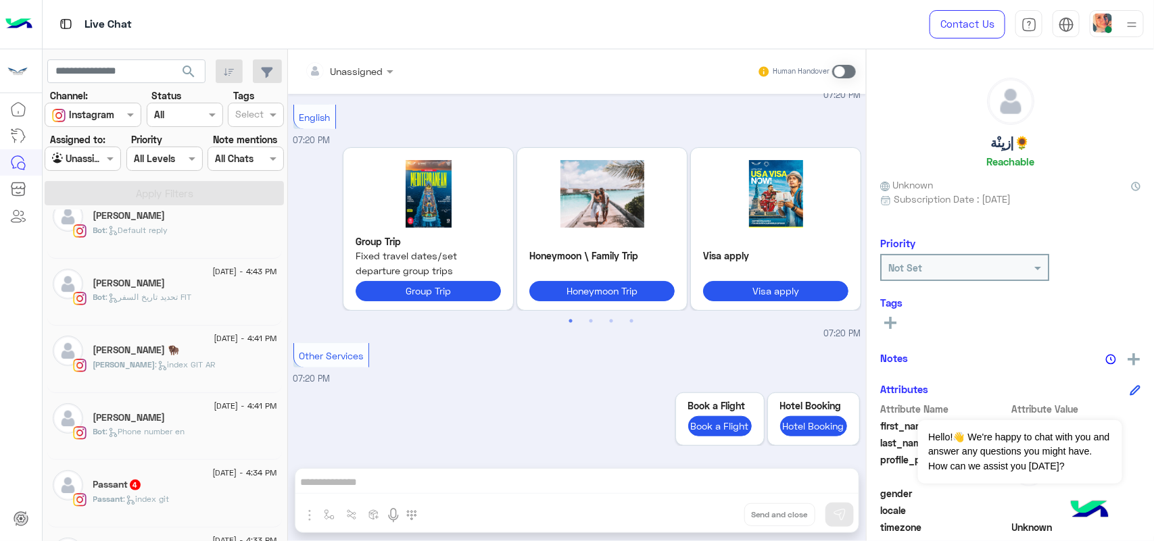
scroll to position [345, 0]
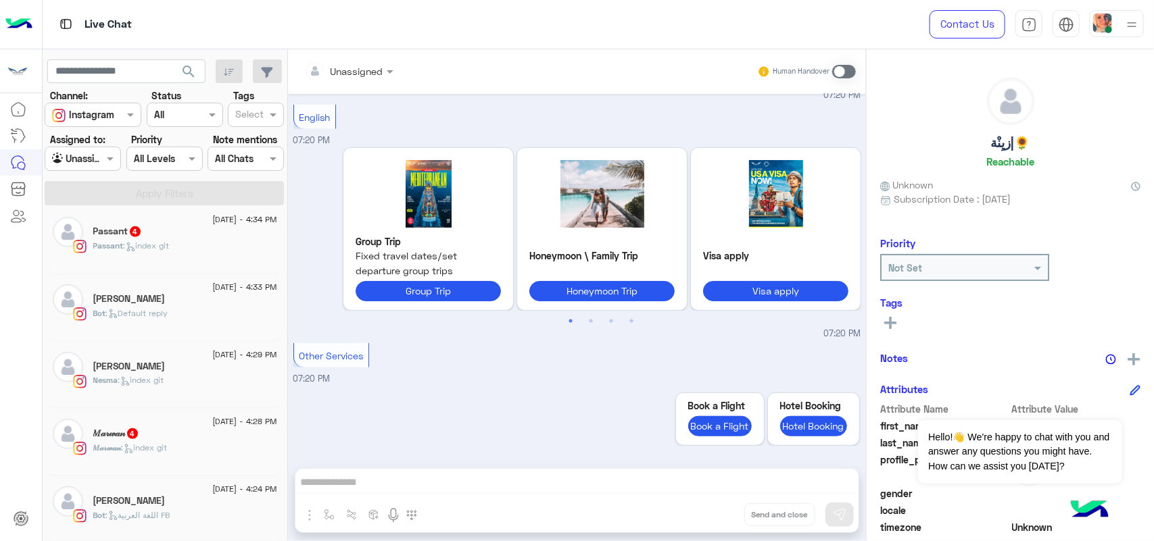
click at [150, 249] on span ": index git" at bounding box center [147, 246] width 46 height 10
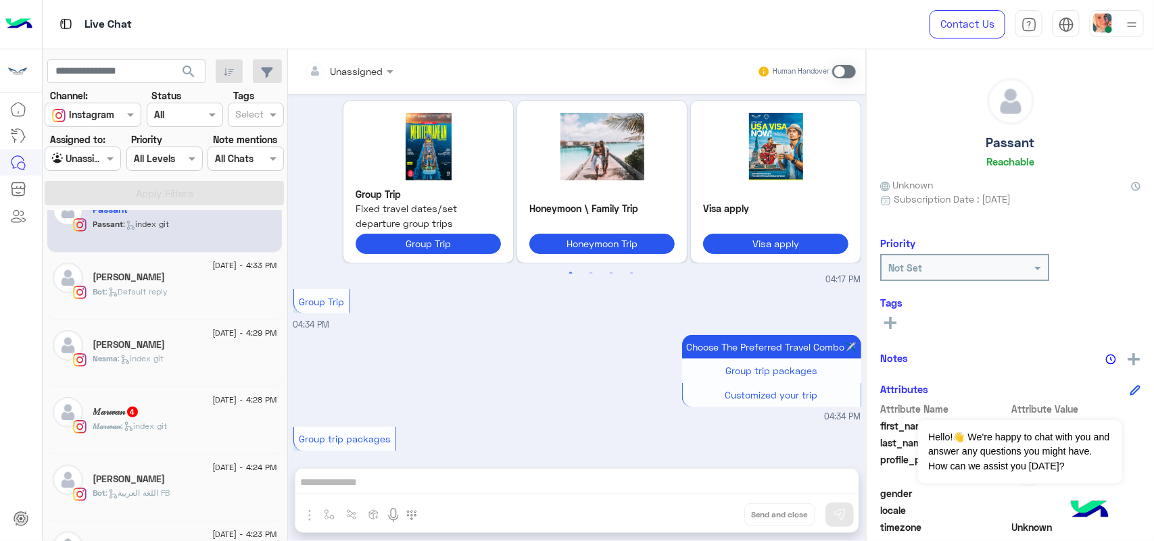
scroll to position [345, 0]
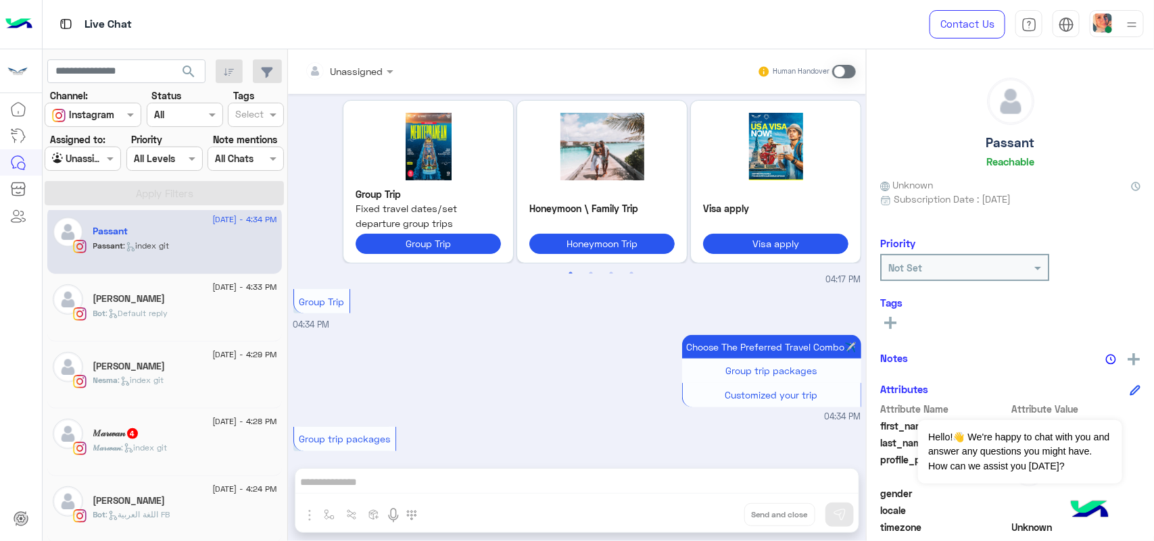
click at [191, 448] on div "𝑀𝒶𝓇𝓌𝒶𝓃 : index git" at bounding box center [185, 454] width 184 height 24
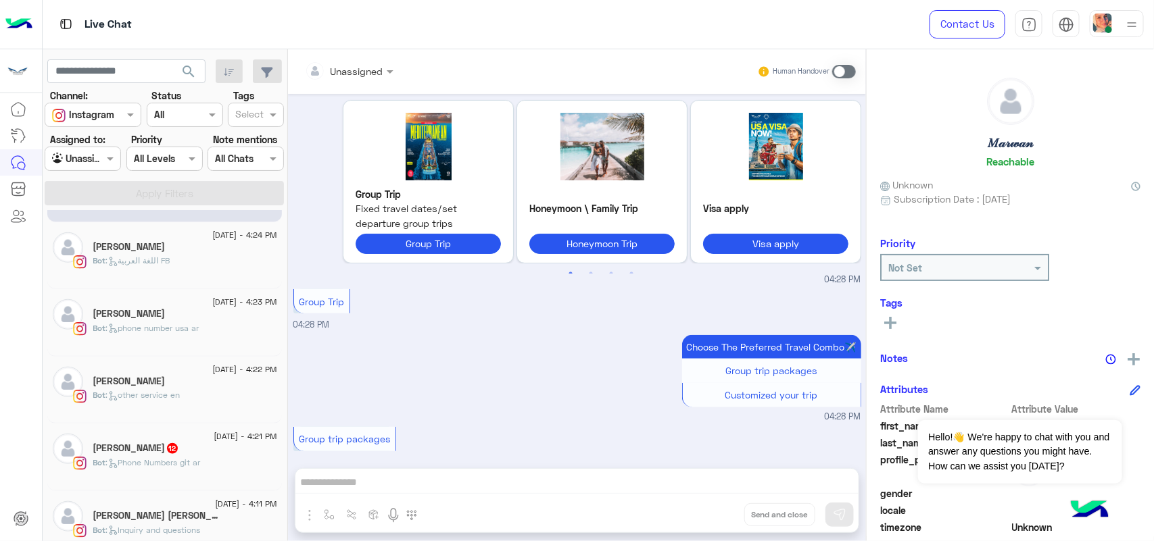
scroll to position [683, 0]
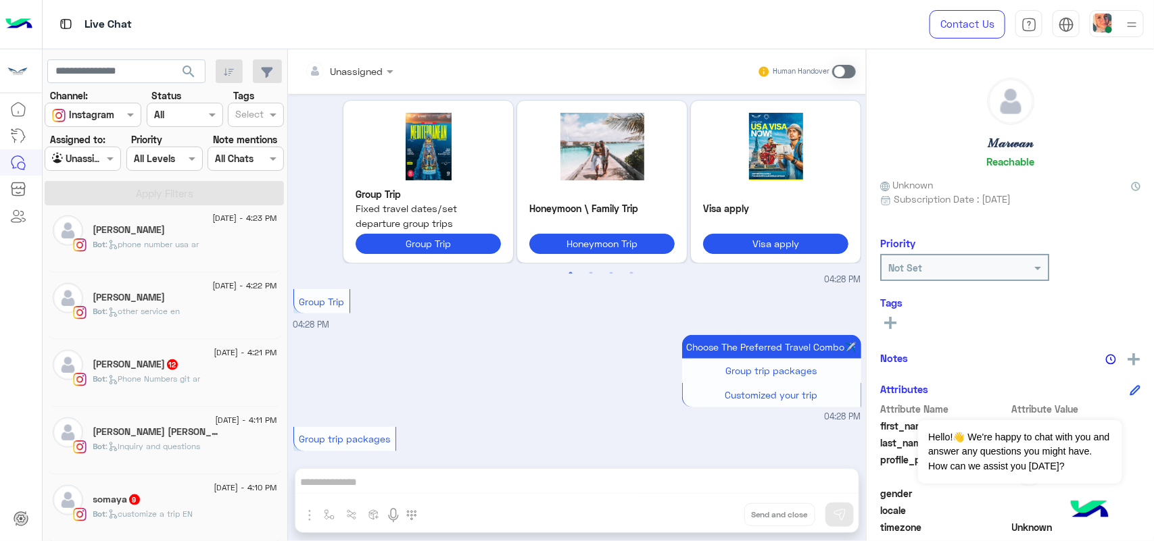
click at [170, 383] on span ": Phone Numbers git ar" at bounding box center [153, 379] width 95 height 10
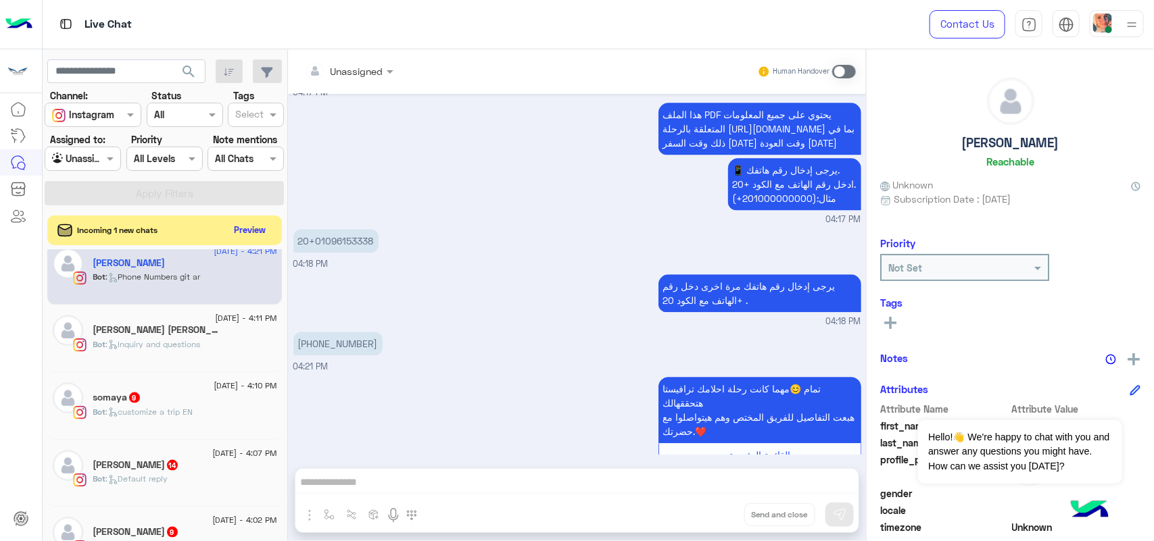
scroll to position [852, 0]
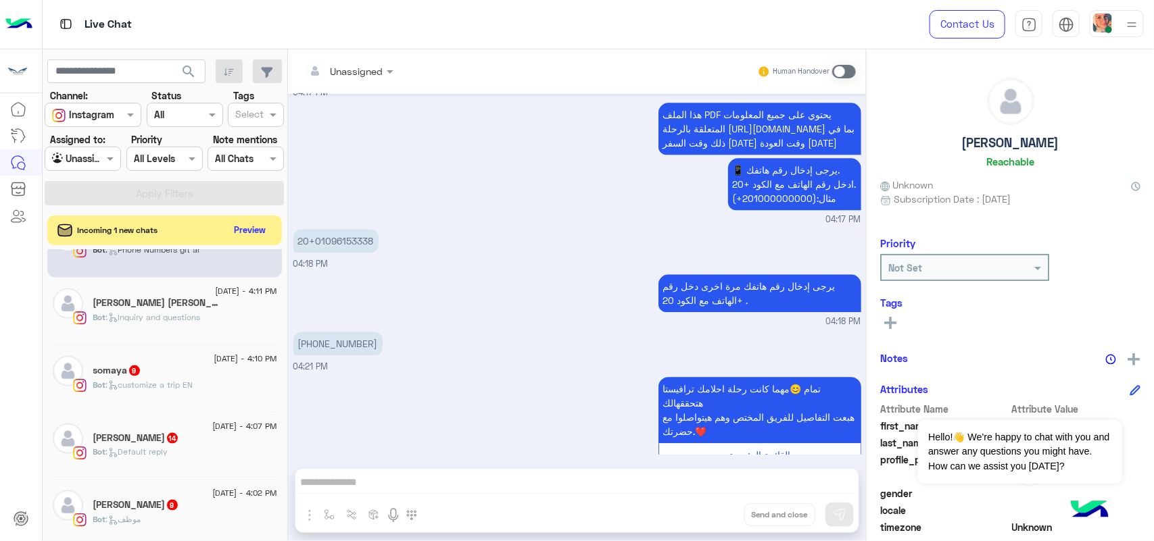
click at [164, 399] on div "Bot : customize a trip EN" at bounding box center [185, 391] width 184 height 24
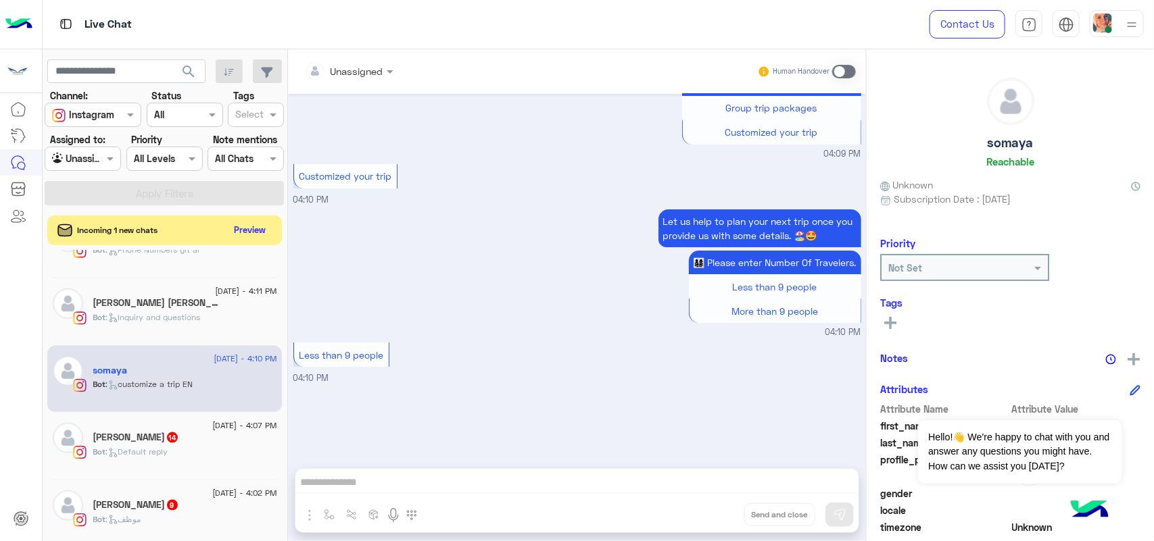
scroll to position [0, 8]
click at [143, 457] on span ": Default reply" at bounding box center [137, 452] width 62 height 10
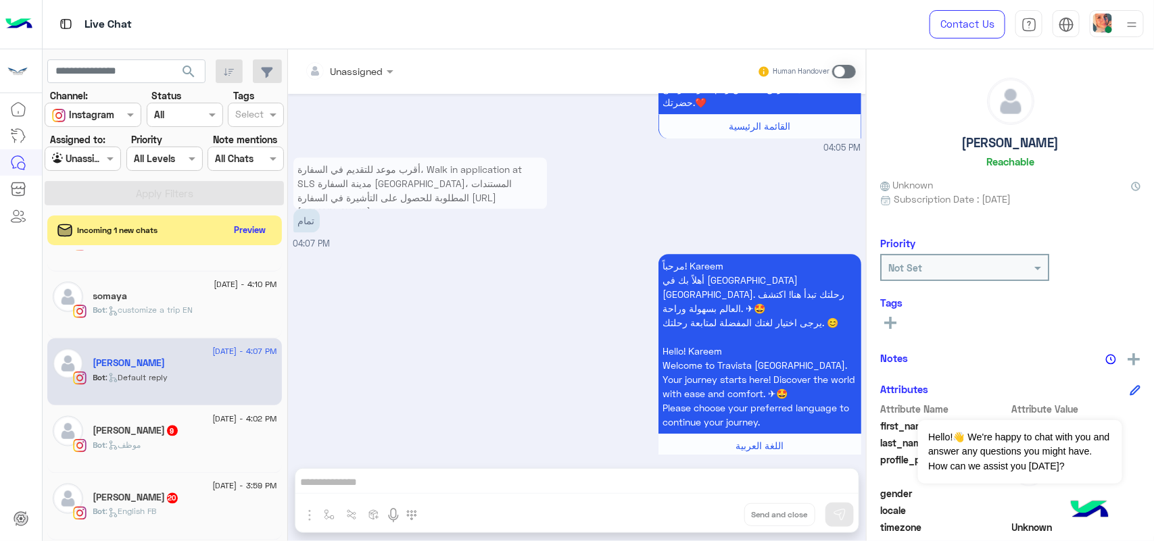
scroll to position [936, 0]
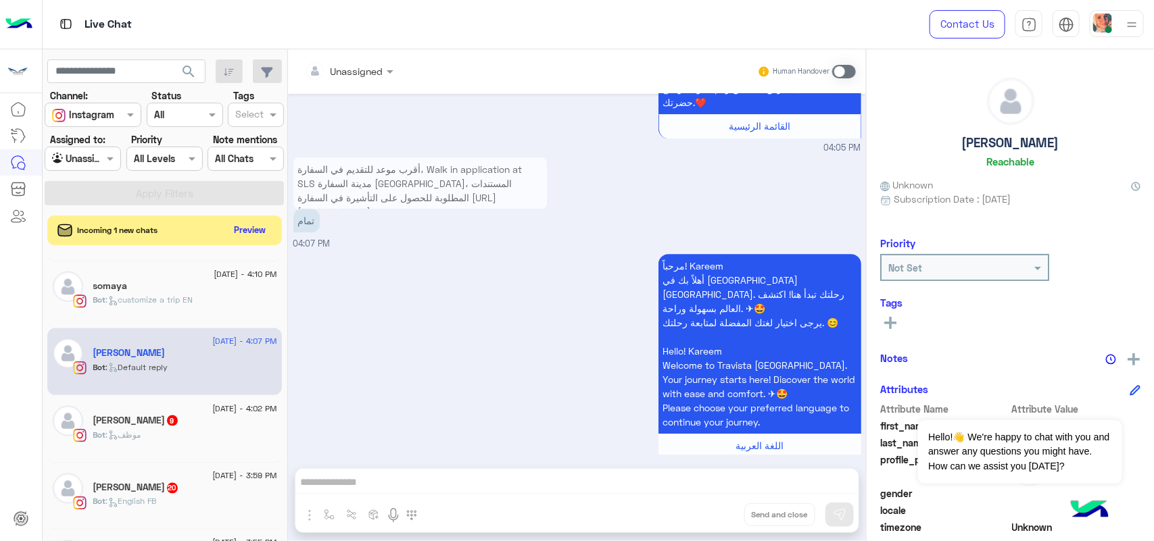
click at [176, 441] on div "Bot : موظف" at bounding box center [185, 441] width 184 height 24
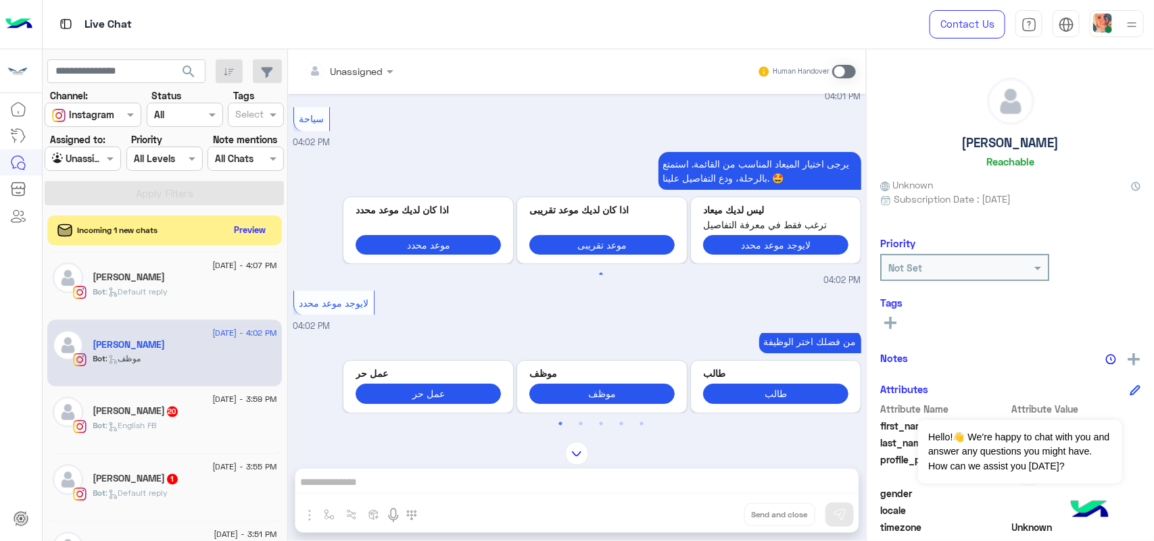
scroll to position [1020, 0]
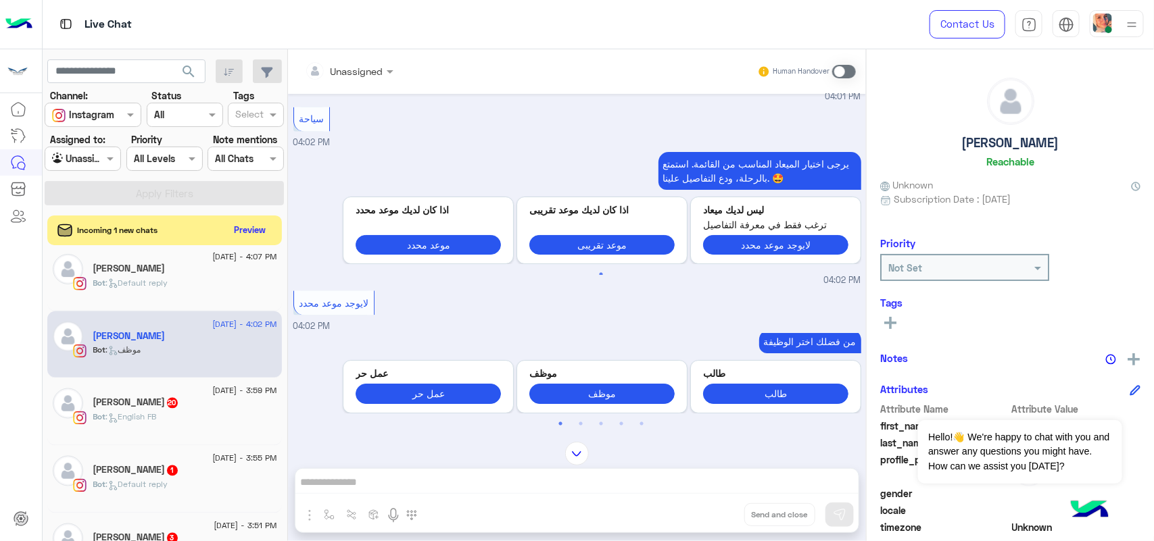
click at [181, 446] on div "9 August - 3:59 PM Menna Gamal 20 Bot : English FB" at bounding box center [164, 412] width 235 height 68
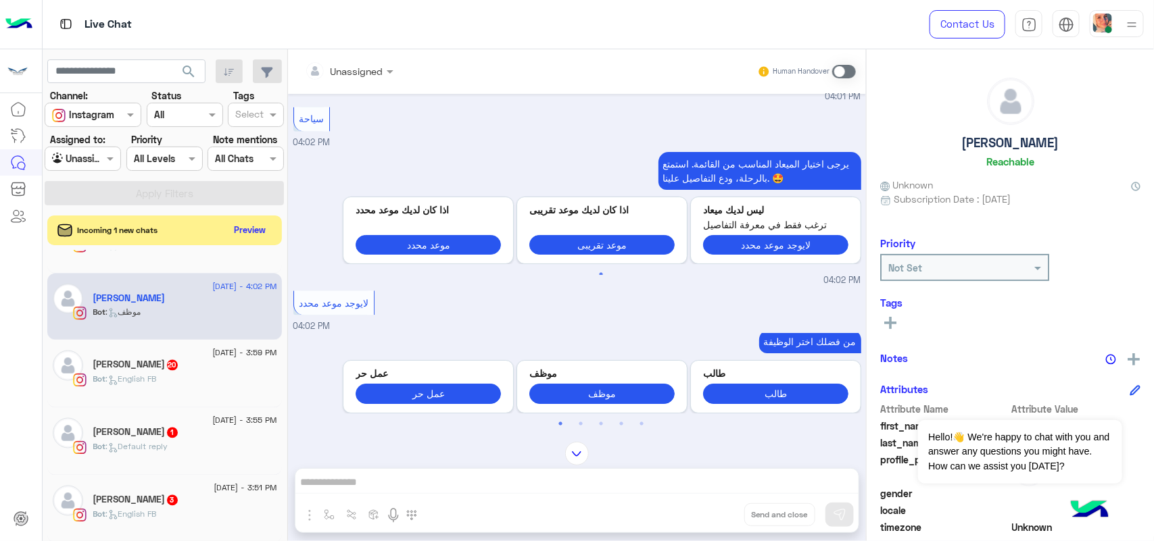
scroll to position [1068, 0]
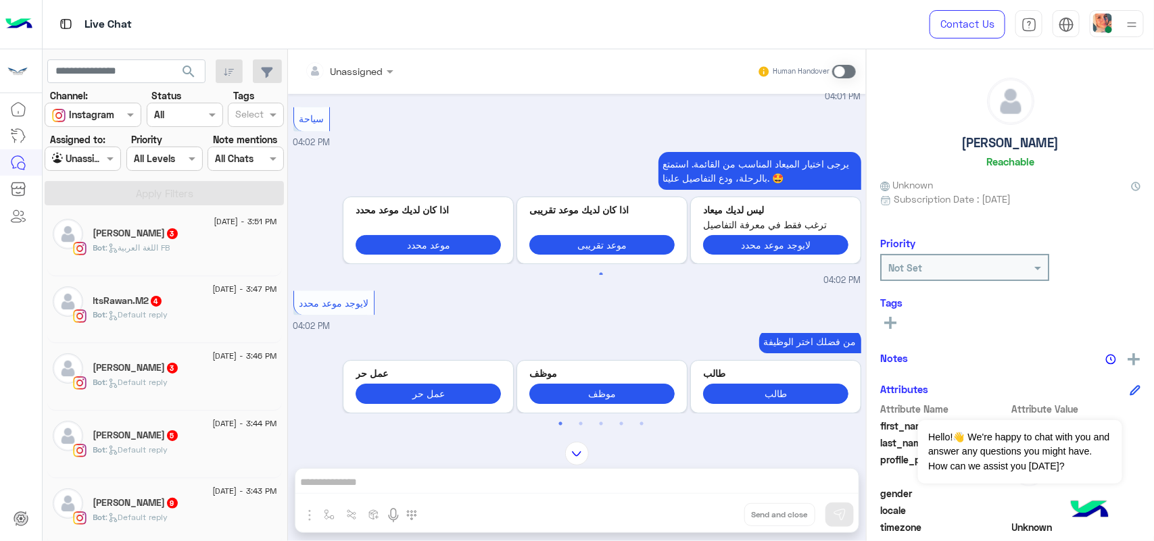
click at [201, 448] on div "Bot : Default reply" at bounding box center [185, 456] width 184 height 24
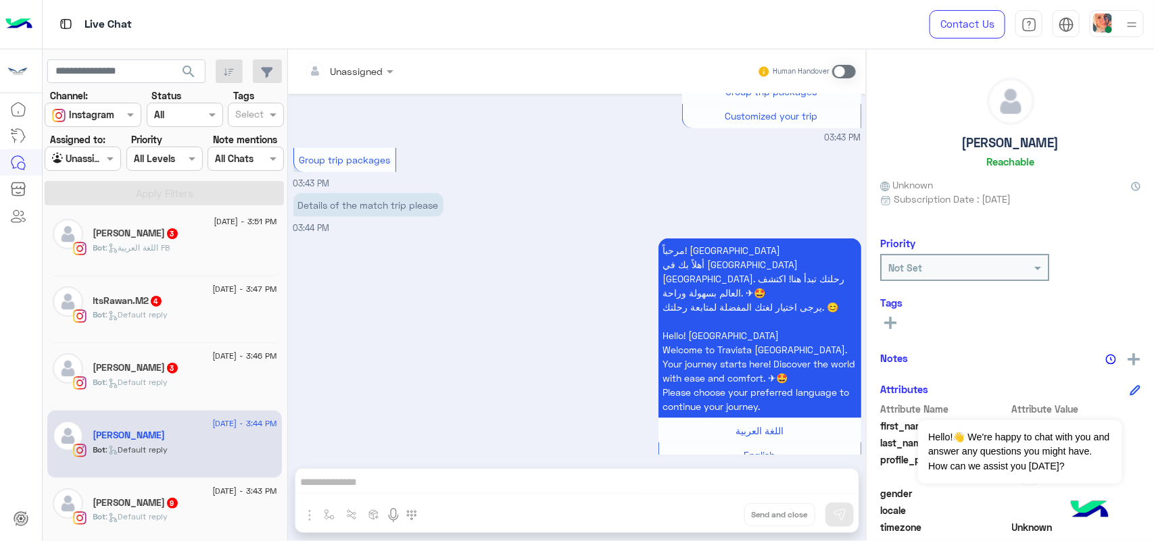
click at [847, 66] on span at bounding box center [844, 72] width 24 height 14
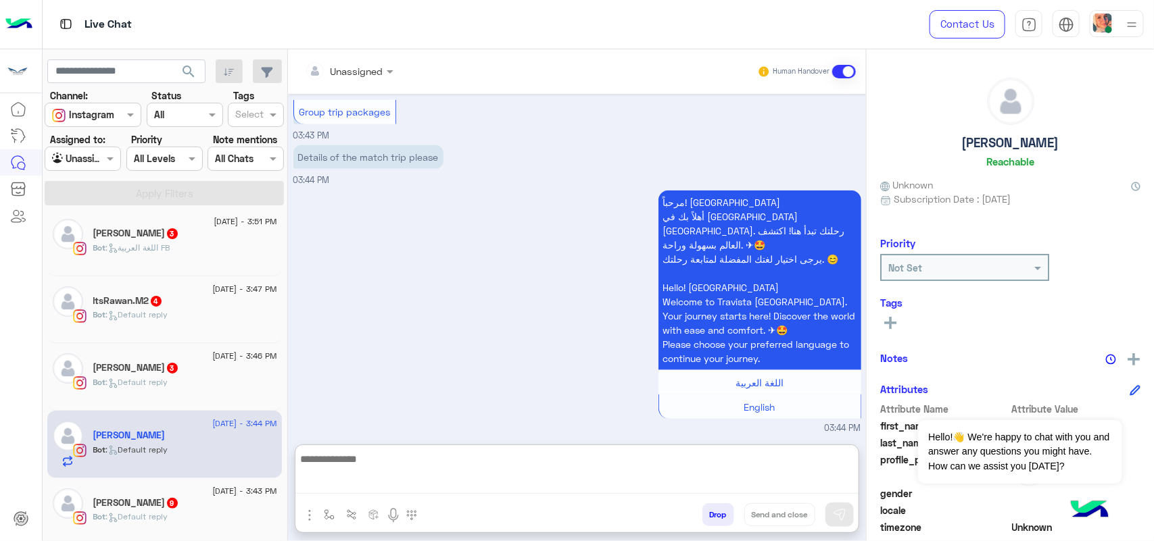
click at [458, 485] on textarea at bounding box center [576, 472] width 563 height 43
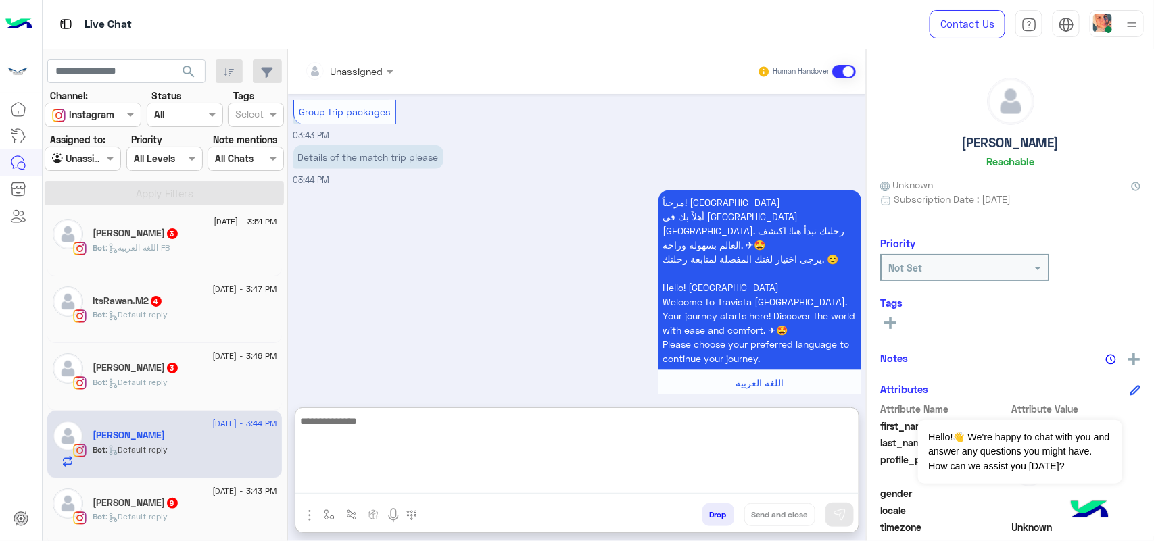
paste textarea "**********"
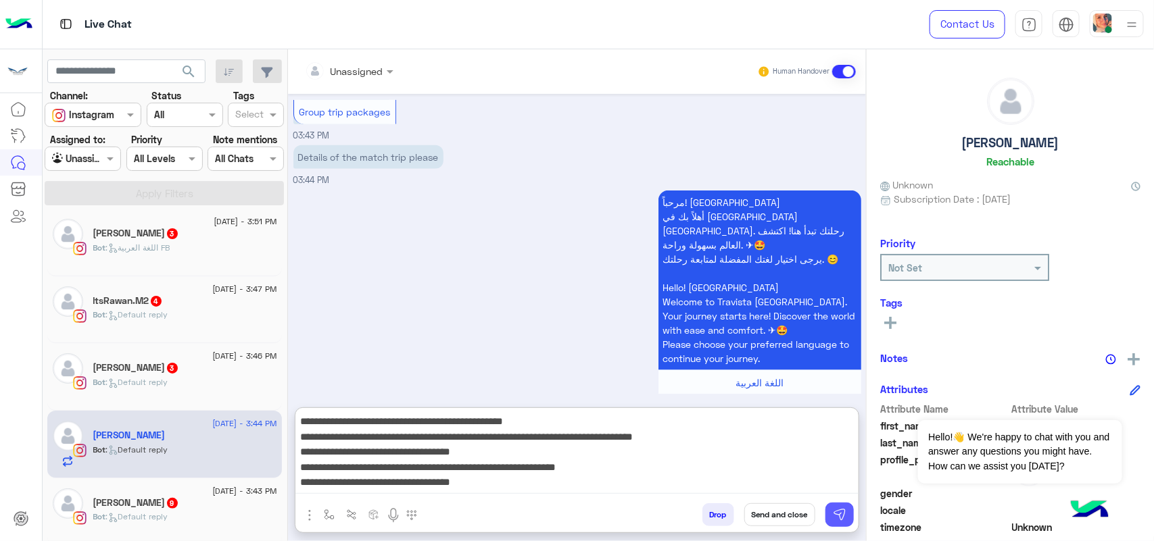
type textarea "**********"
click at [845, 514] on img at bounding box center [840, 515] width 14 height 14
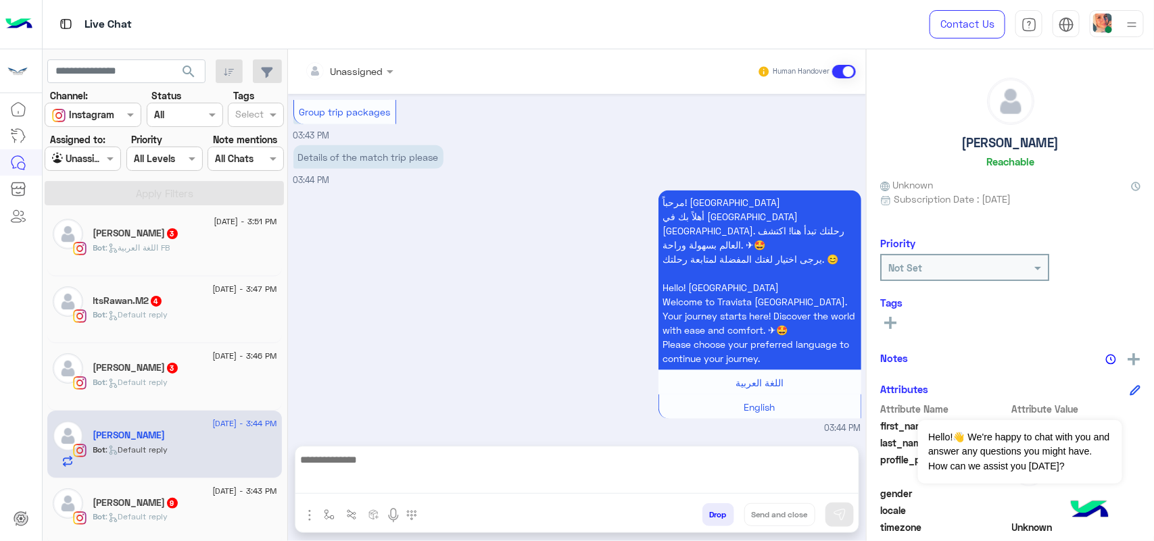
scroll to position [847, 0]
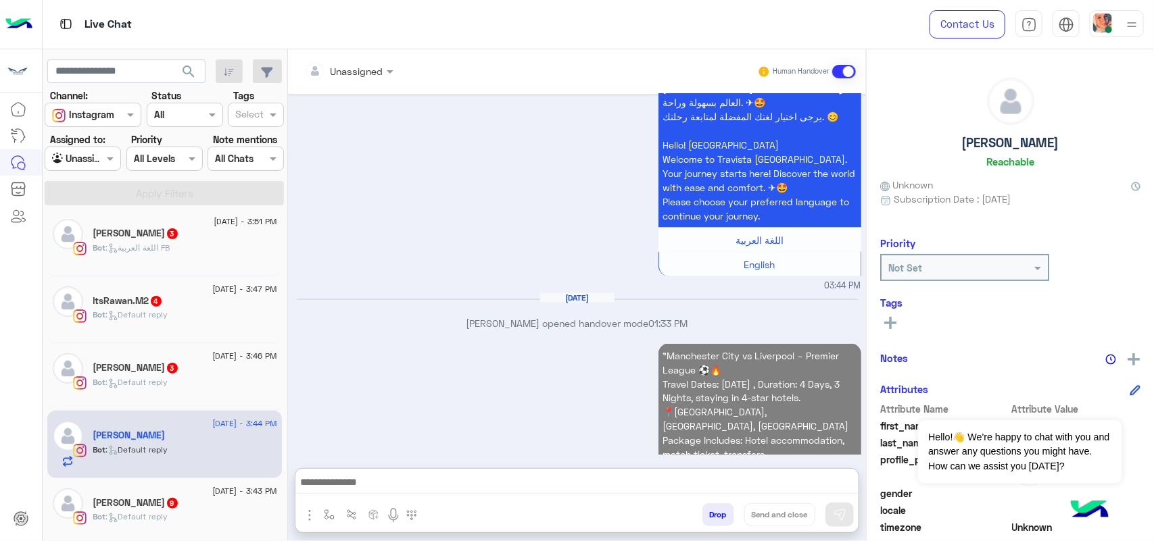
click at [401, 476] on textarea at bounding box center [576, 484] width 563 height 20
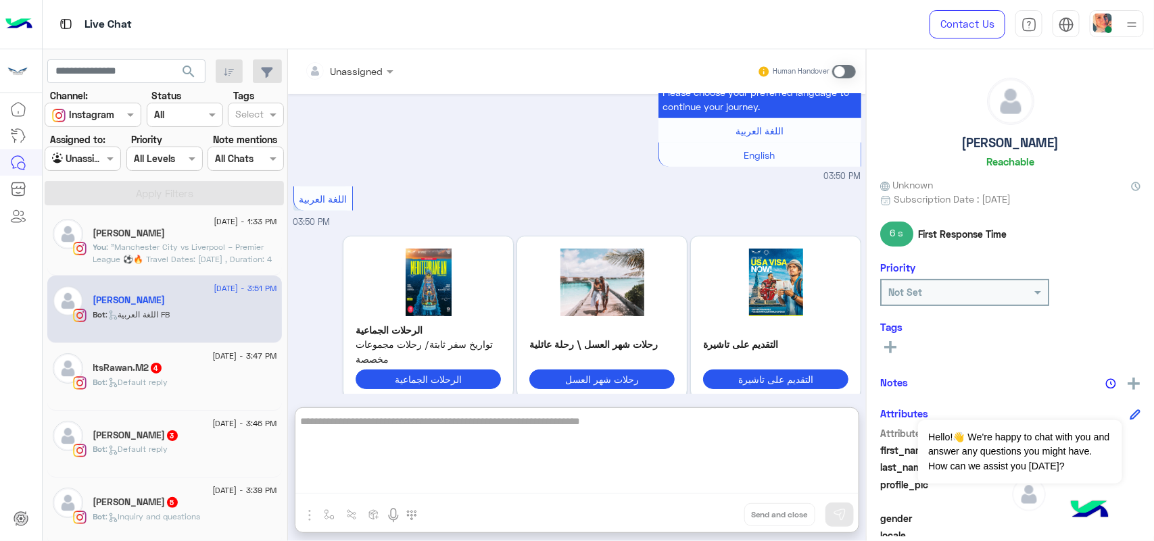
type textarea "**********"
click at [90, 162] on div at bounding box center [82, 159] width 75 height 16
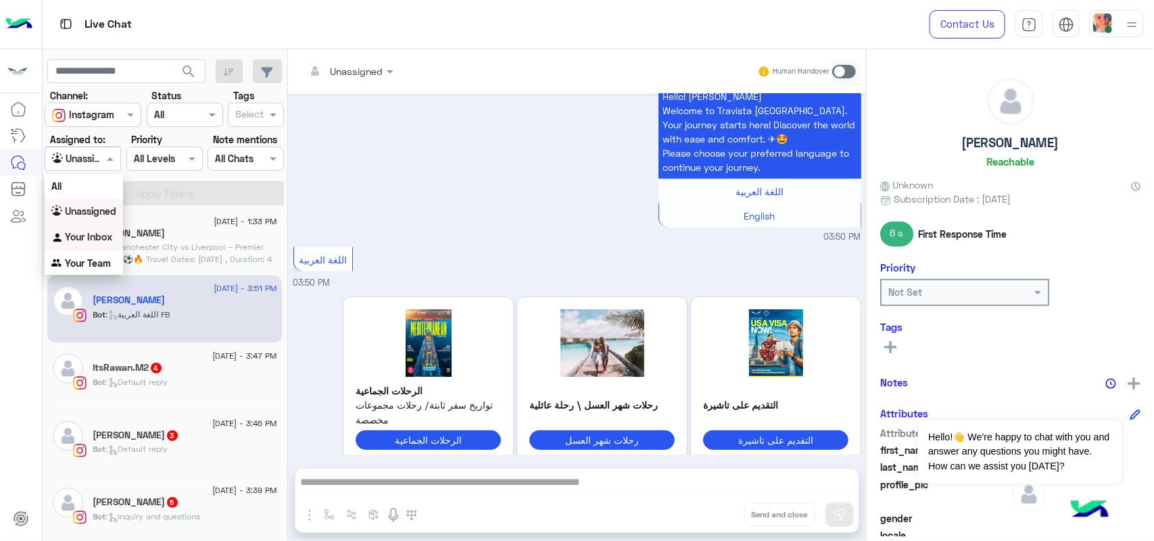
click at [107, 226] on div "Your Inbox" at bounding box center [84, 237] width 78 height 26
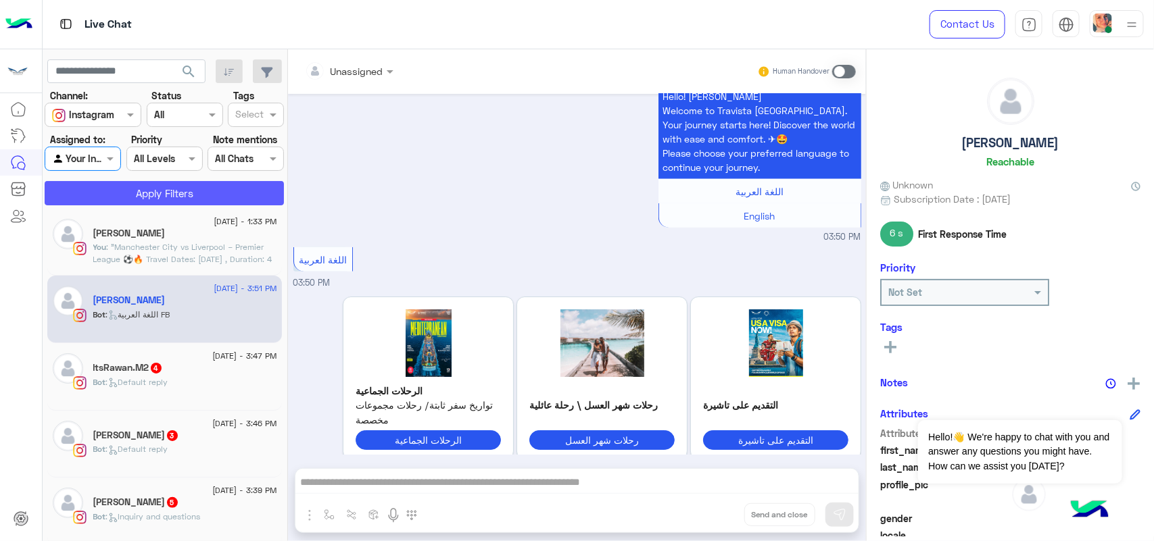
click at [155, 191] on button "Apply Filters" at bounding box center [164, 193] width 239 height 24
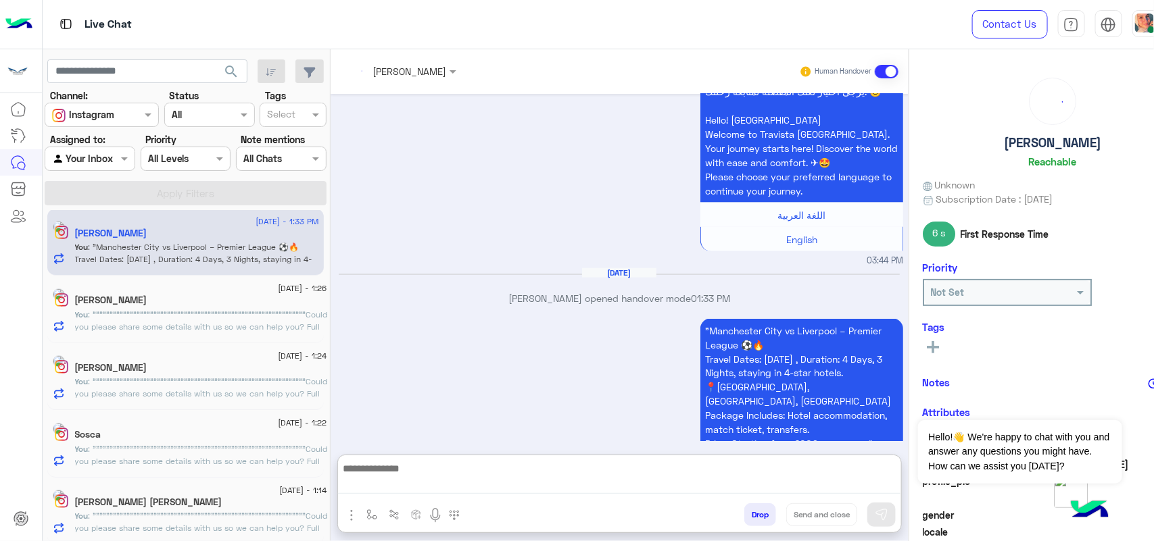
click at [541, 485] on textarea at bounding box center [619, 477] width 563 height 34
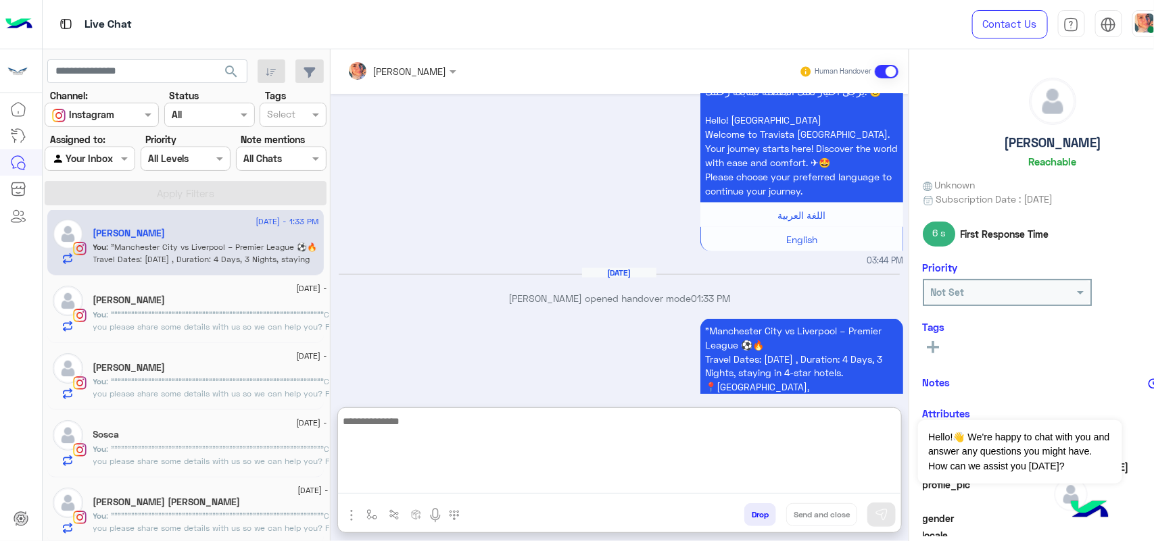
paste textarea "**********"
type textarea "**********"
click at [883, 516] on img at bounding box center [882, 515] width 14 height 14
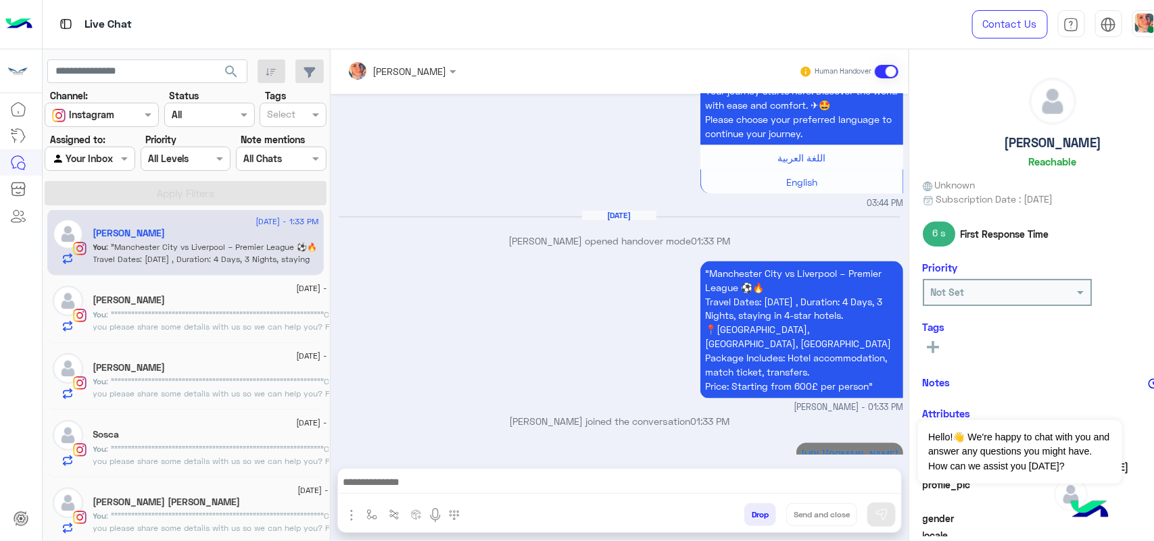
click at [652, 474] on textarea at bounding box center [619, 484] width 563 height 20
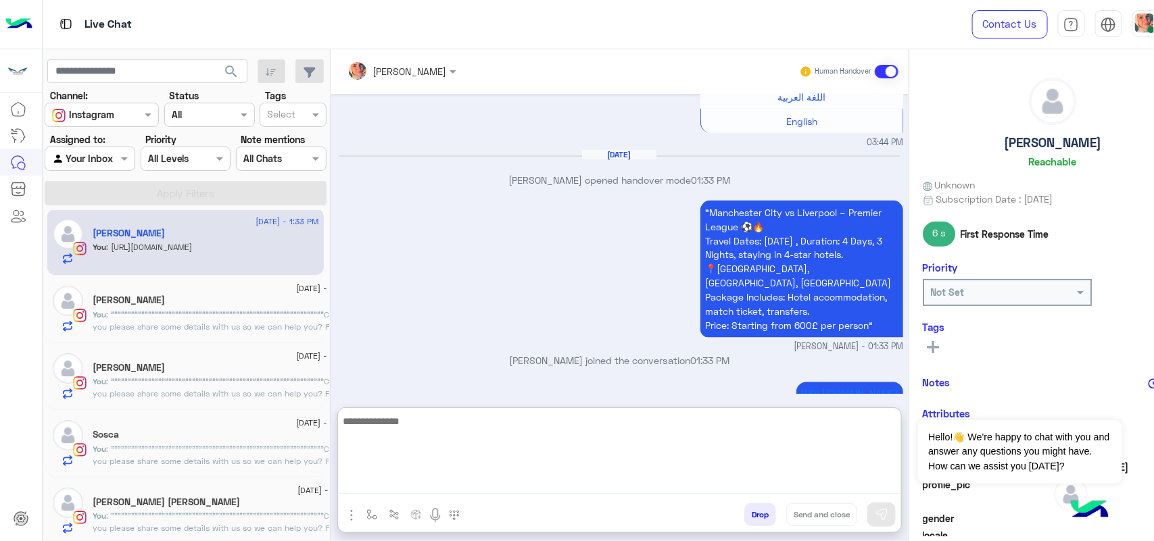
paste textarea "**********"
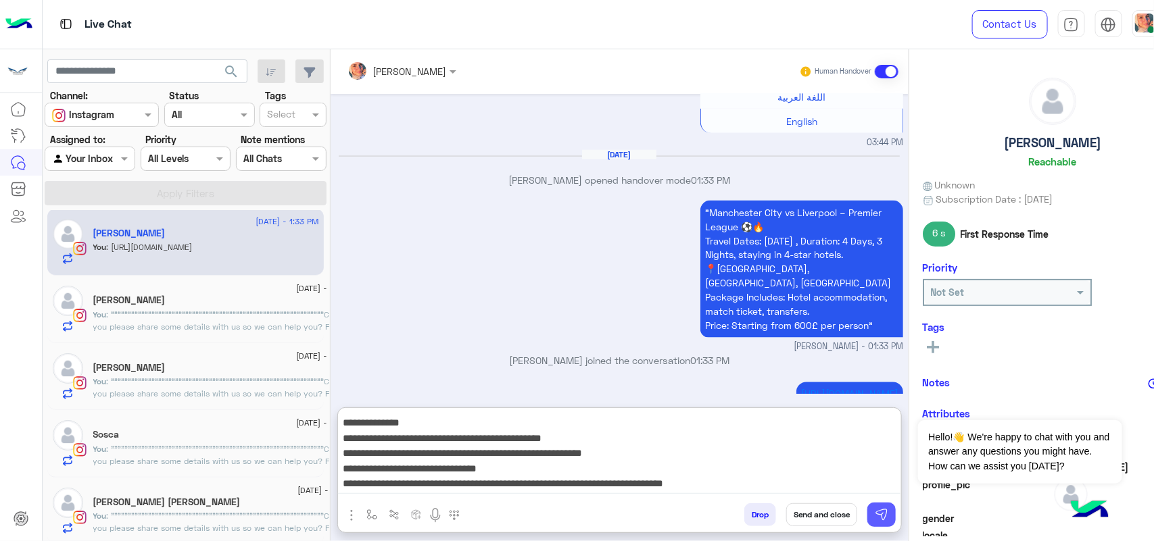
type textarea "**********"
click at [880, 516] on img at bounding box center [882, 515] width 14 height 14
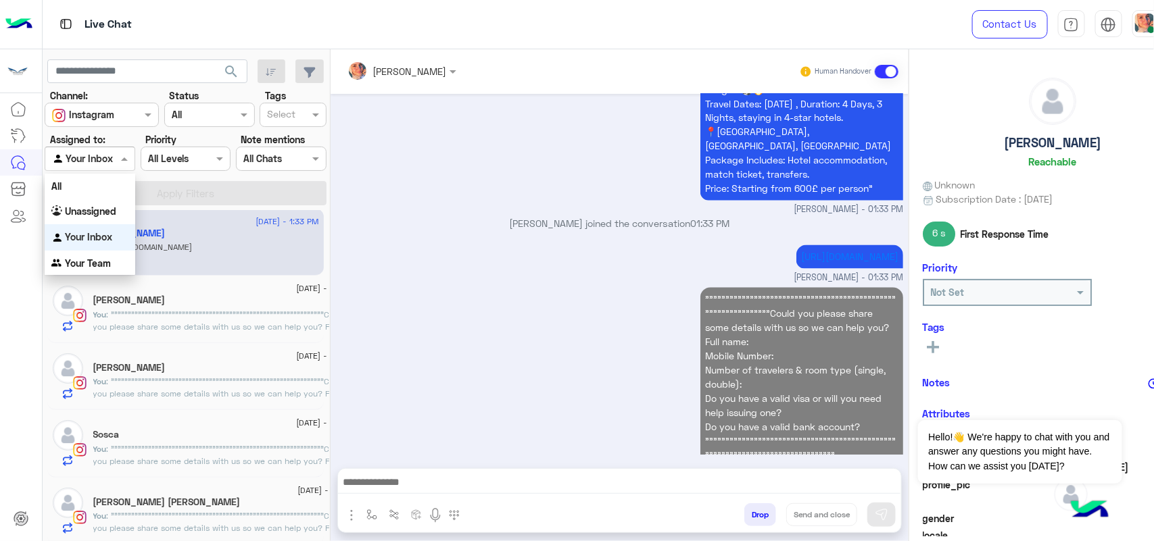
click at [107, 157] on div at bounding box center [89, 159] width 89 height 16
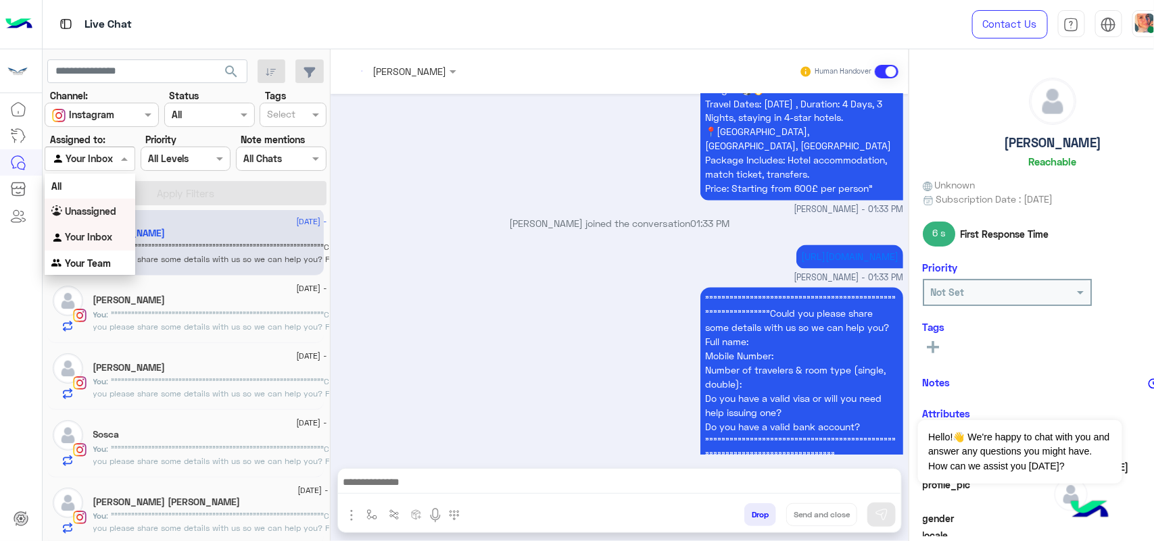
click at [102, 220] on div "Unassigned" at bounding box center [90, 212] width 91 height 26
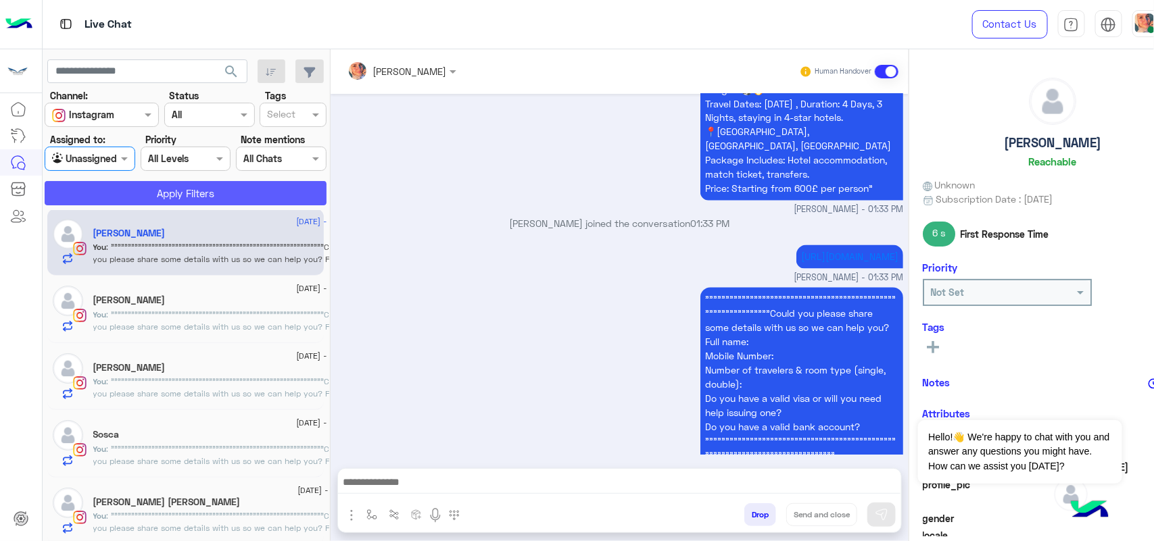
click at [199, 191] on button "Apply Filters" at bounding box center [186, 193] width 282 height 24
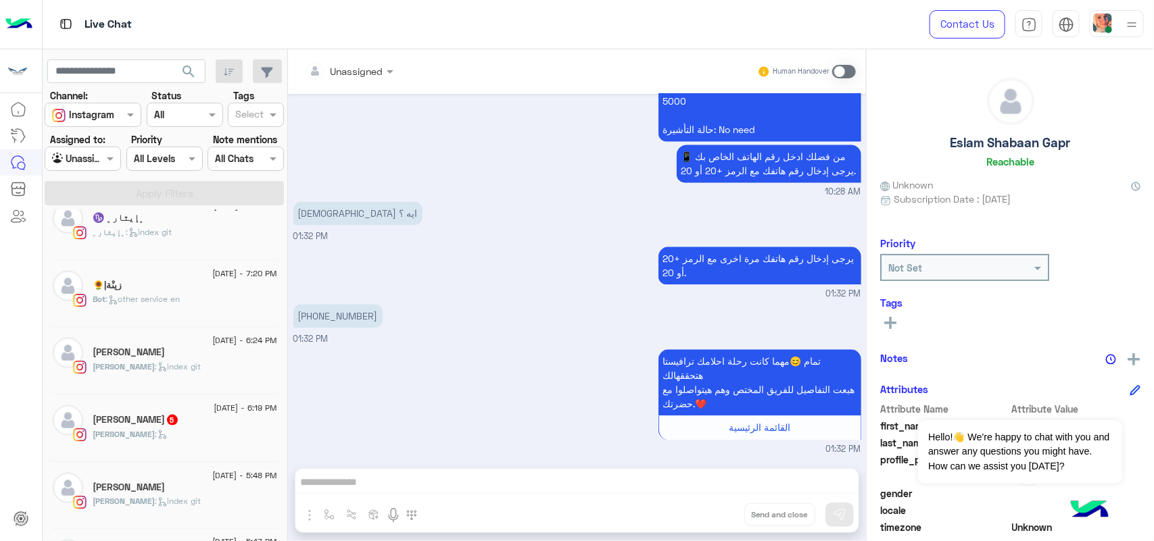
scroll to position [852, 0]
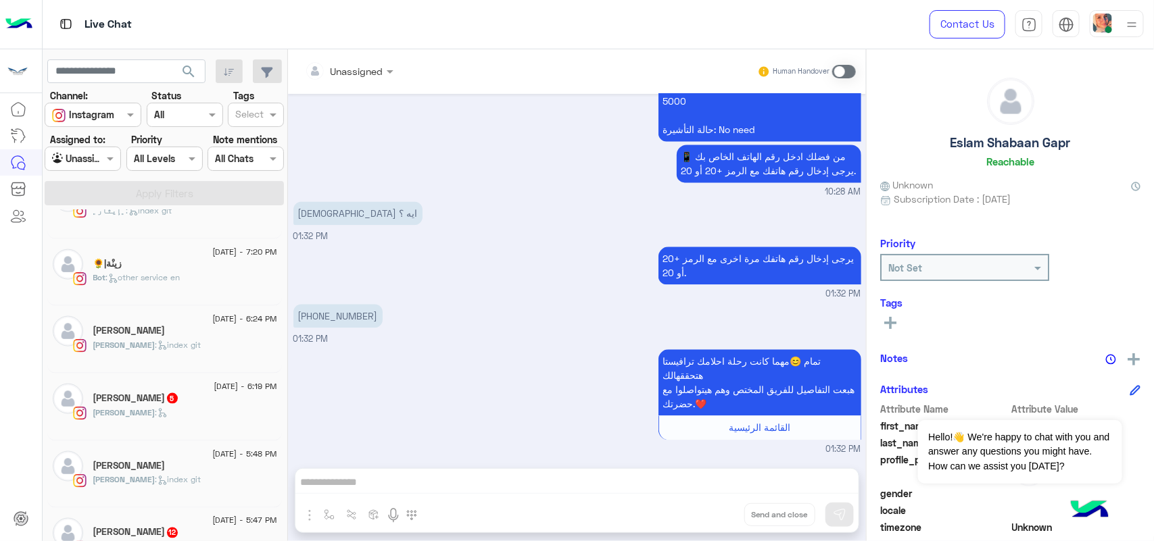
click at [139, 404] on h5 "Karim Ragab 5" at bounding box center [136, 398] width 86 height 11
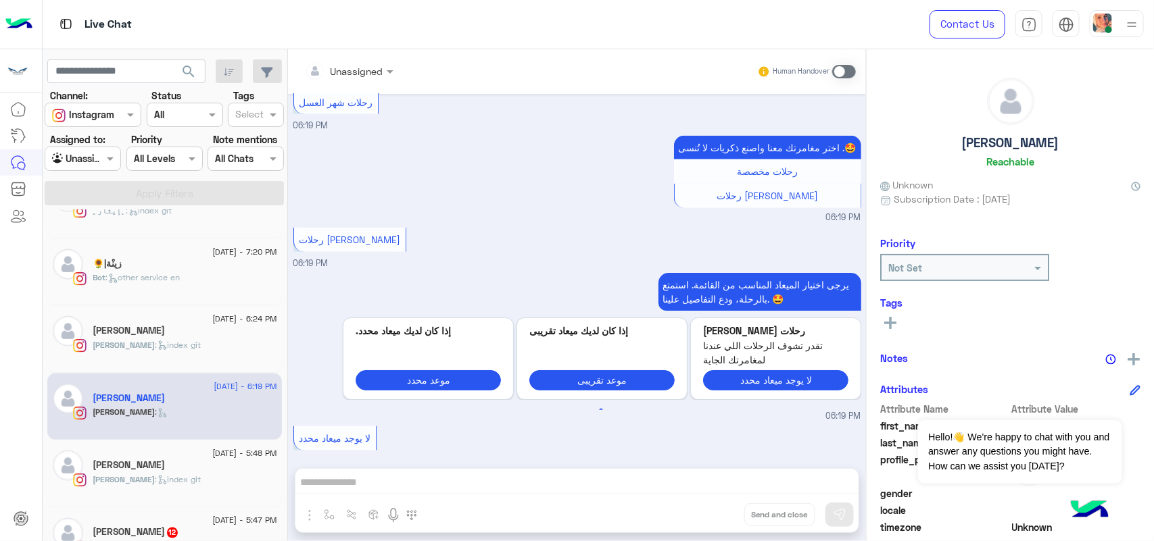
scroll to position [936, 0]
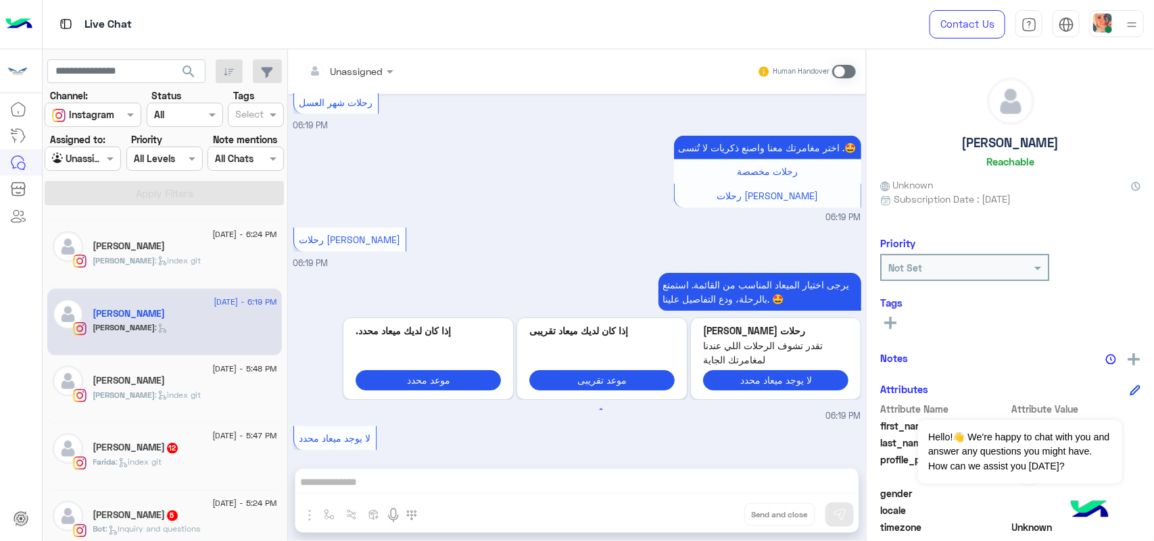
click at [177, 467] on div "Farida : index git" at bounding box center [185, 469] width 184 height 24
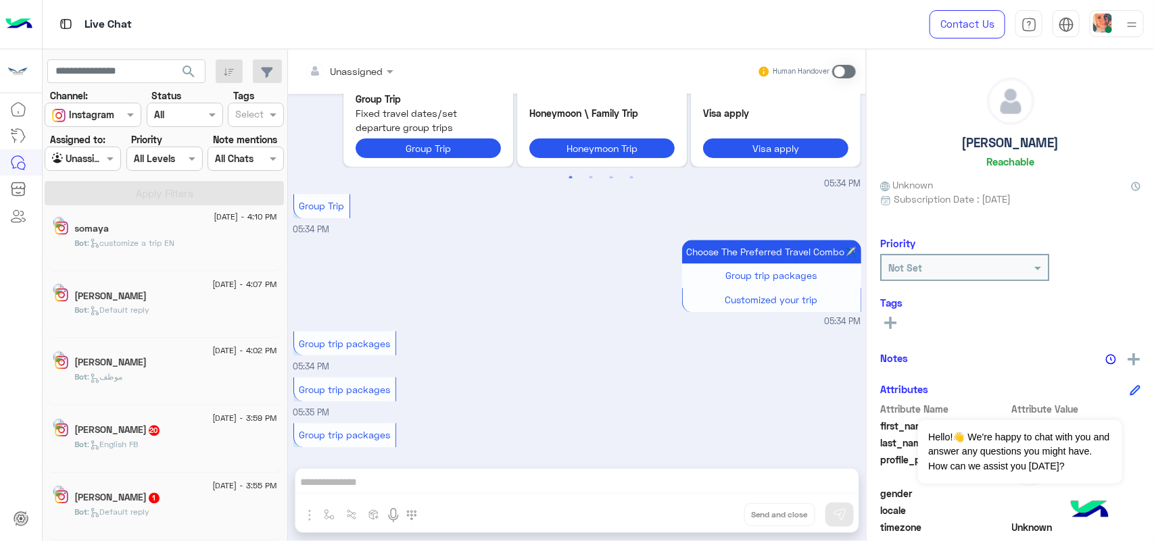
scroll to position [7, 0]
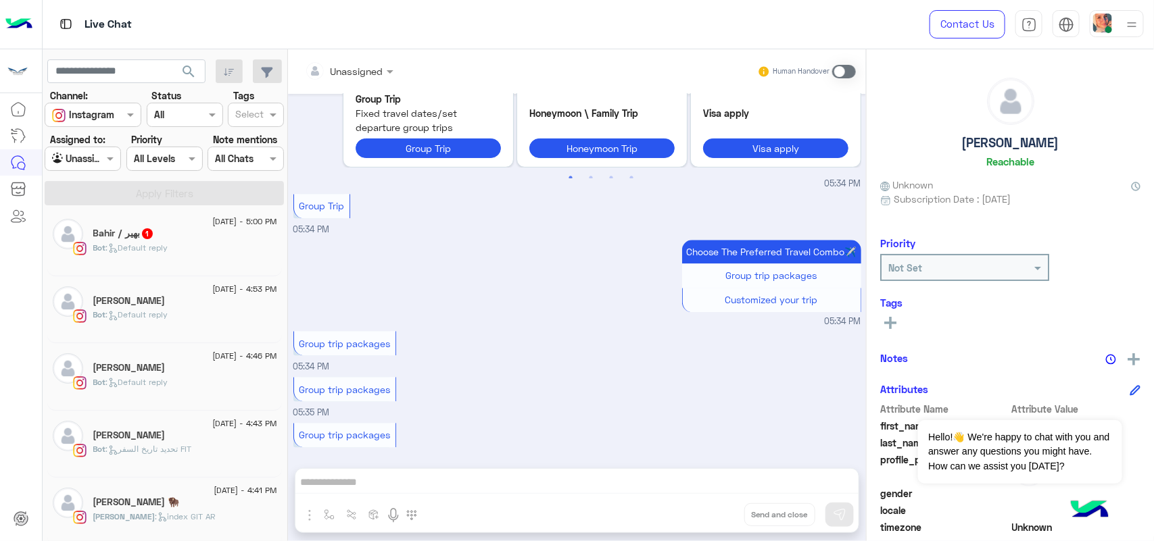
click at [159, 430] on div "[DATE] - 4:43 PM" at bounding box center [185, 425] width 184 height 9
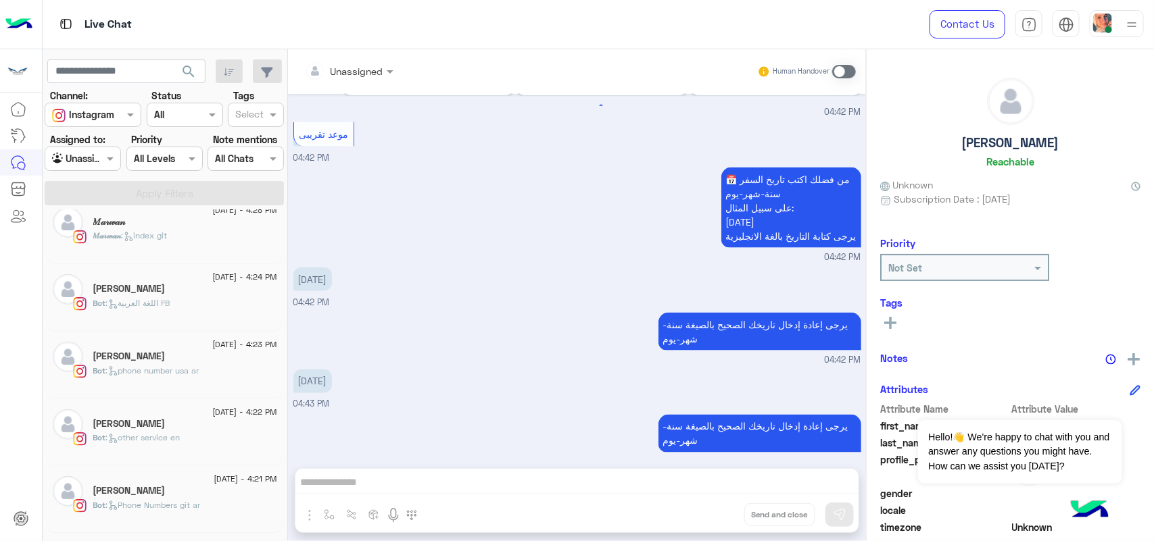
scroll to position [683, 0]
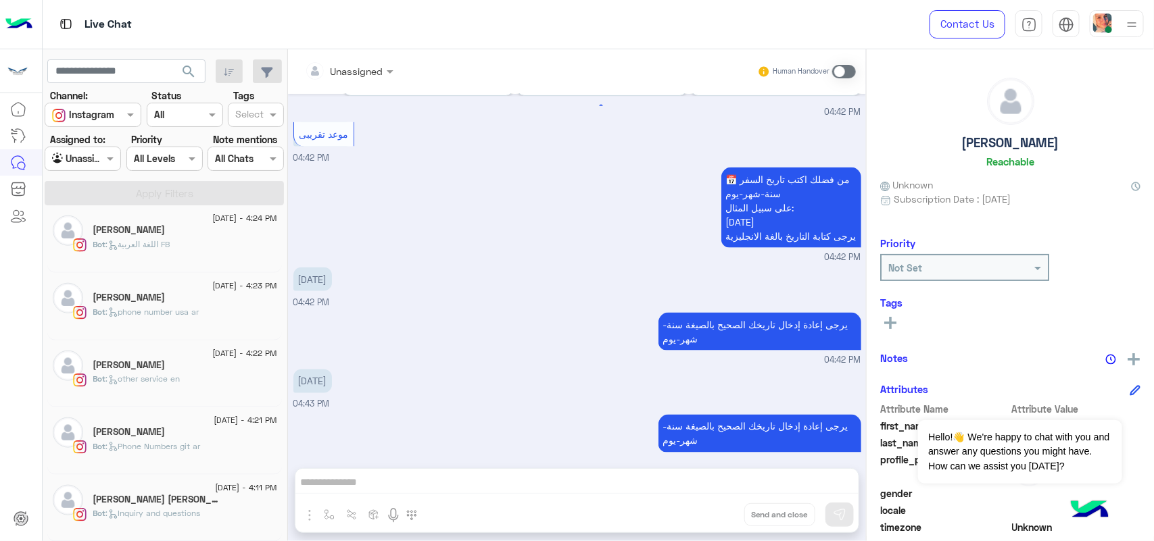
click at [191, 494] on div "9 August - 4:11 PM" at bounding box center [185, 489] width 184 height 9
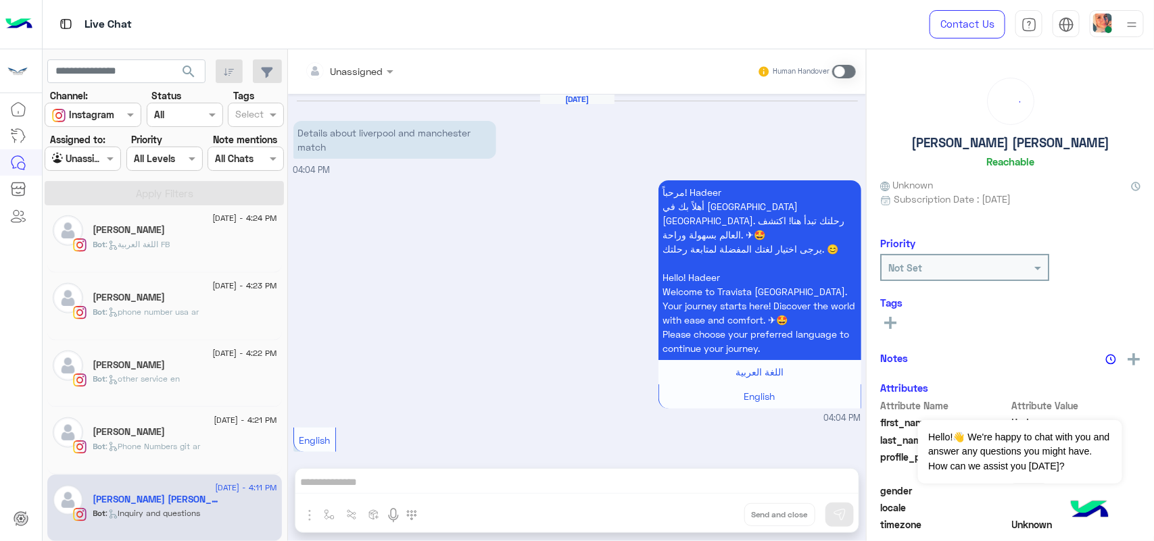
scroll to position [1343, 0]
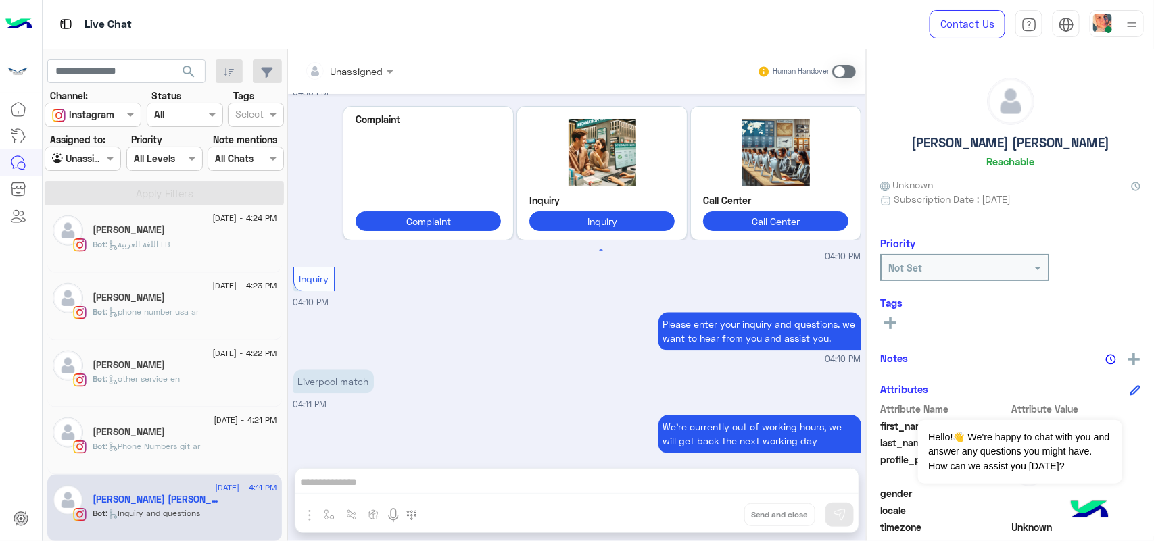
click at [629, 472] on div "Unassigned Human Handover Aug 9, 2025 Details about liverpool and manchester ma…" at bounding box center [577, 297] width 578 height 497
click at [626, 487] on div "Unassigned Human Handover Aug 9, 2025 Details about liverpool and manchester ma…" at bounding box center [577, 297] width 578 height 497
click at [852, 68] on span at bounding box center [844, 72] width 24 height 14
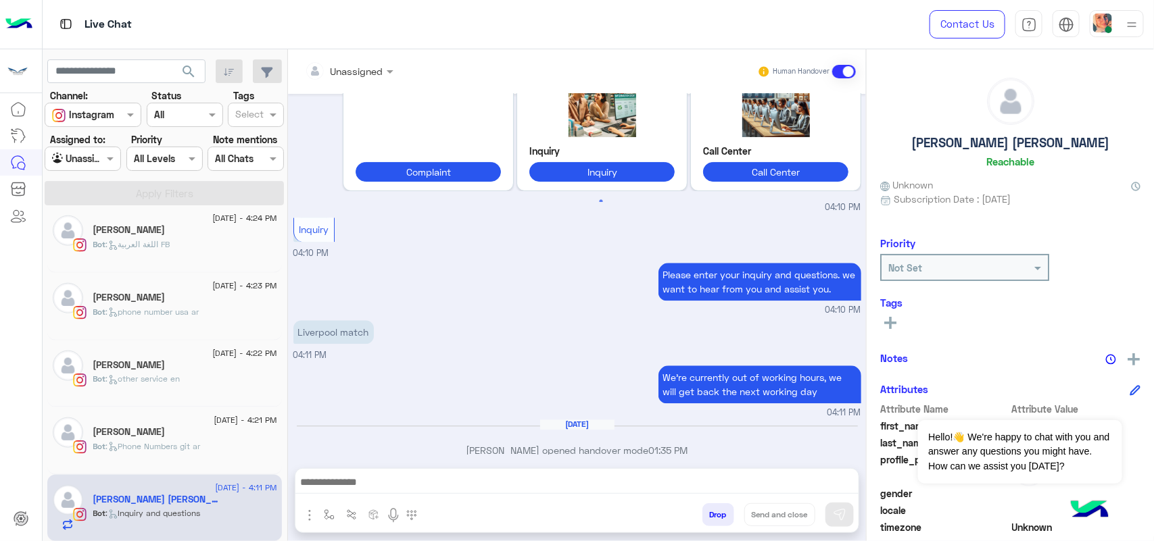
click at [419, 481] on textarea at bounding box center [576, 484] width 563 height 20
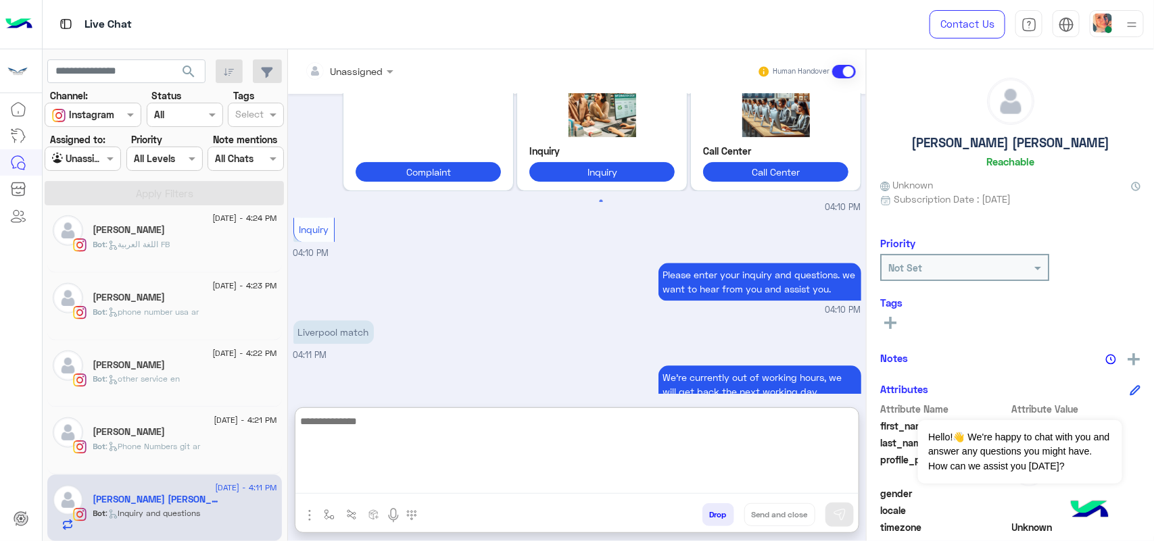
paste textarea "**********"
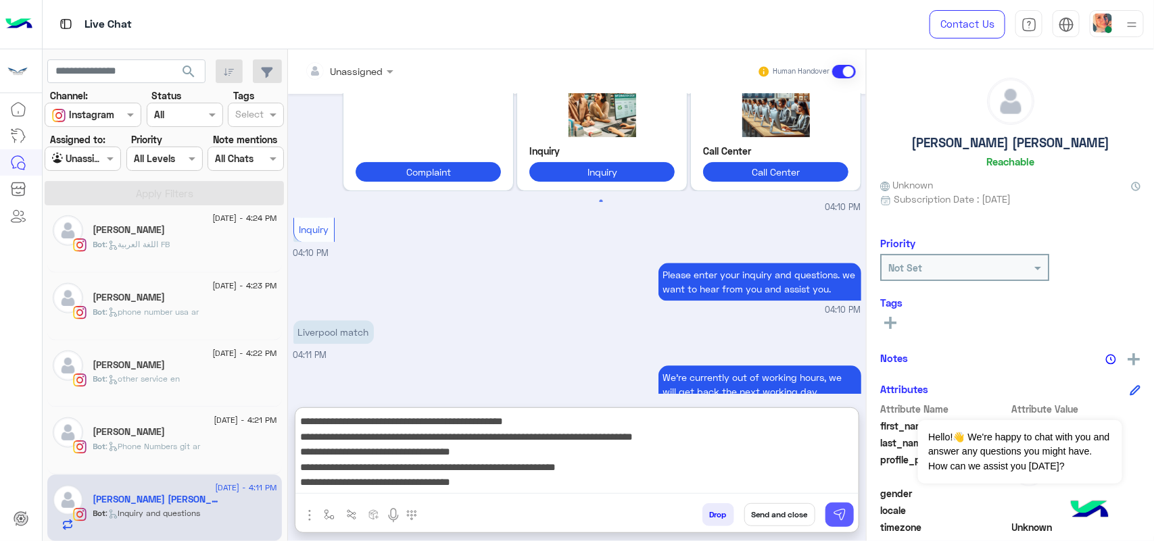
type textarea "**********"
click at [842, 514] on img at bounding box center [840, 515] width 14 height 14
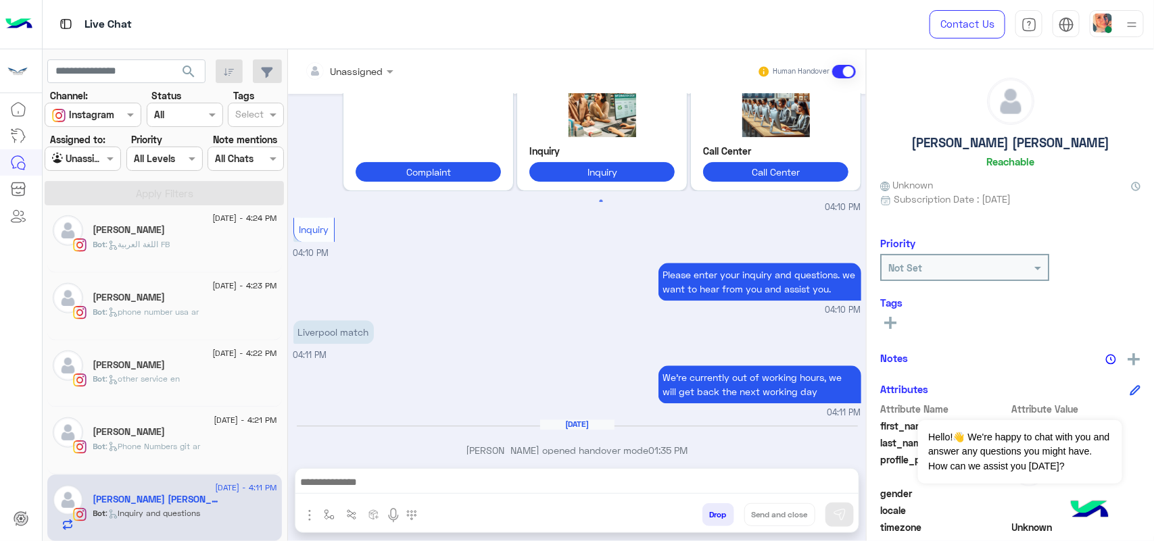
scroll to position [1534, 0]
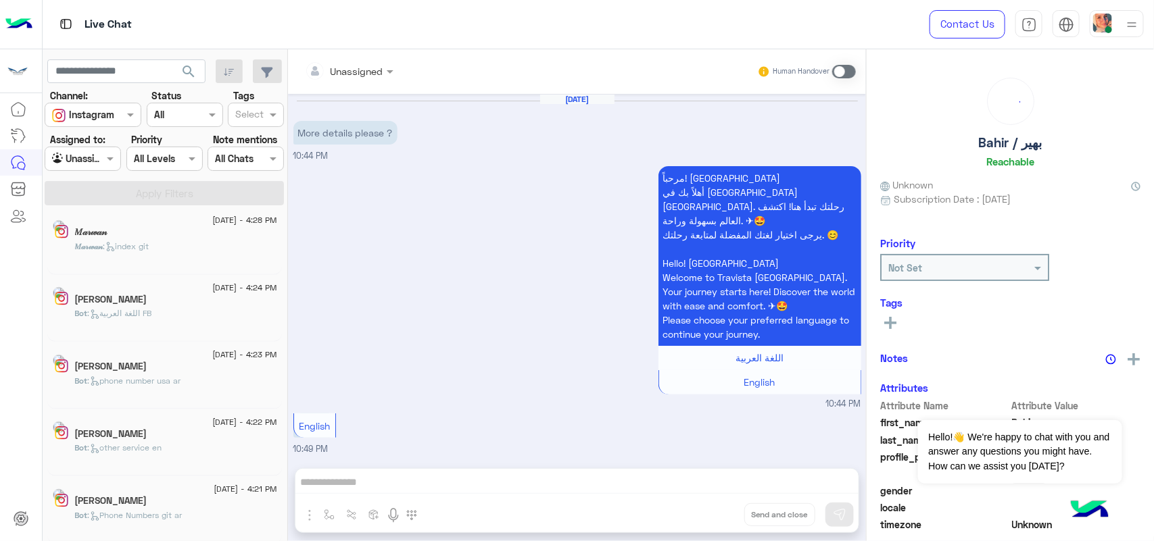
scroll to position [1174, 0]
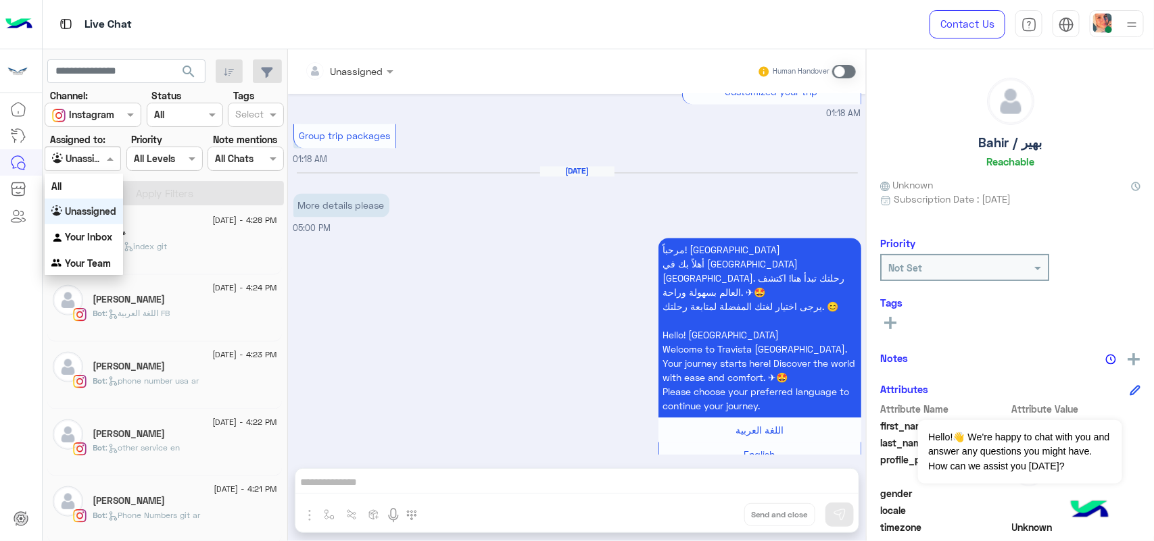
click at [116, 163] on span at bounding box center [111, 158] width 17 height 14
click at [88, 184] on div "All" at bounding box center [84, 186] width 78 height 25
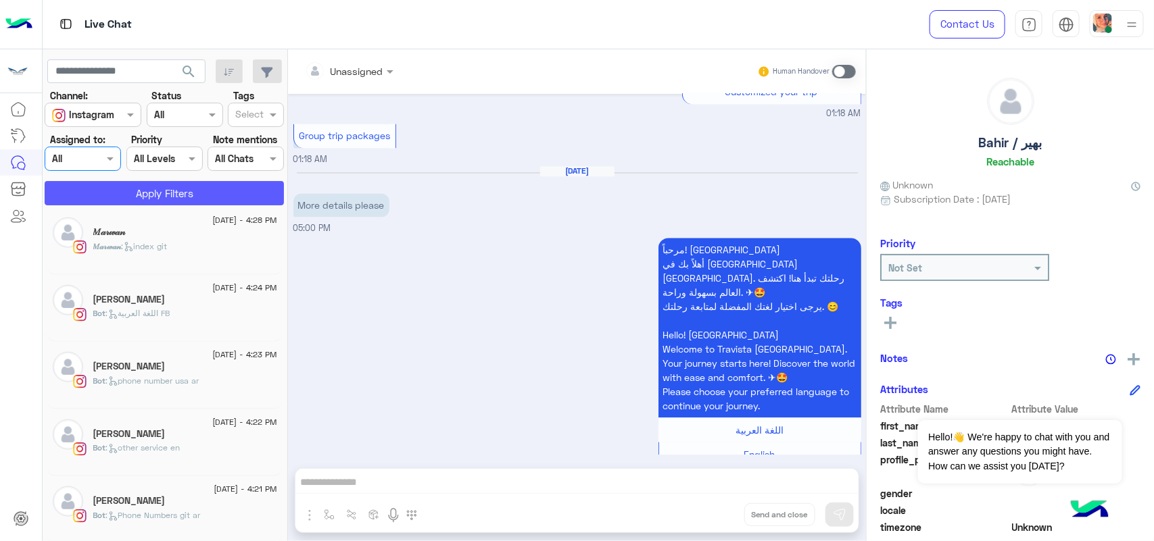
click at [99, 193] on button "Apply Filters" at bounding box center [164, 193] width 239 height 24
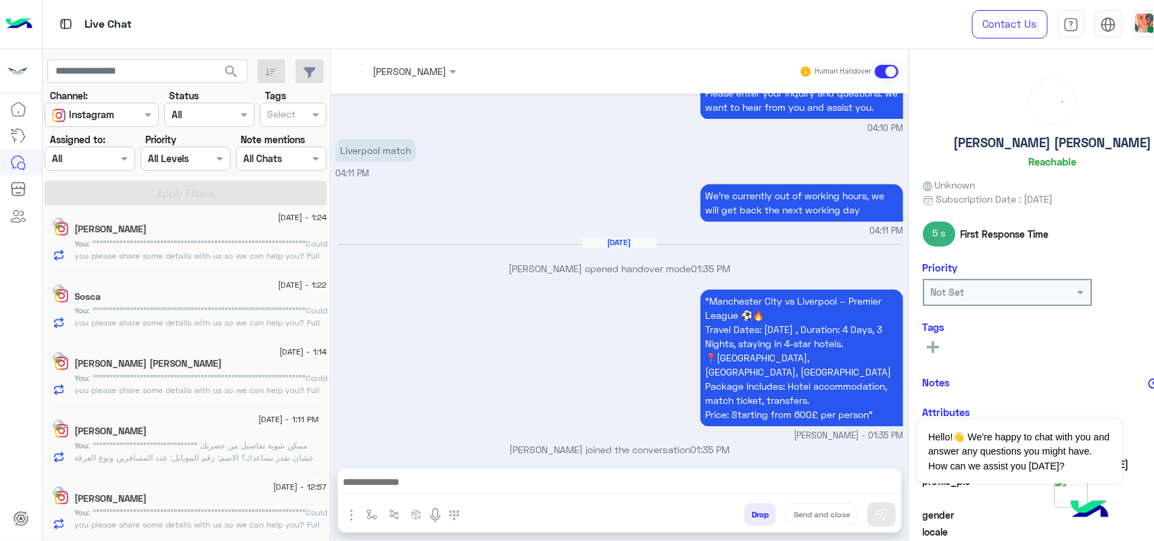
scroll to position [7, 0]
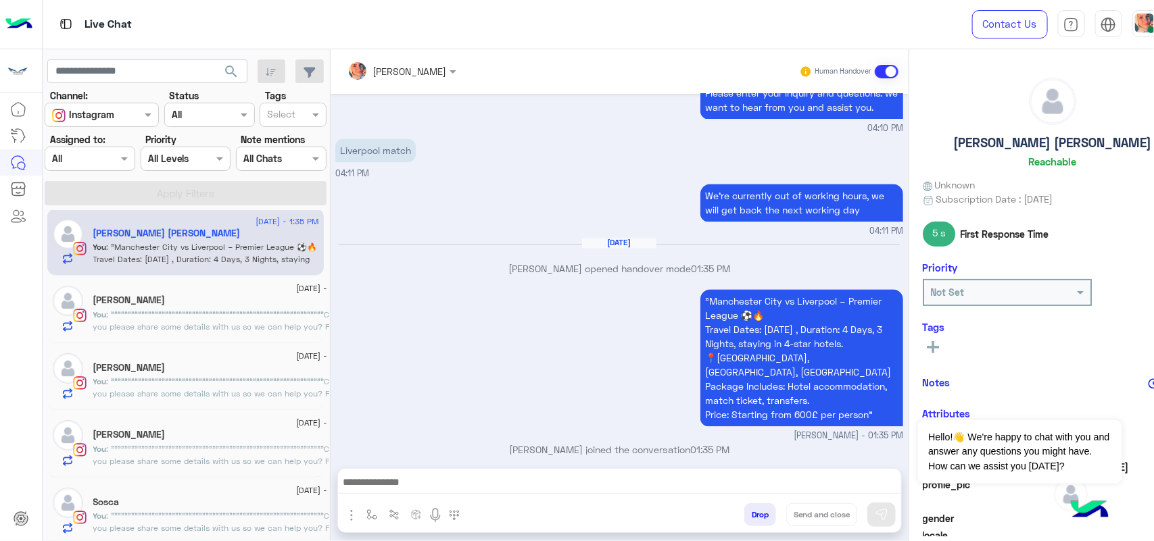
click at [457, 475] on textarea at bounding box center [619, 484] width 563 height 20
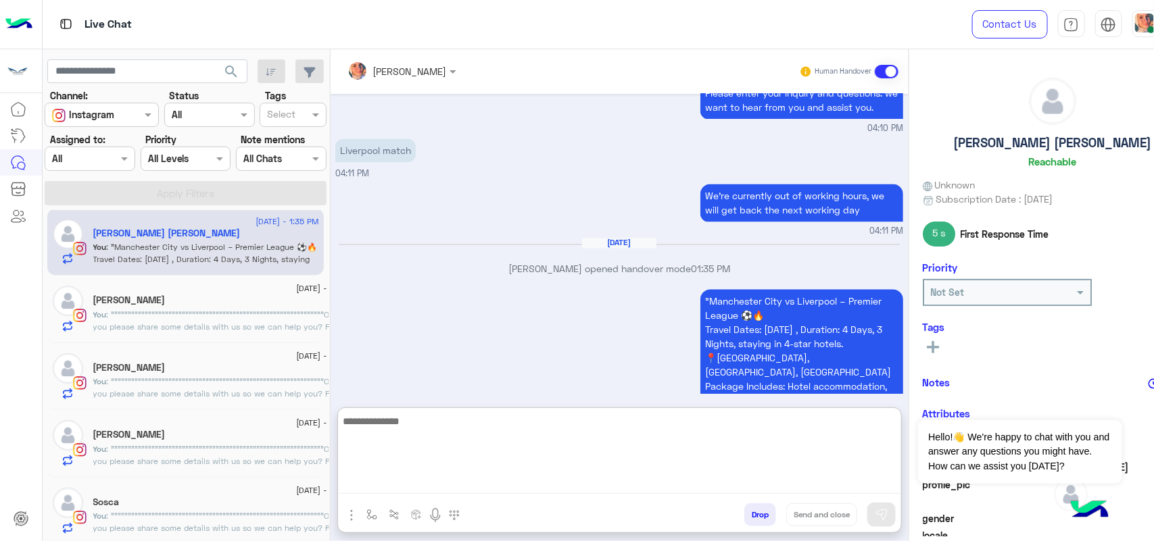
paste textarea "**********"
type textarea "**********"
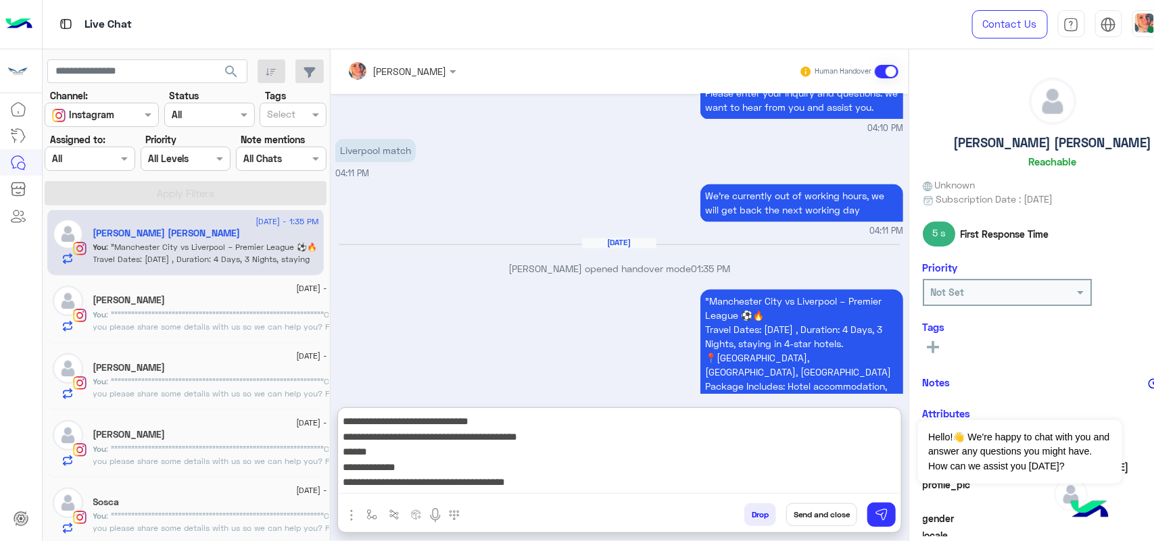
scroll to position [41, 0]
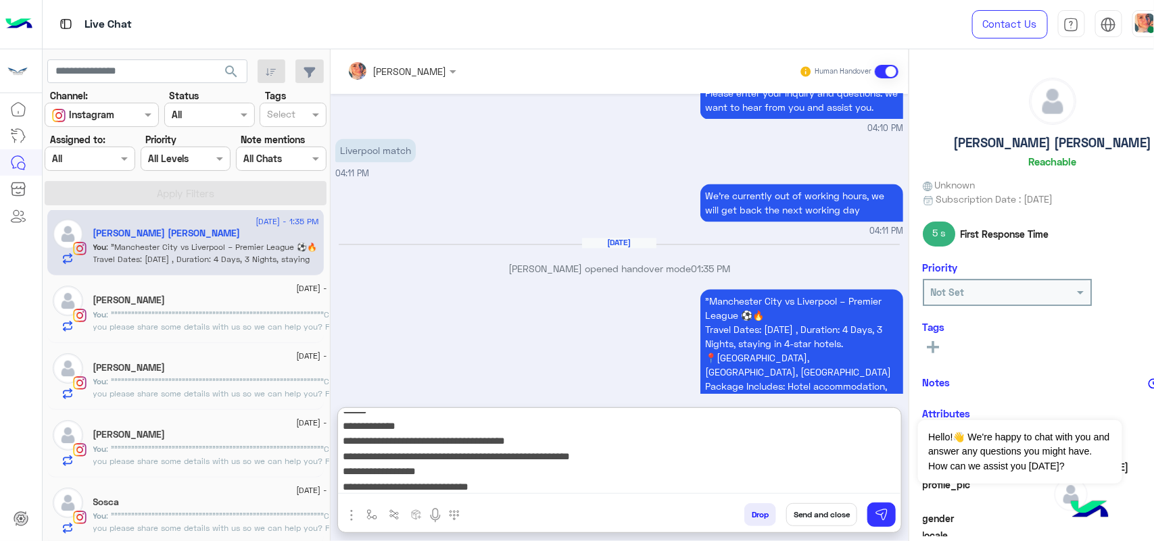
click at [601, 458] on textarea "**********" at bounding box center [619, 453] width 563 height 81
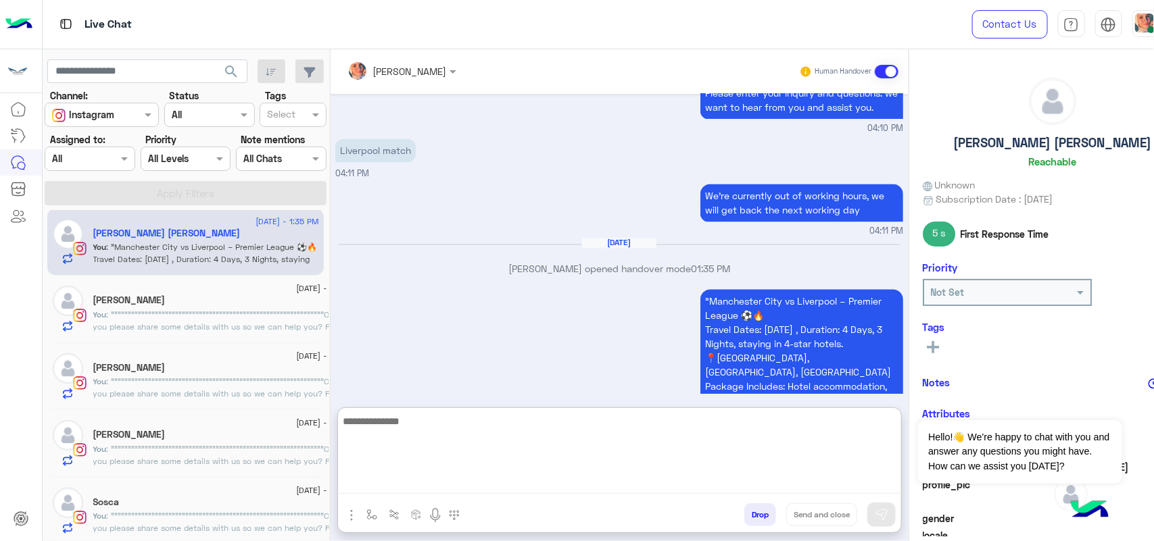
scroll to position [0, 0]
paste textarea "**********"
type textarea "**********"
click at [883, 512] on img at bounding box center [882, 515] width 14 height 14
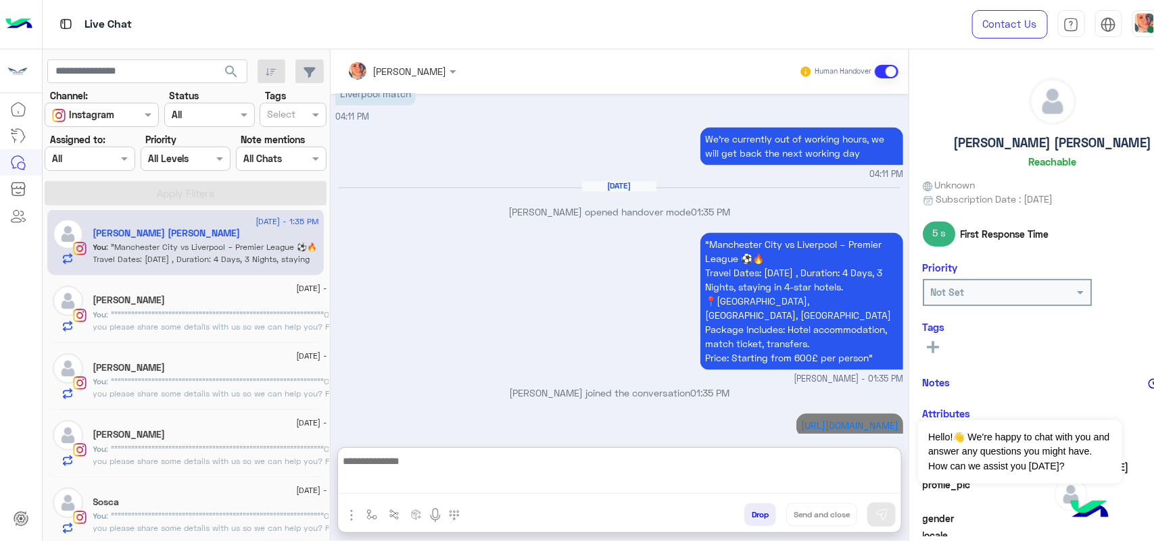
click at [681, 480] on textarea at bounding box center [619, 473] width 563 height 41
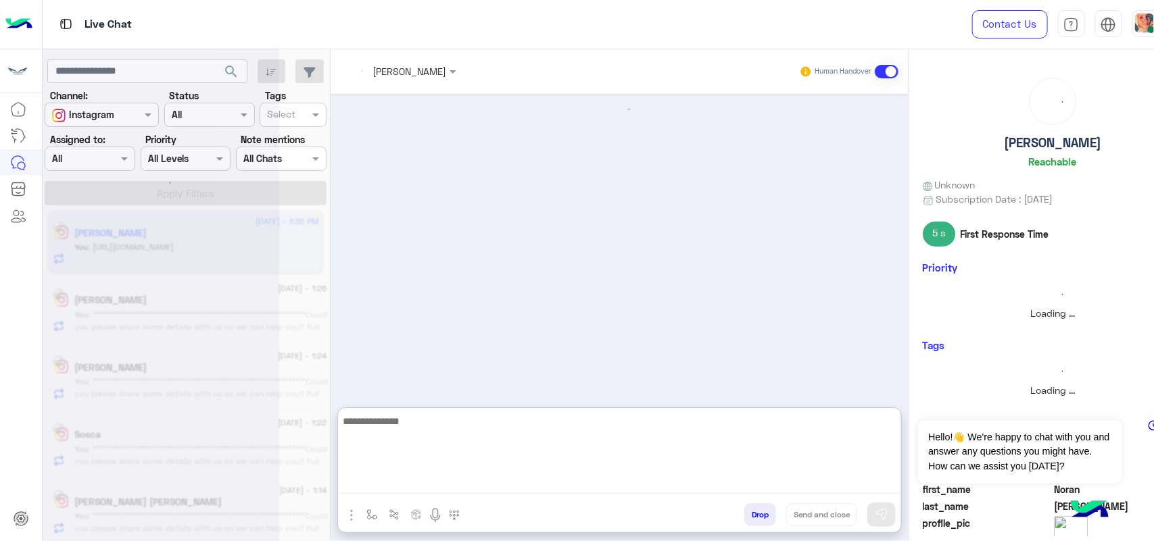
type textarea "**********"
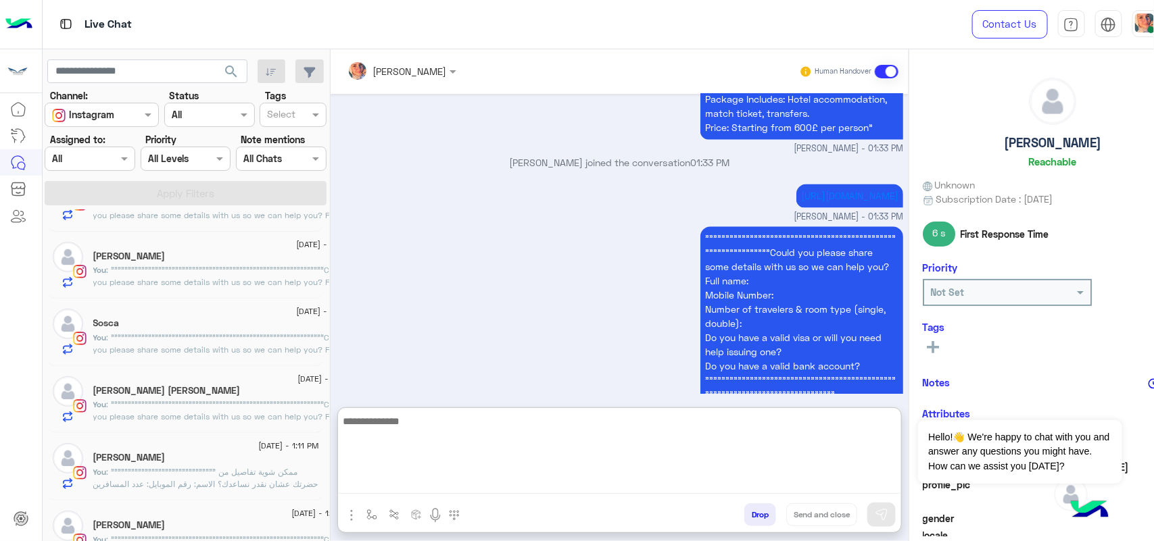
scroll to position [147, 0]
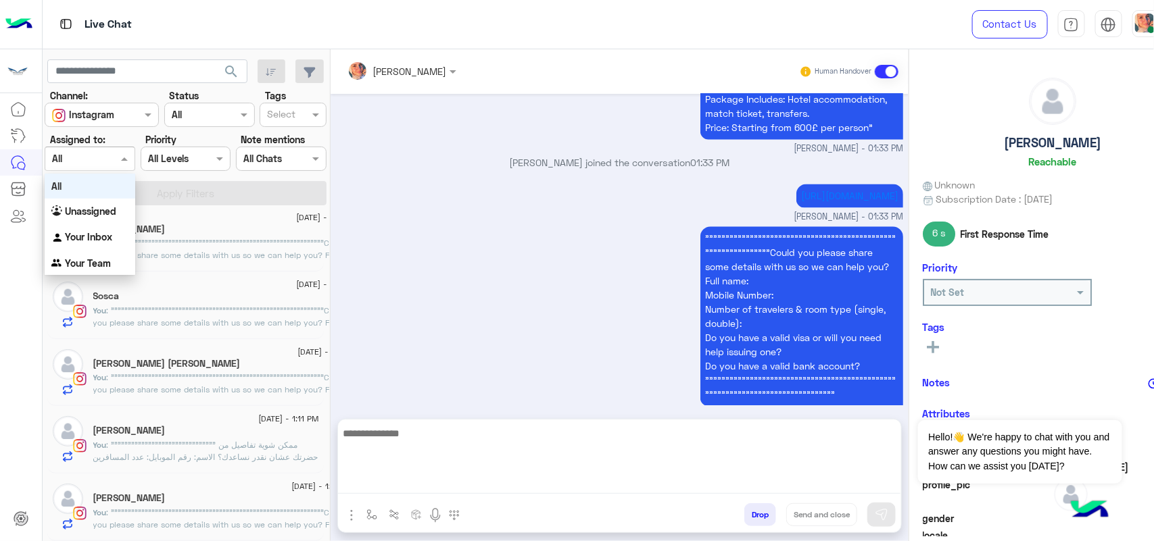
click at [116, 159] on div at bounding box center [89, 159] width 89 height 16
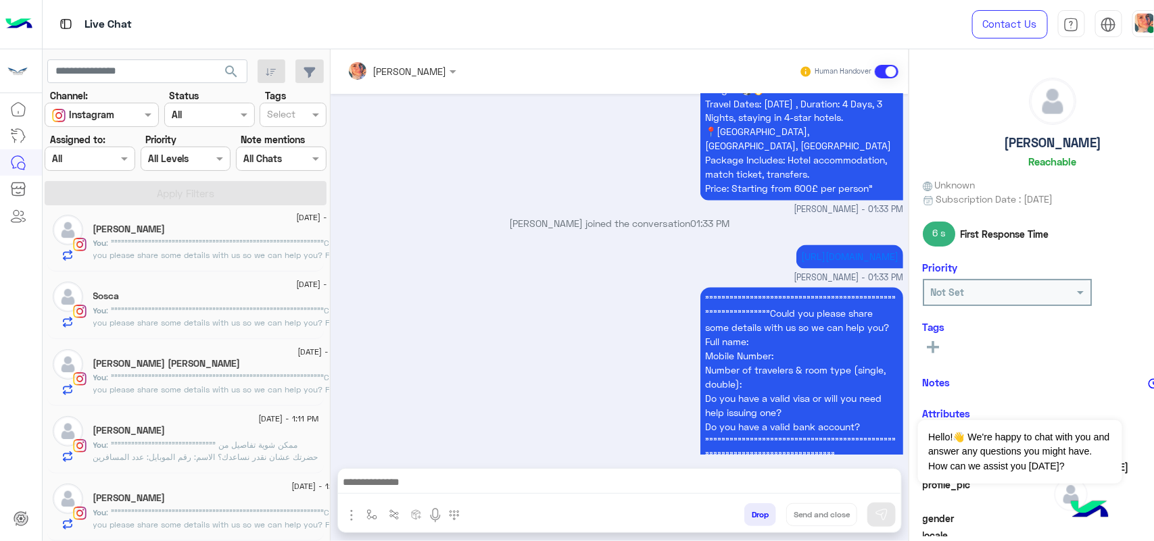
click at [502, 272] on small "Noor Mohamed - 01:33 PM" at bounding box center [619, 278] width 568 height 13
click at [83, 164] on input "text" at bounding box center [74, 159] width 44 height 14
click at [91, 204] on div "Unassigned" at bounding box center [90, 212] width 91 height 26
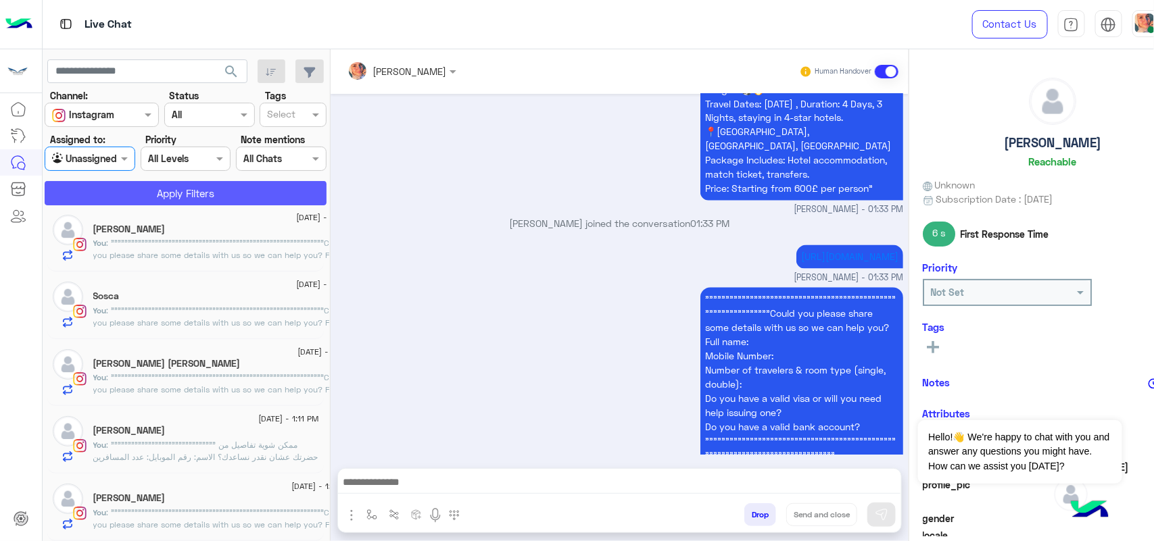
click at [97, 201] on button "Apply Filters" at bounding box center [186, 193] width 282 height 24
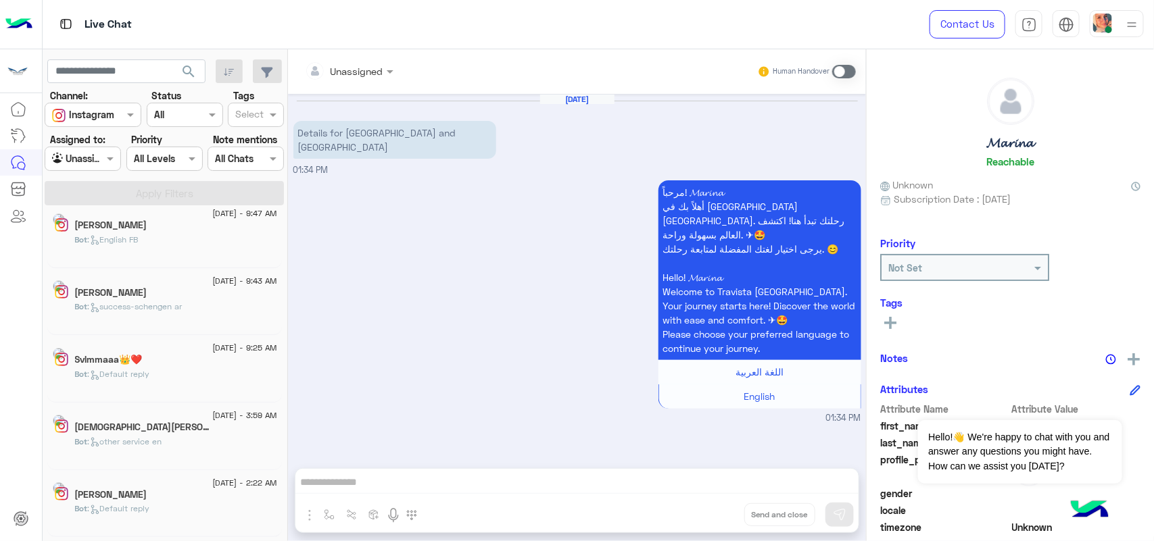
scroll to position [91, 0]
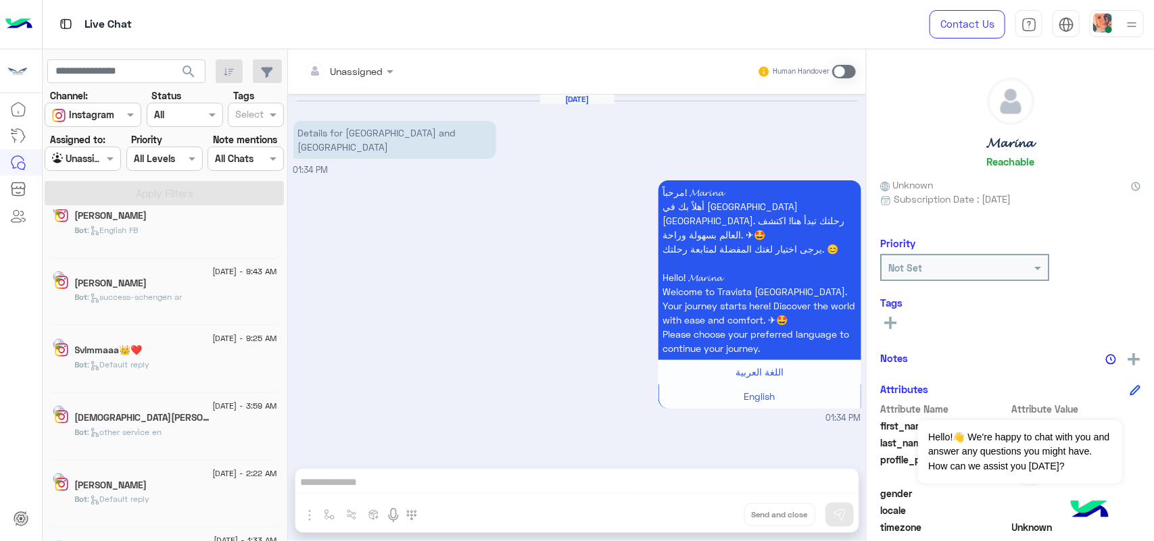
click at [178, 426] on div "Islam M.Elbanna 3" at bounding box center [176, 419] width 202 height 14
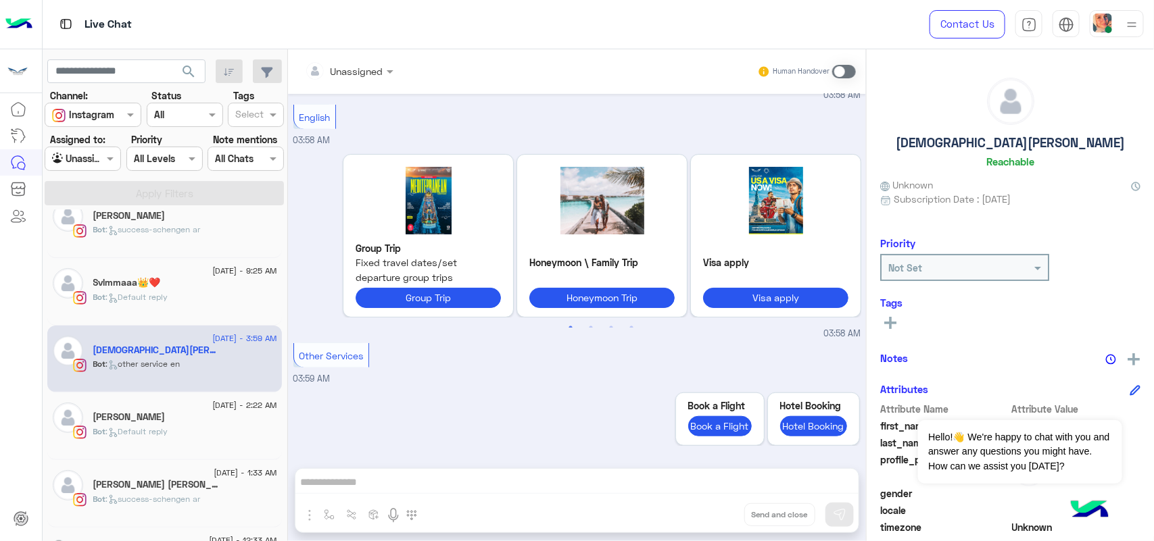
scroll to position [176, 0]
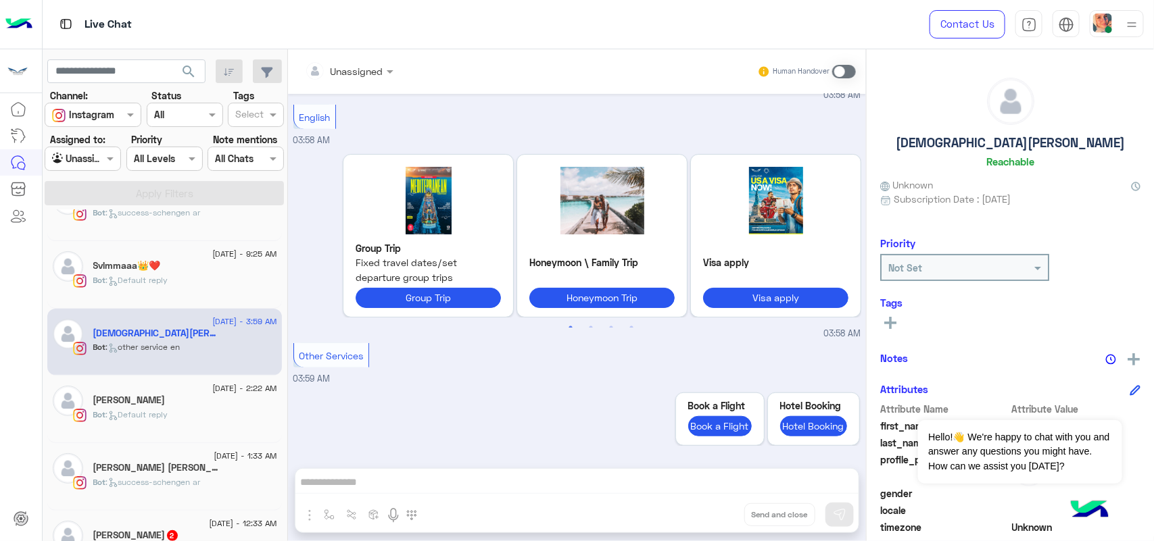
click at [150, 471] on h5 "[PERSON_NAME] [PERSON_NAME]" at bounding box center [157, 467] width 128 height 11
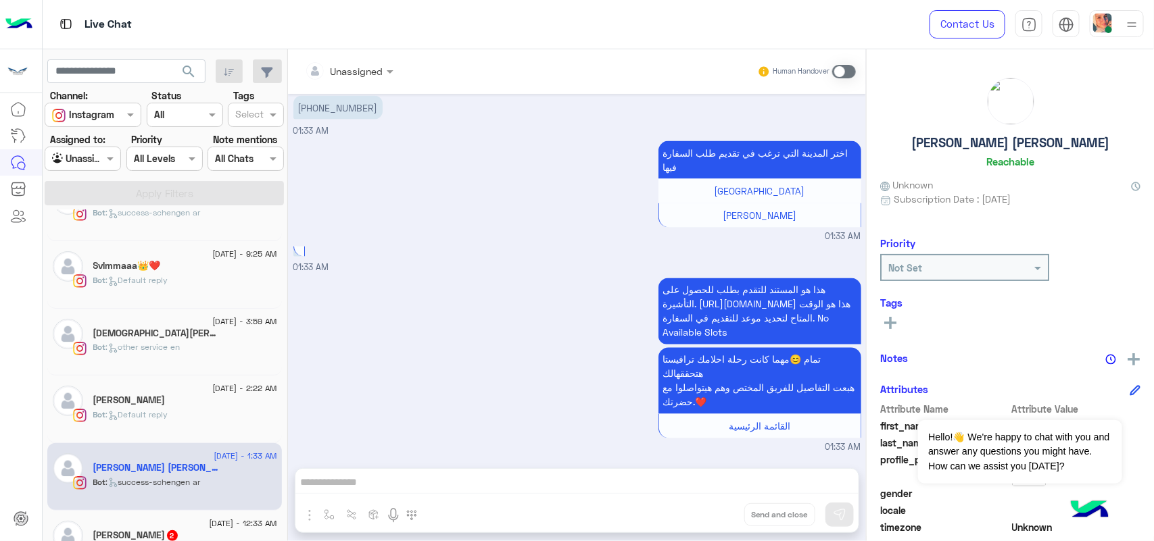
scroll to position [260, 0]
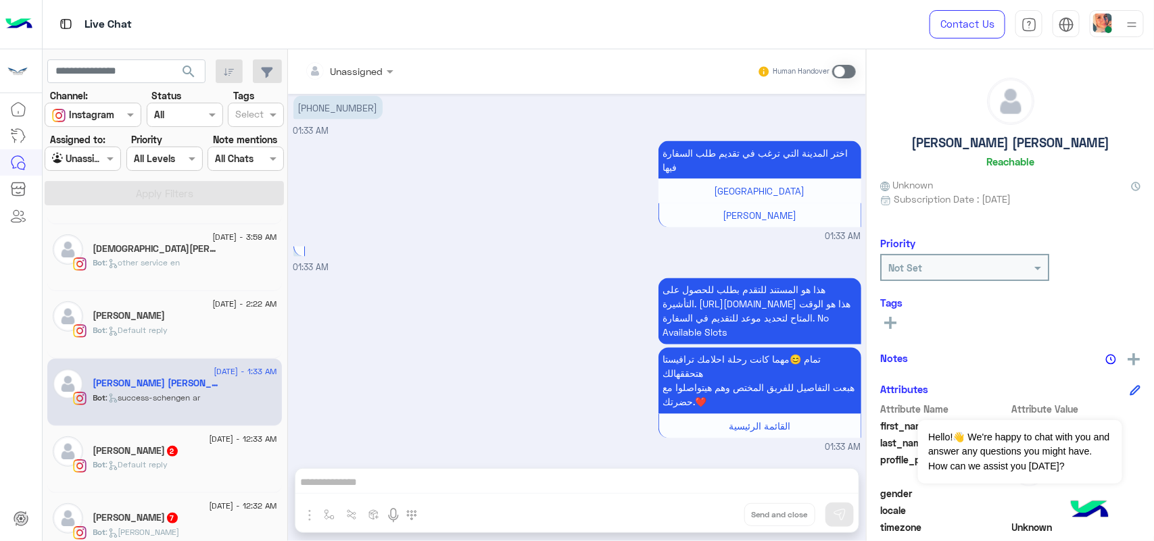
click at [150, 470] on span ": Default reply" at bounding box center [137, 465] width 62 height 10
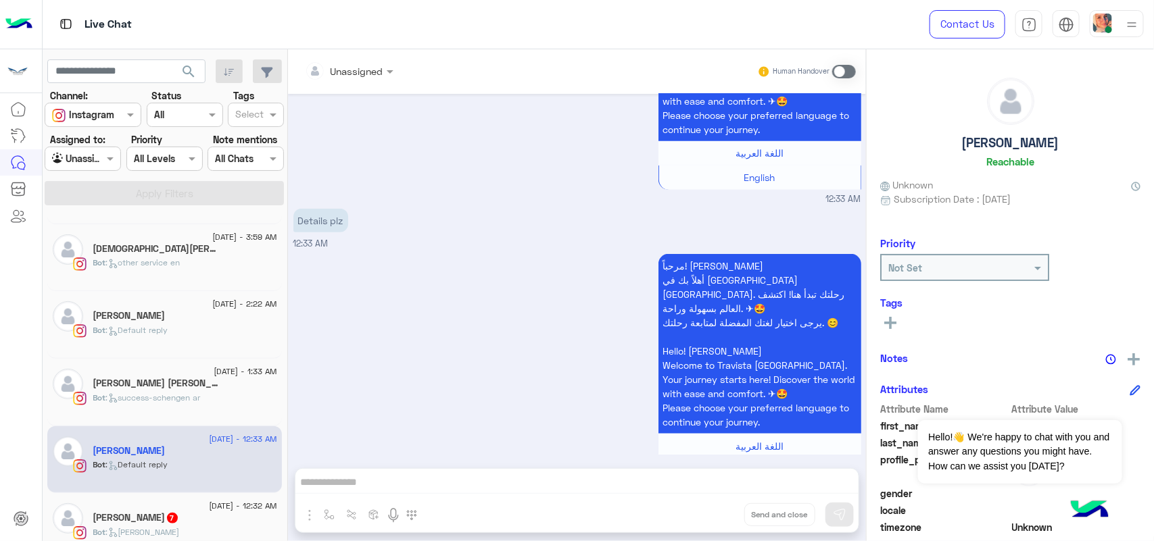
scroll to position [367, 0]
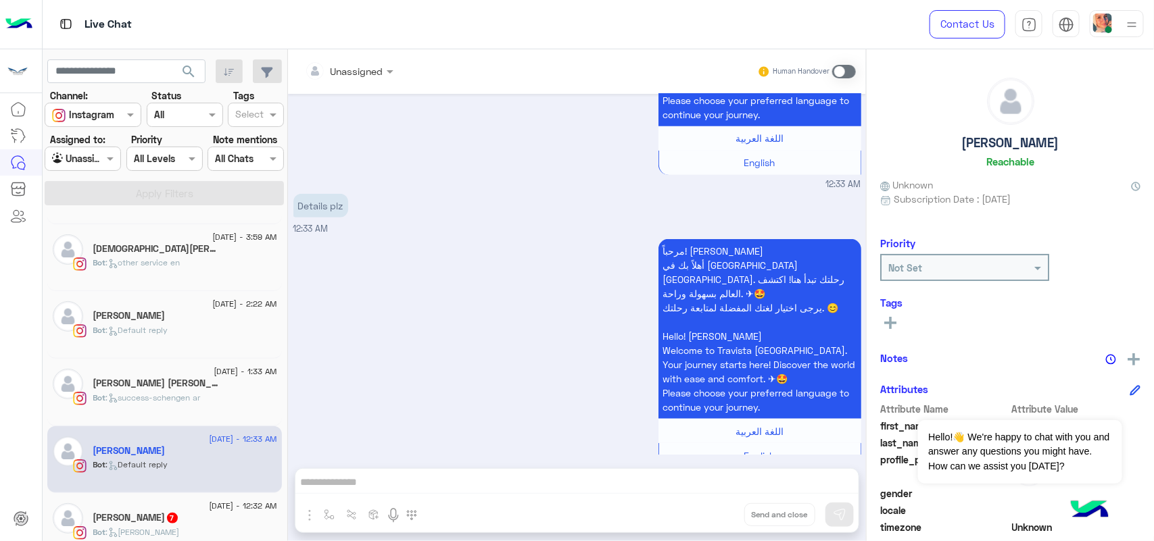
drag, startPoint x: 848, startPoint y: 66, endPoint x: 843, endPoint y: 73, distance: 8.2
click at [846, 66] on span at bounding box center [844, 72] width 24 height 14
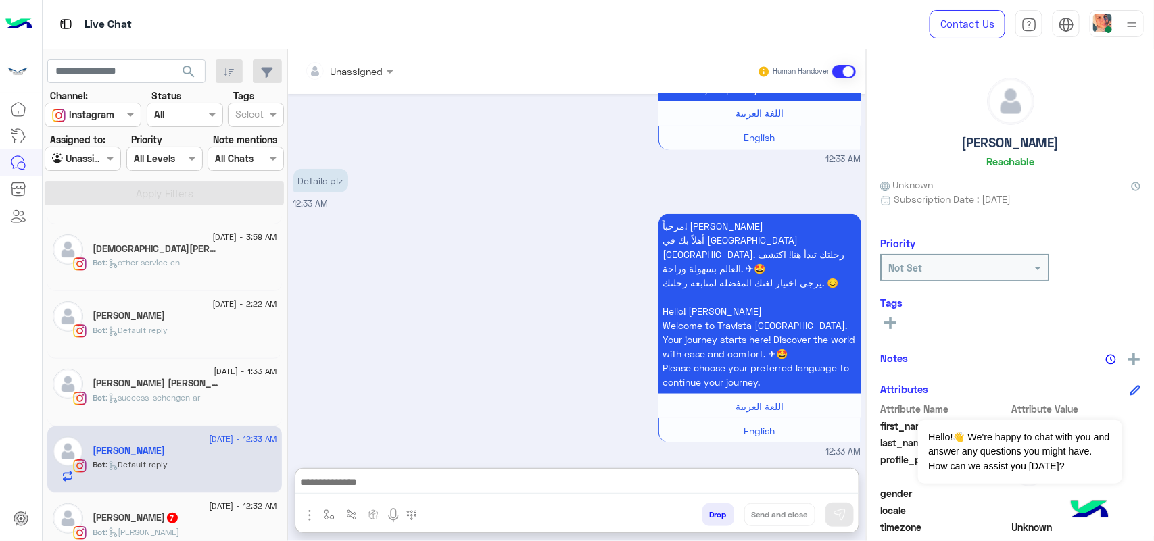
click at [593, 485] on textarea at bounding box center [576, 484] width 563 height 20
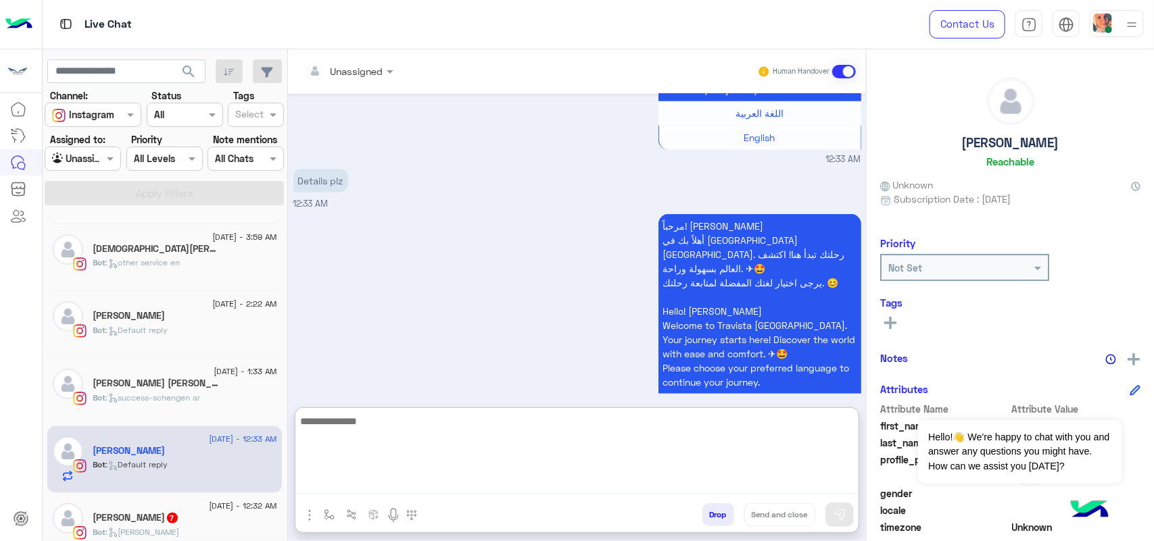
paste textarea "**********"
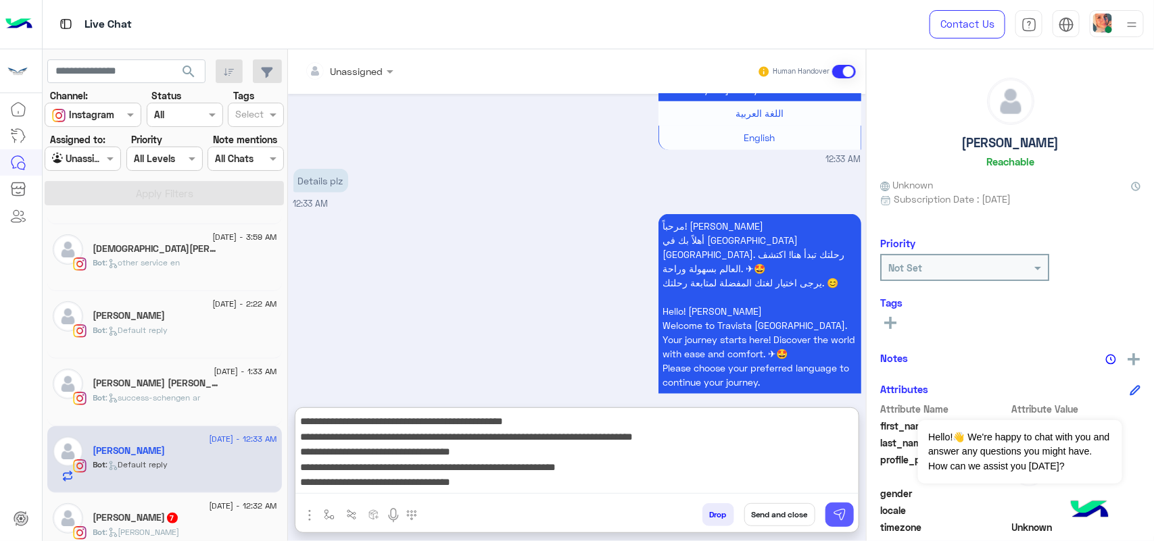
type textarea "**********"
click at [850, 512] on button at bounding box center [839, 515] width 28 height 24
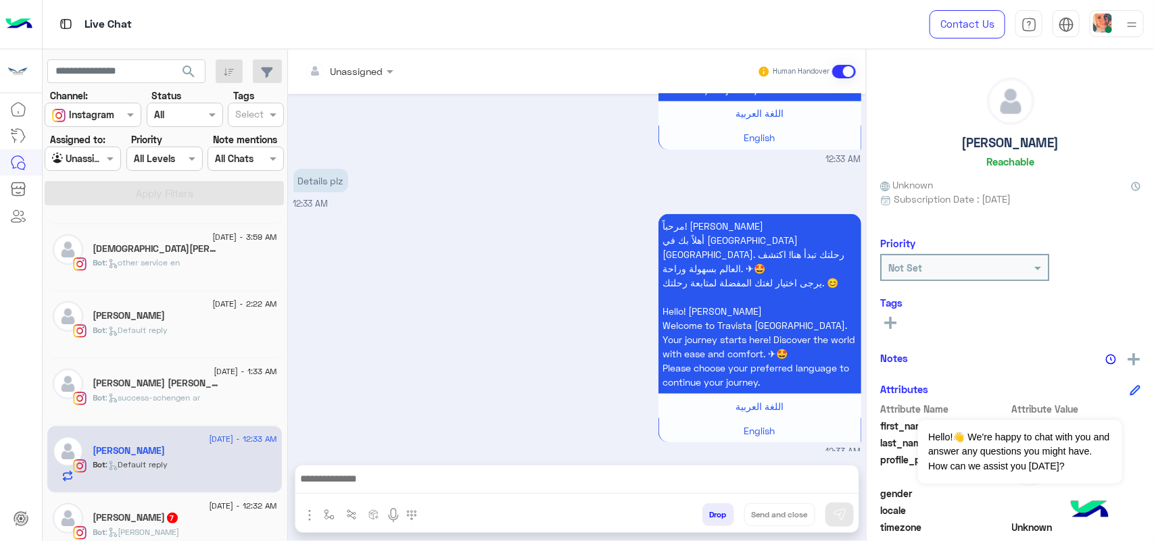
scroll to position [535, 0]
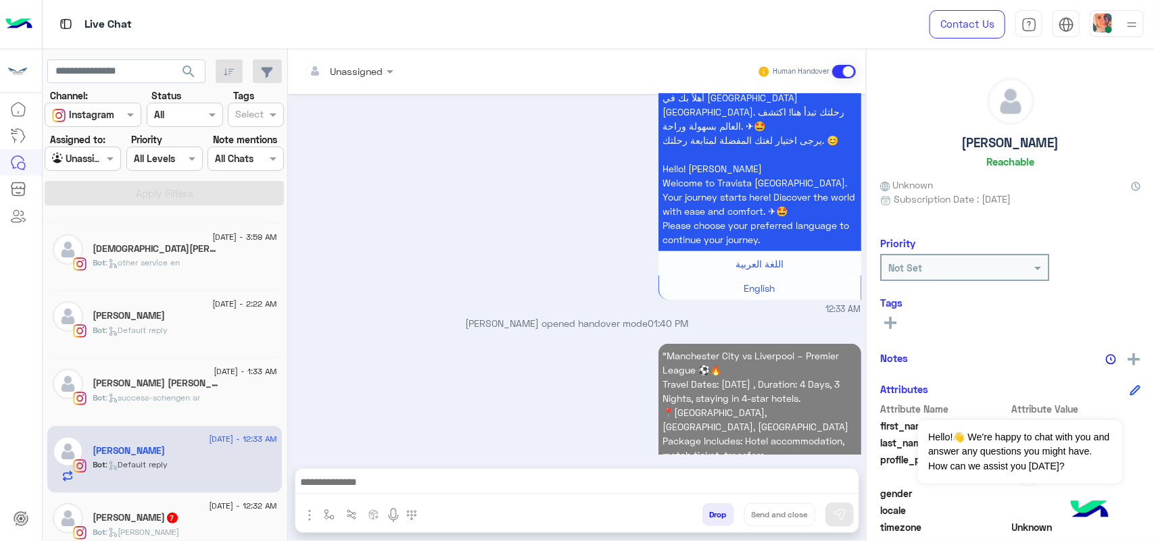
click at [640, 489] on textarea at bounding box center [576, 484] width 563 height 20
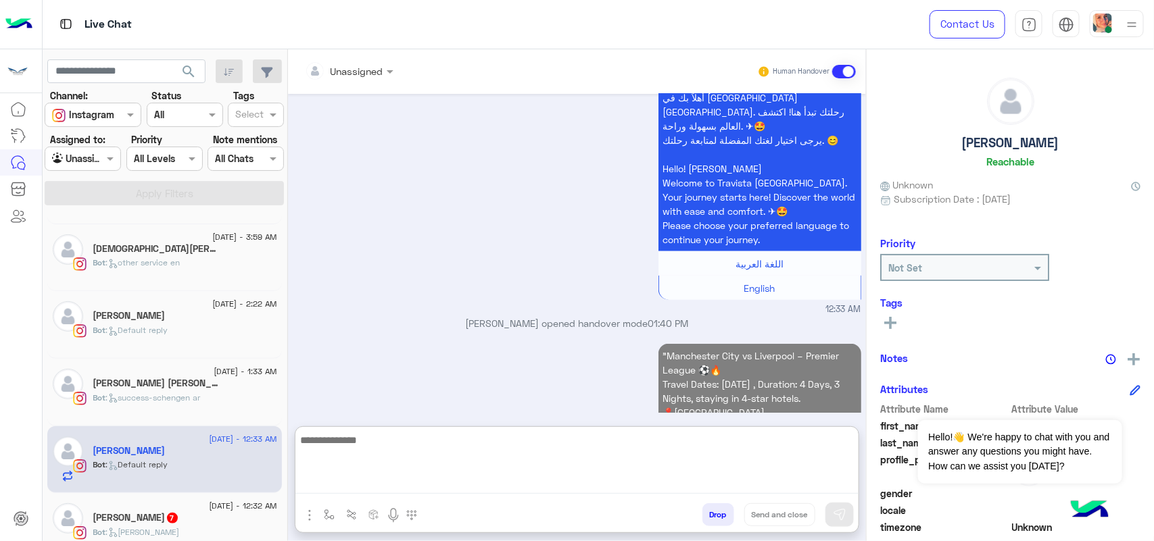
scroll to position [583, 0]
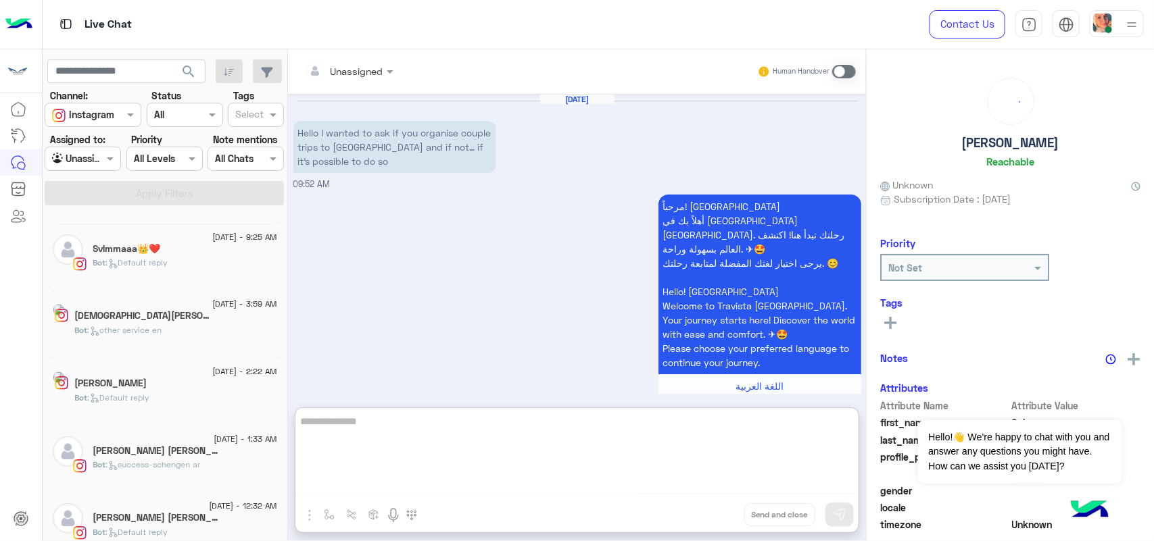
scroll to position [713, 0]
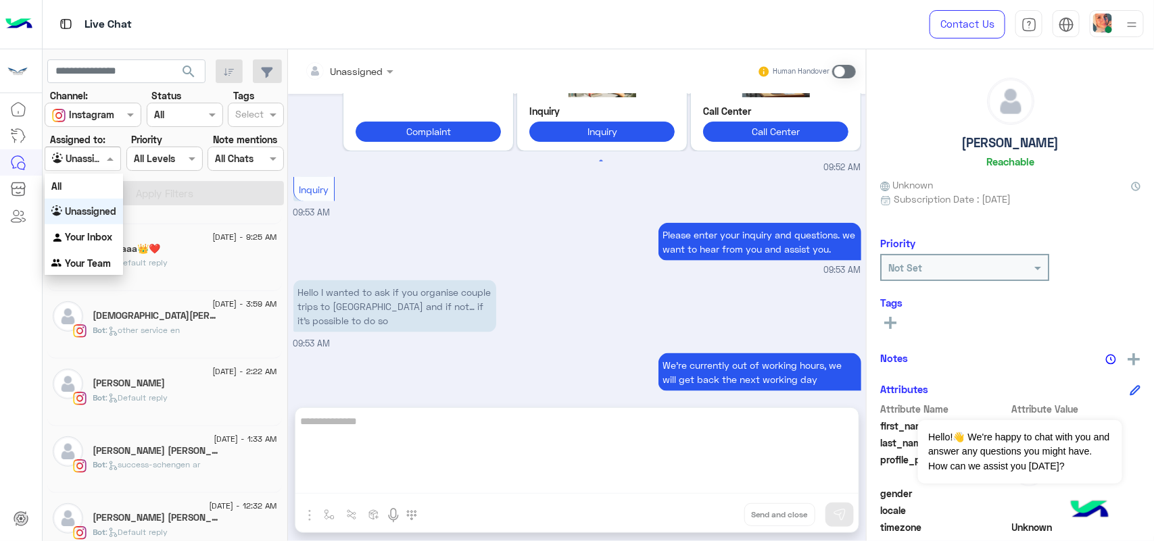
click at [95, 163] on div at bounding box center [82, 159] width 75 height 16
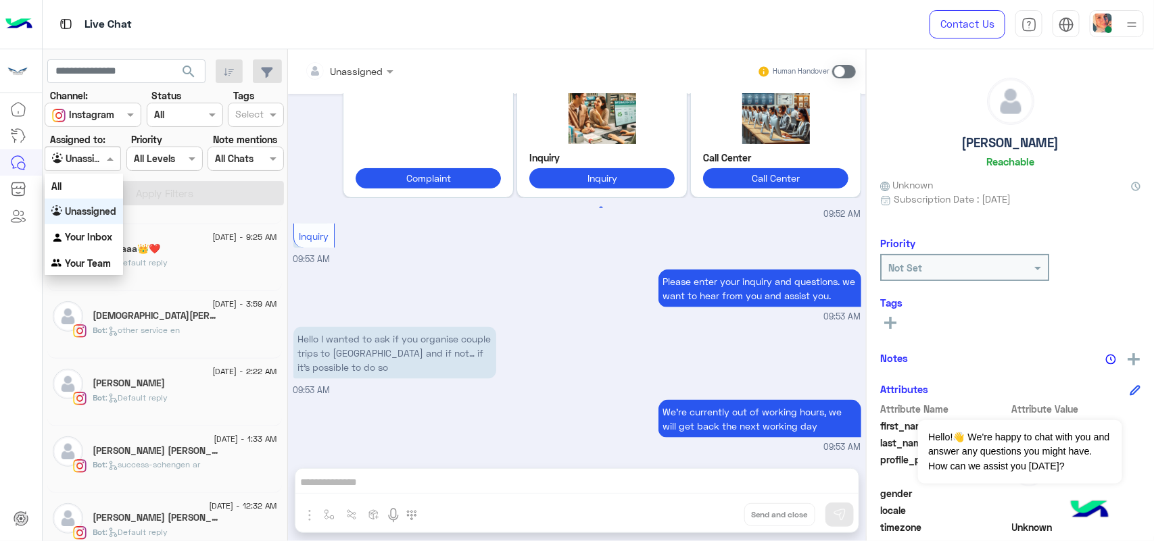
scroll to position [652, 0]
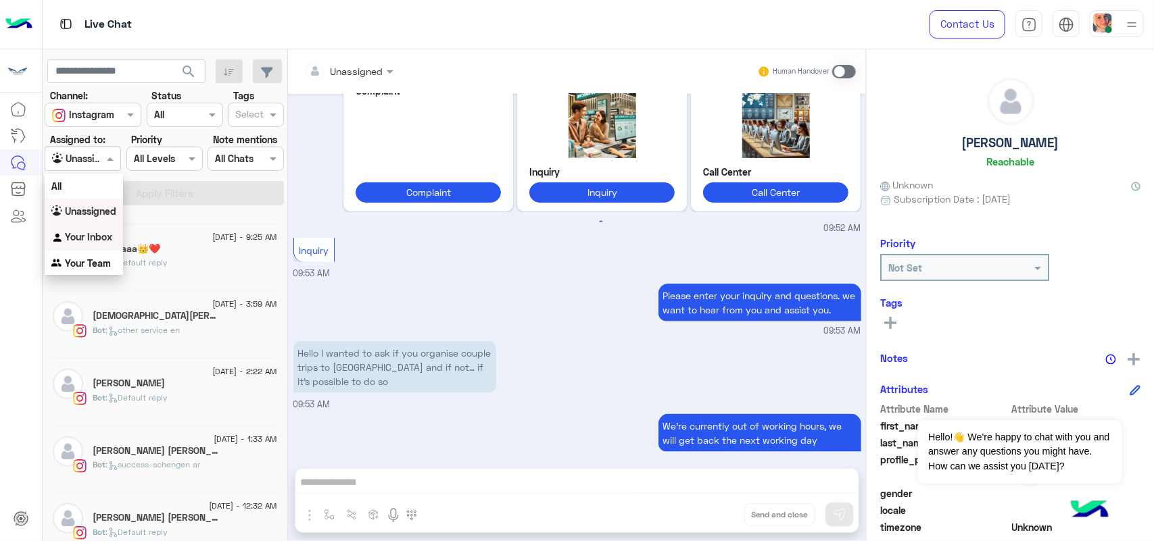
click at [112, 233] on b "Your Inbox" at bounding box center [88, 236] width 47 height 11
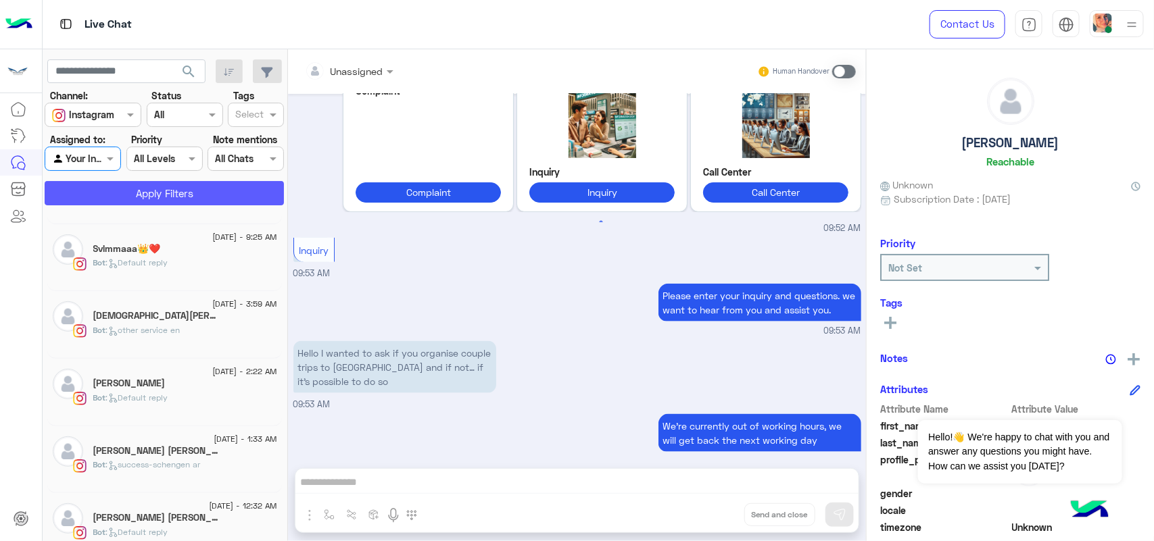
click at [151, 188] on button "Apply Filters" at bounding box center [164, 193] width 239 height 24
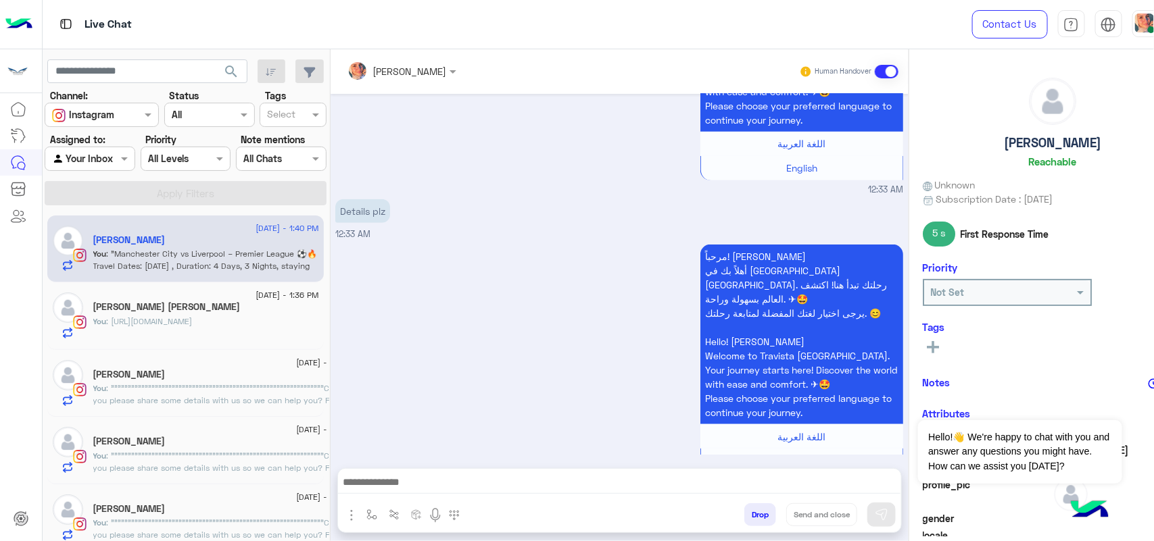
scroll to position [559, 0]
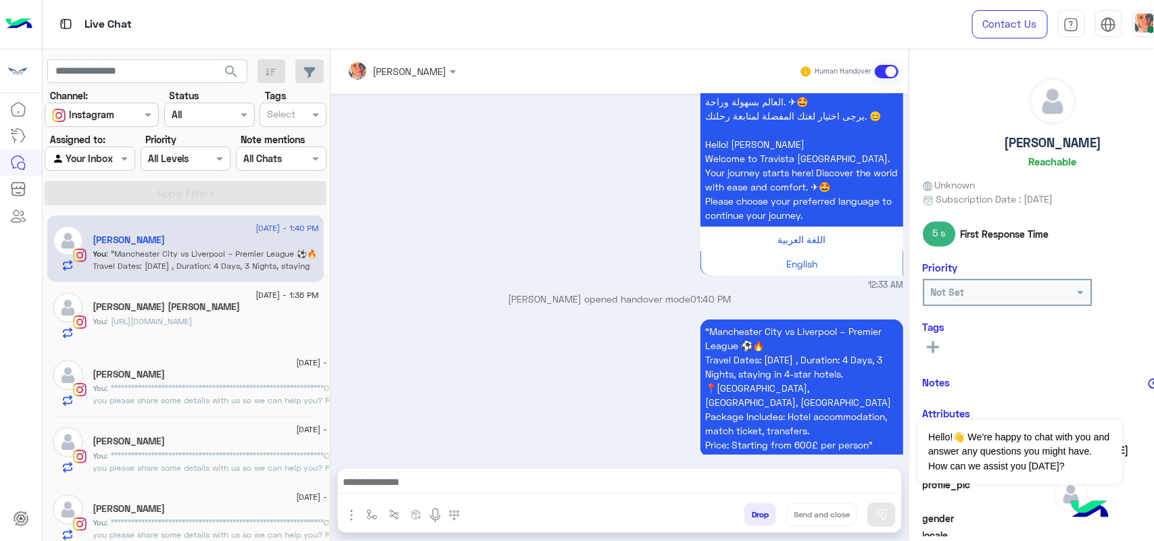
click at [531, 487] on textarea at bounding box center [619, 484] width 563 height 20
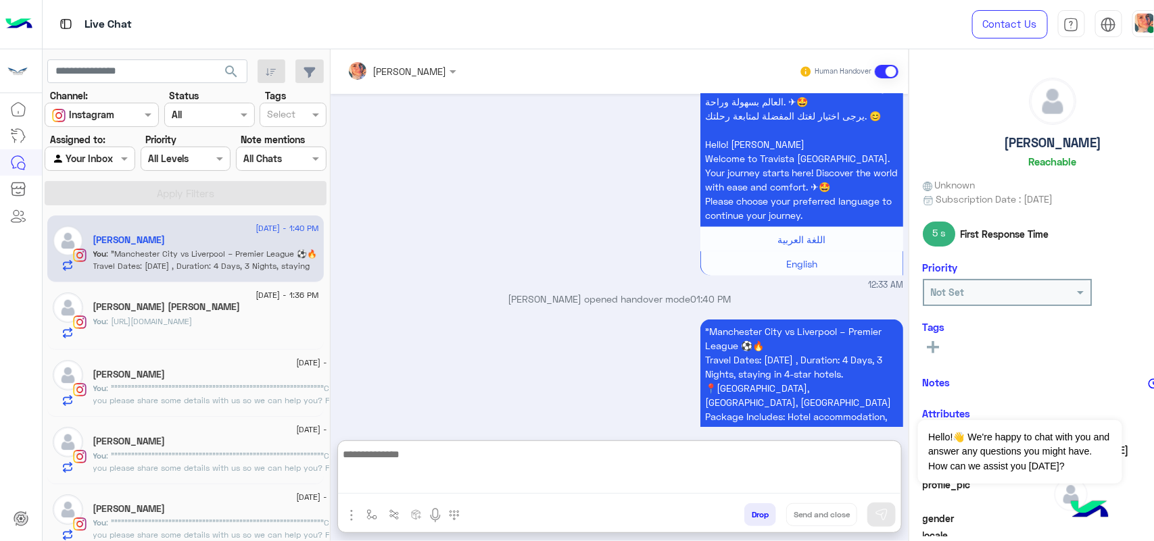
scroll to position [575, 0]
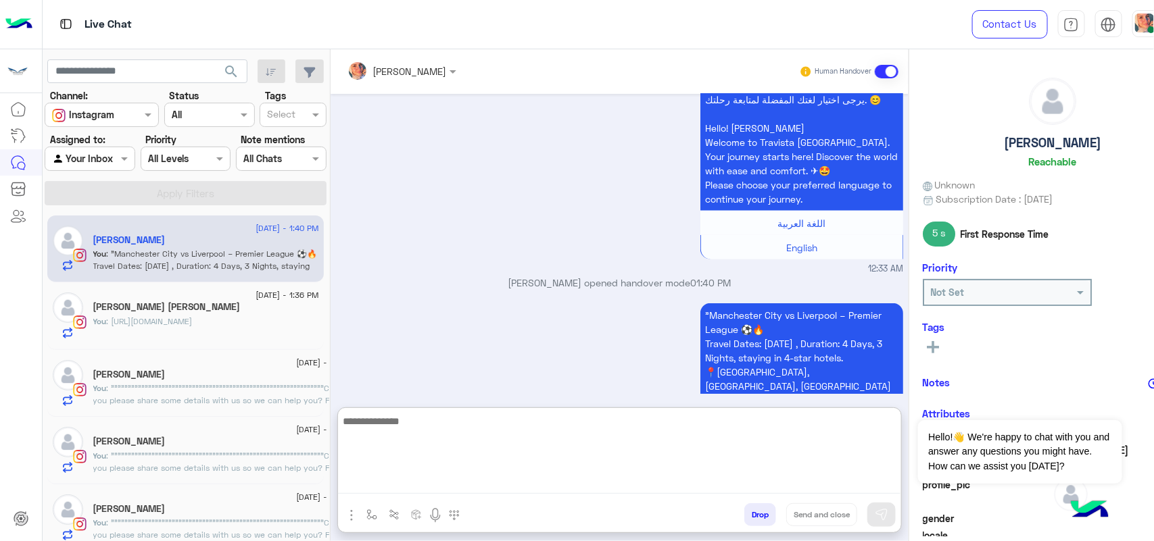
paste textarea "**********"
type textarea "**********"
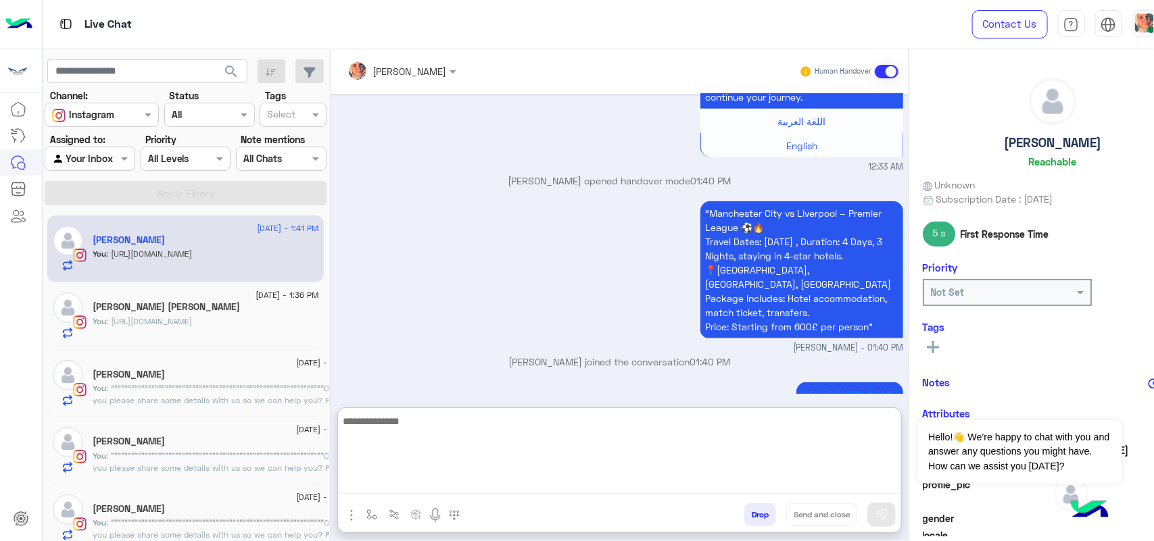
paste textarea "**********"
type textarea "**********"
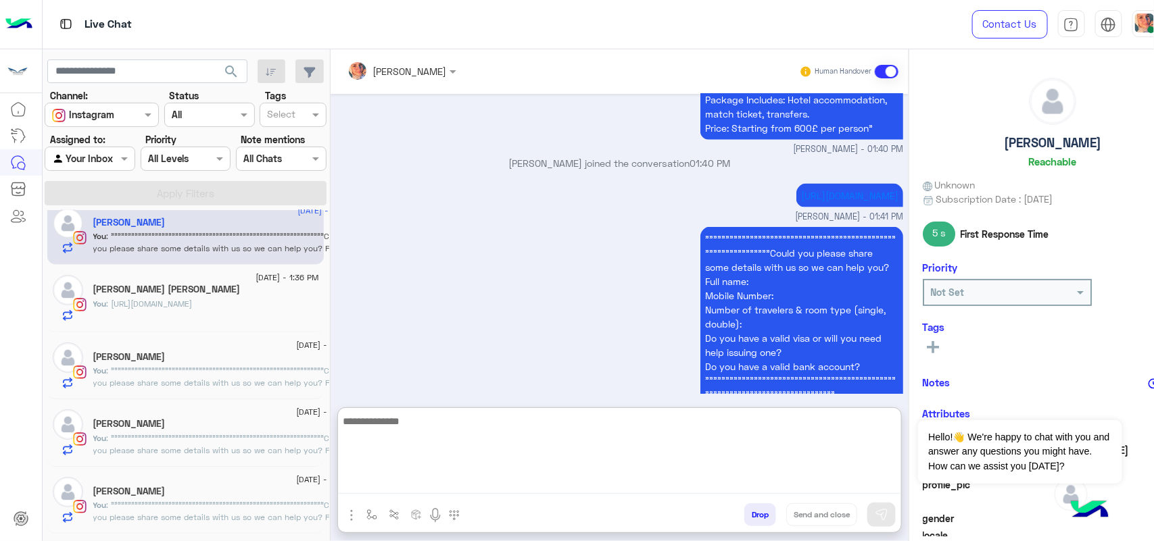
scroll to position [281, 0]
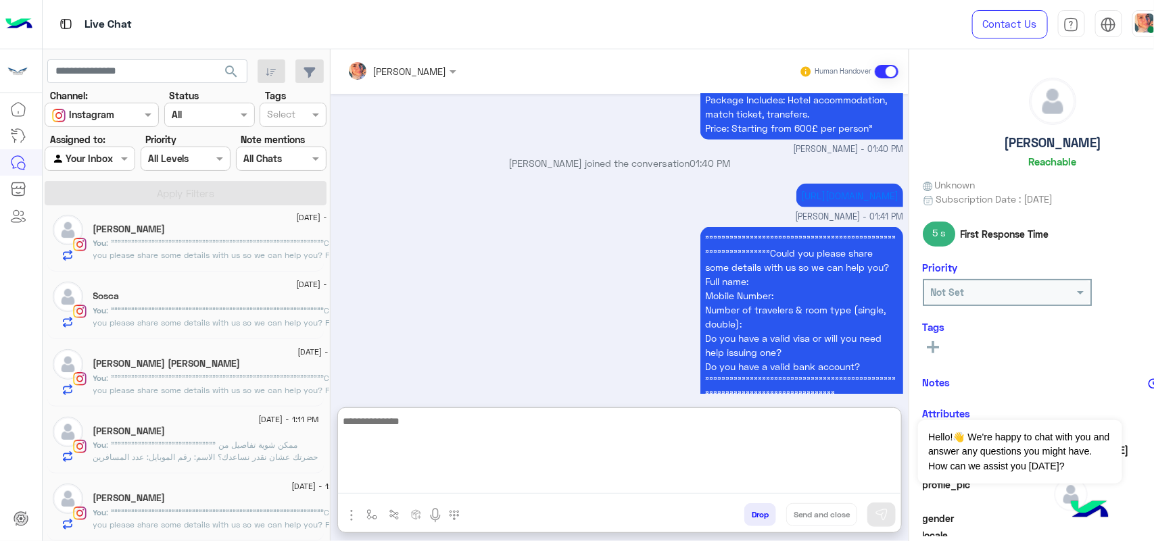
click at [107, 159] on div at bounding box center [89, 159] width 89 height 16
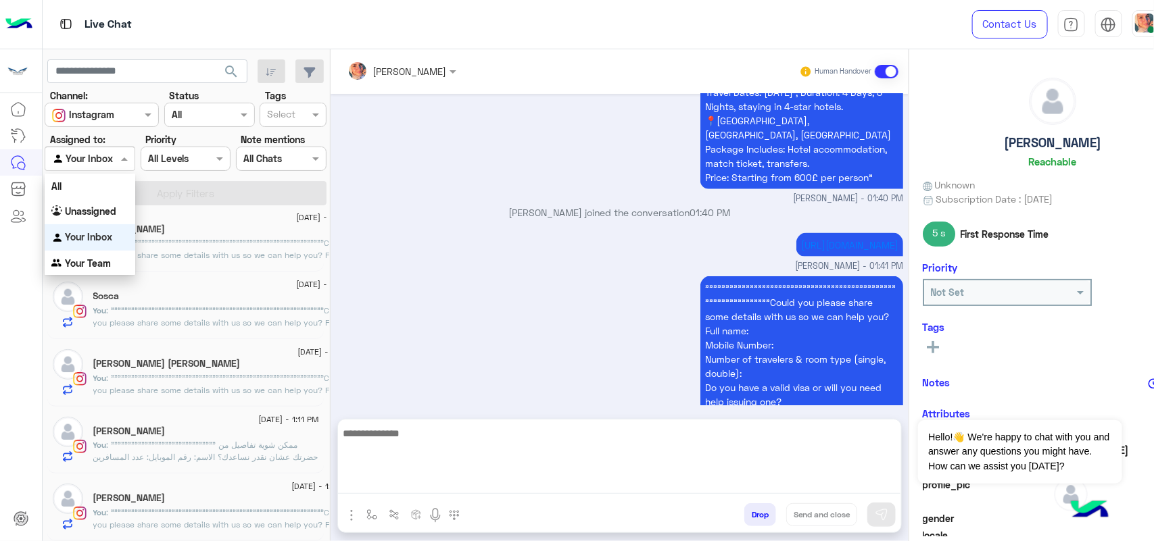
scroll to position [815, 0]
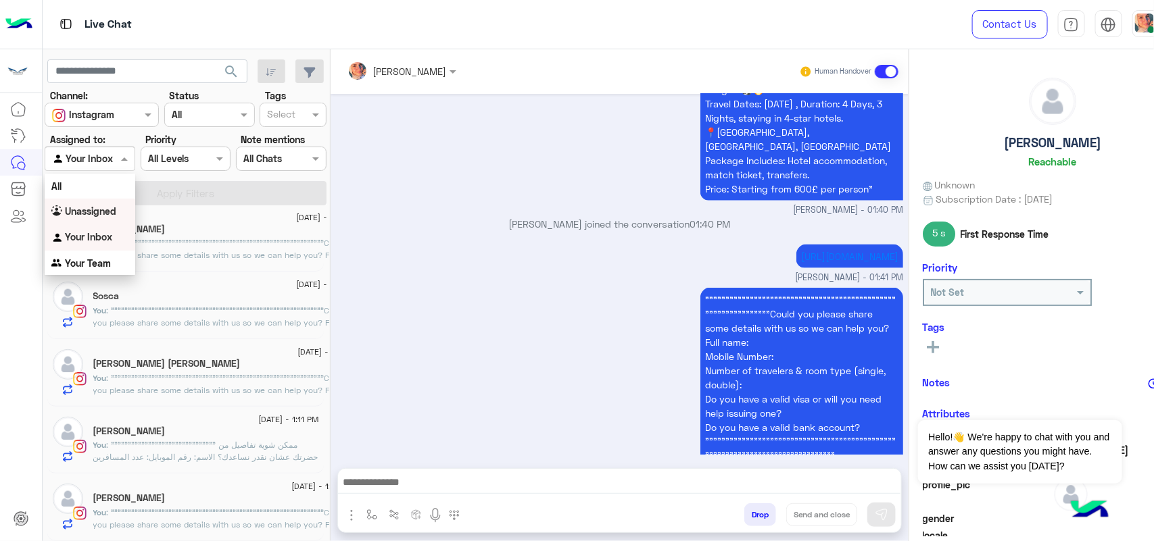
click at [122, 208] on div "Unassigned" at bounding box center [90, 212] width 91 height 26
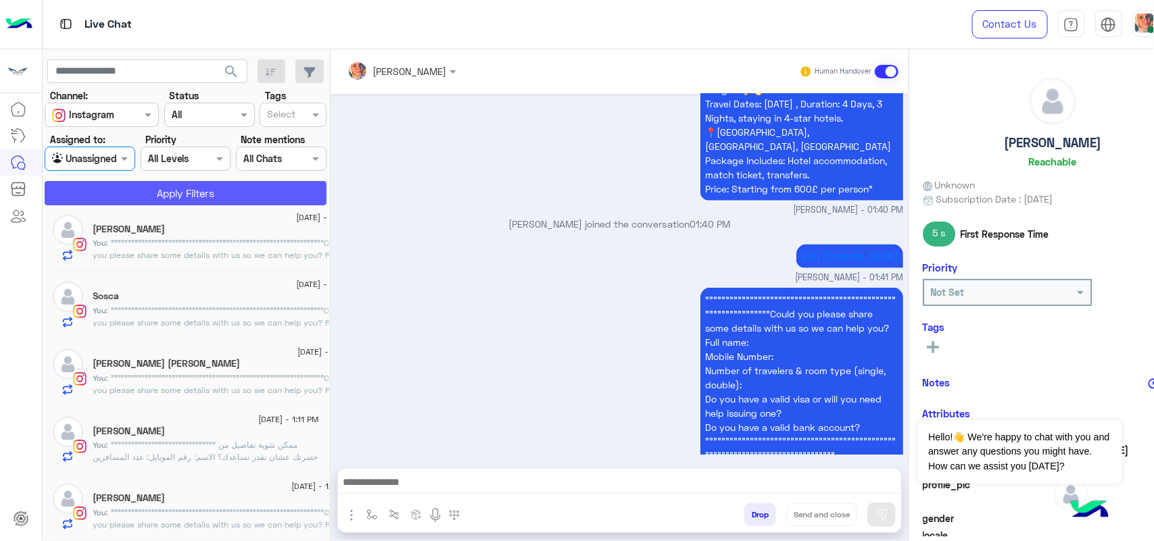
click at [170, 194] on button "Apply Filters" at bounding box center [186, 193] width 282 height 24
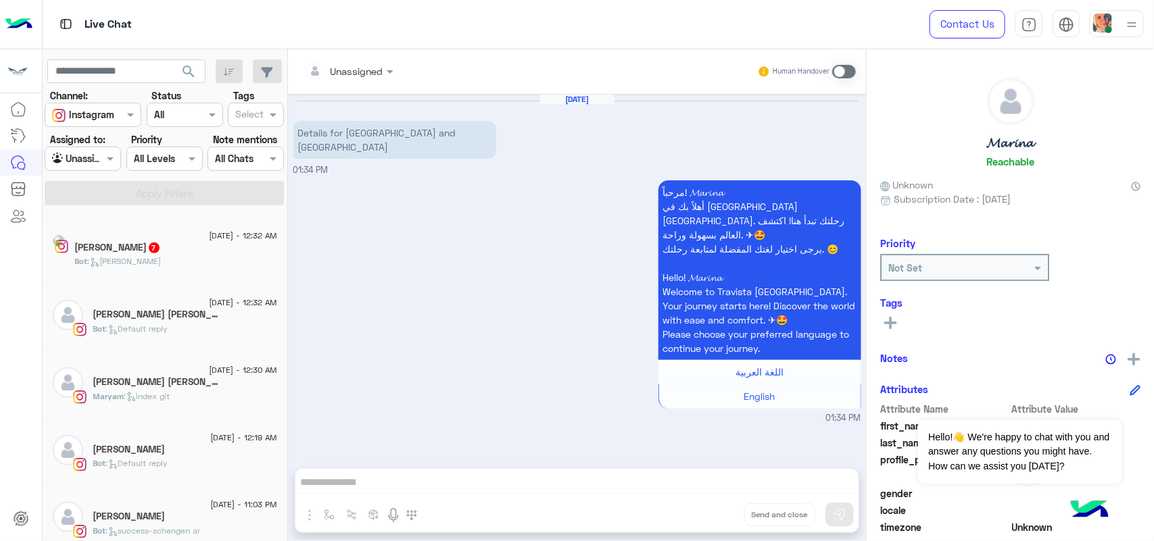
scroll to position [514, 0]
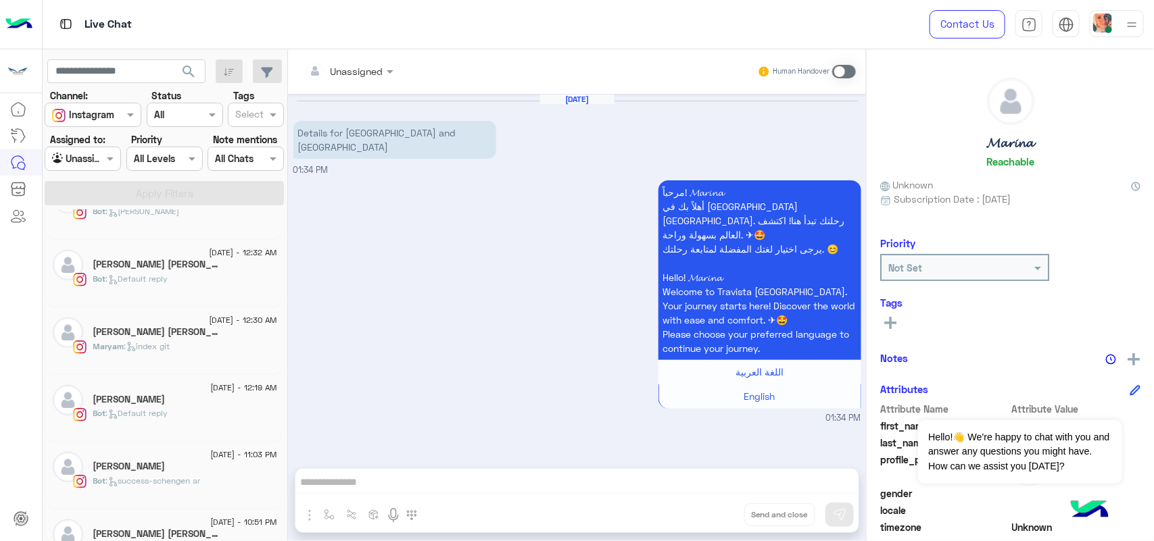
click at [205, 360] on div "Maryam : index git" at bounding box center [185, 353] width 184 height 24
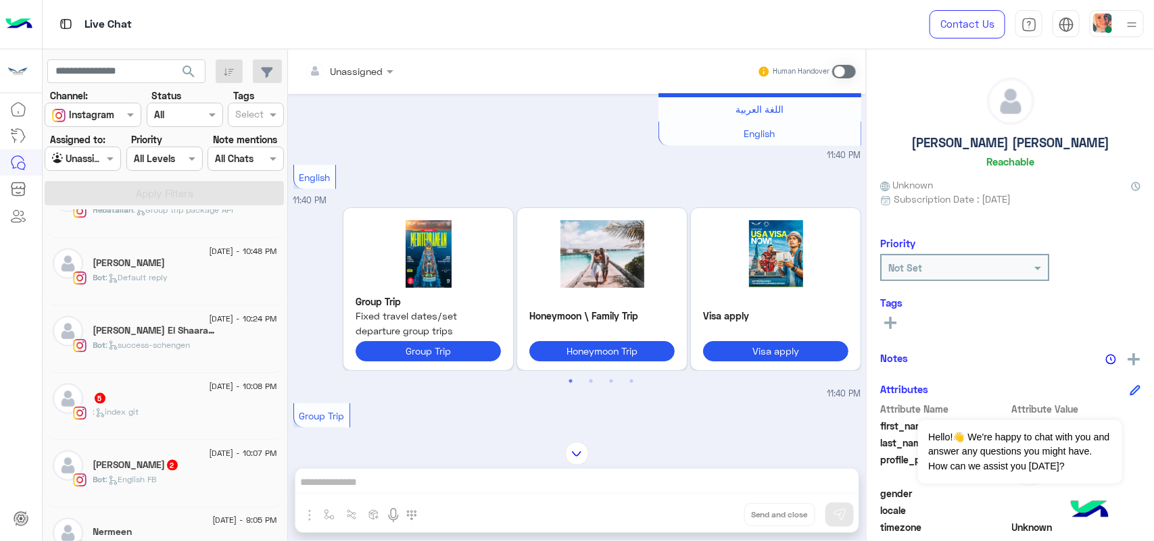
scroll to position [1020, 0]
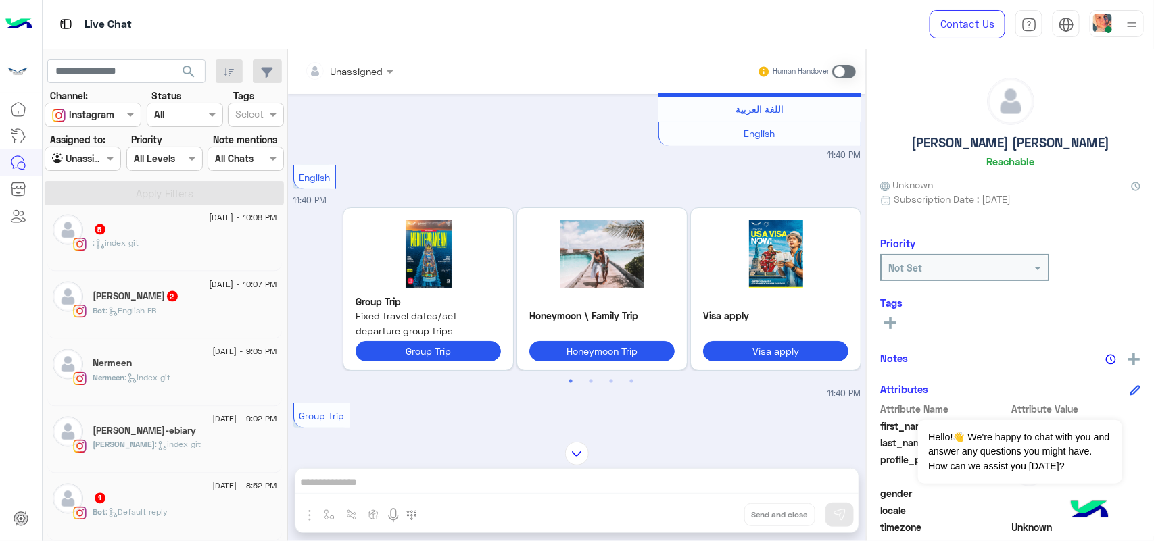
click at [157, 326] on div "Bot : English FB" at bounding box center [185, 317] width 184 height 24
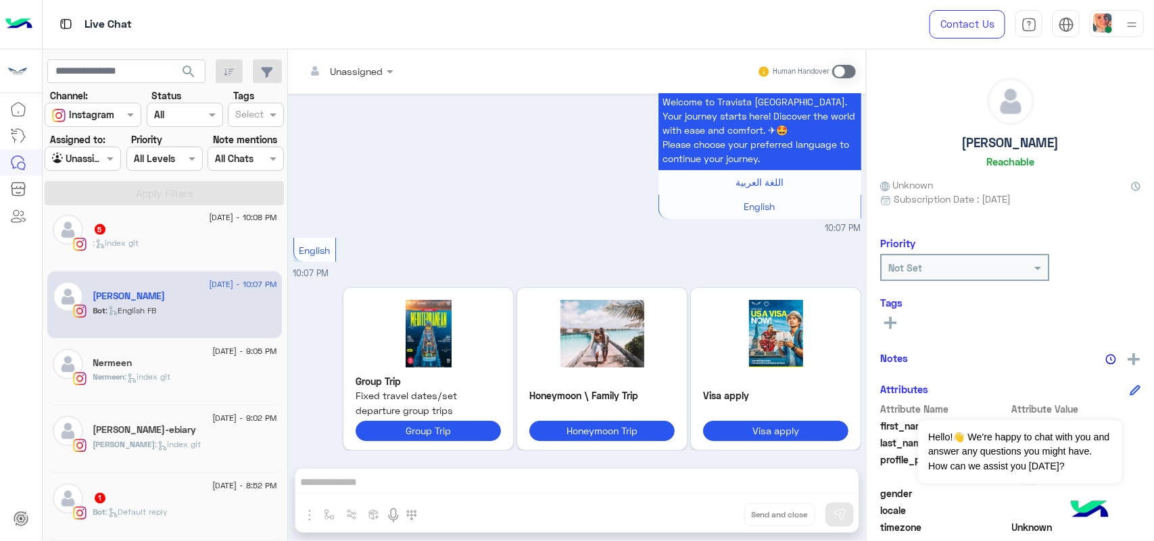
scroll to position [180, 0]
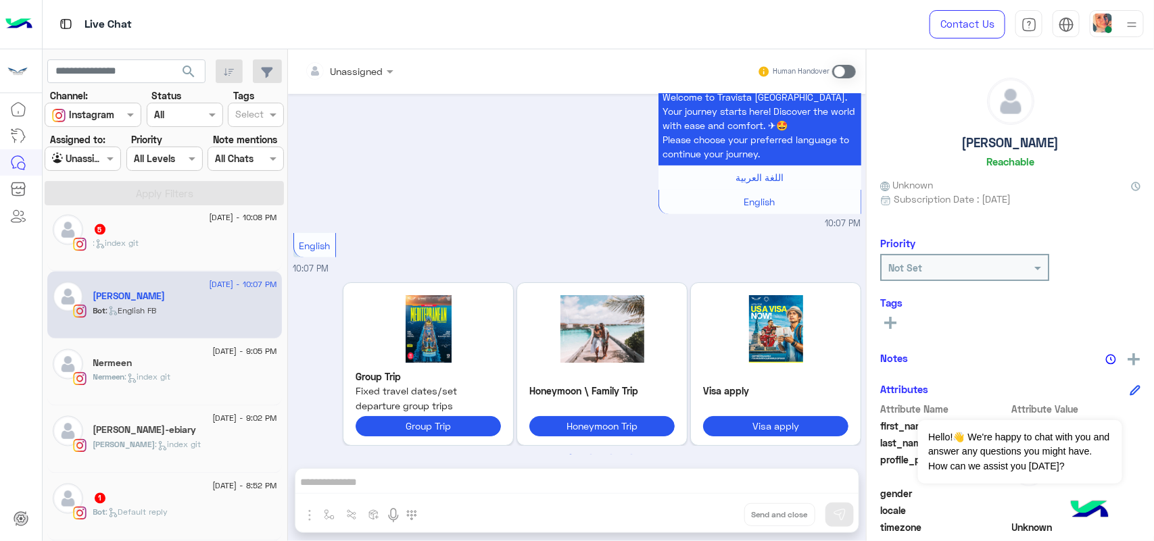
click at [132, 507] on div "1" at bounding box center [185, 500] width 184 height 14
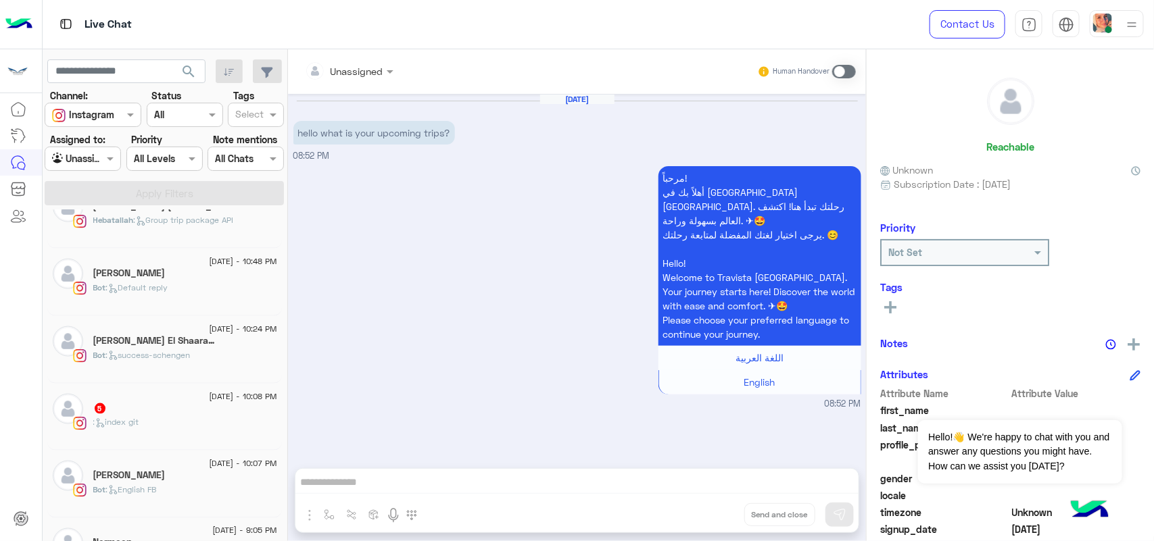
scroll to position [852, 0]
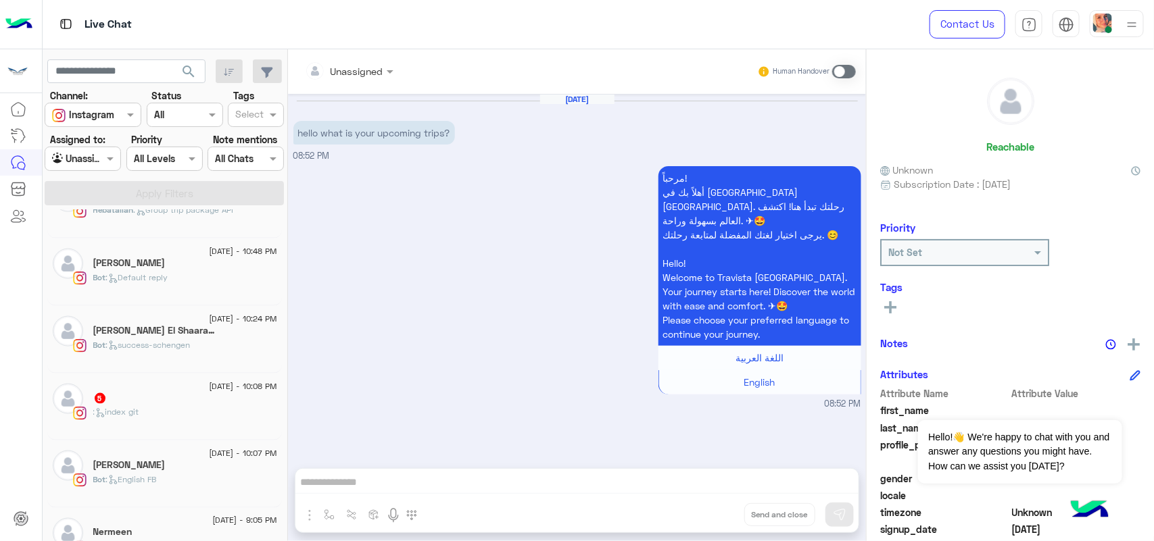
click at [170, 430] on div ": index git" at bounding box center [185, 418] width 184 height 24
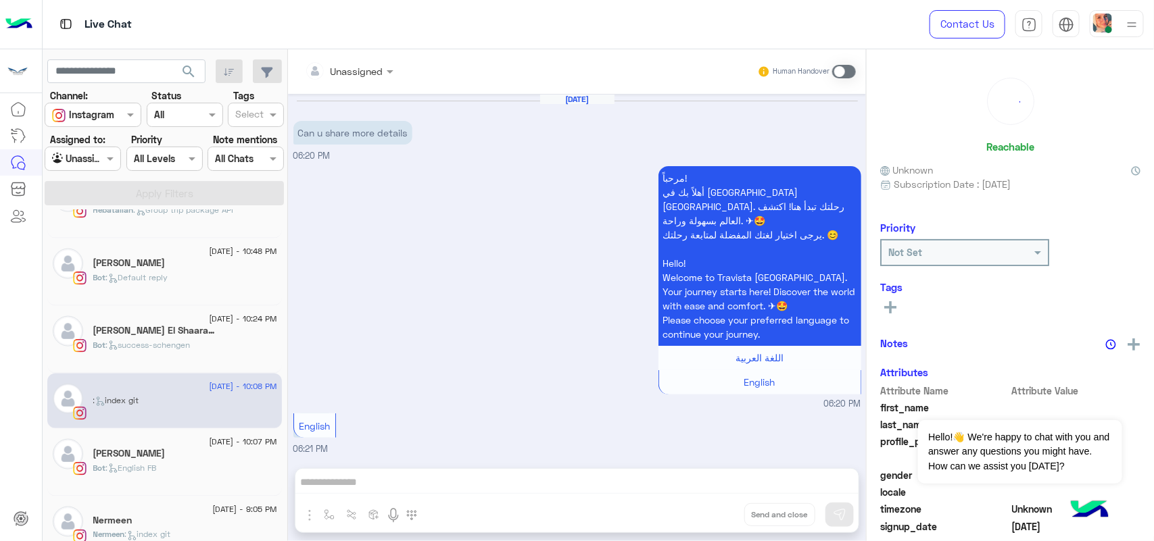
scroll to position [1386, 0]
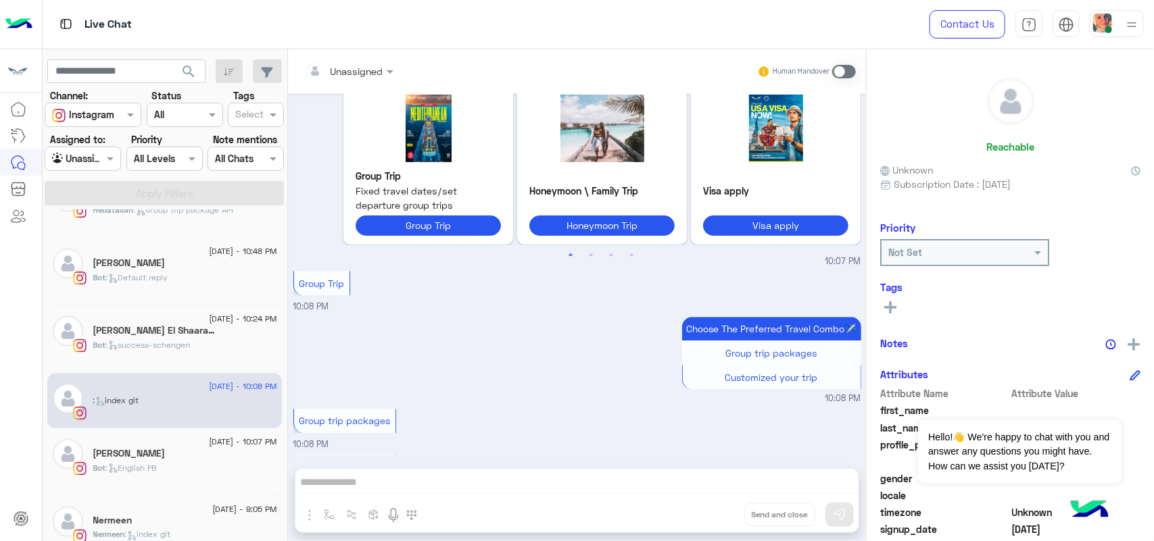
click at [137, 473] on span ": English FB" at bounding box center [131, 468] width 51 height 10
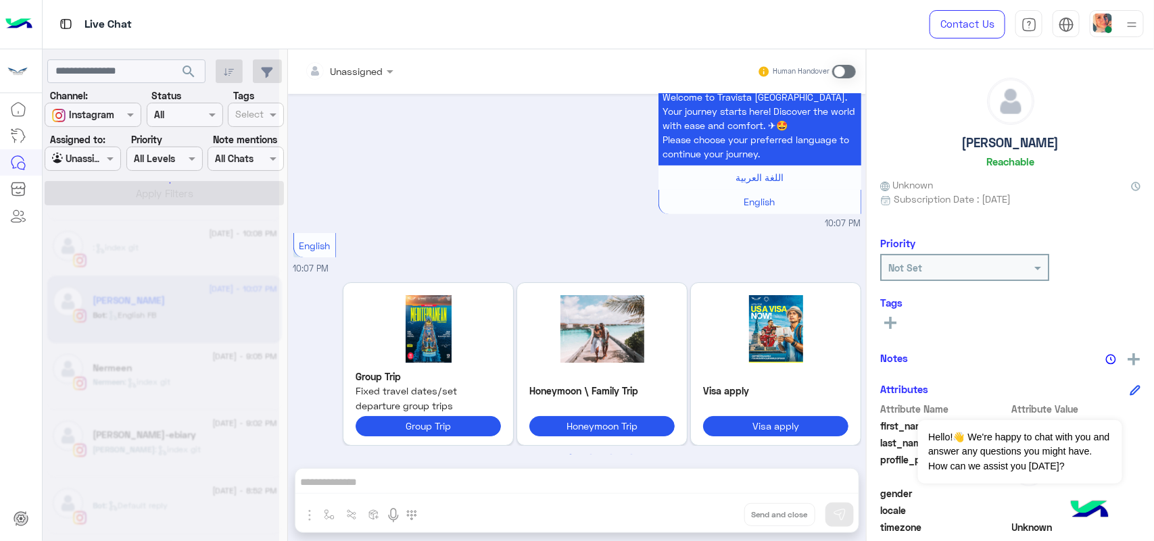
scroll to position [7, 0]
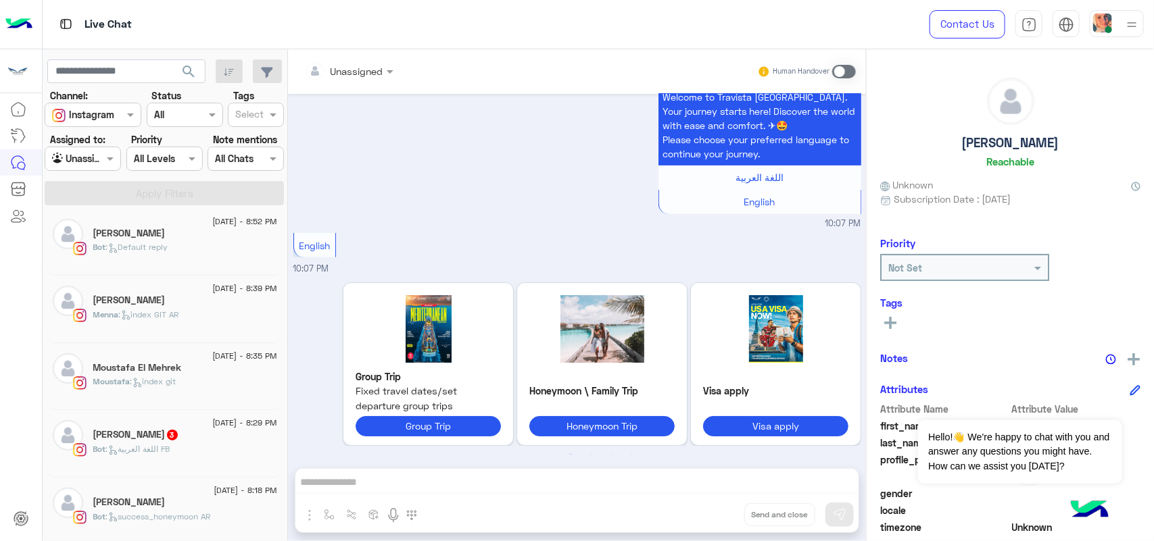
click at [143, 446] on span ": اللغة العربية FB" at bounding box center [138, 449] width 64 height 10
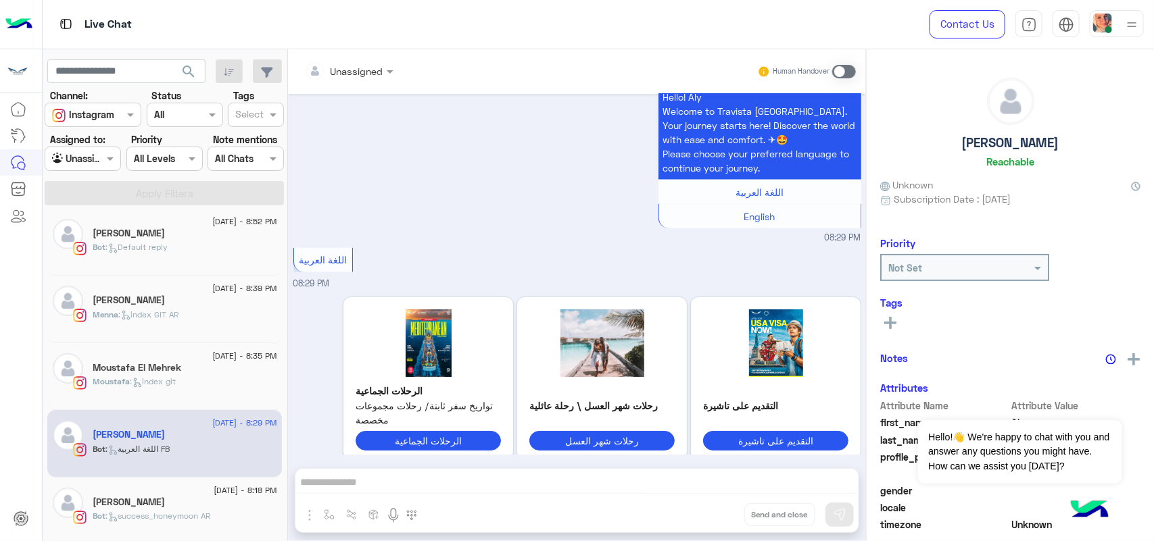
scroll to position [91, 0]
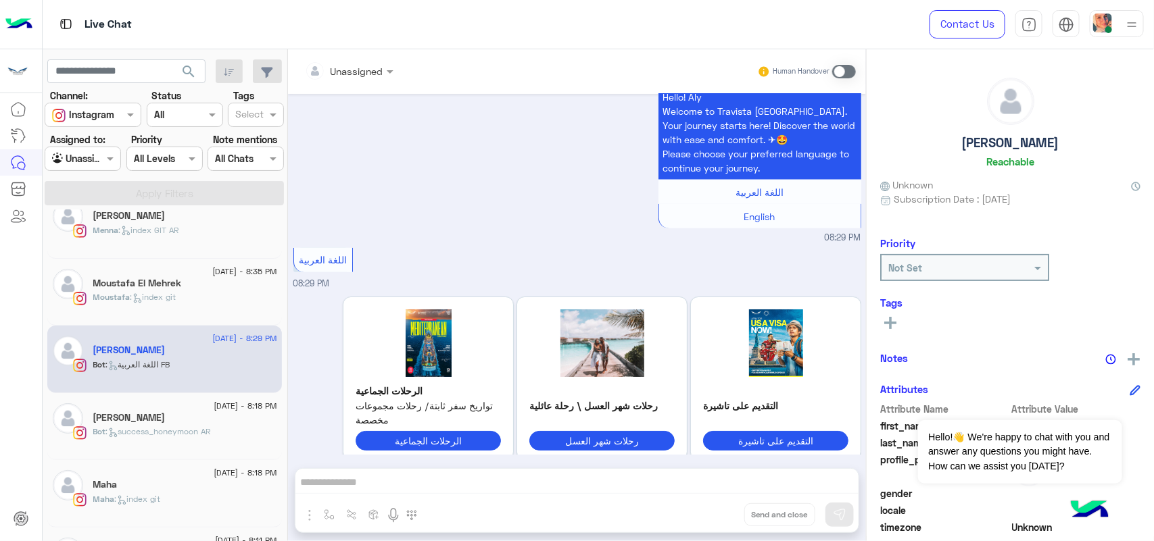
click at [160, 466] on div "9 August - 8:18 PM Maha Maha : index git" at bounding box center [164, 494] width 235 height 68
click at [142, 436] on span ": success_honeymoon AR" at bounding box center [158, 431] width 105 height 10
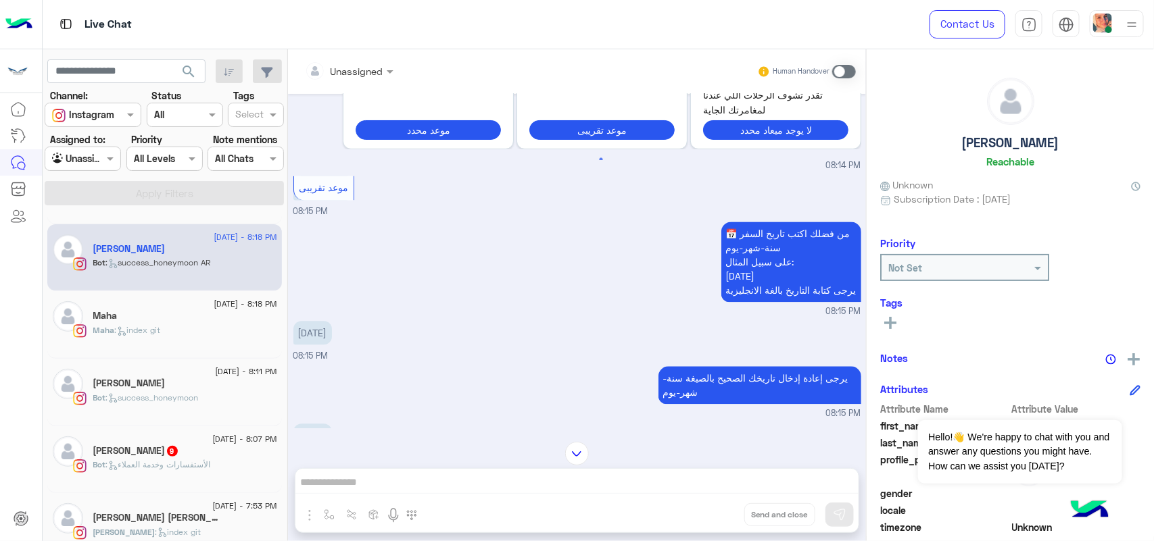
scroll to position [345, 0]
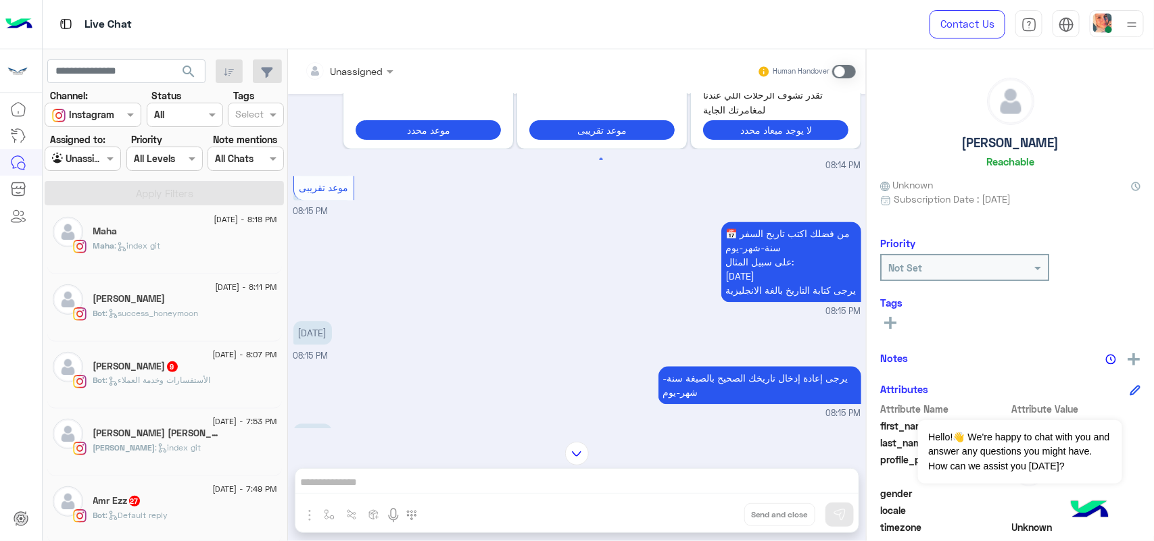
click at [135, 398] on div "Bot : الأستفسارات وخدمة العملاء" at bounding box center [185, 386] width 184 height 24
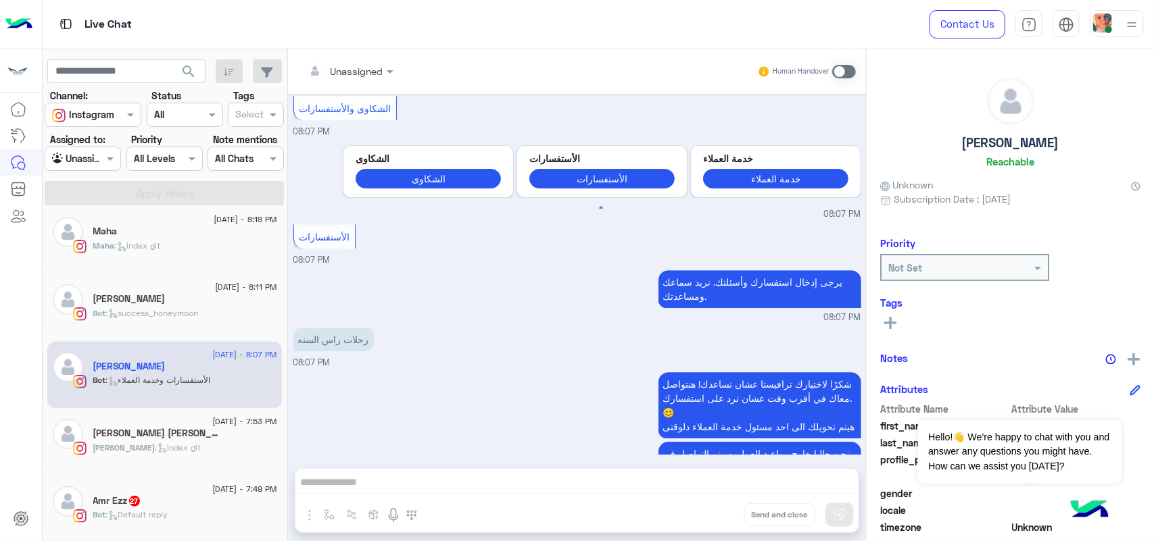
scroll to position [1722, 0]
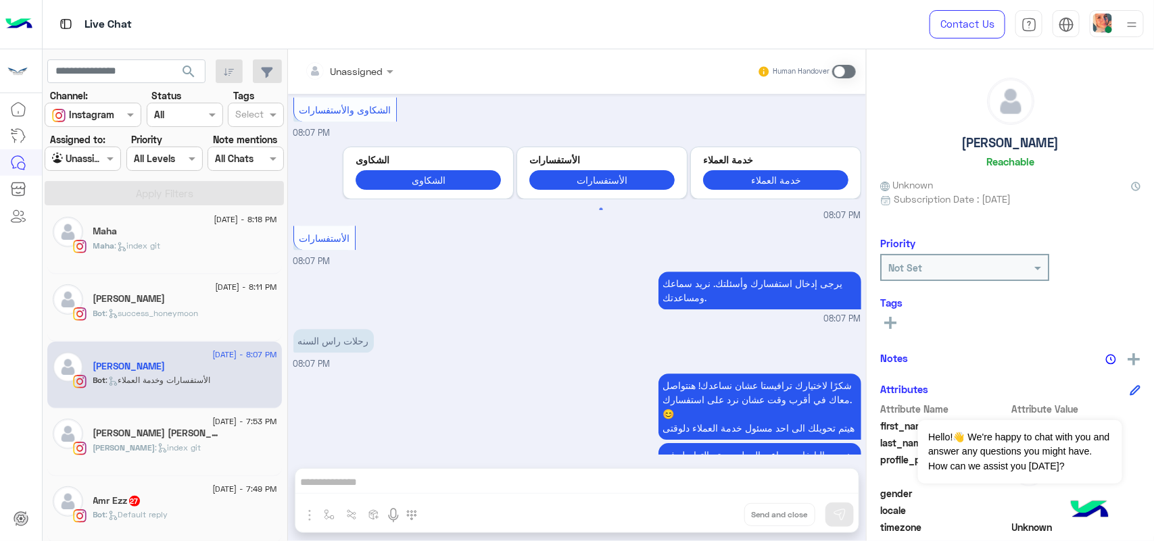
click at [180, 455] on div "Jaylan : index git" at bounding box center [185, 454] width 184 height 24
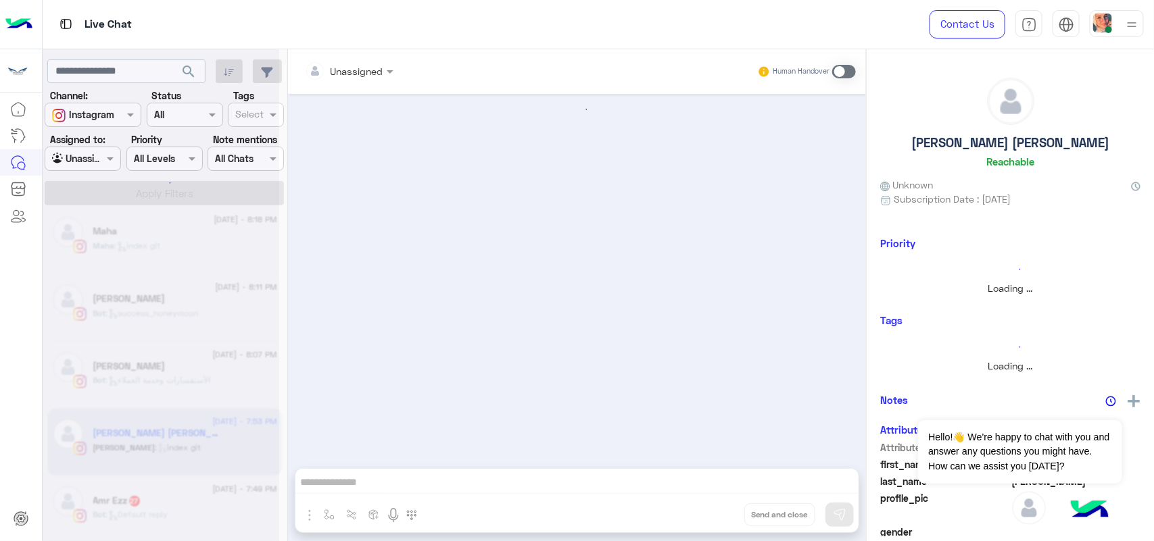
click at [173, 510] on div at bounding box center [161, 275] width 237 height 541
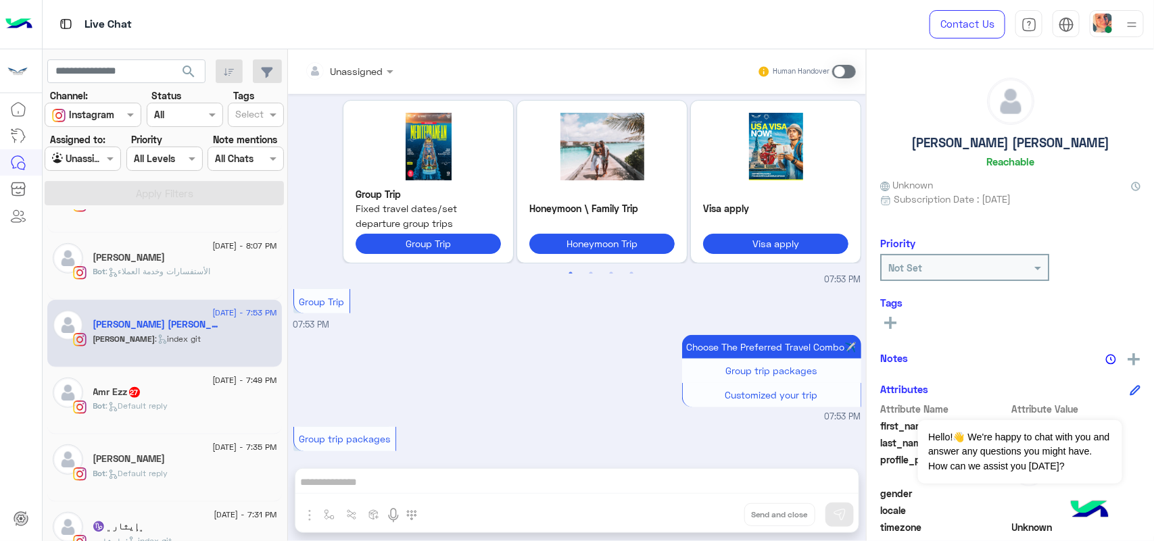
scroll to position [514, 0]
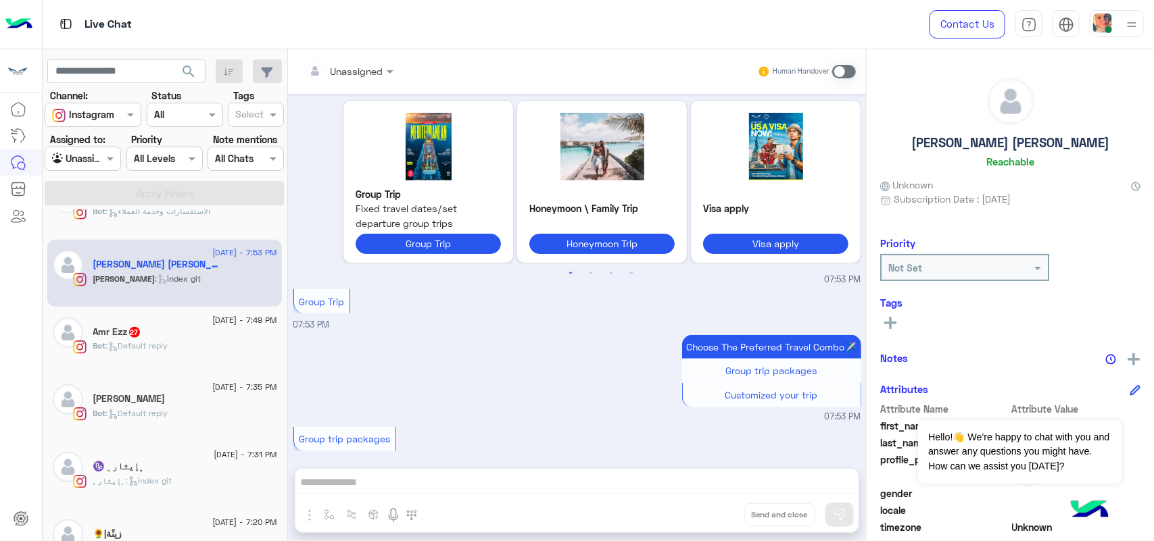
click at [140, 335] on span "27" at bounding box center [134, 332] width 11 height 11
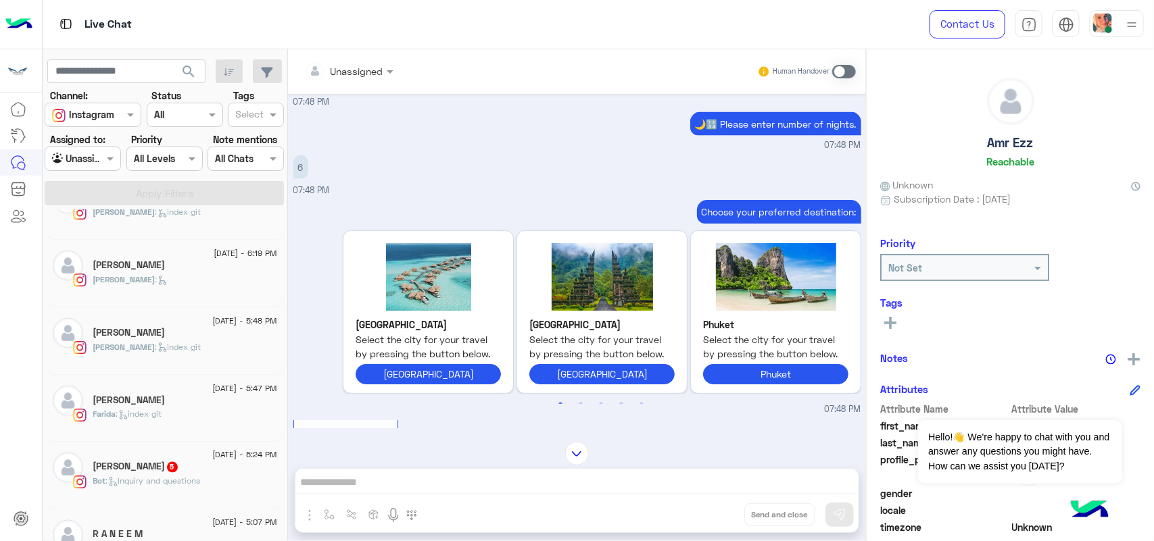
scroll to position [936, 0]
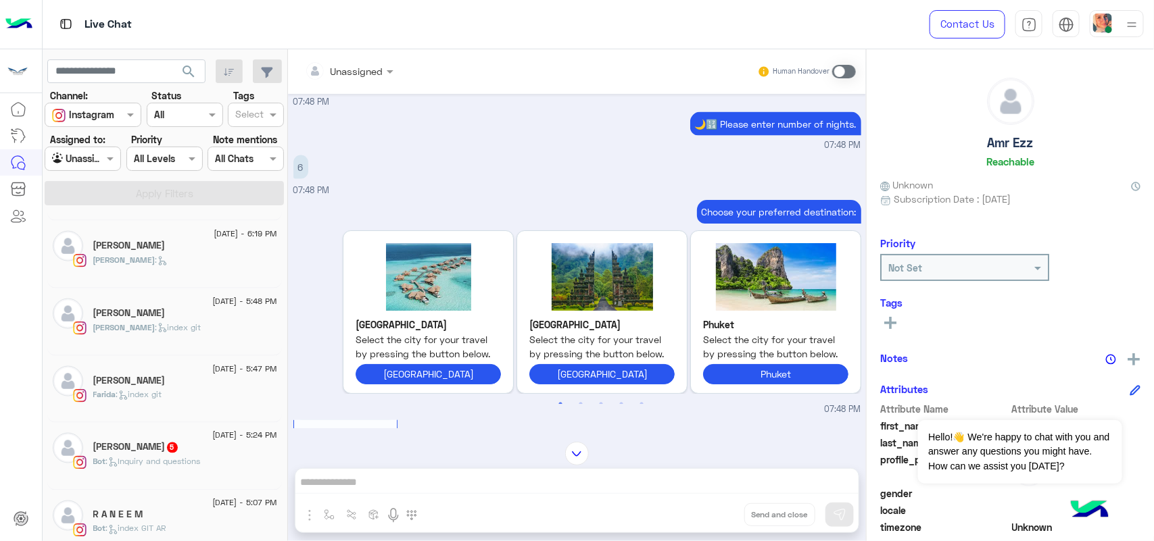
click at [139, 456] on div "Mai H. Elhefny 5" at bounding box center [185, 449] width 184 height 14
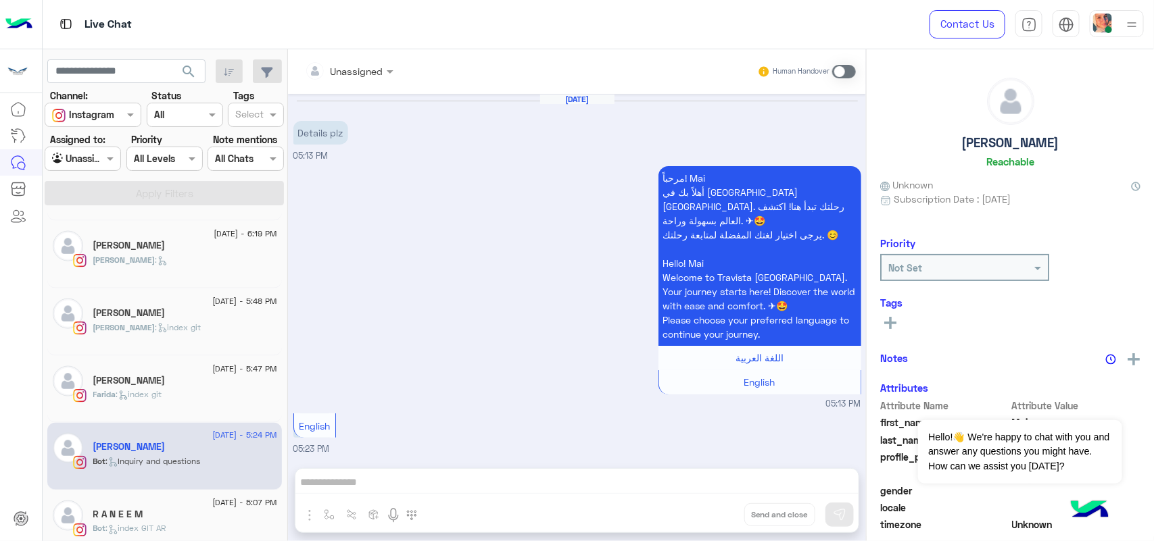
scroll to position [595, 0]
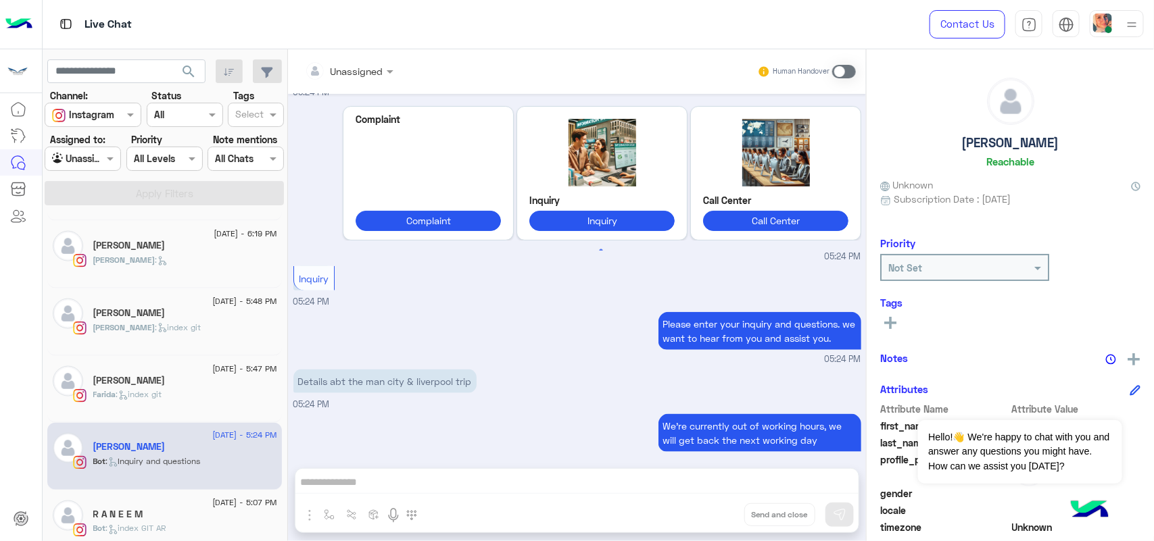
click at [846, 62] on div "Human Handover" at bounding box center [806, 71] width 99 height 24
click at [845, 72] on span at bounding box center [844, 72] width 24 height 14
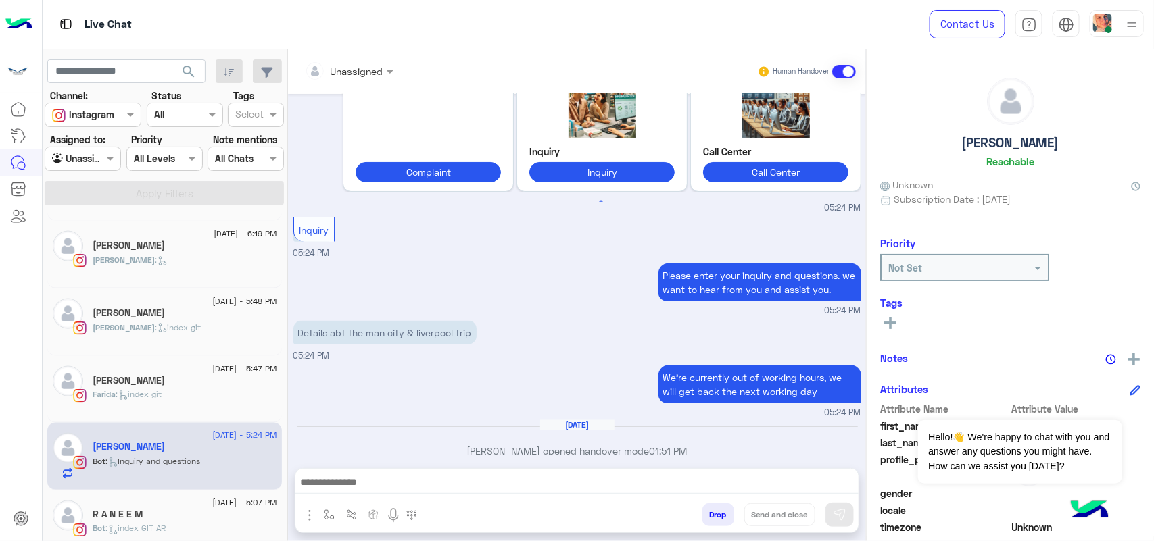
click at [677, 492] on textarea at bounding box center [576, 484] width 563 height 20
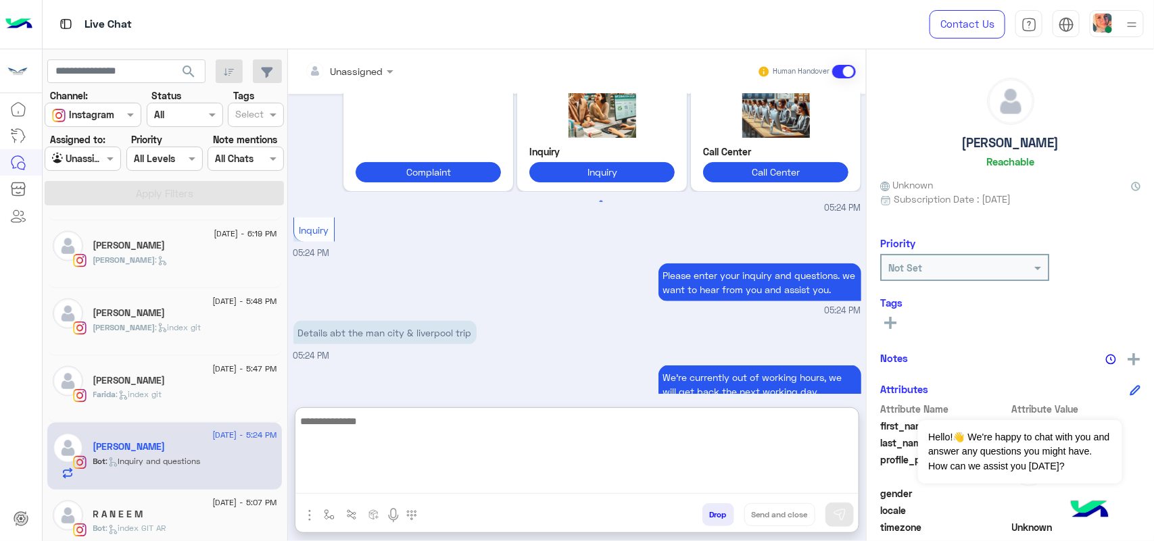
paste textarea "**********"
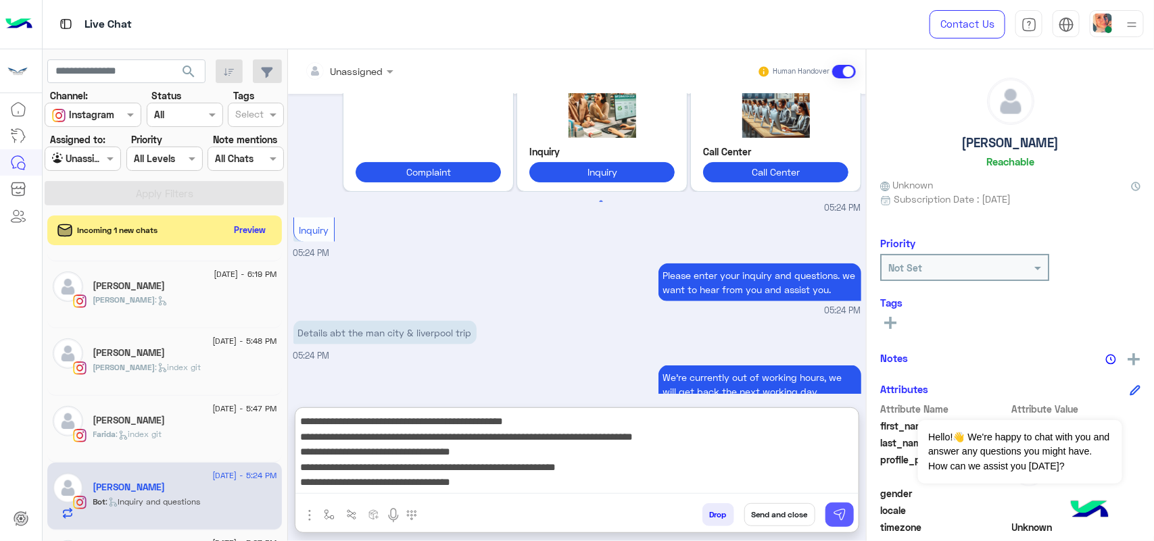
type textarea "**********"
click at [833, 512] on img at bounding box center [840, 515] width 14 height 14
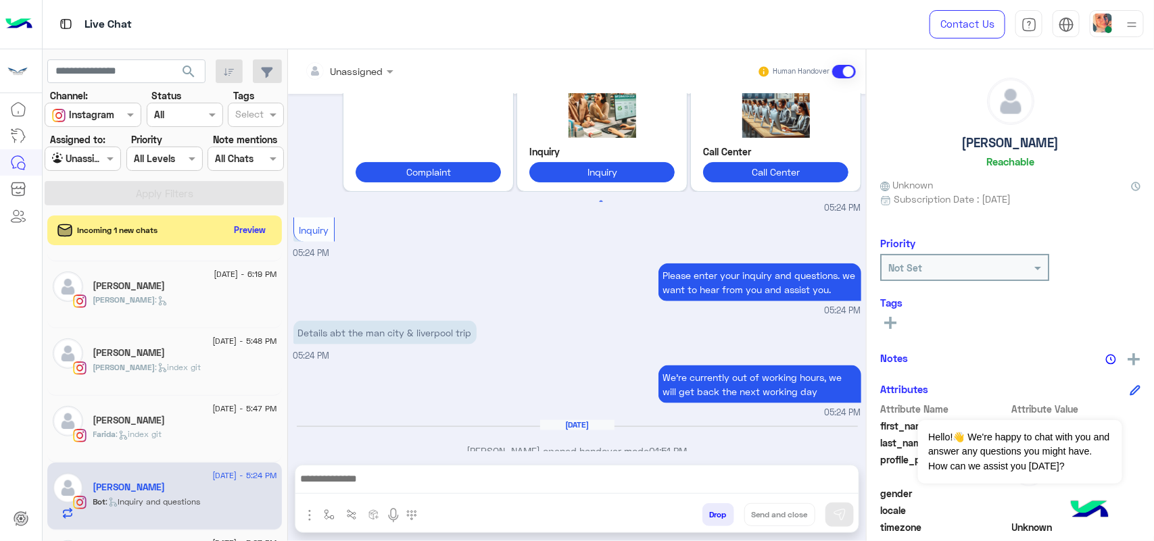
scroll to position [786, 0]
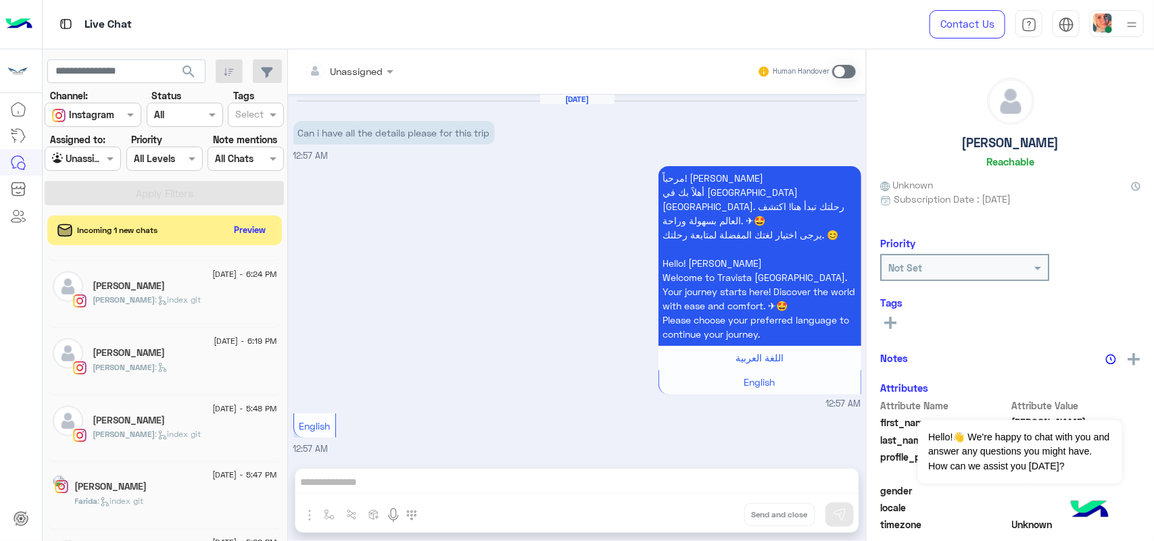
scroll to position [512, 0]
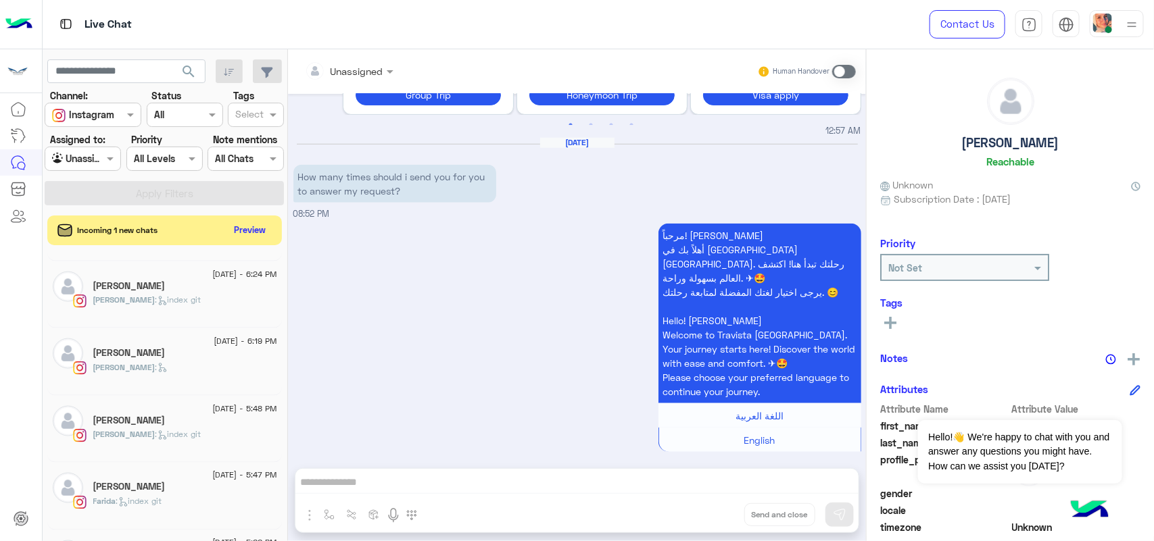
click at [93, 153] on div at bounding box center [82, 159] width 75 height 16
click at [110, 234] on b "Your Inbox" at bounding box center [88, 236] width 47 height 11
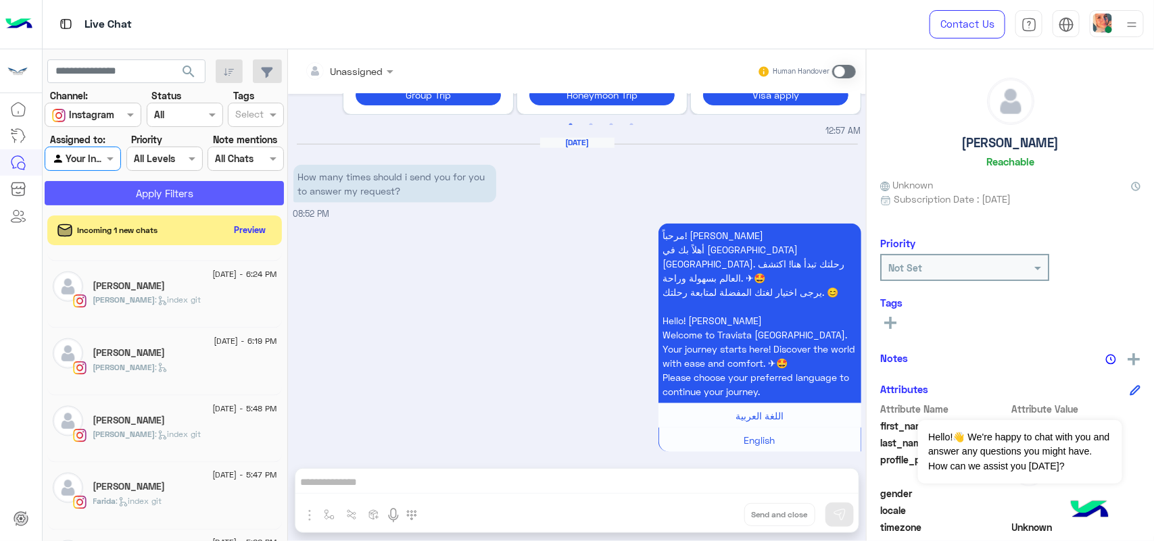
click at [134, 200] on button "Apply Filters" at bounding box center [164, 193] width 239 height 24
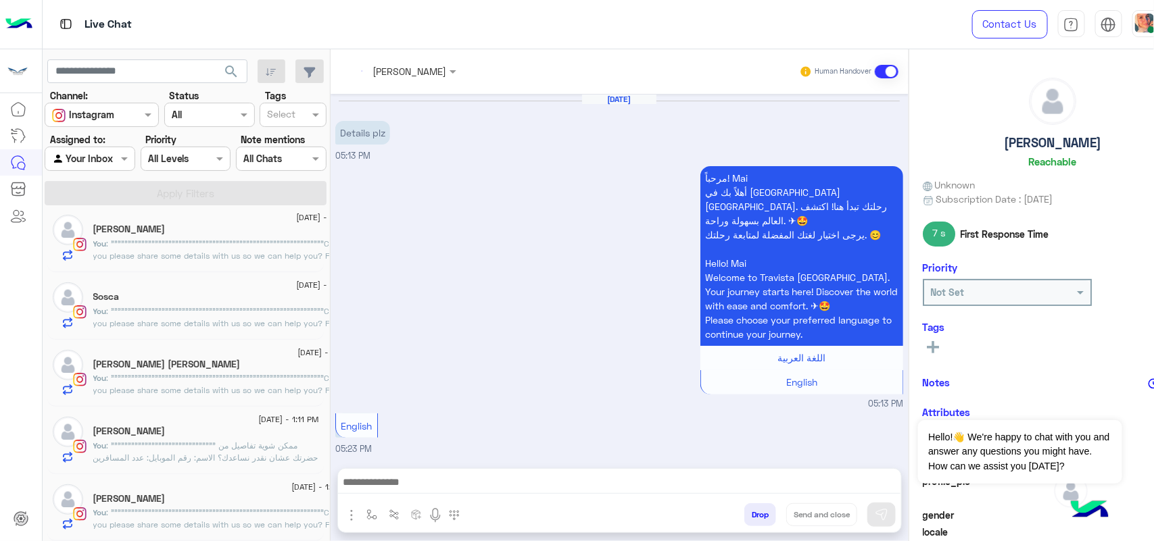
scroll to position [7, 0]
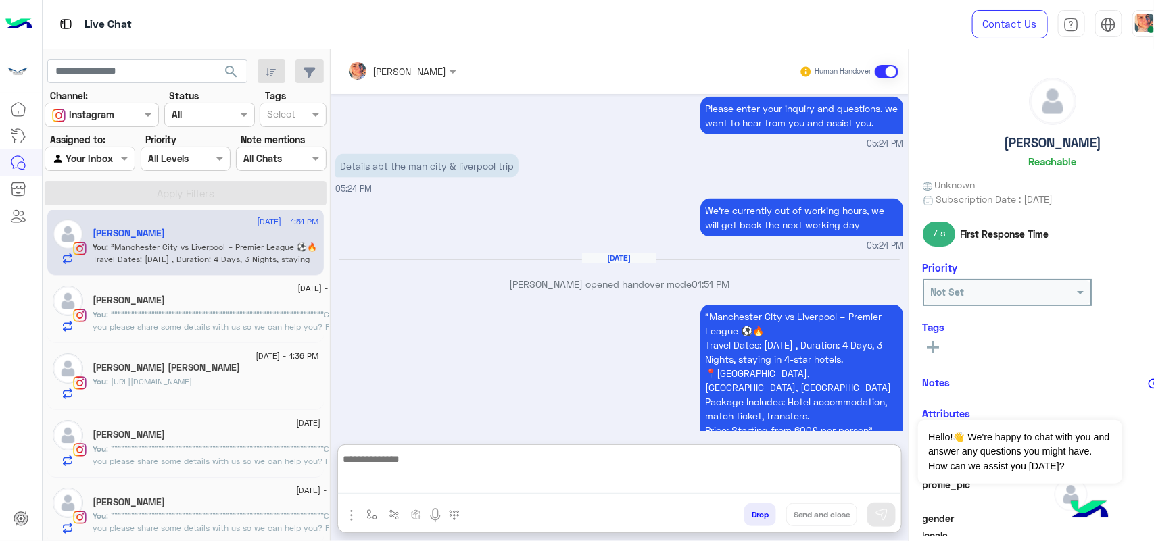
click at [401, 474] on textarea at bounding box center [619, 472] width 563 height 43
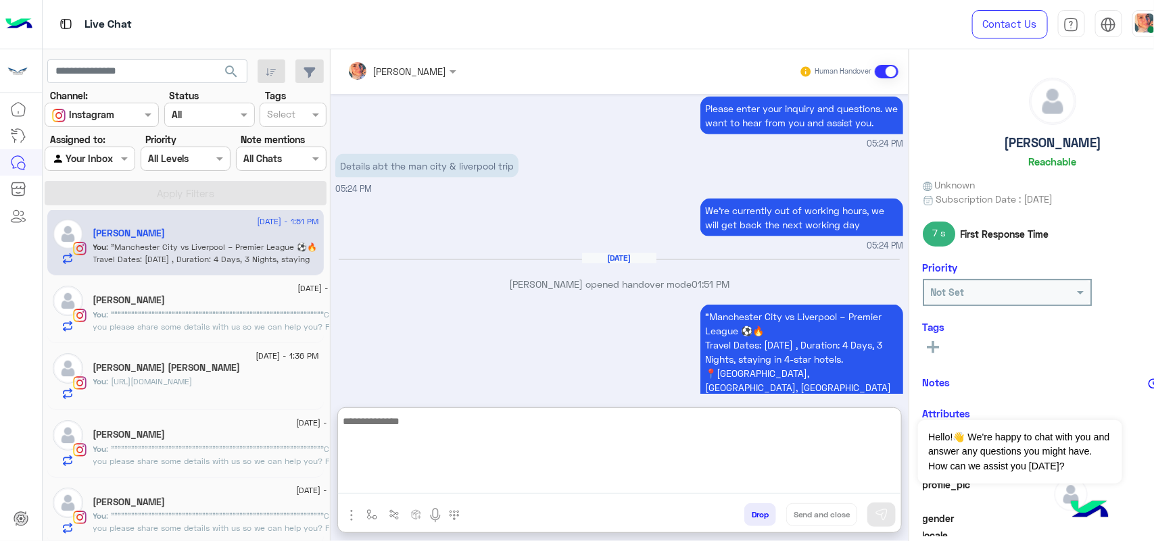
paste textarea "**********"
type textarea "**********"
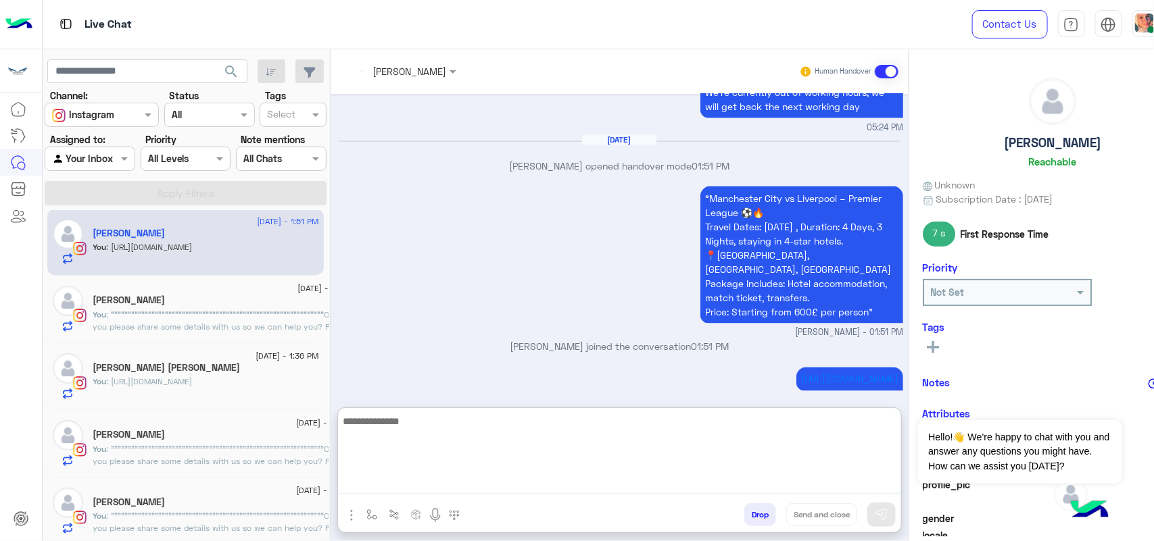
paste textarea "**********"
type textarea "**********"
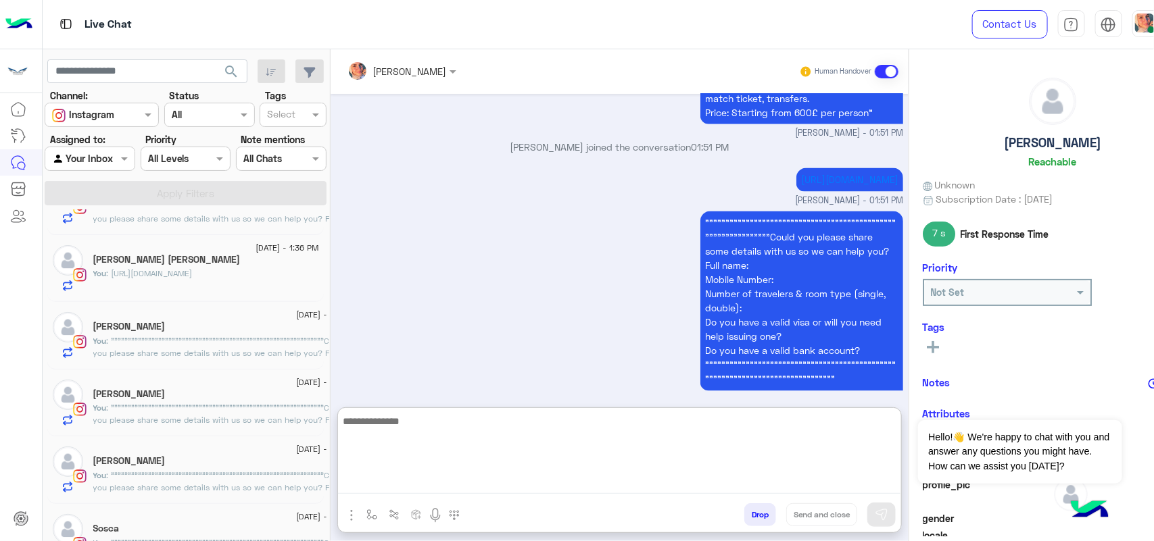
scroll to position [7, 0]
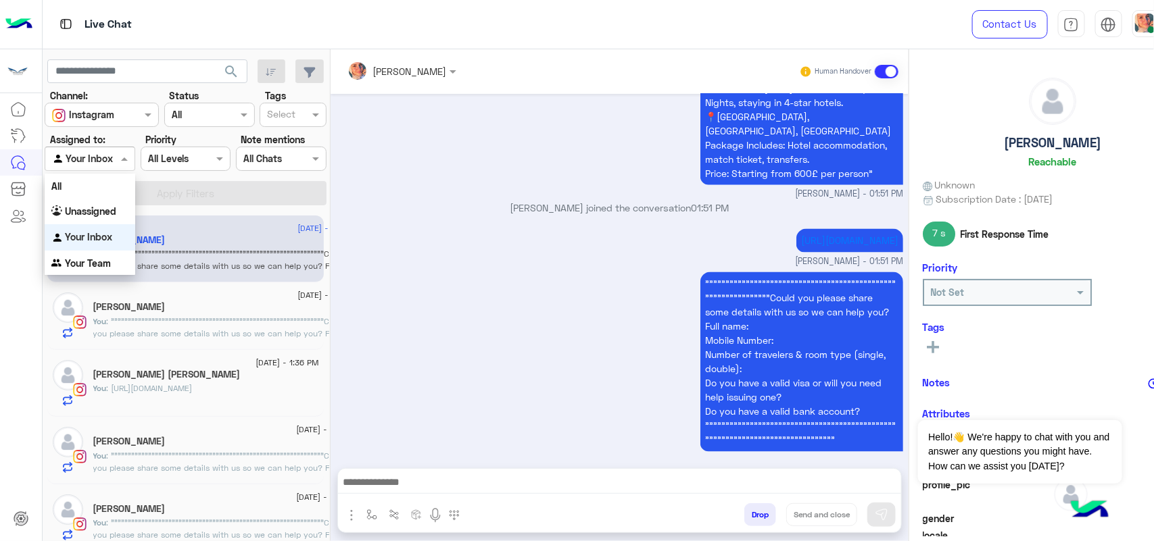
click at [98, 166] on div at bounding box center [89, 159] width 89 height 16
click at [105, 211] on b "Unassigned" at bounding box center [90, 210] width 51 height 11
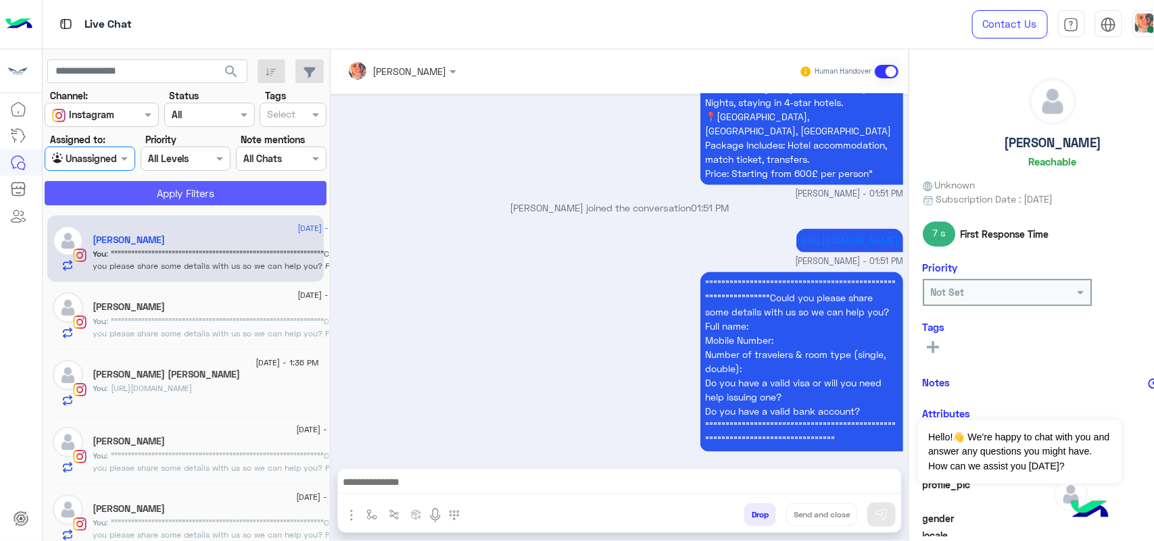
click at [136, 195] on button "Apply Filters" at bounding box center [186, 193] width 282 height 24
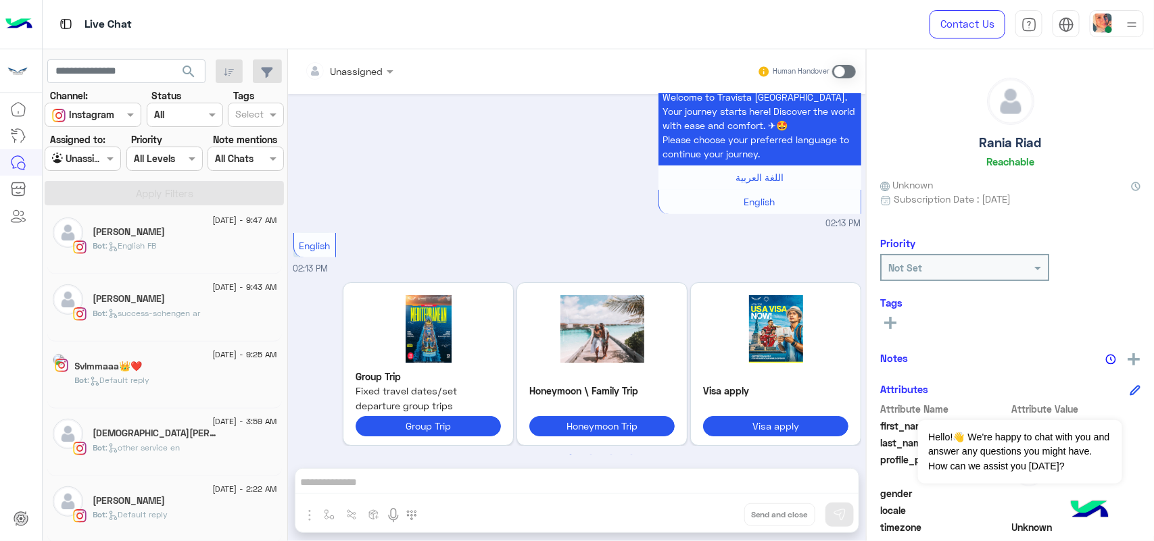
scroll to position [767, 0]
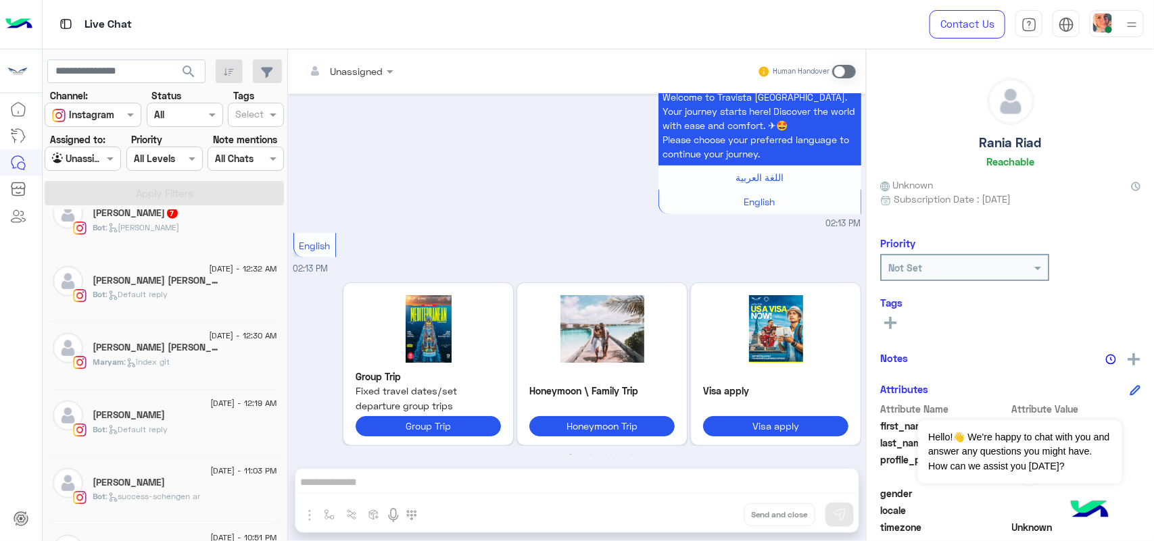
click at [170, 243] on div "Bot : [PERSON_NAME]" at bounding box center [185, 234] width 184 height 24
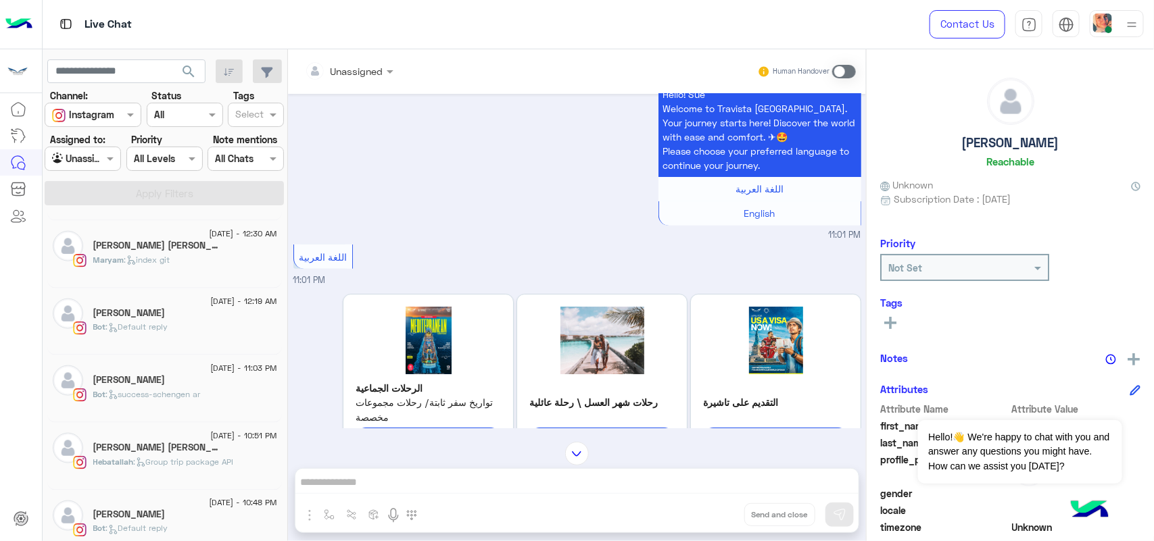
scroll to position [936, 0]
click at [187, 443] on div "[DATE] - 10:48 PM" at bounding box center [185, 438] width 184 height 9
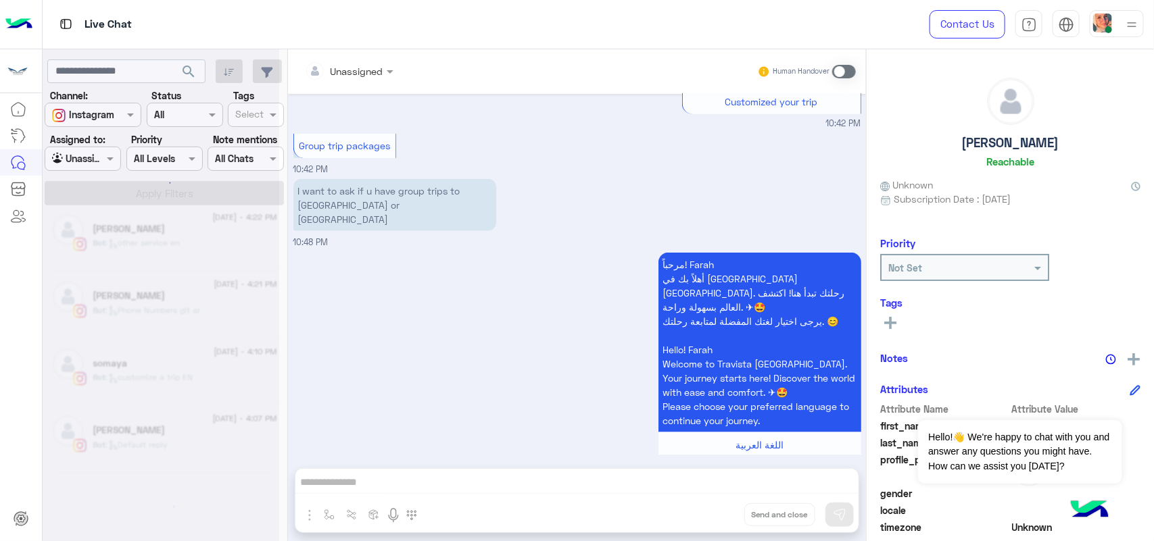
scroll to position [7, 0]
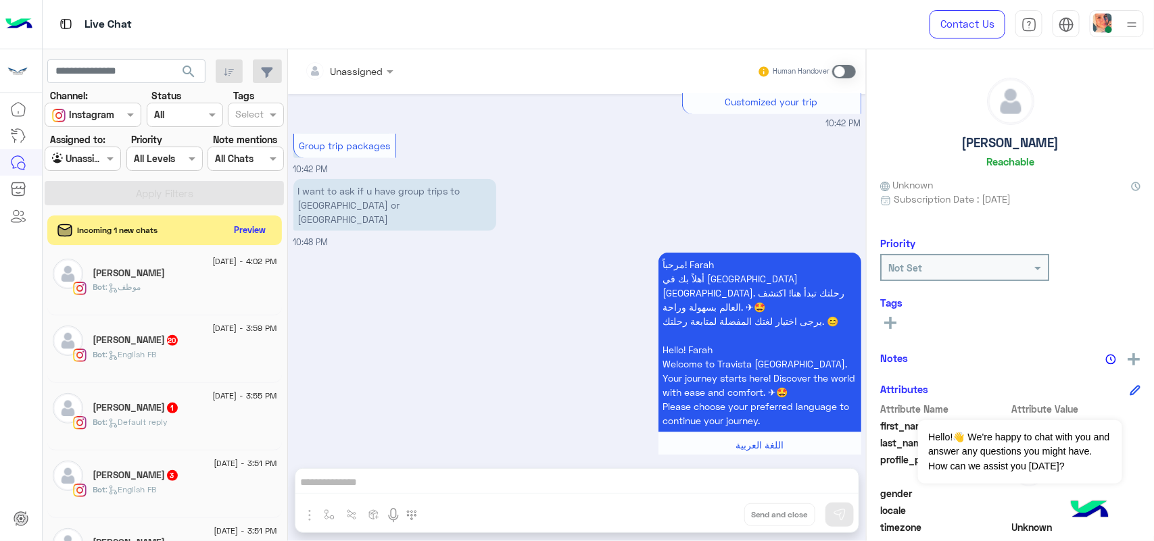
click at [153, 336] on h5 "[PERSON_NAME] 20" at bounding box center [136, 340] width 86 height 11
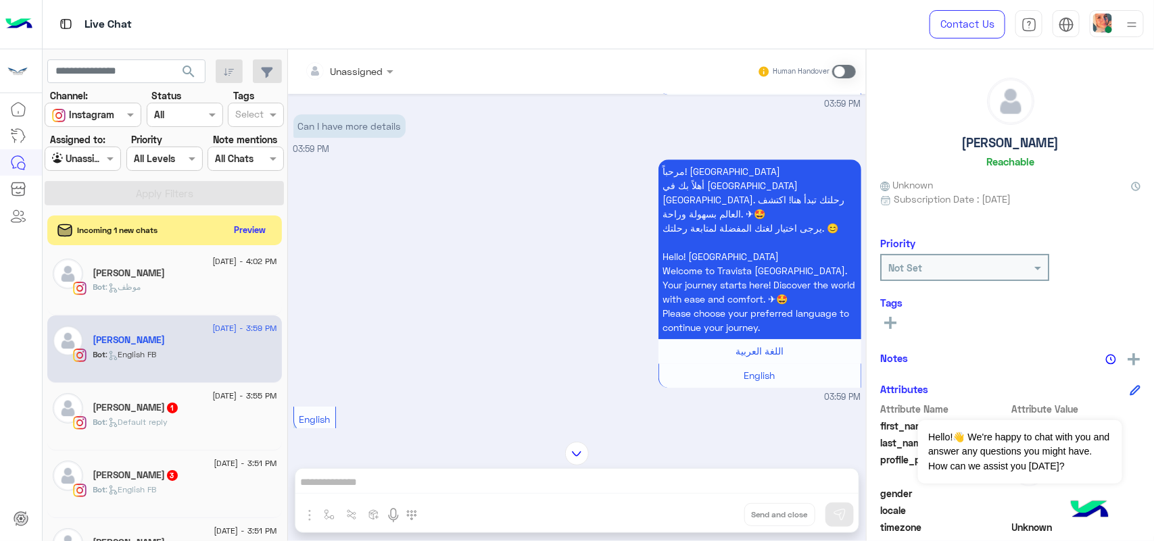
scroll to position [1803, 0]
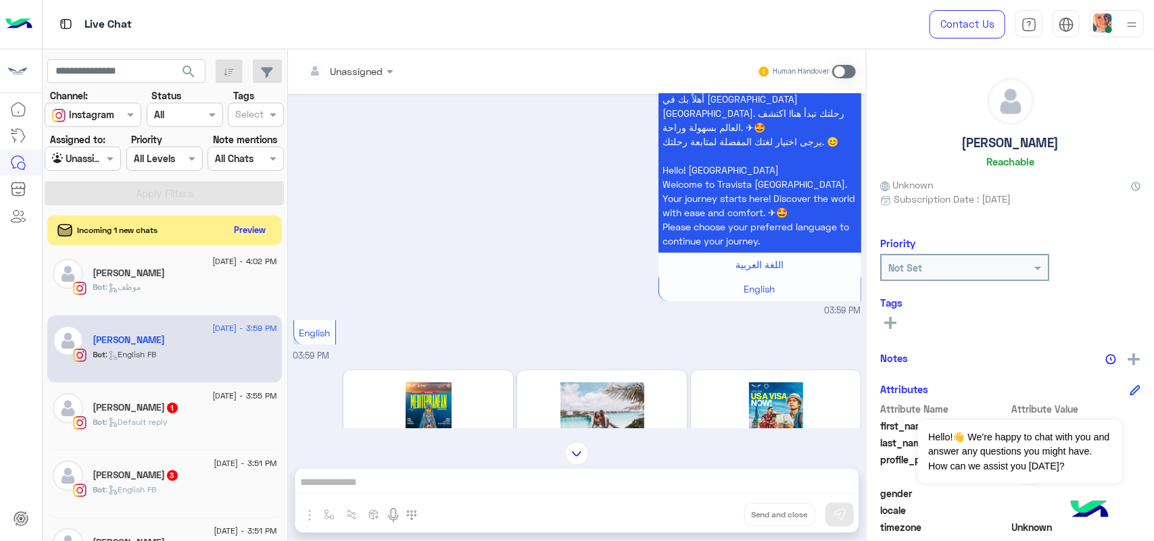
click at [833, 73] on span at bounding box center [844, 72] width 24 height 14
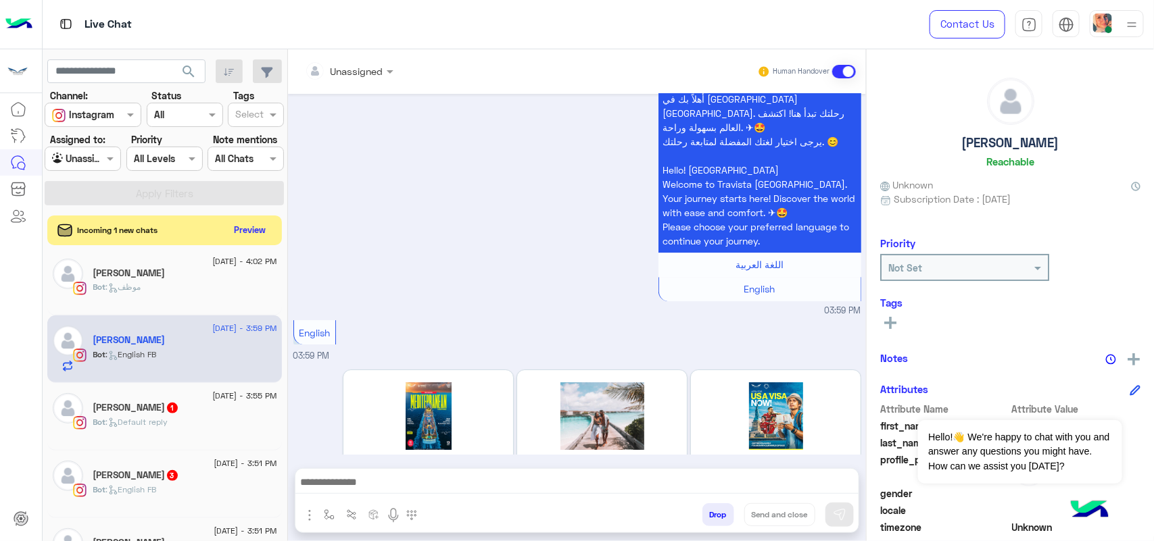
scroll to position [2359, 0]
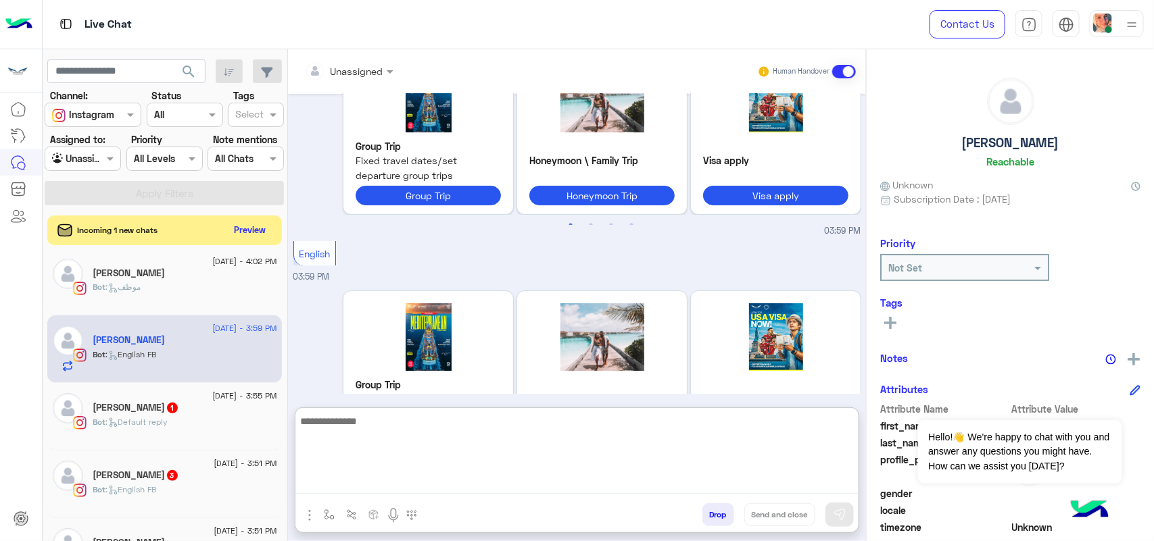
click at [589, 484] on textarea at bounding box center [576, 453] width 563 height 81
paste textarea "**********"
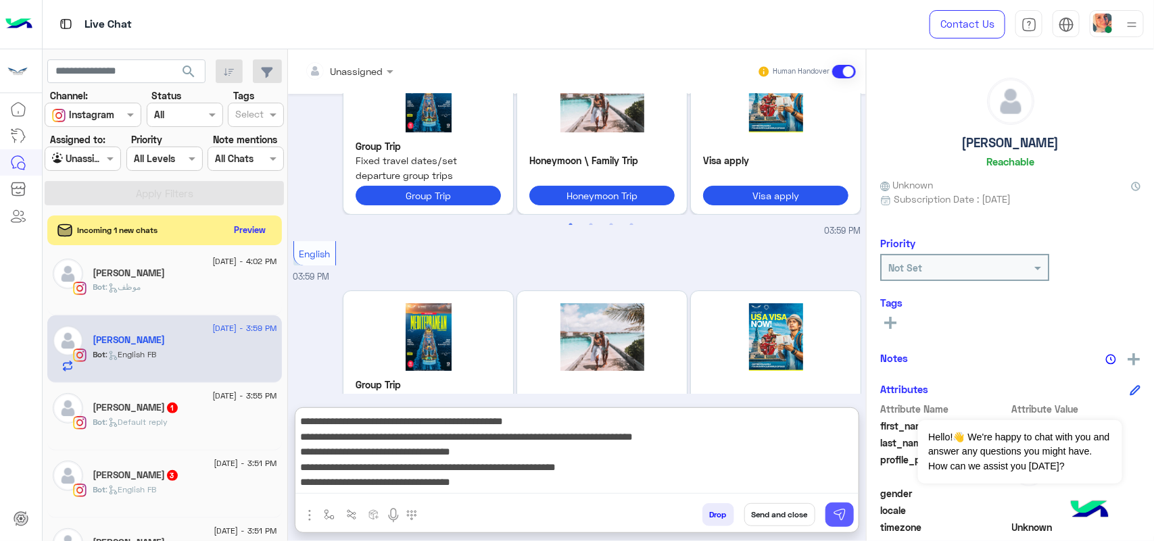
type textarea "**********"
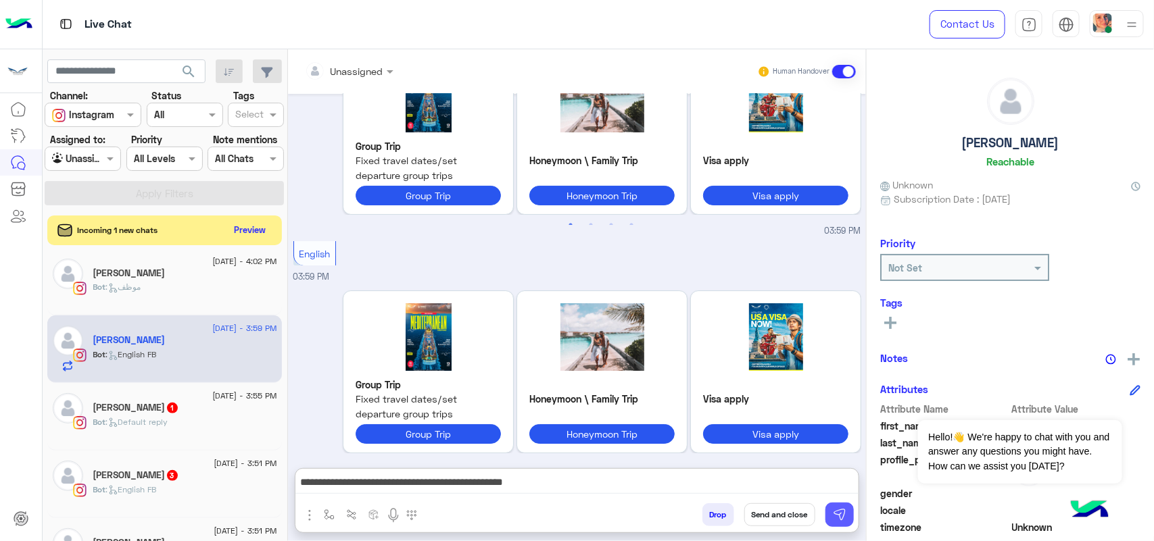
click at [839, 509] on img at bounding box center [840, 515] width 14 height 14
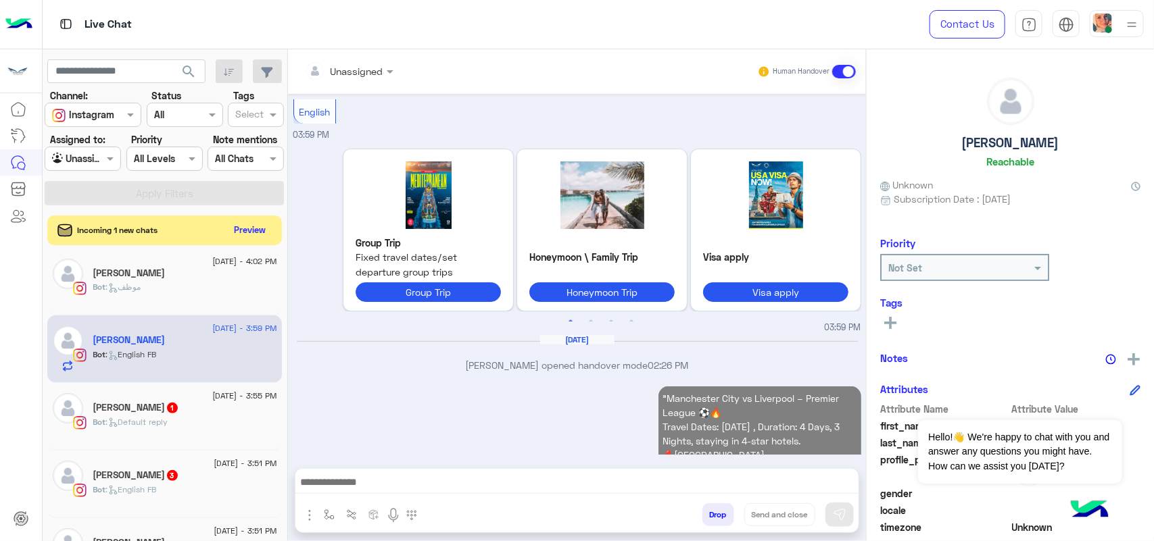
scroll to position [2526, 0]
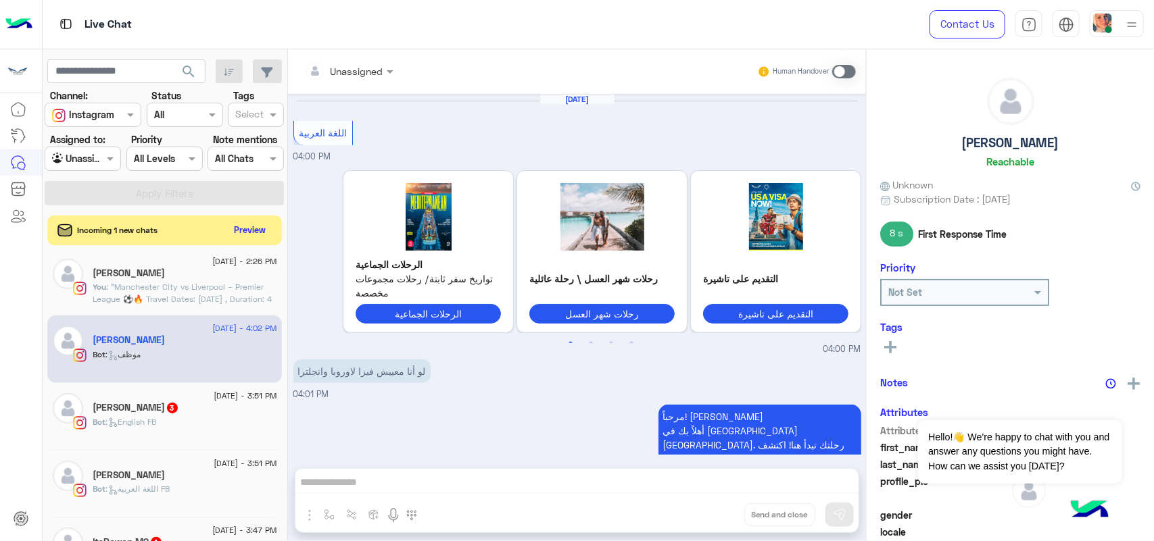
scroll to position [1442, 0]
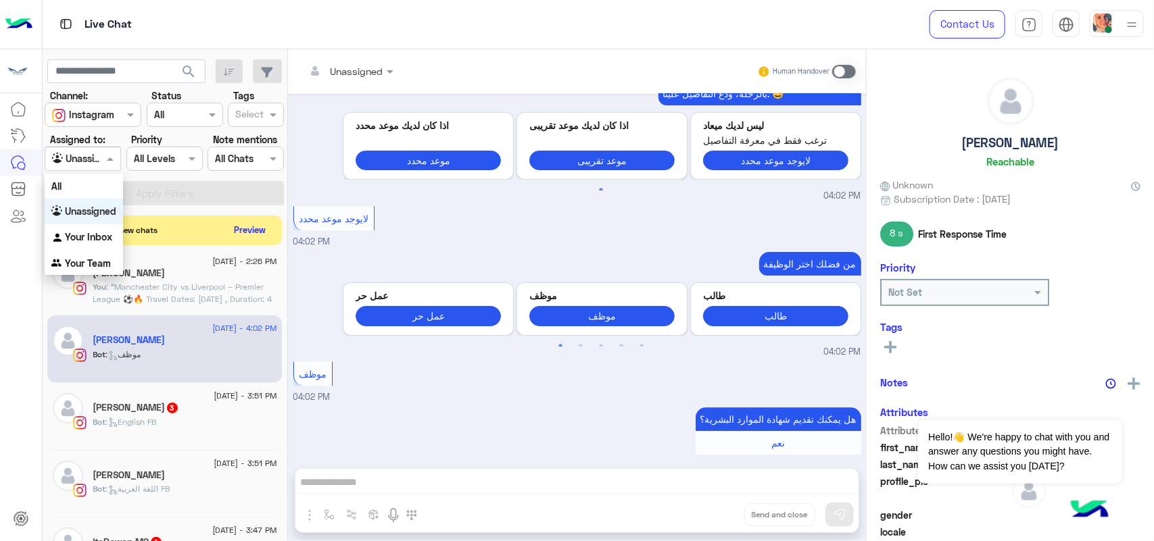
click at [92, 155] on div at bounding box center [82, 159] width 75 height 16
click at [105, 243] on div "Your Inbox" at bounding box center [84, 237] width 78 height 26
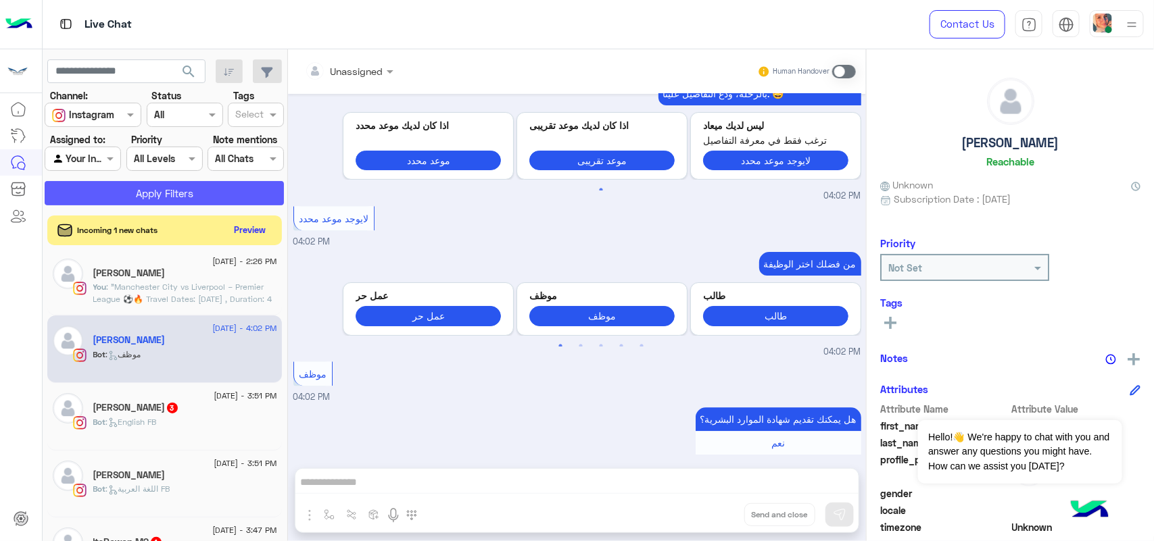
click at [184, 203] on button "Apply Filters" at bounding box center [164, 193] width 239 height 24
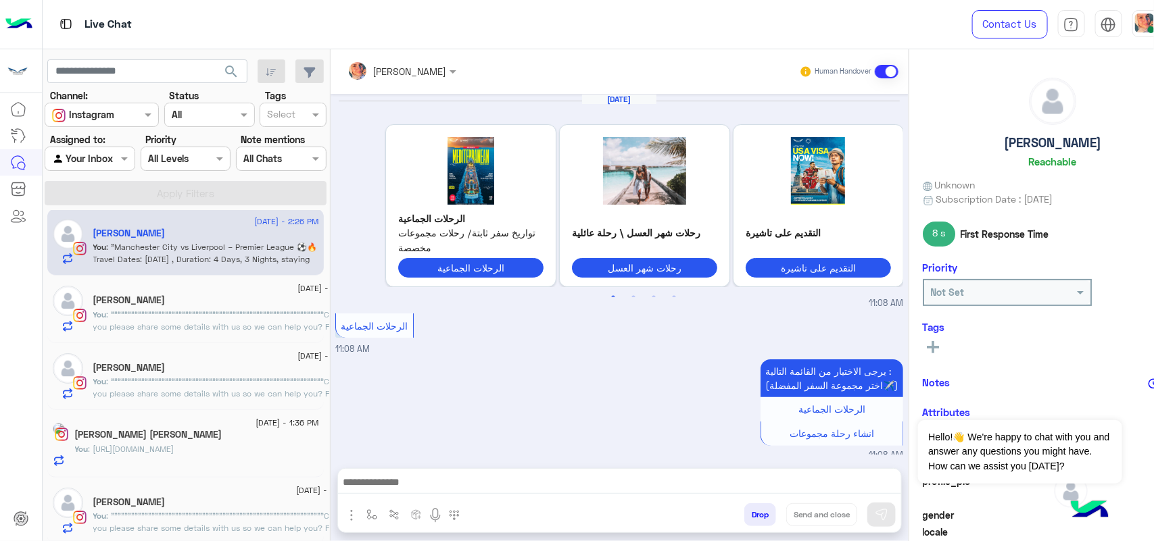
scroll to position [2215, 0]
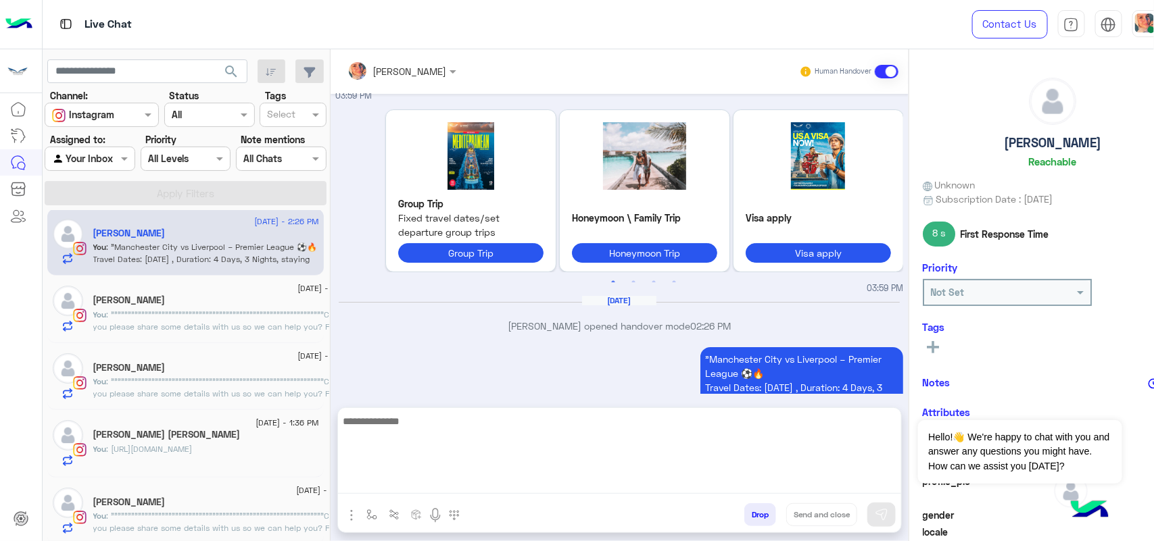
click at [483, 477] on textarea at bounding box center [619, 453] width 563 height 81
paste textarea "**********"
type textarea "**********"
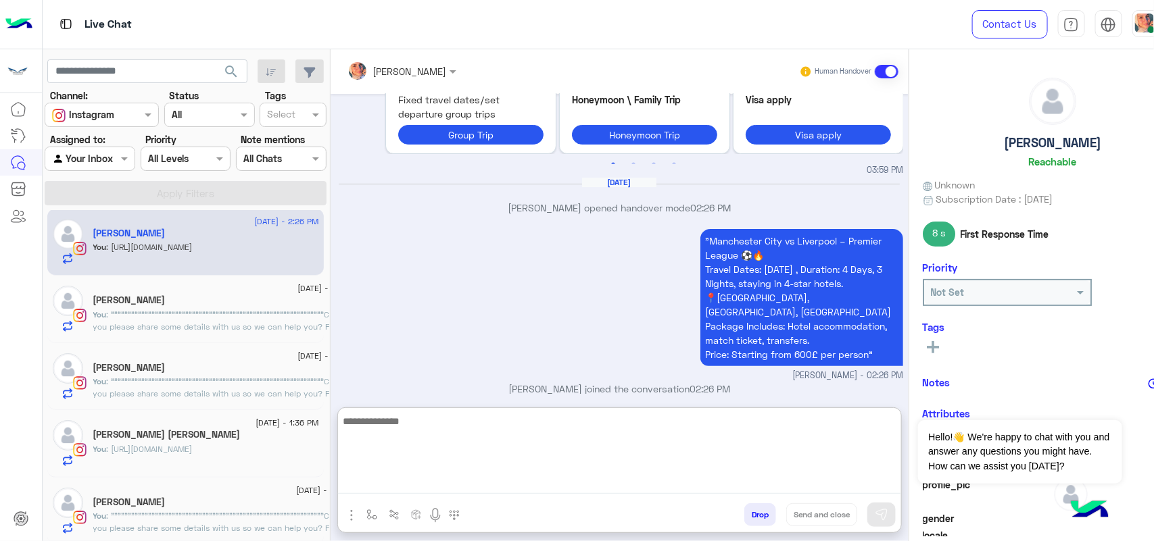
paste textarea "**********"
type textarea "**********"
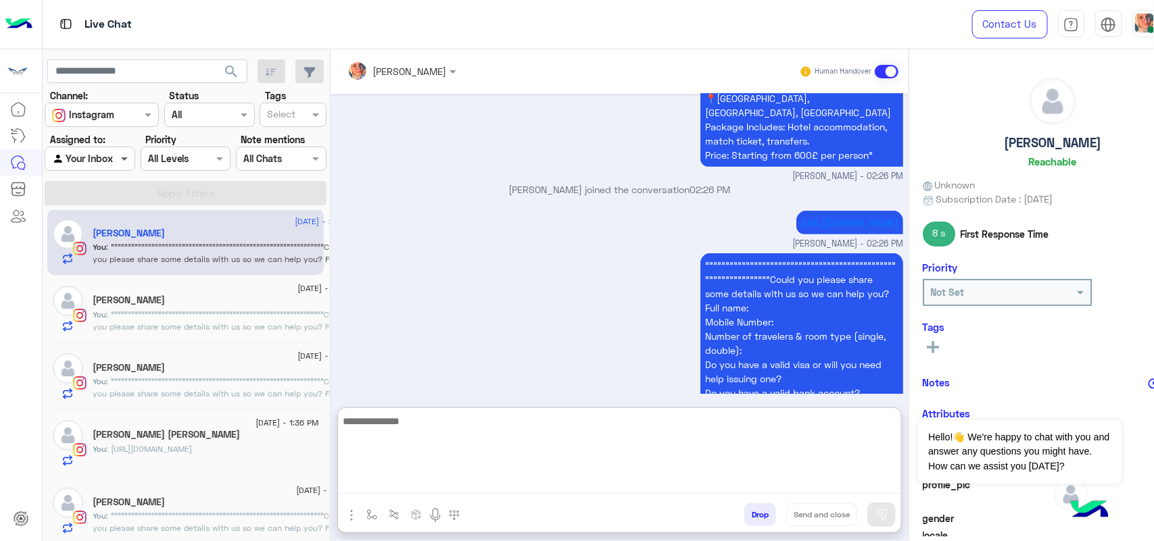
click at [119, 155] on span at bounding box center [126, 158] width 17 height 14
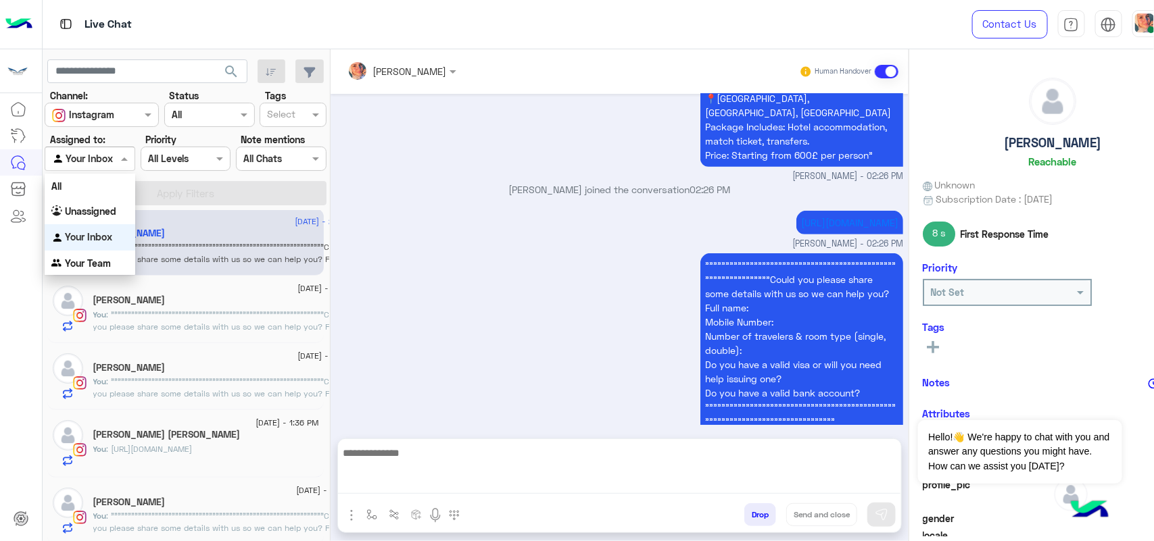
scroll to position [2472, 0]
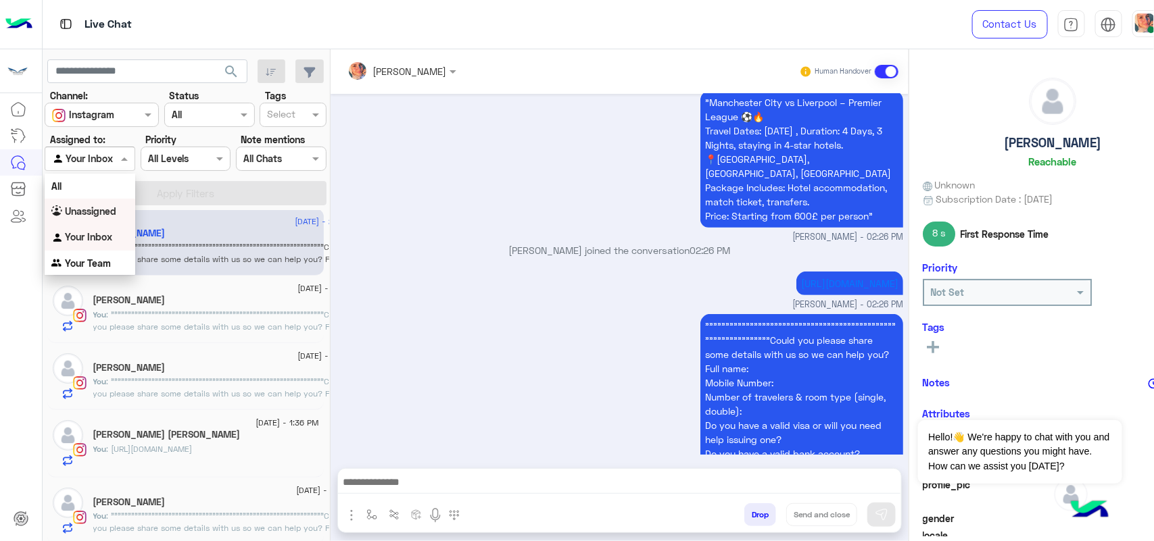
click at [105, 217] on div "Unassigned" at bounding box center [90, 212] width 91 height 26
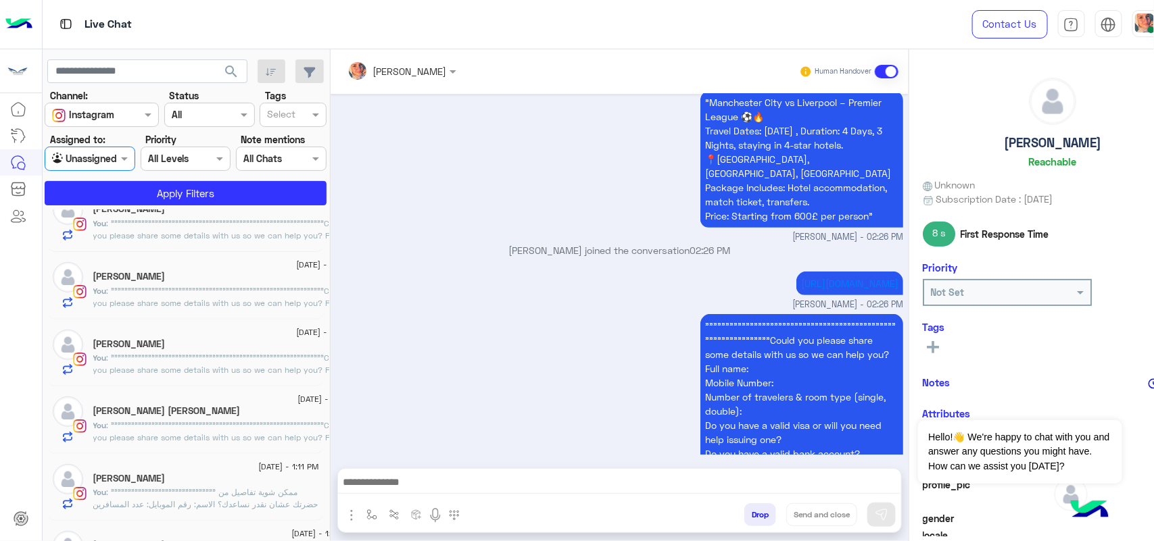
scroll to position [416, 0]
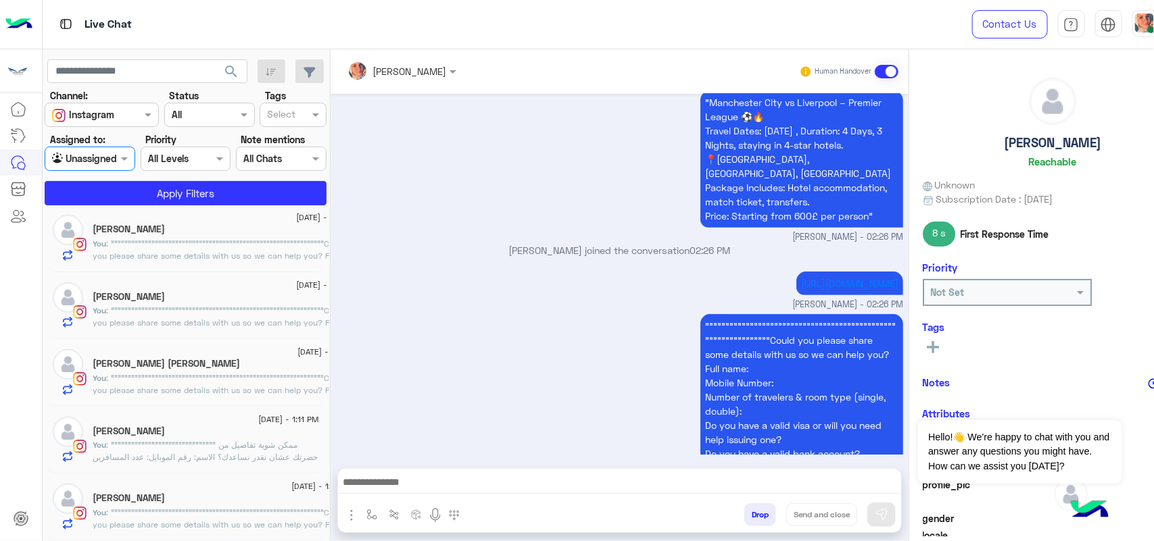
click at [64, 147] on div "Agent Filter Unassigned" at bounding box center [90, 159] width 91 height 24
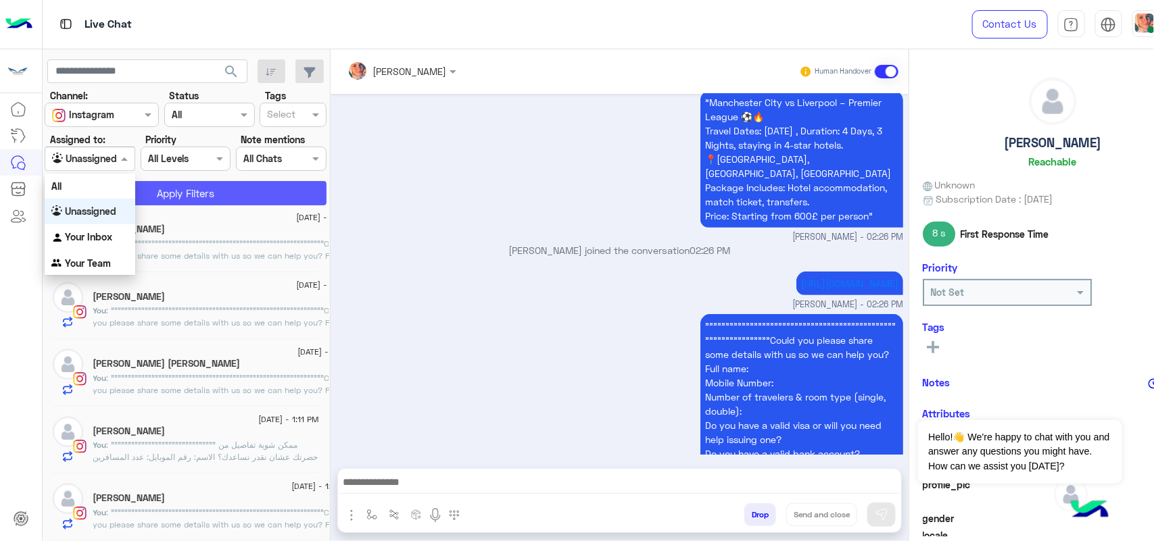
click at [203, 197] on button "Apply Filters" at bounding box center [186, 193] width 282 height 24
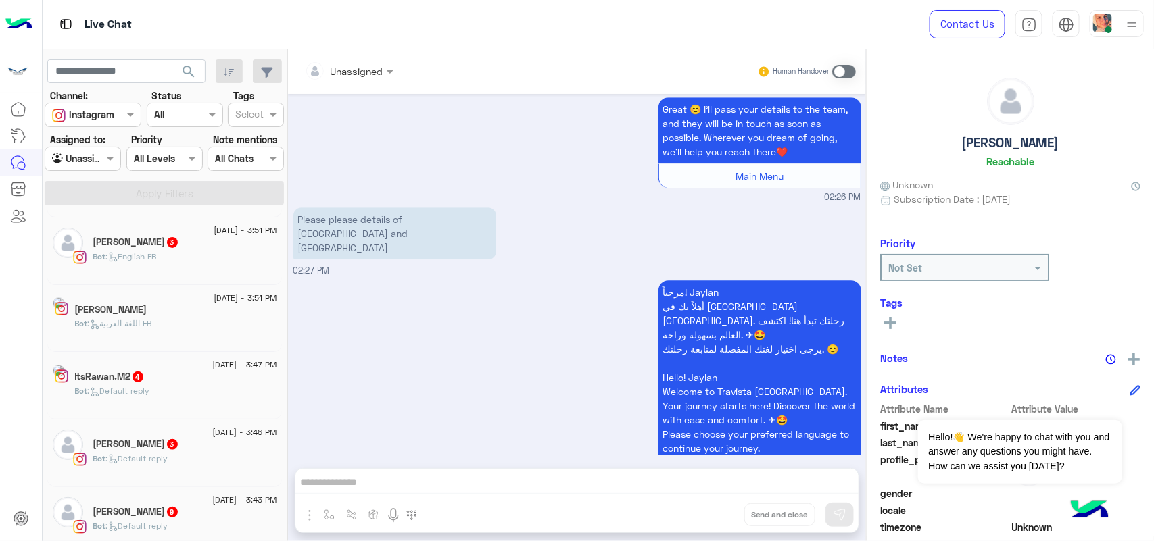
scroll to position [176, 0]
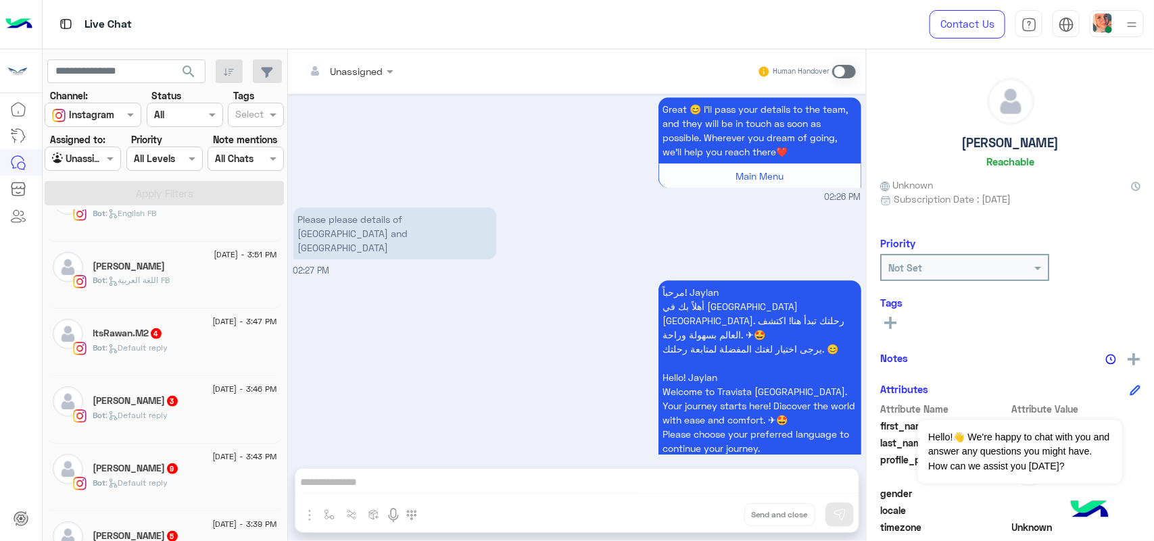
click at [176, 366] on div "Bot : Default reply" at bounding box center [185, 354] width 184 height 24
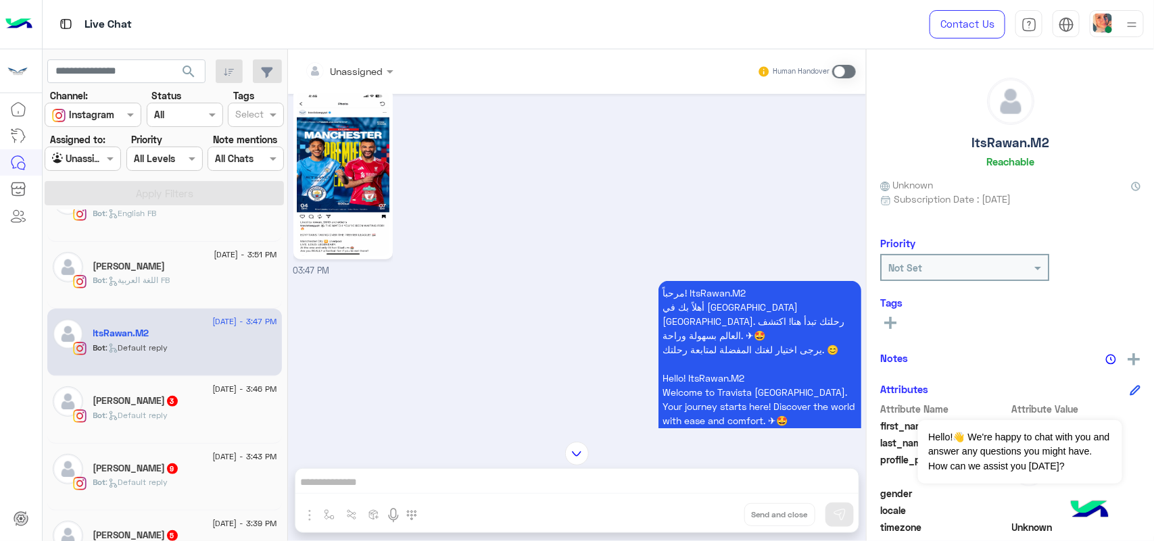
scroll to position [674, 0]
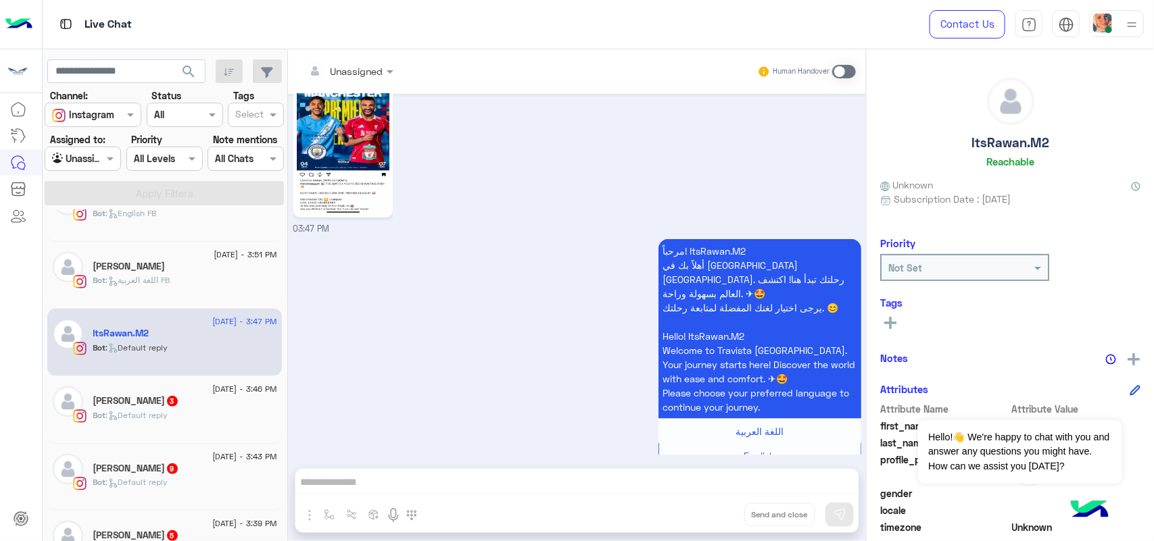
click at [147, 414] on span "Bot : Default reply" at bounding box center [130, 415] width 75 height 10
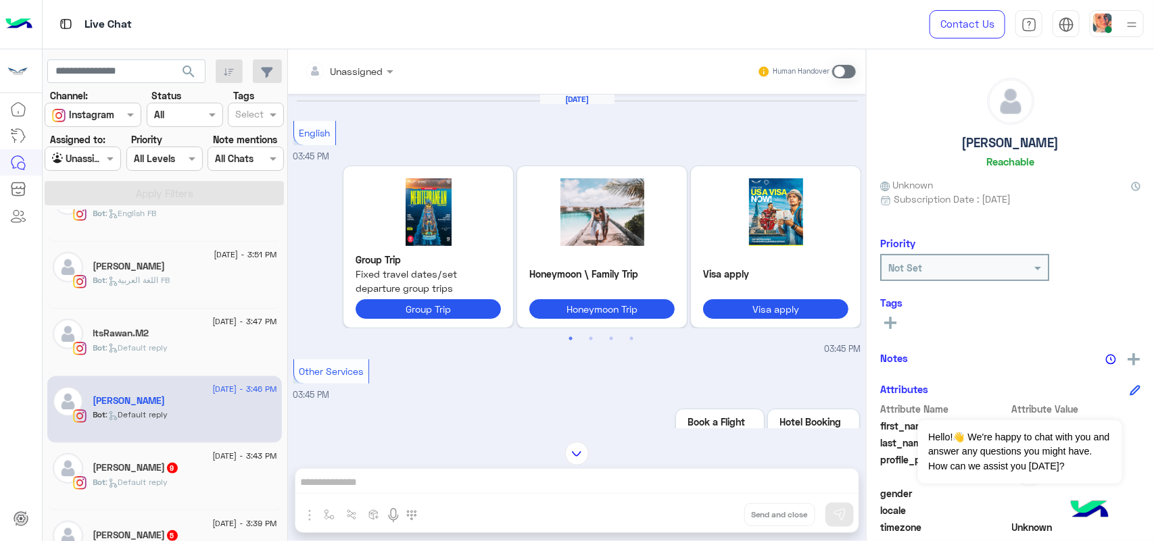
scroll to position [7, 0]
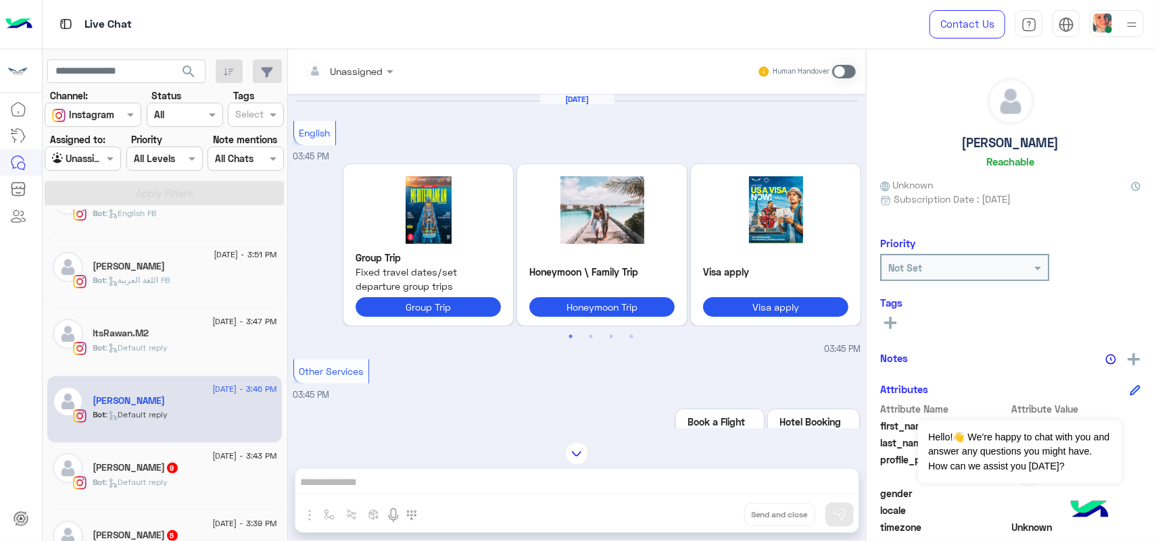
click at [199, 495] on div "Bot : Default reply" at bounding box center [185, 488] width 184 height 24
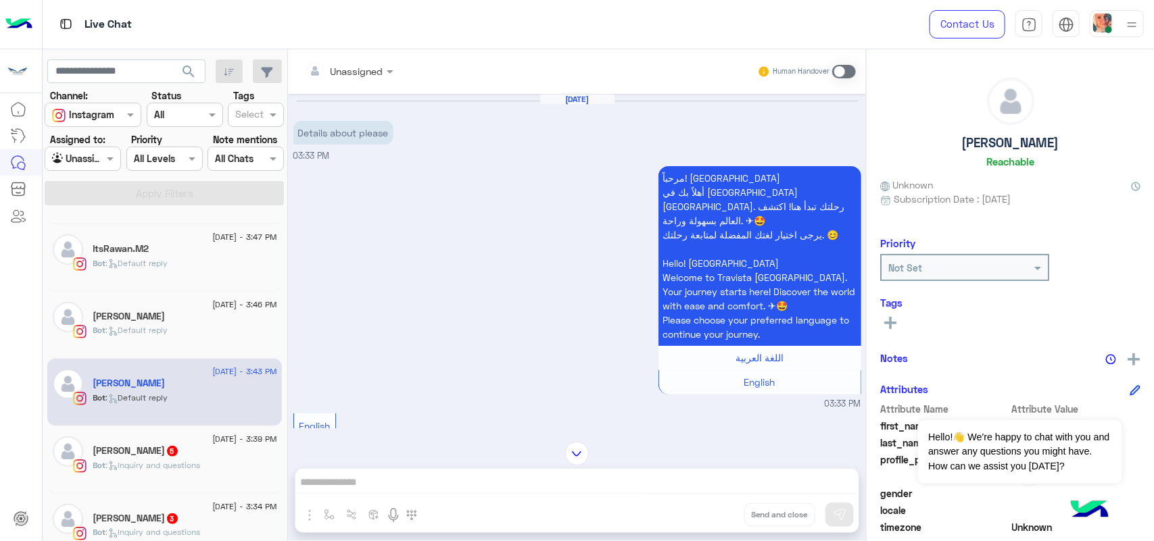
click at [151, 478] on div "Bot : Inquiry and questions" at bounding box center [185, 472] width 184 height 24
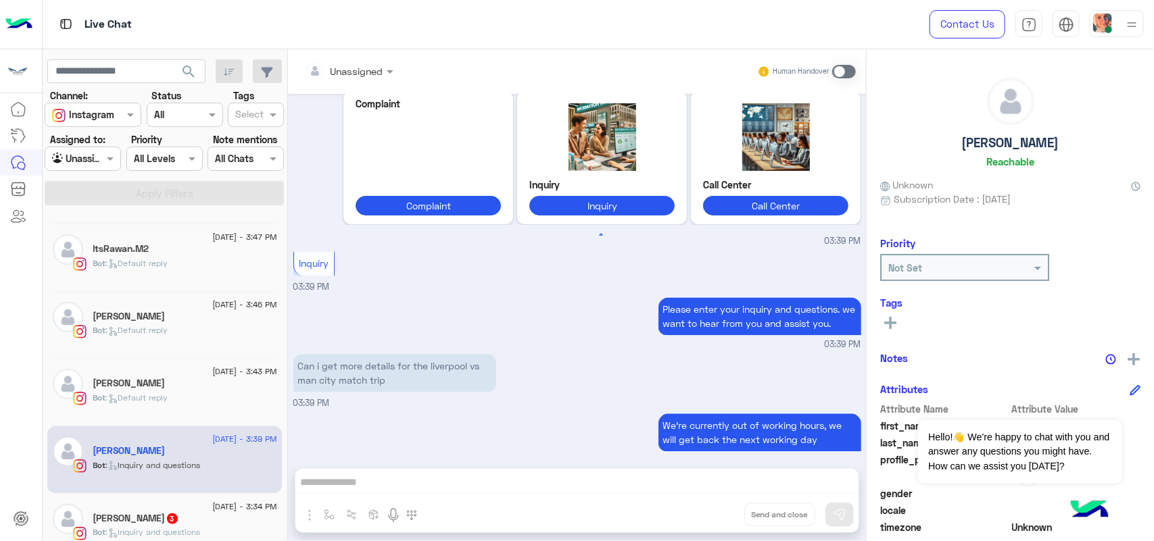
click at [733, 491] on div "Unassigned Human Handover [DATE] Group trip packages 07:33 PM complaint or inqu…" at bounding box center [577, 297] width 578 height 497
click at [843, 63] on div "Human Handover" at bounding box center [806, 71] width 99 height 24
click at [846, 72] on span at bounding box center [844, 72] width 24 height 14
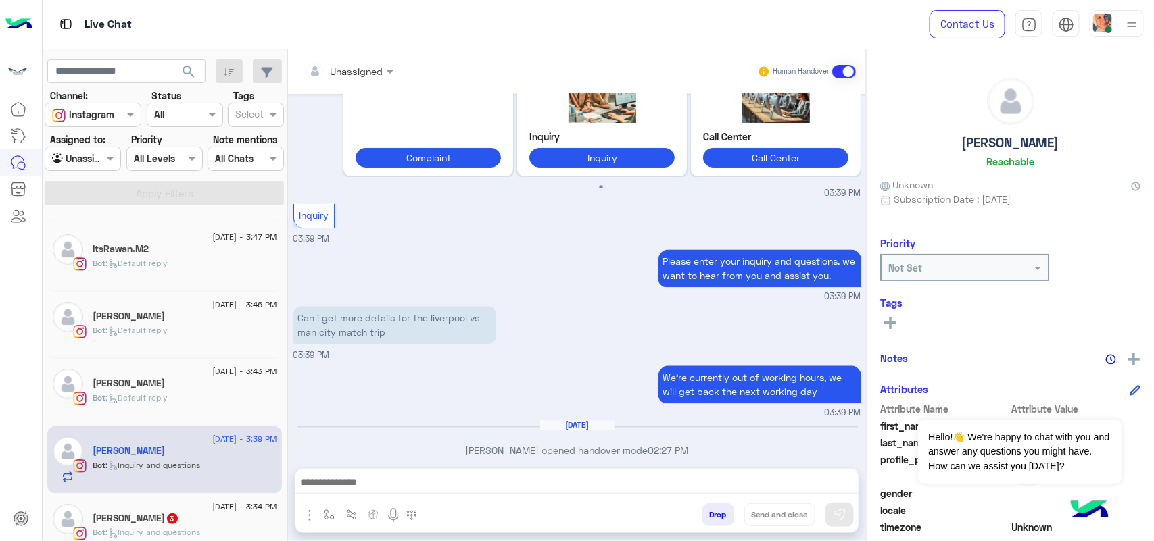
click at [537, 482] on textarea at bounding box center [576, 484] width 563 height 20
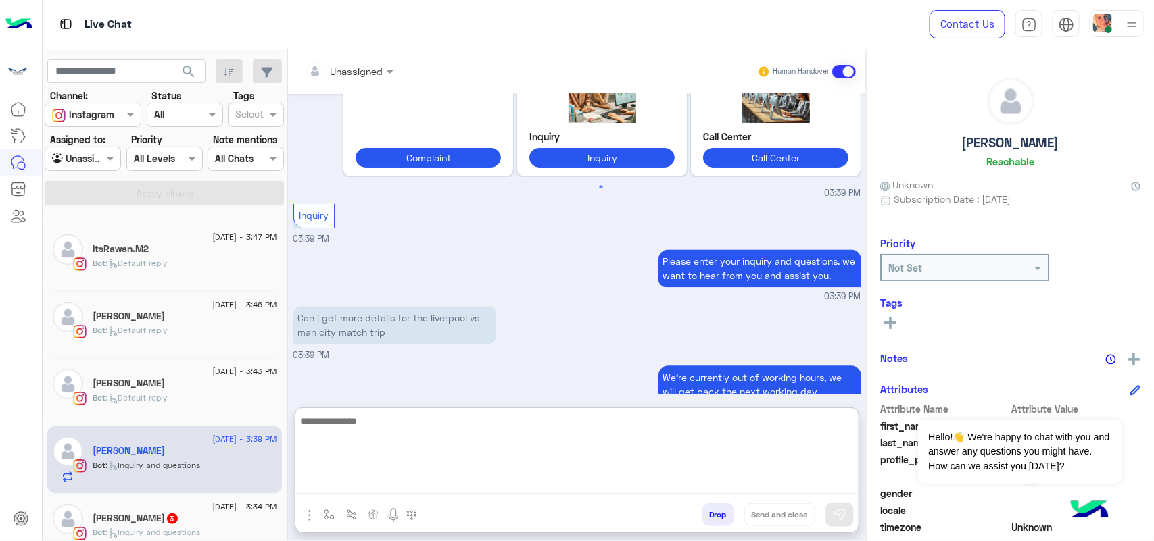
paste textarea "**********"
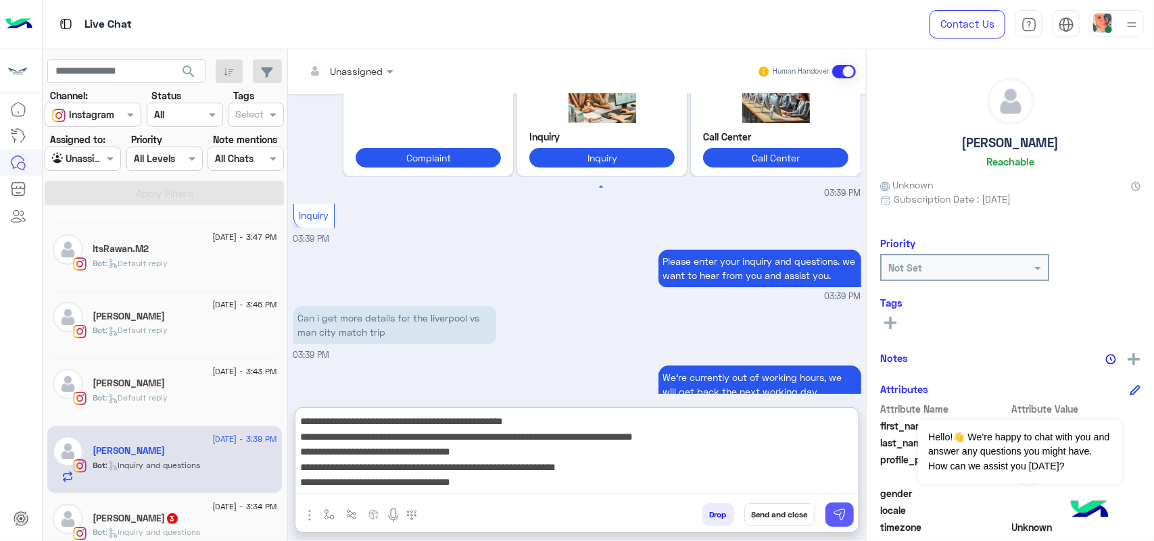
type textarea "**********"
click at [829, 512] on button at bounding box center [839, 515] width 28 height 24
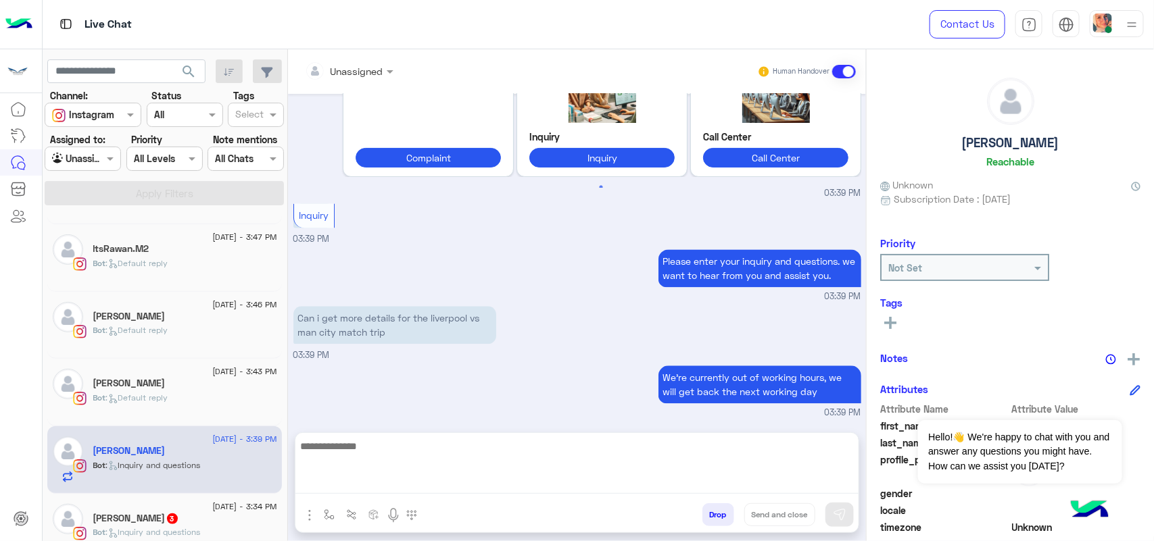
scroll to position [1398, 0]
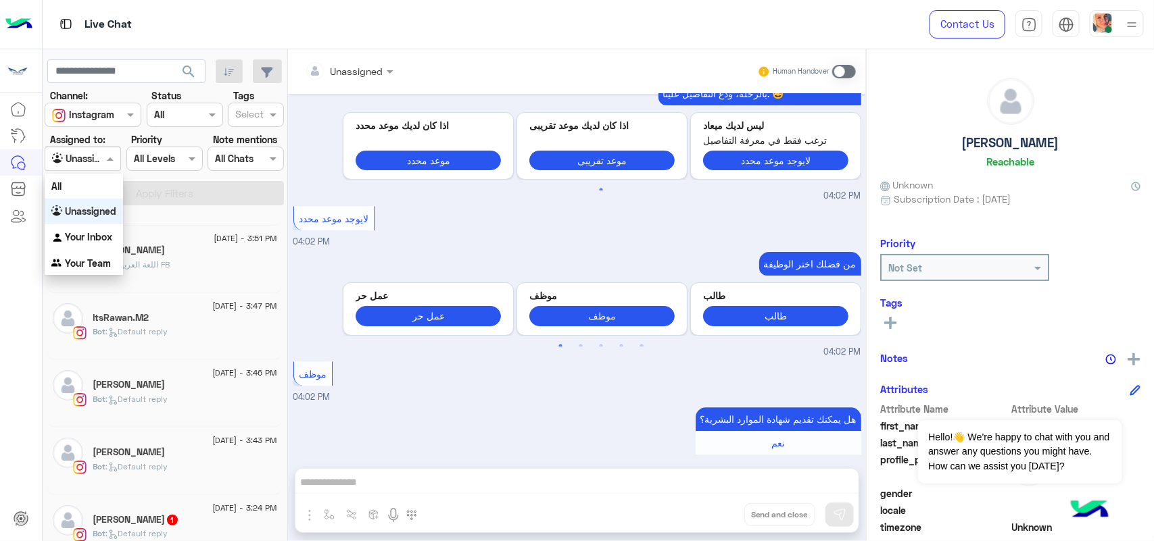
click at [78, 166] on input "text" at bounding box center [67, 159] width 31 height 14
click at [103, 232] on b "Your Inbox" at bounding box center [88, 236] width 47 height 11
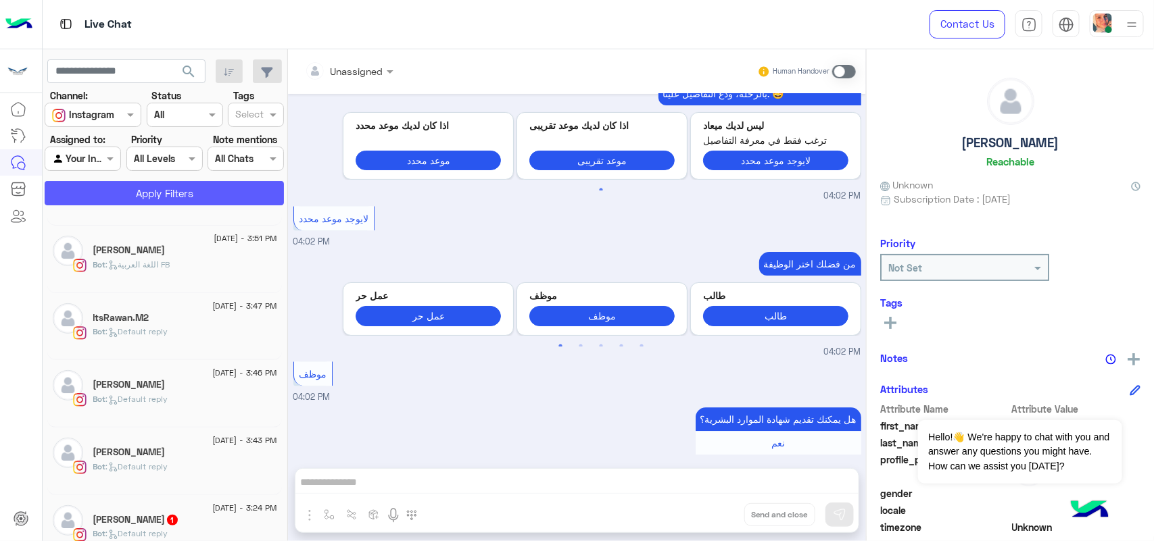
click at [144, 201] on button "Apply Filters" at bounding box center [164, 193] width 239 height 24
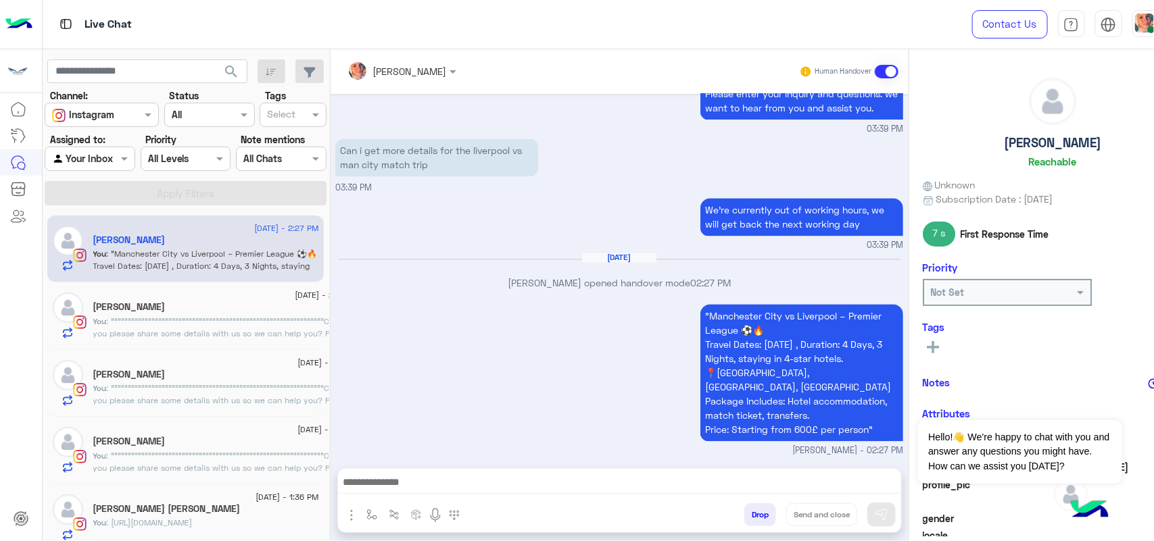
click at [491, 482] on textarea at bounding box center [619, 484] width 563 height 20
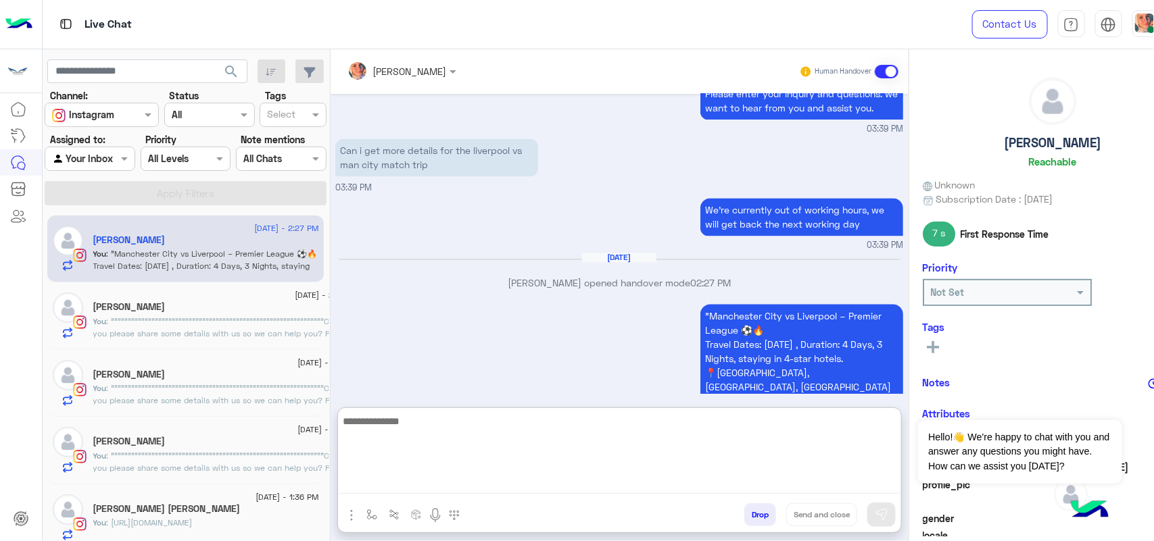
paste textarea "**********"
type textarea "**********"
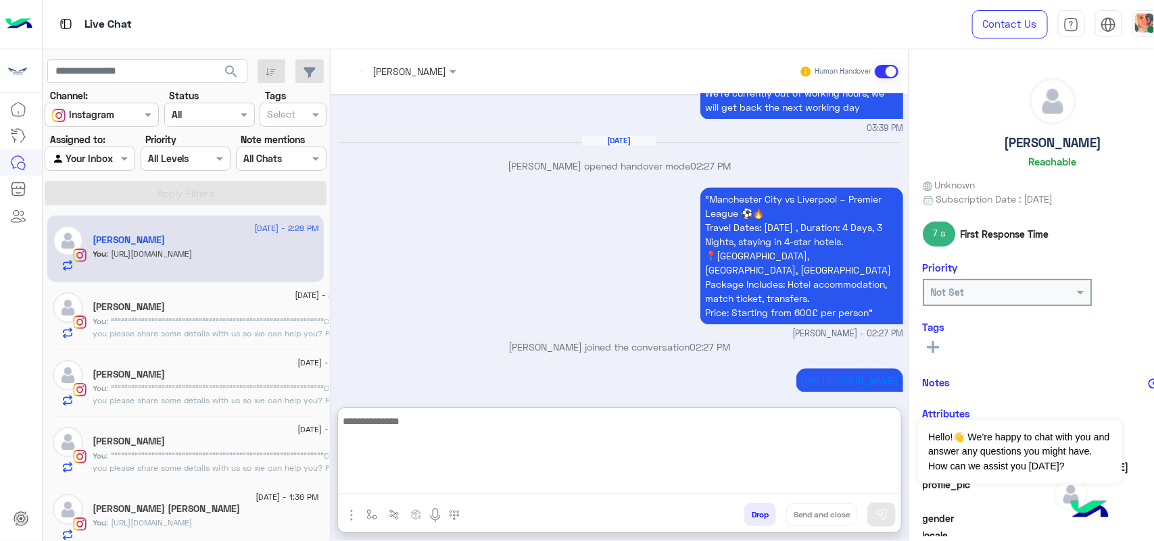
paste textarea "**********"
type textarea "**********"
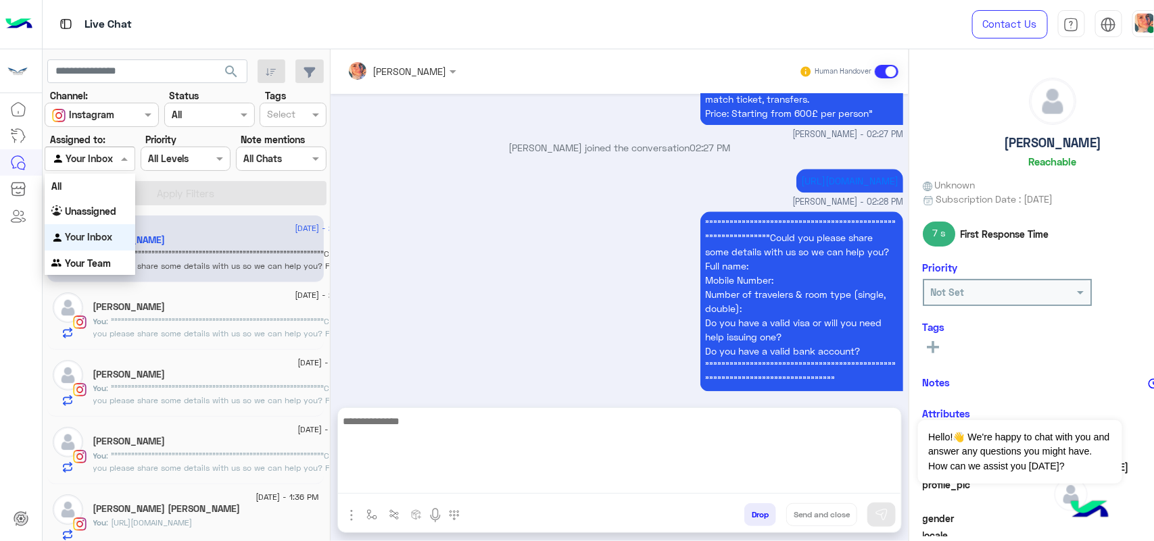
click at [90, 166] on input "text" at bounding box center [74, 159] width 44 height 14
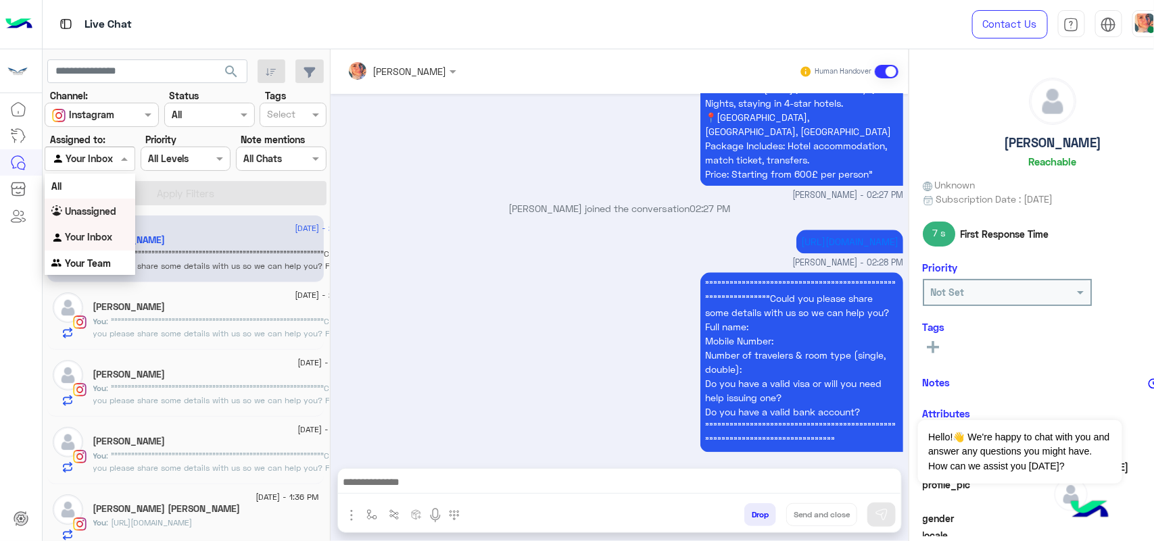
click at [116, 212] on b "Unassigned" at bounding box center [90, 210] width 51 height 11
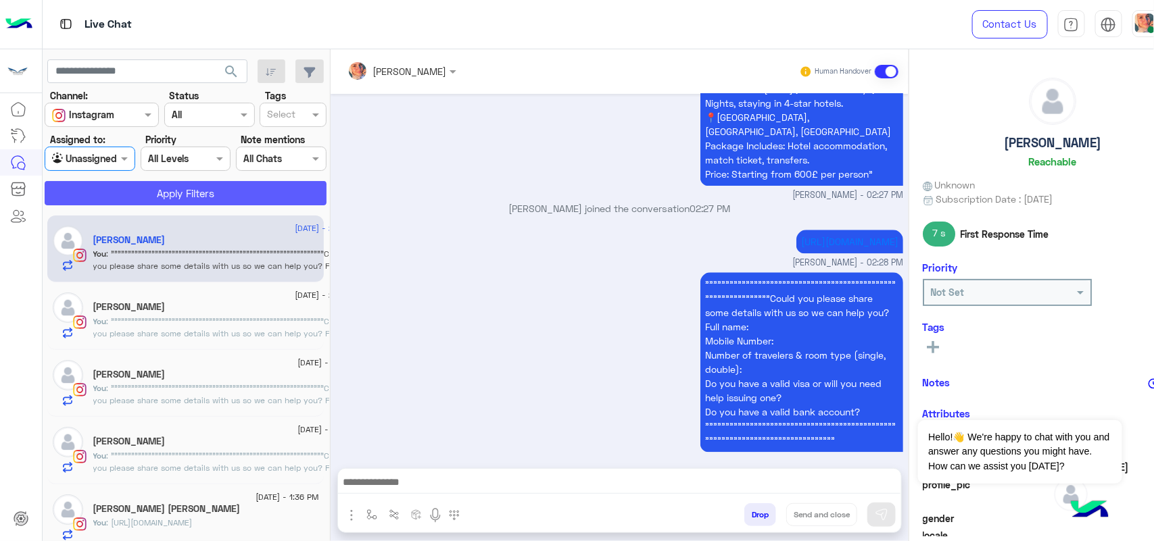
click at [207, 191] on button "Apply Filters" at bounding box center [186, 193] width 282 height 24
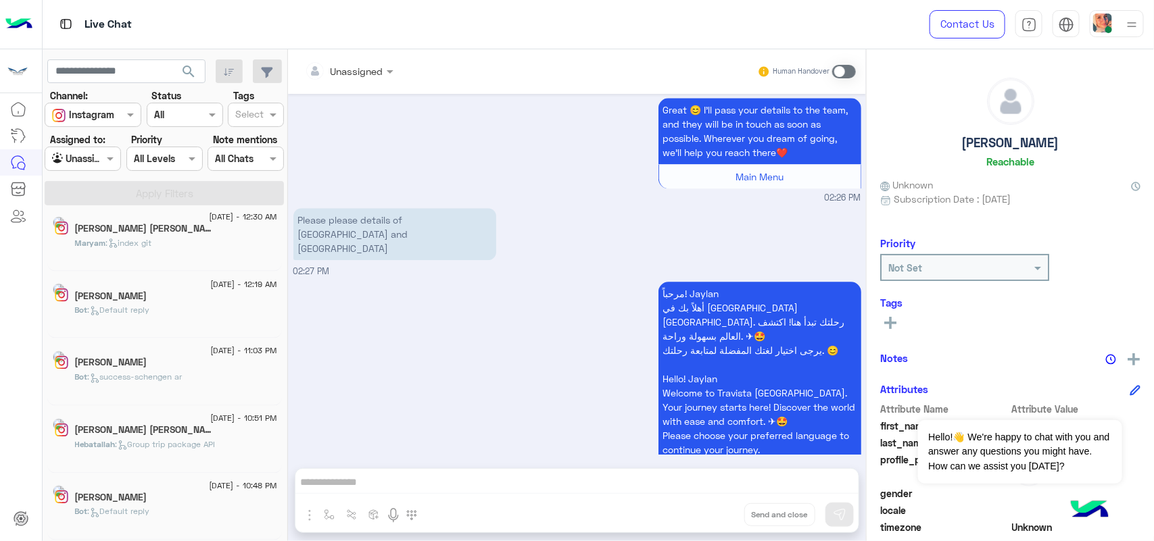
scroll to position [7, 0]
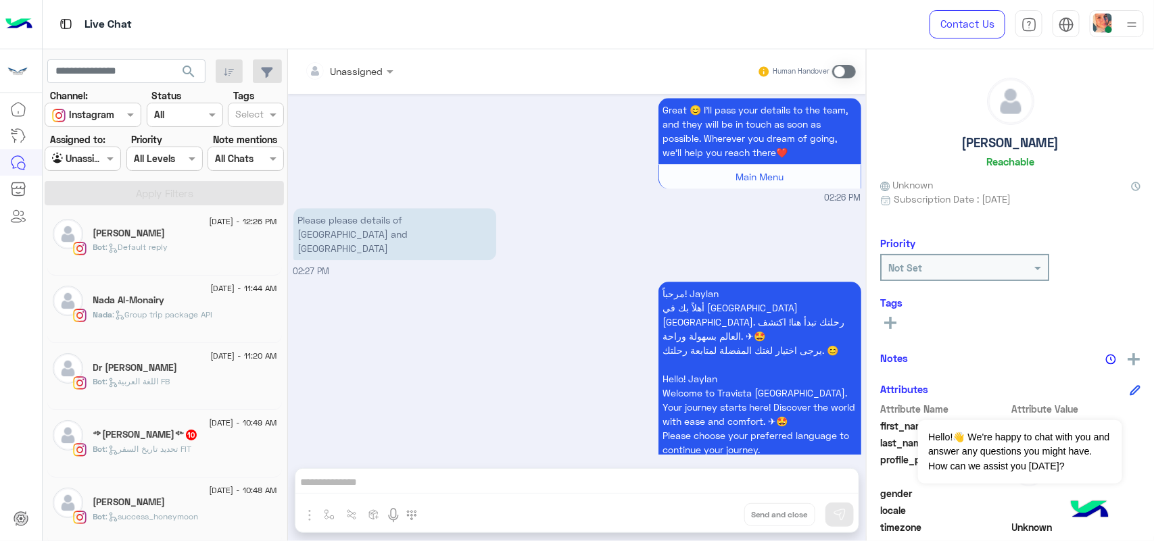
click at [186, 434] on span "10" at bounding box center [191, 435] width 11 height 11
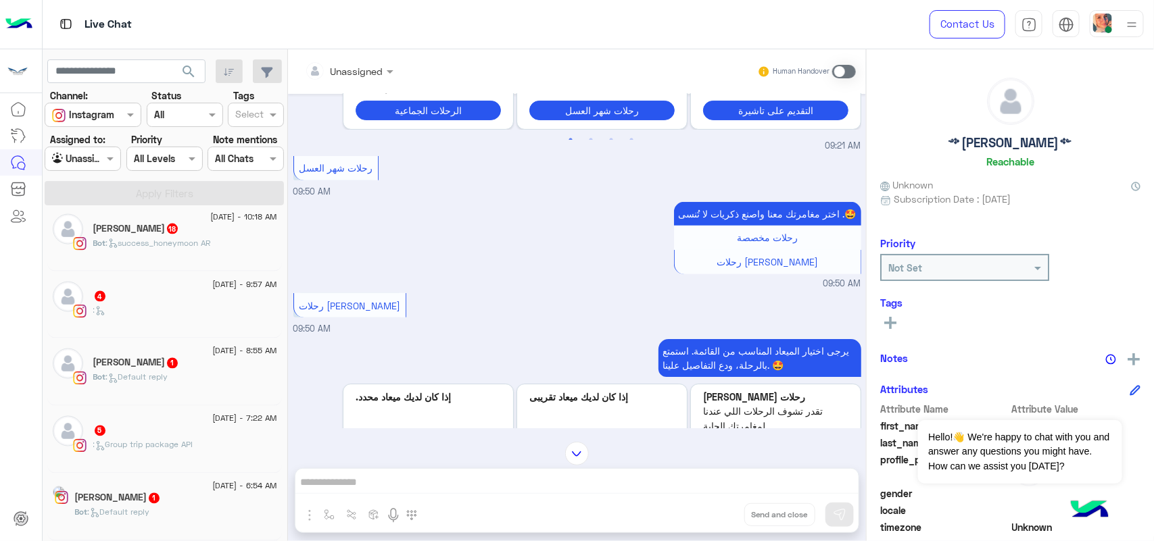
scroll to position [7, 0]
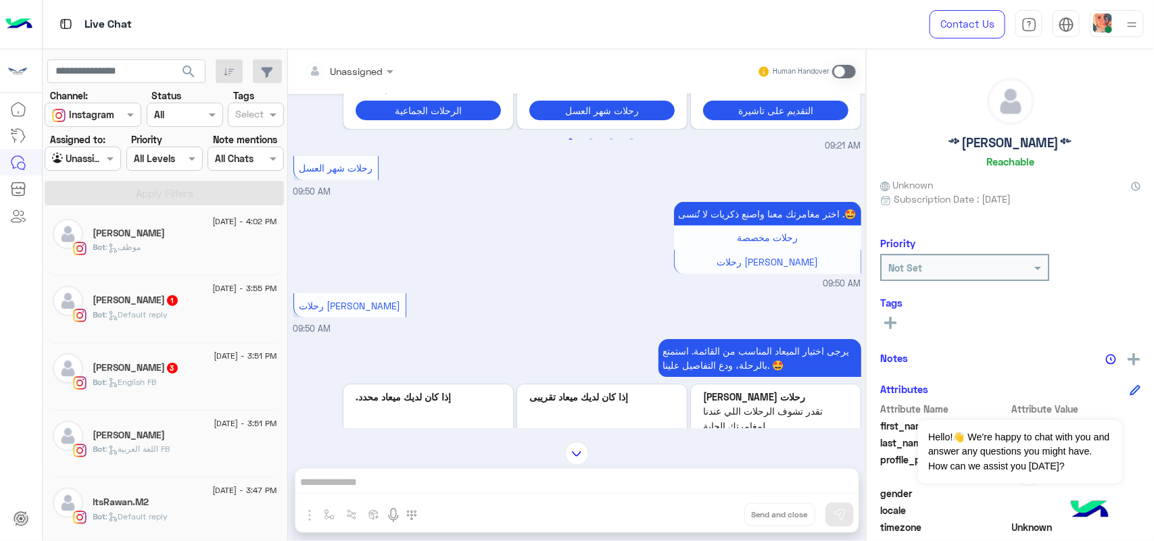
click at [127, 389] on p "Bot : English FB" at bounding box center [125, 382] width 64 height 12
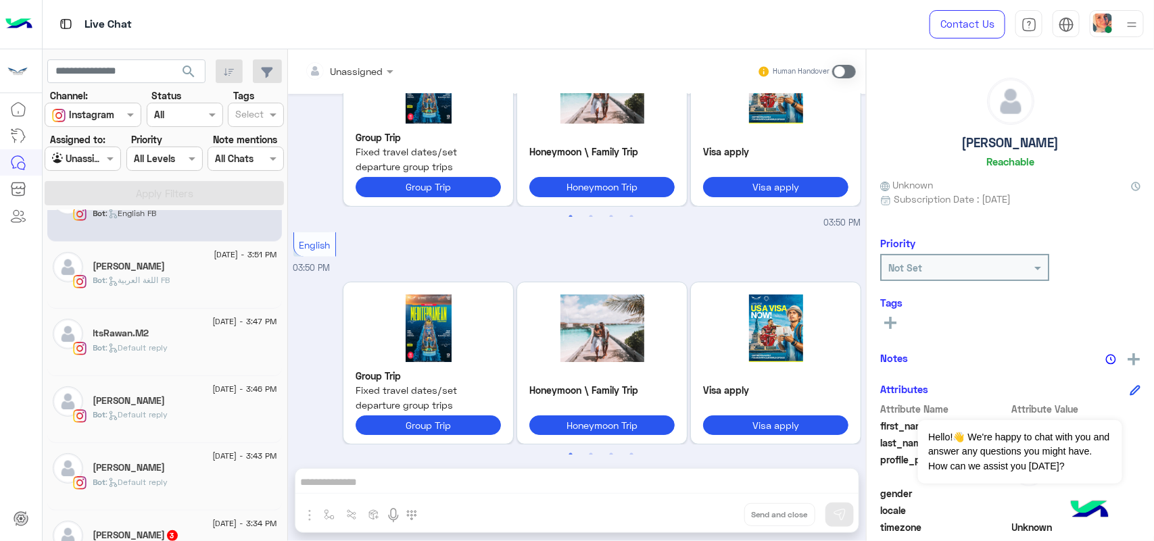
scroll to position [345, 0]
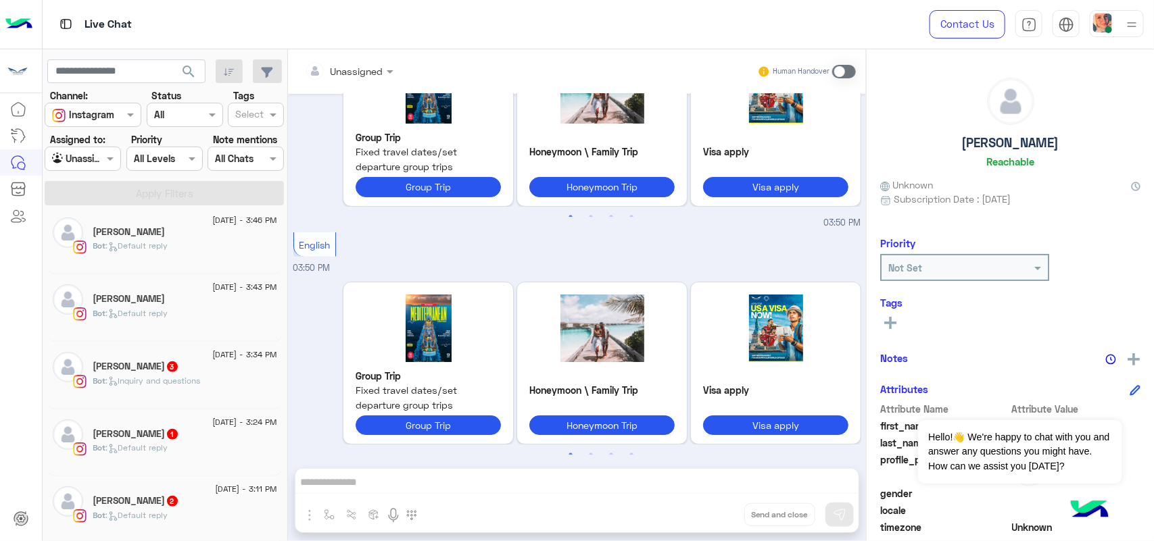
click at [164, 359] on div "[DATE] - 3:34 PM" at bounding box center [185, 356] width 184 height 9
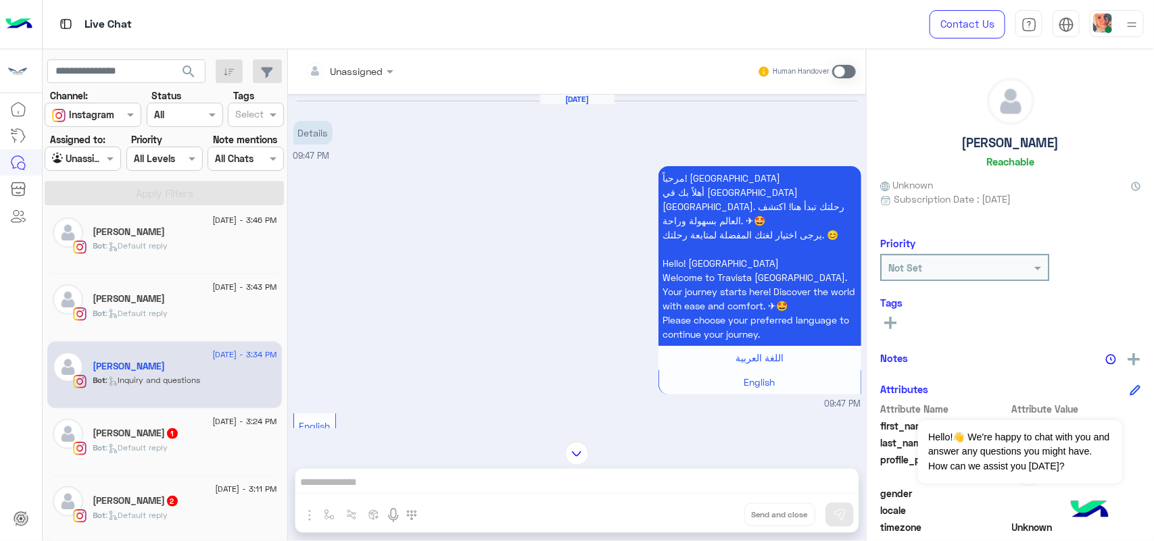
click at [173, 466] on div "Bot : Default reply" at bounding box center [185, 454] width 184 height 24
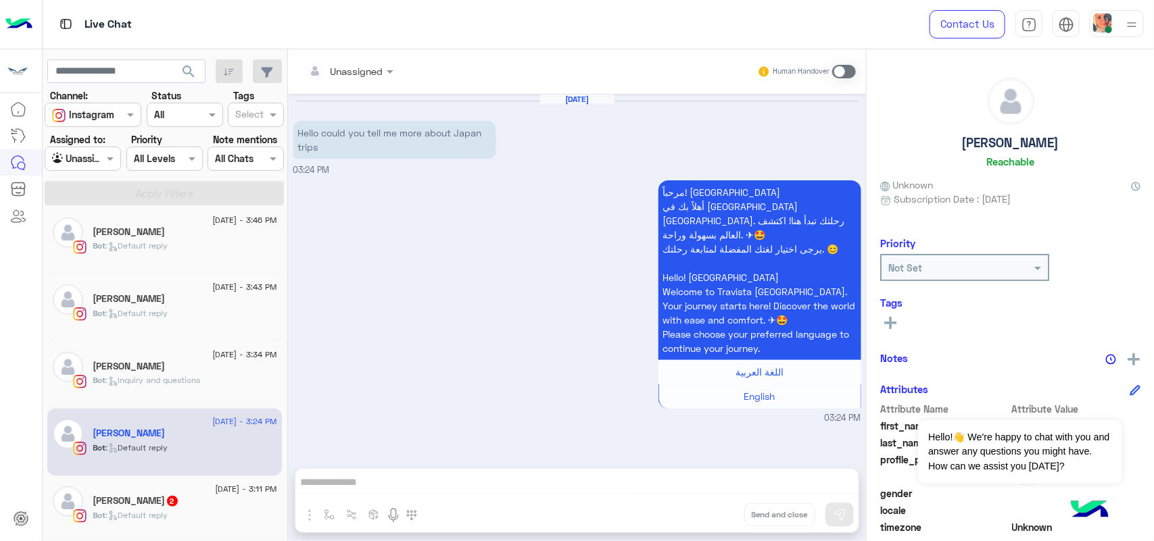
click at [843, 68] on span at bounding box center [844, 72] width 24 height 14
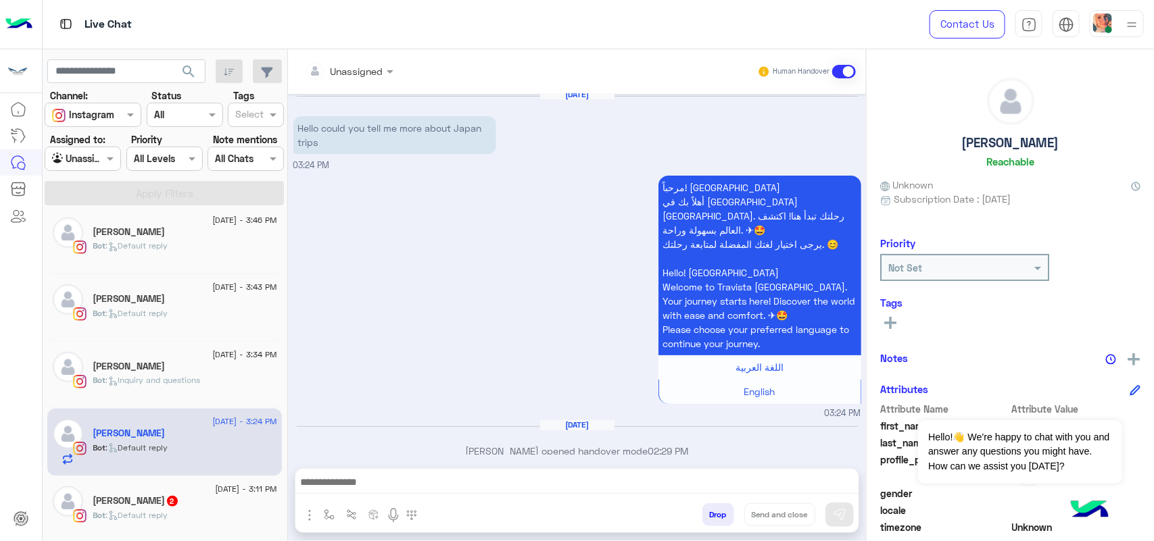
click at [593, 495] on div at bounding box center [576, 486] width 563 height 34
click at [590, 482] on textarea at bounding box center [576, 484] width 563 height 20
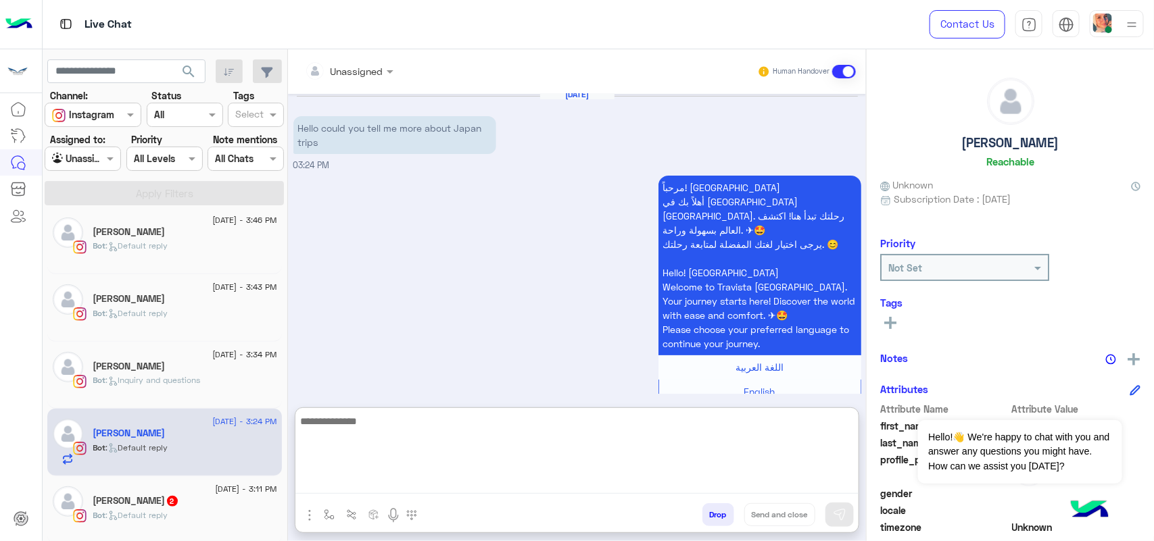
click at [437, 418] on textarea at bounding box center [576, 453] width 563 height 81
paste textarea "**********"
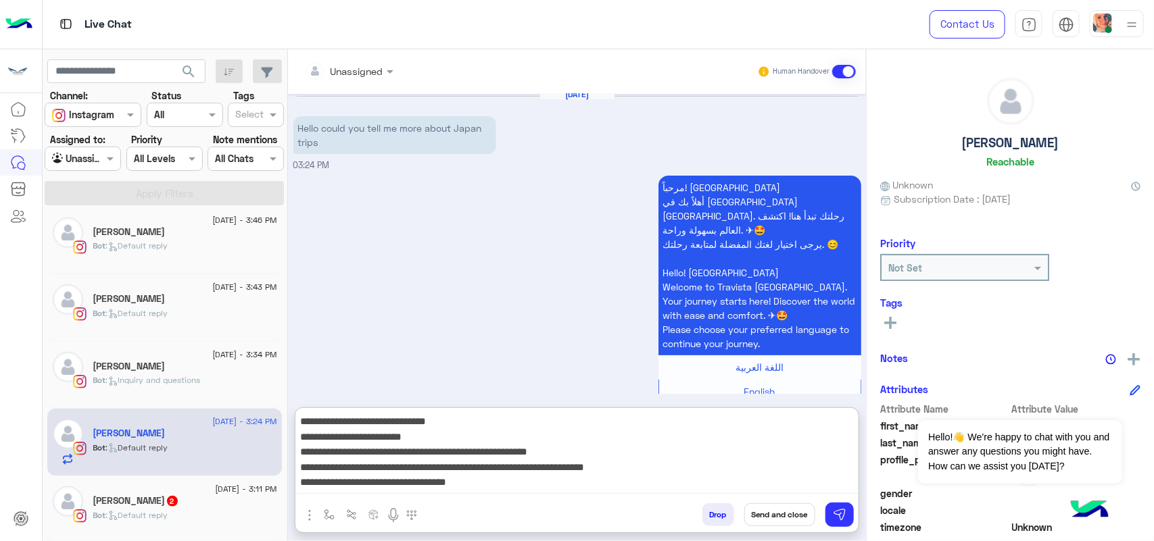
type textarea "**********"
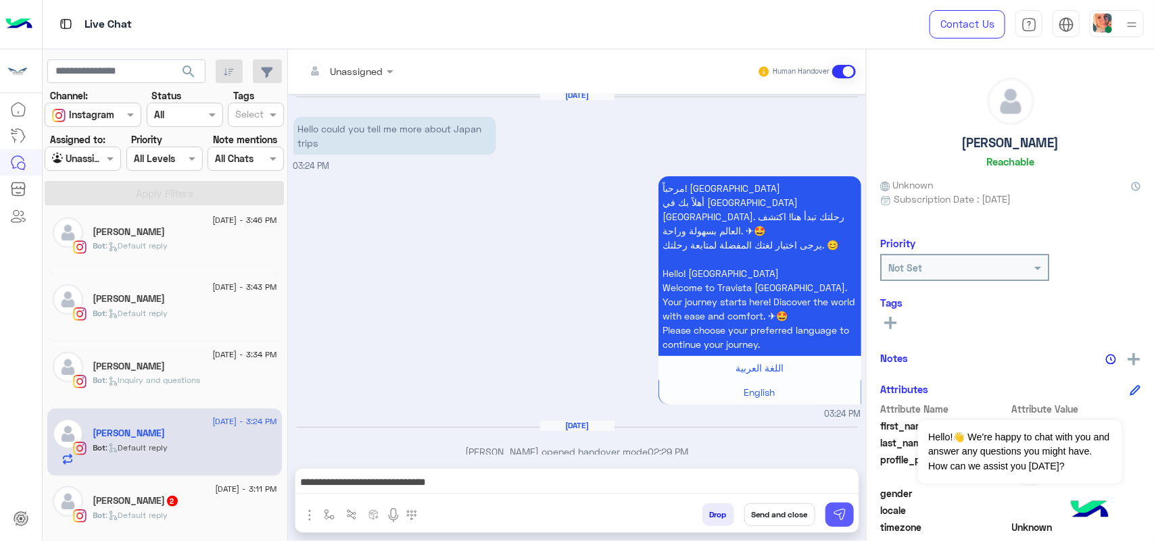
click at [839, 508] on img at bounding box center [840, 515] width 14 height 14
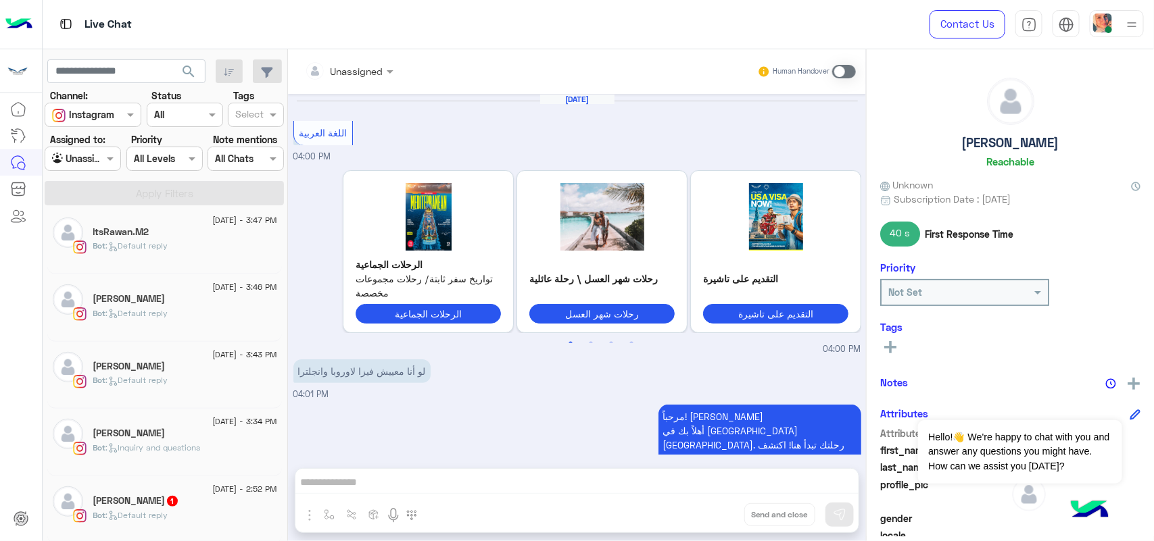
scroll to position [1442, 0]
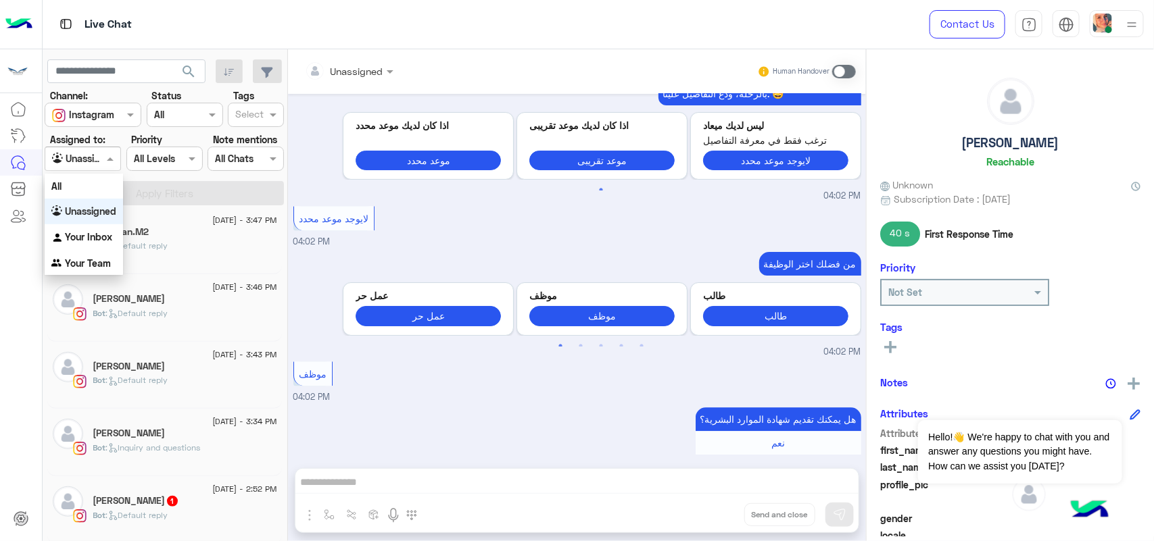
click at [92, 151] on div at bounding box center [82, 159] width 75 height 16
click at [103, 235] on b "Your Inbox" at bounding box center [88, 236] width 47 height 11
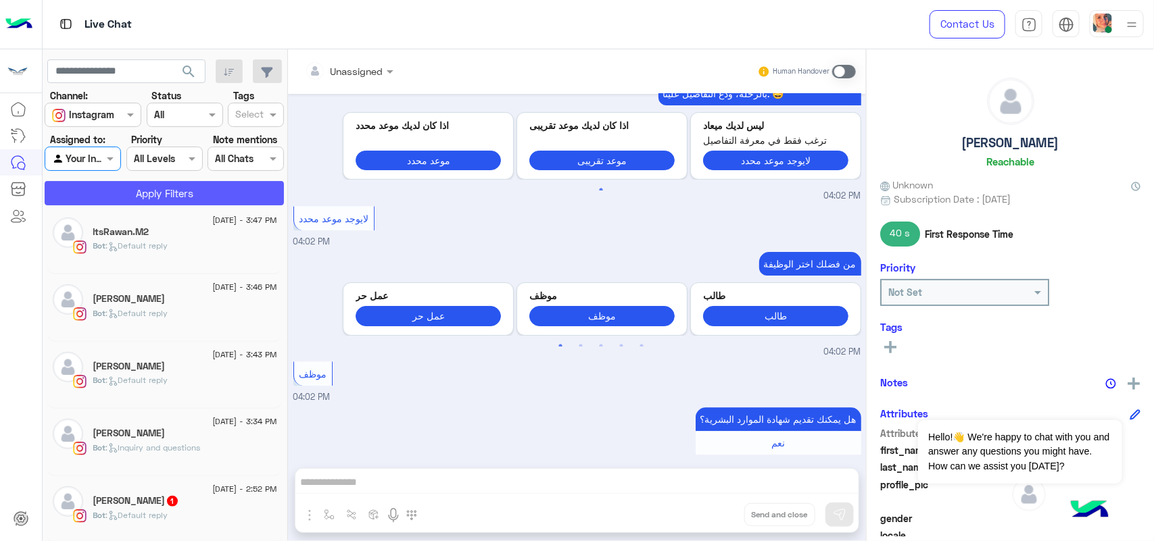
click at [184, 183] on button "Apply Filters" at bounding box center [164, 193] width 239 height 24
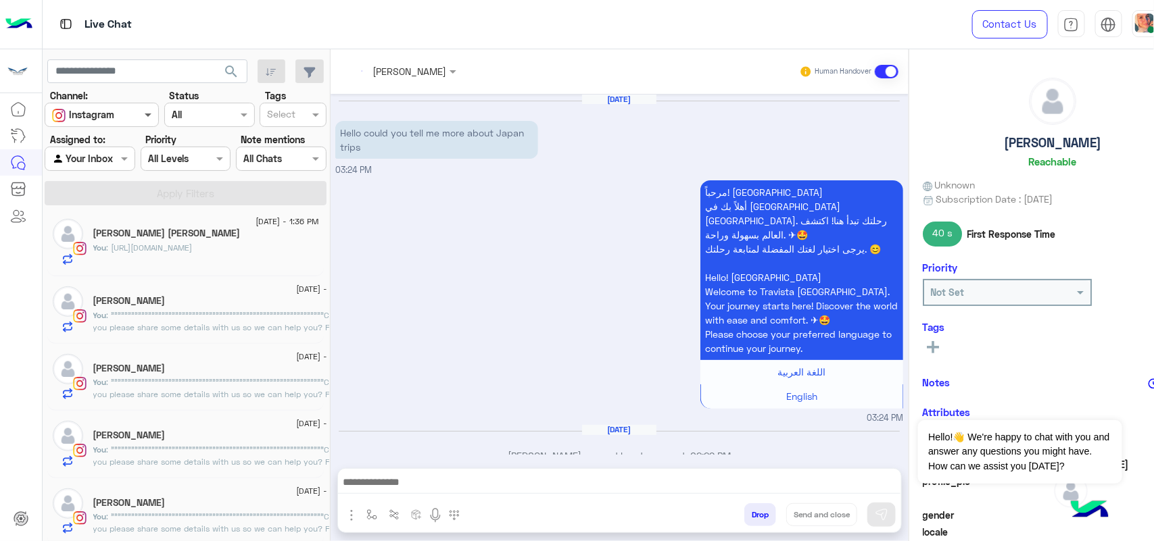
scroll to position [157, 0]
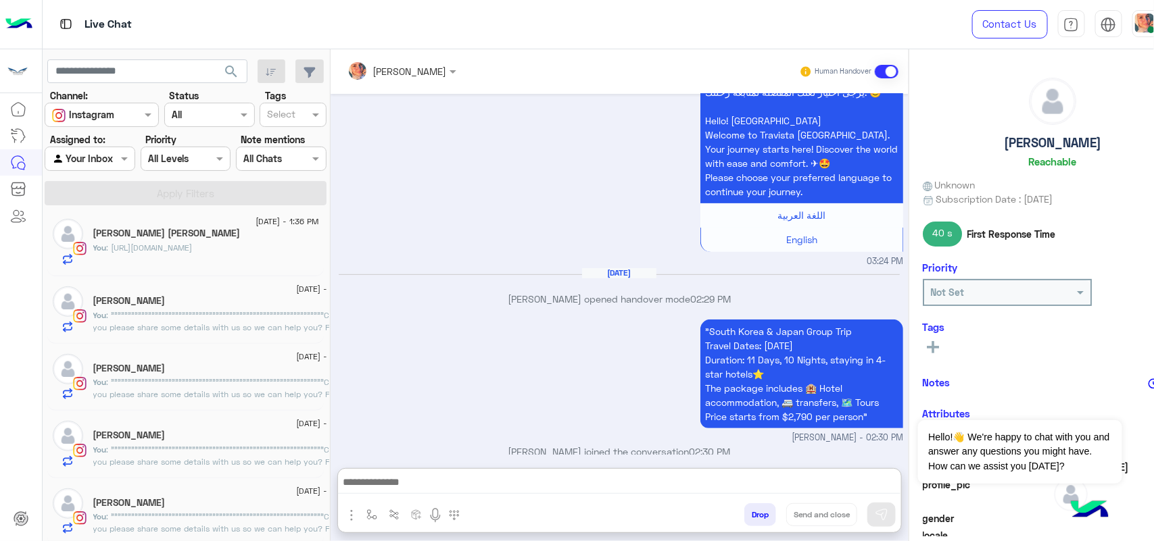
click at [433, 482] on textarea at bounding box center [619, 484] width 563 height 20
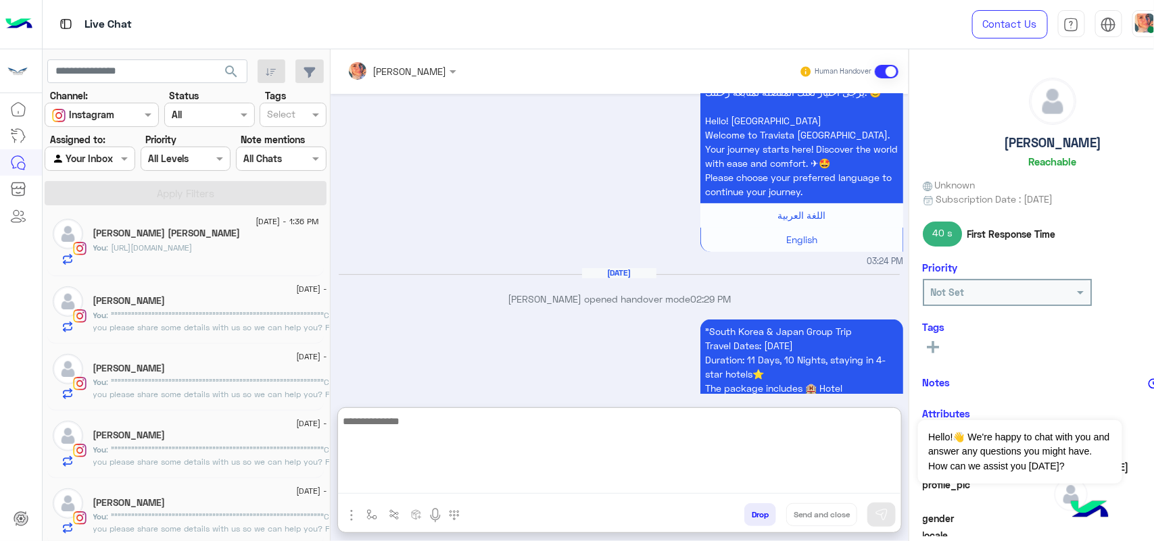
paste textarea "**********"
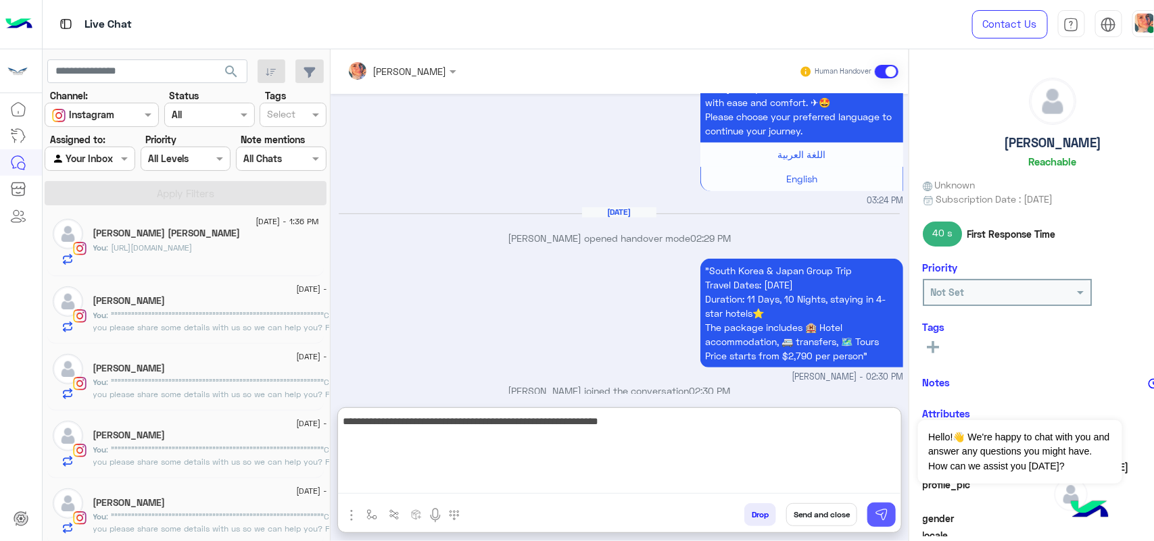
type textarea "**********"
click at [875, 512] on img at bounding box center [882, 515] width 14 height 14
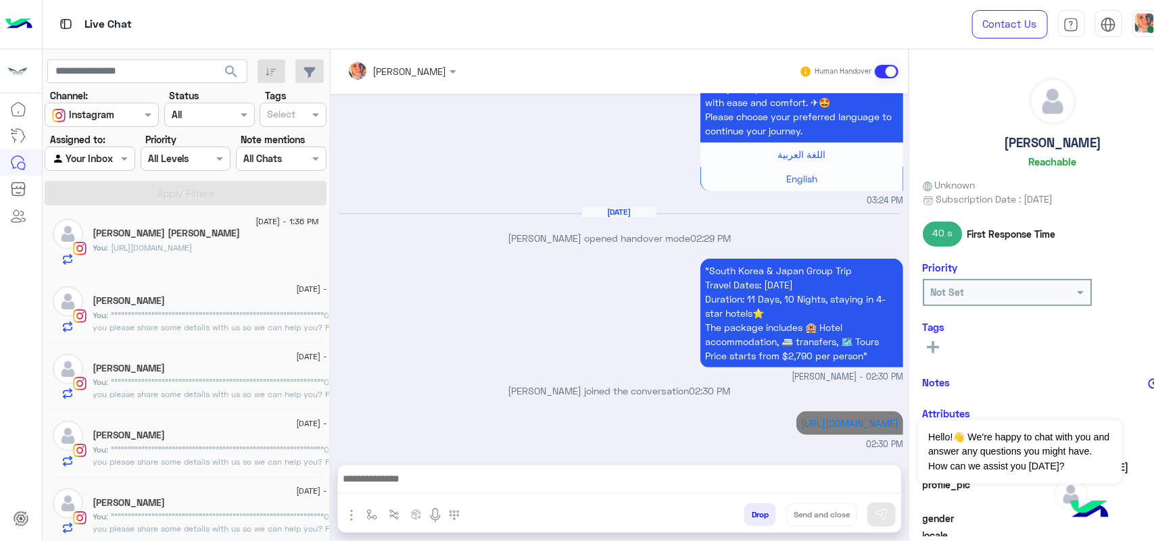
scroll to position [214, 0]
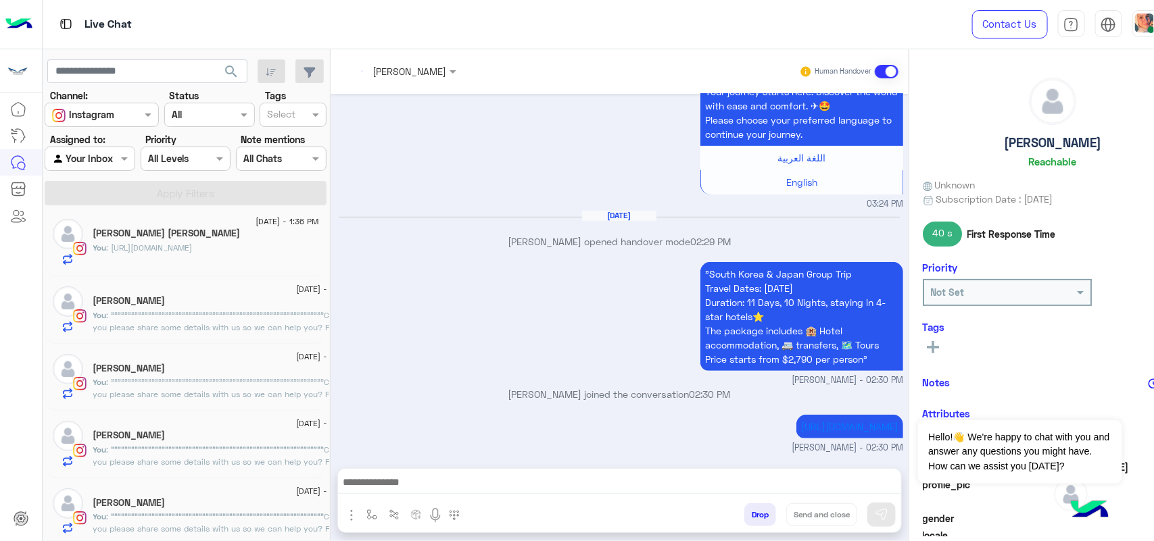
click at [842, 481] on textarea at bounding box center [619, 484] width 563 height 20
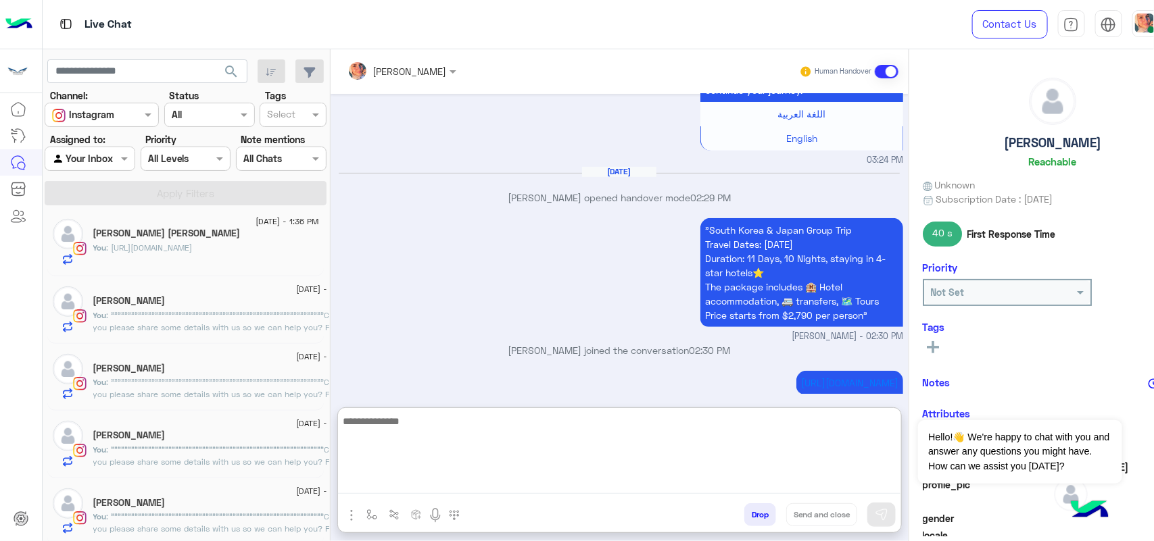
paste textarea "**********"
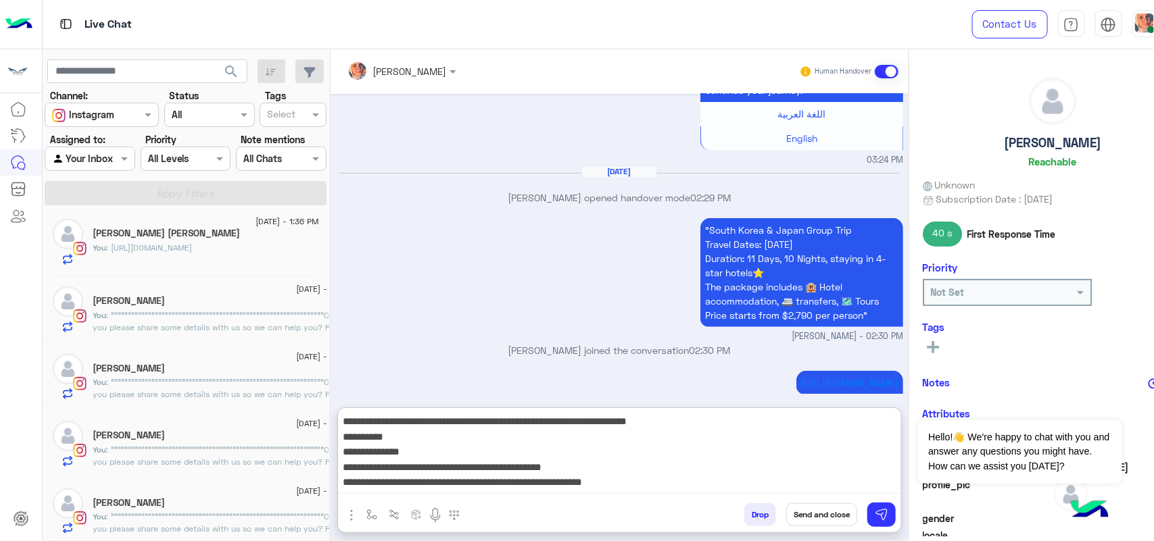
scroll to position [26, 0]
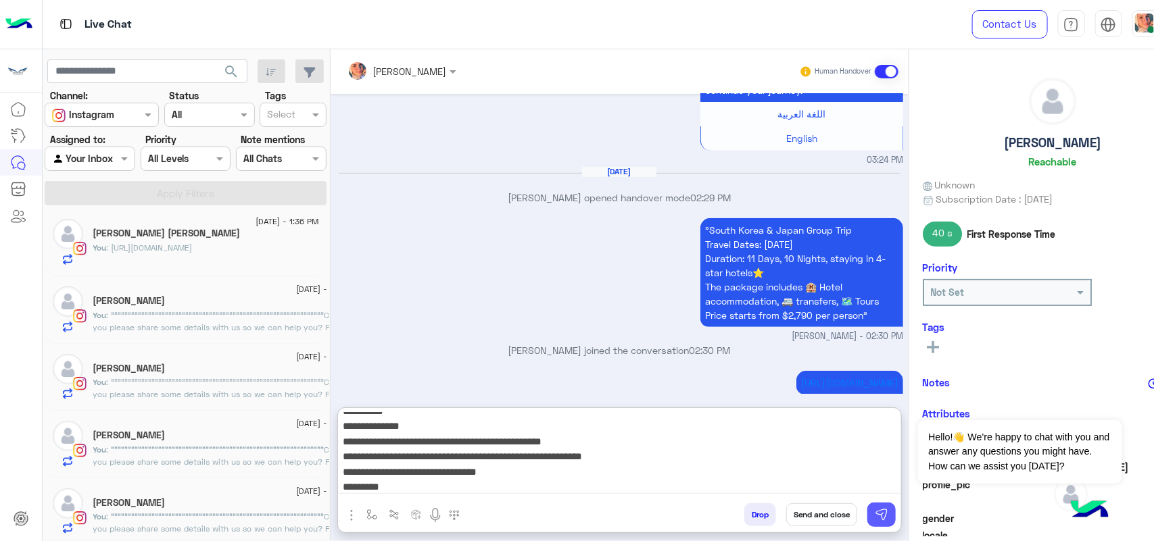
type textarea "**********"
click at [870, 512] on button at bounding box center [881, 515] width 28 height 24
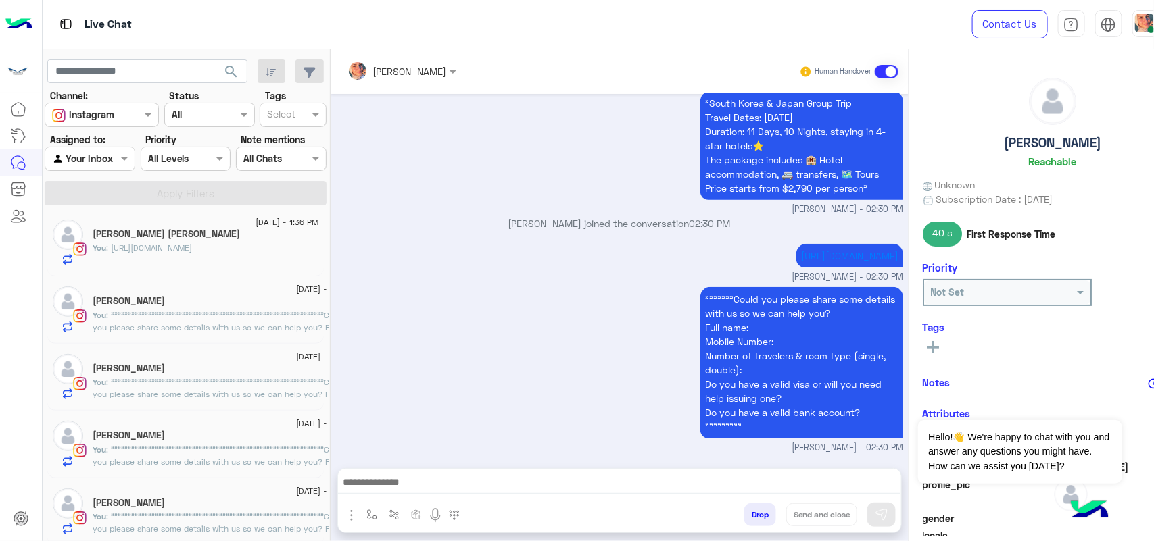
scroll to position [345, 0]
